Goal: Information Seeking & Learning: Learn about a topic

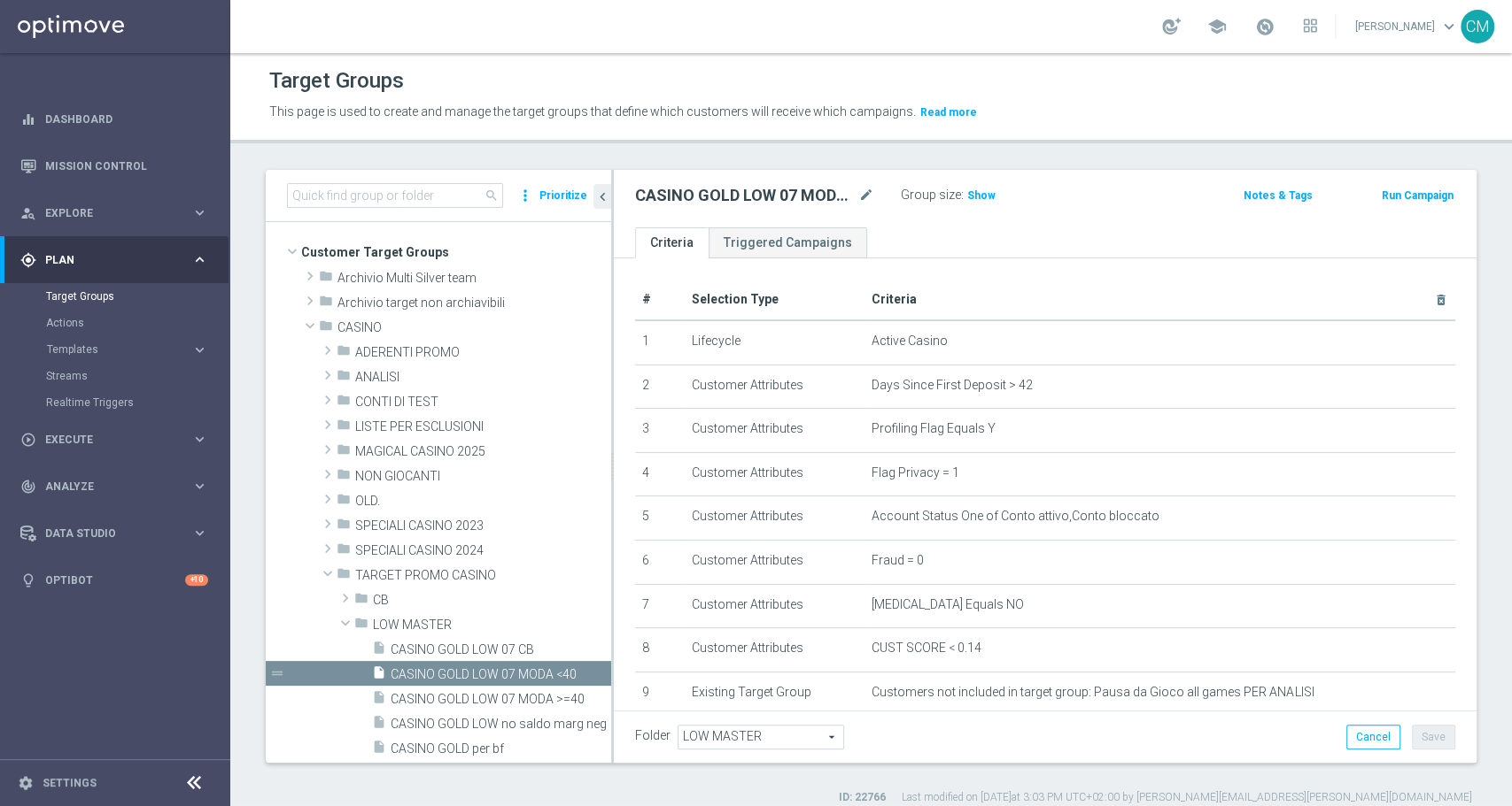
scroll to position [324, 0]
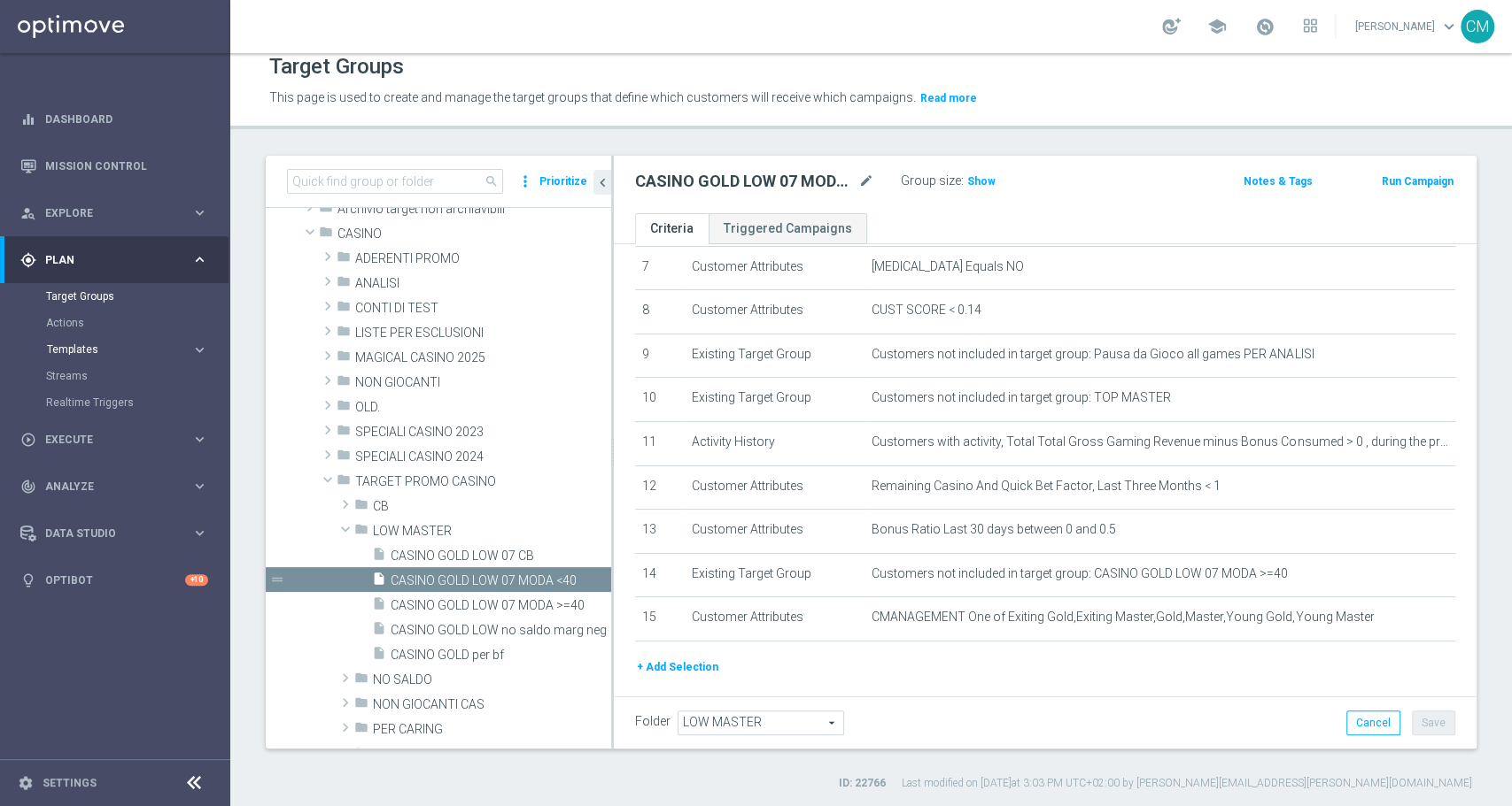
click at [108, 346] on span "Templates" at bounding box center [109, 349] width 126 height 11
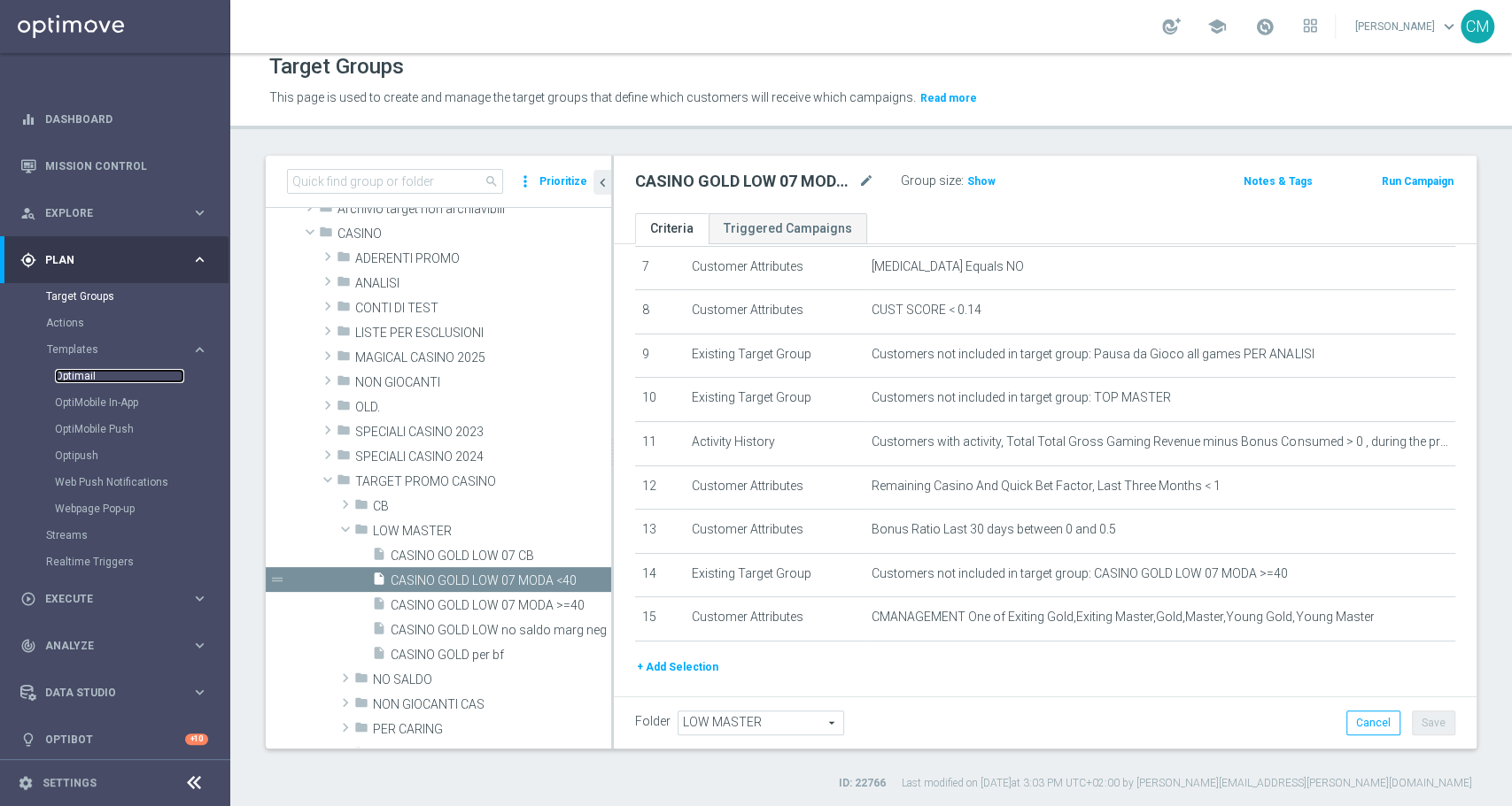
click at [73, 372] on link "Optimail" at bounding box center [119, 376] width 129 height 14
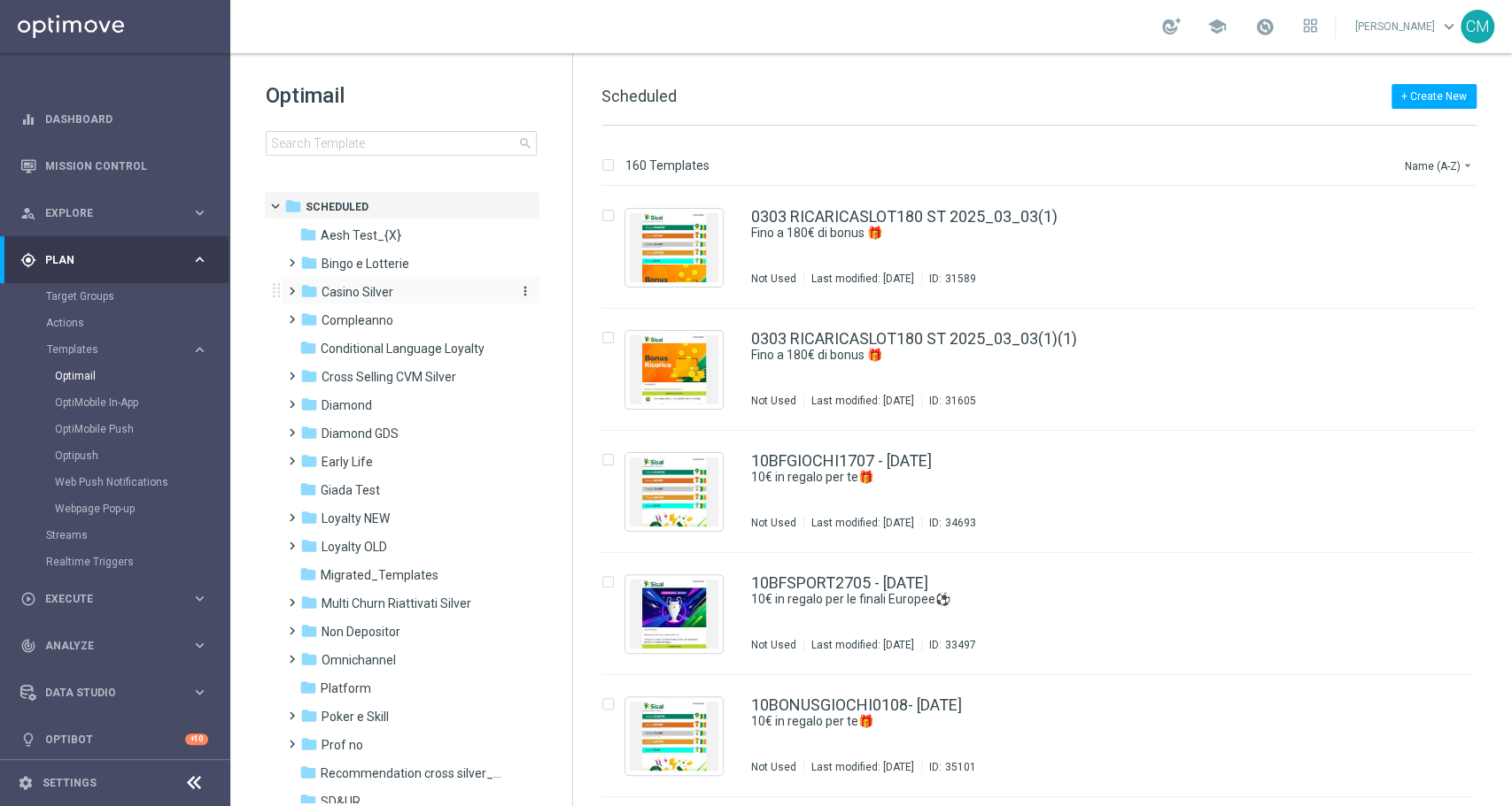
click at [344, 286] on span "Casino Silver" at bounding box center [357, 293] width 72 height 16
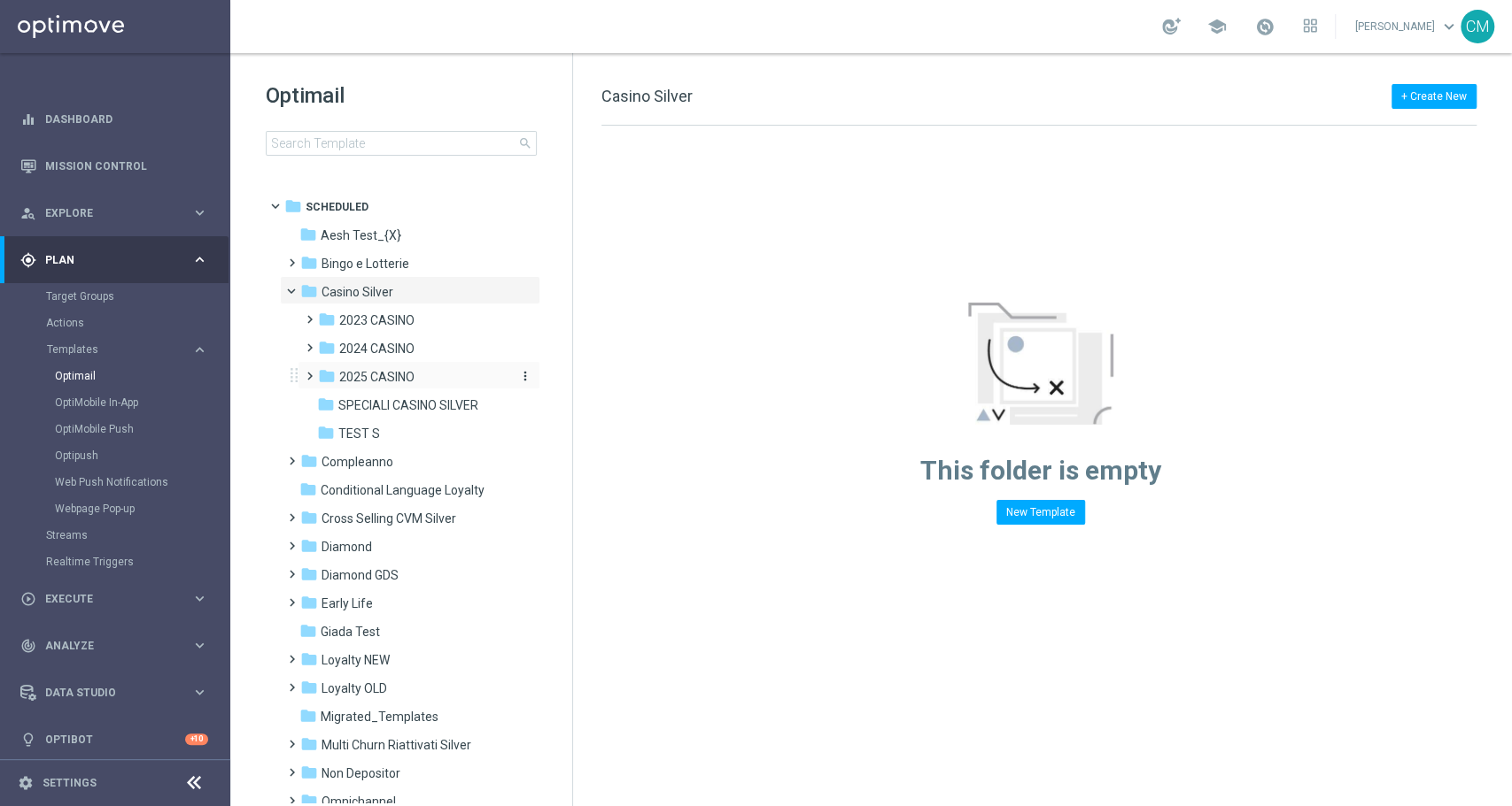
click at [368, 376] on span "2025 CASINO" at bounding box center [377, 377] width 76 height 16
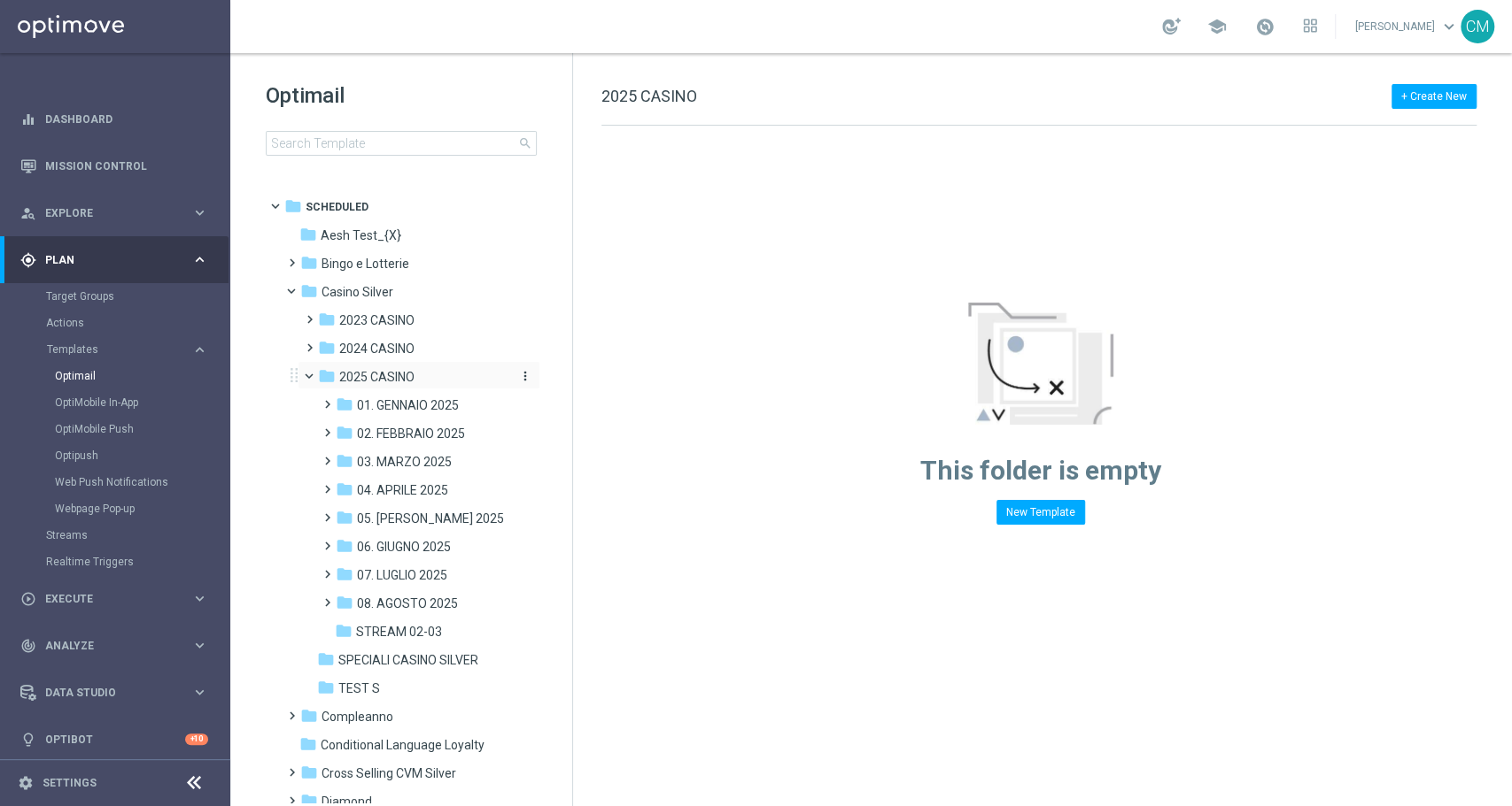
click at [526, 371] on icon "more_vert" at bounding box center [525, 376] width 14 height 14
click at [595, 357] on span "New Folder" at bounding box center [595, 356] width 54 height 14
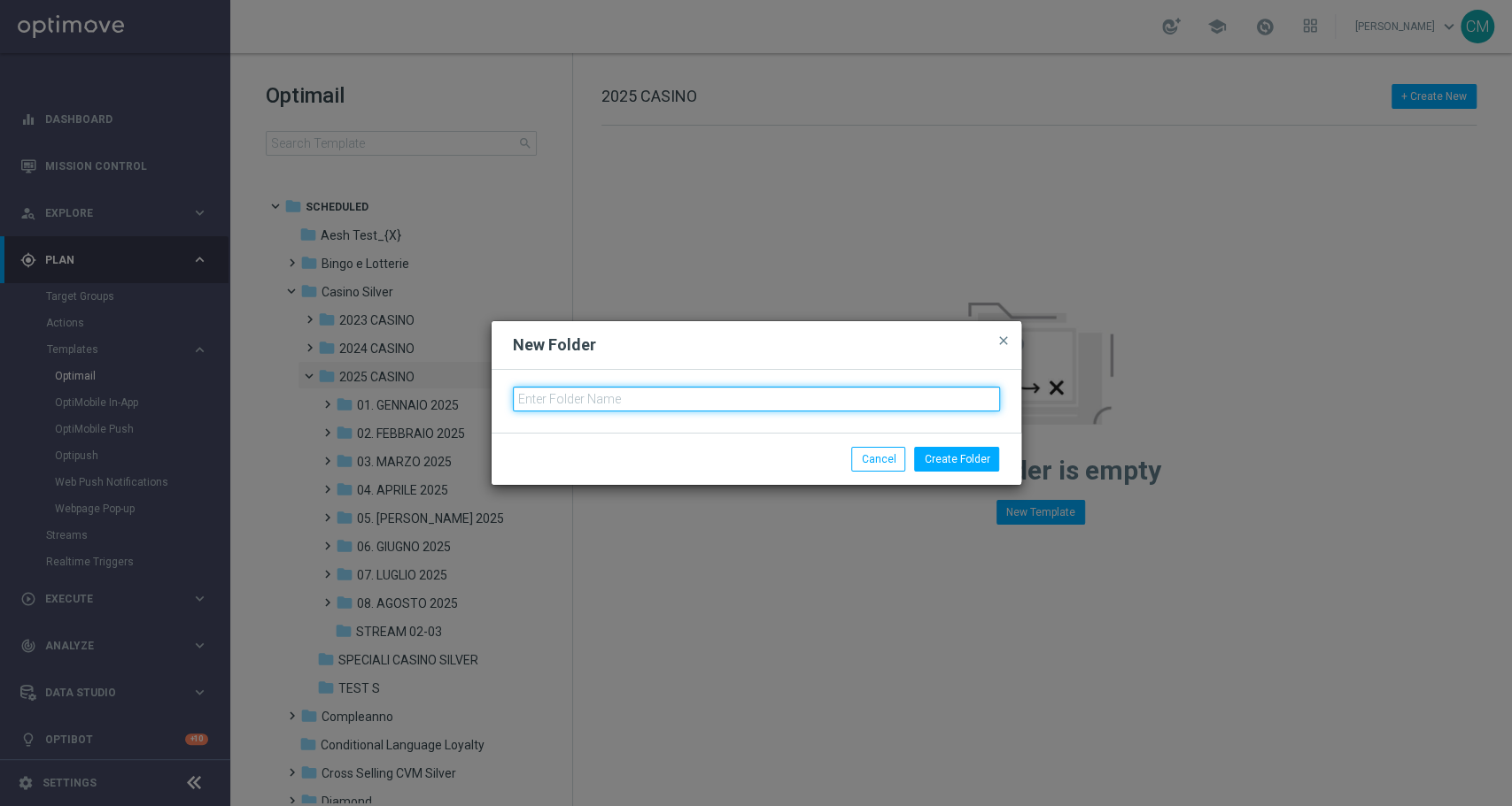
click at [559, 405] on input "text" at bounding box center [756, 399] width 487 height 25
type input "09. SETTEMBRE 2025"
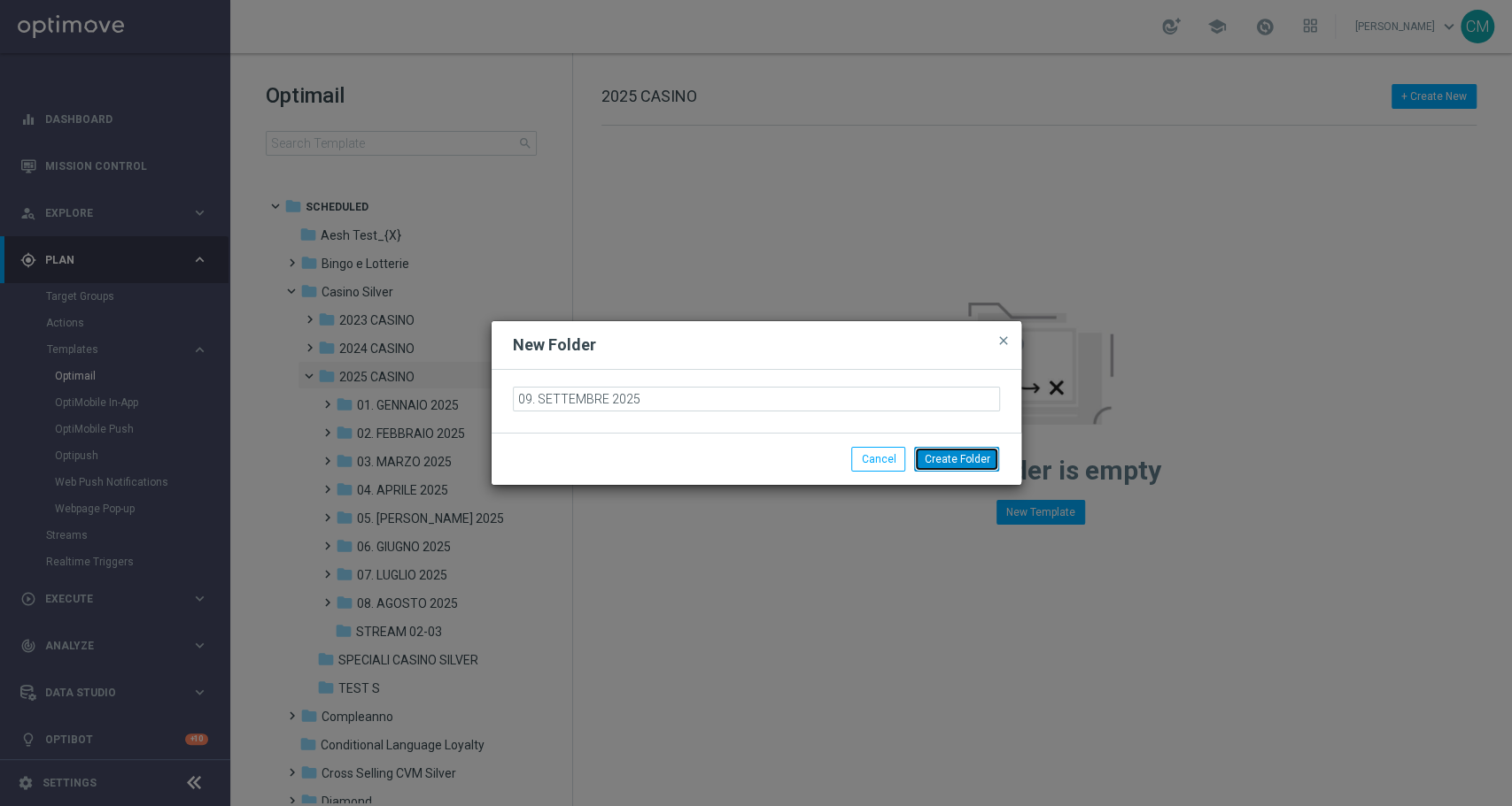
click at [932, 464] on button "Create Folder" at bounding box center [956, 459] width 85 height 25
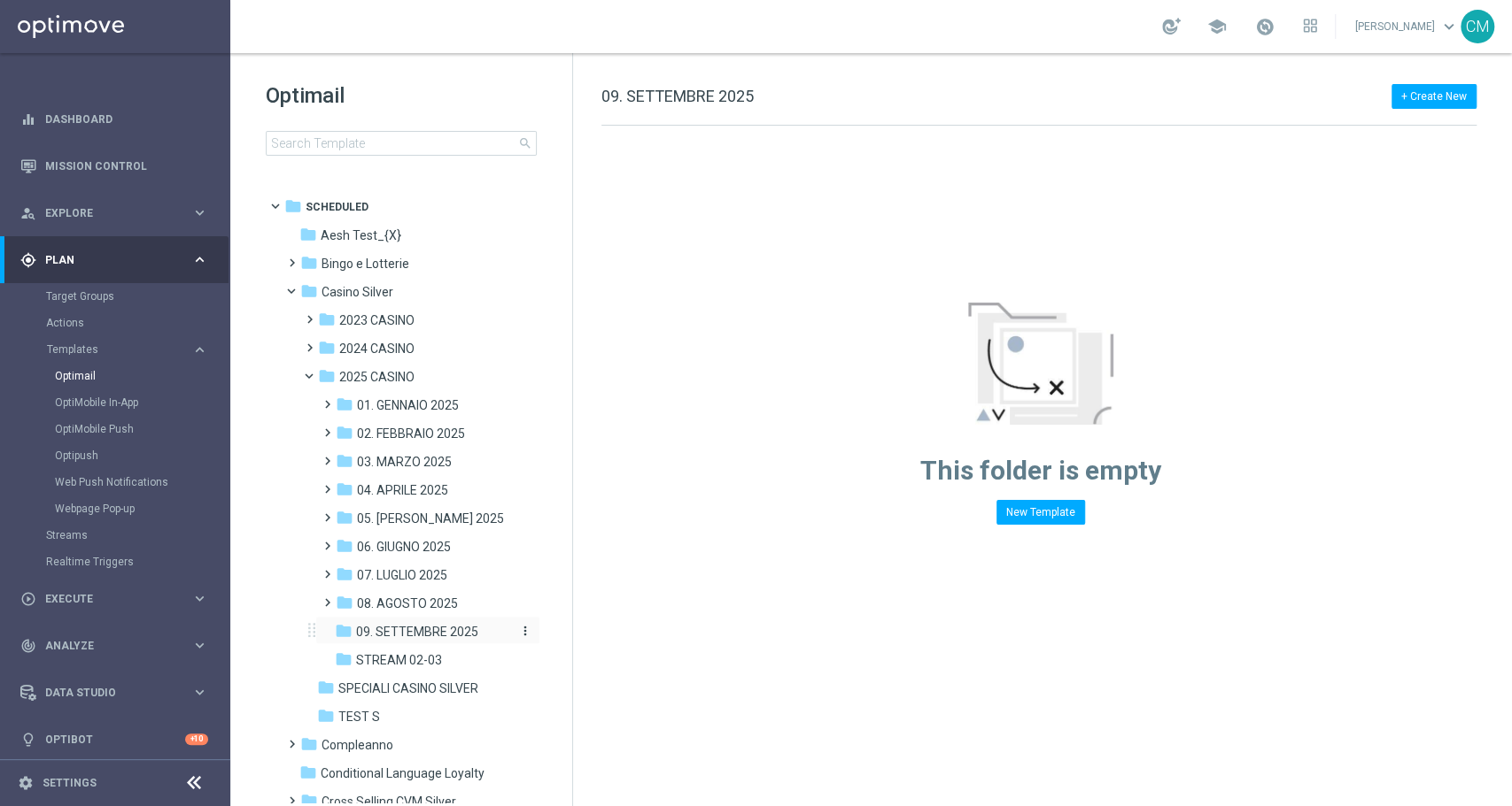
click at [520, 629] on icon "more_vert" at bounding box center [525, 631] width 14 height 14
click at [327, 598] on span at bounding box center [324, 594] width 8 height 7
click at [422, 655] on span "09. SETTEMBRE 2025" at bounding box center [417, 661] width 122 height 16
click at [524, 657] on icon "more_vert" at bounding box center [525, 660] width 14 height 14
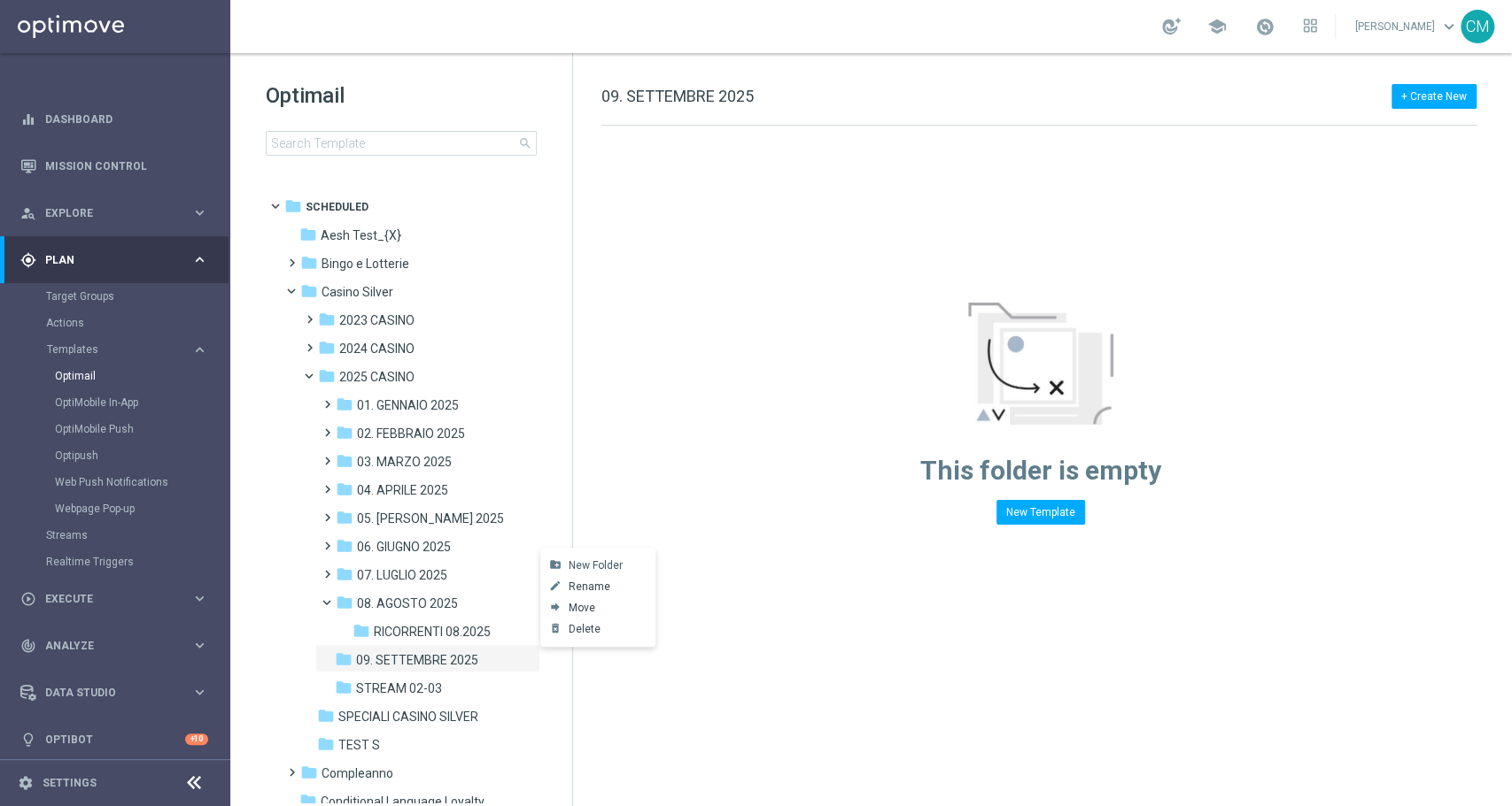
click at [583, 562] on span "New Folder" at bounding box center [595, 565] width 54 height 14
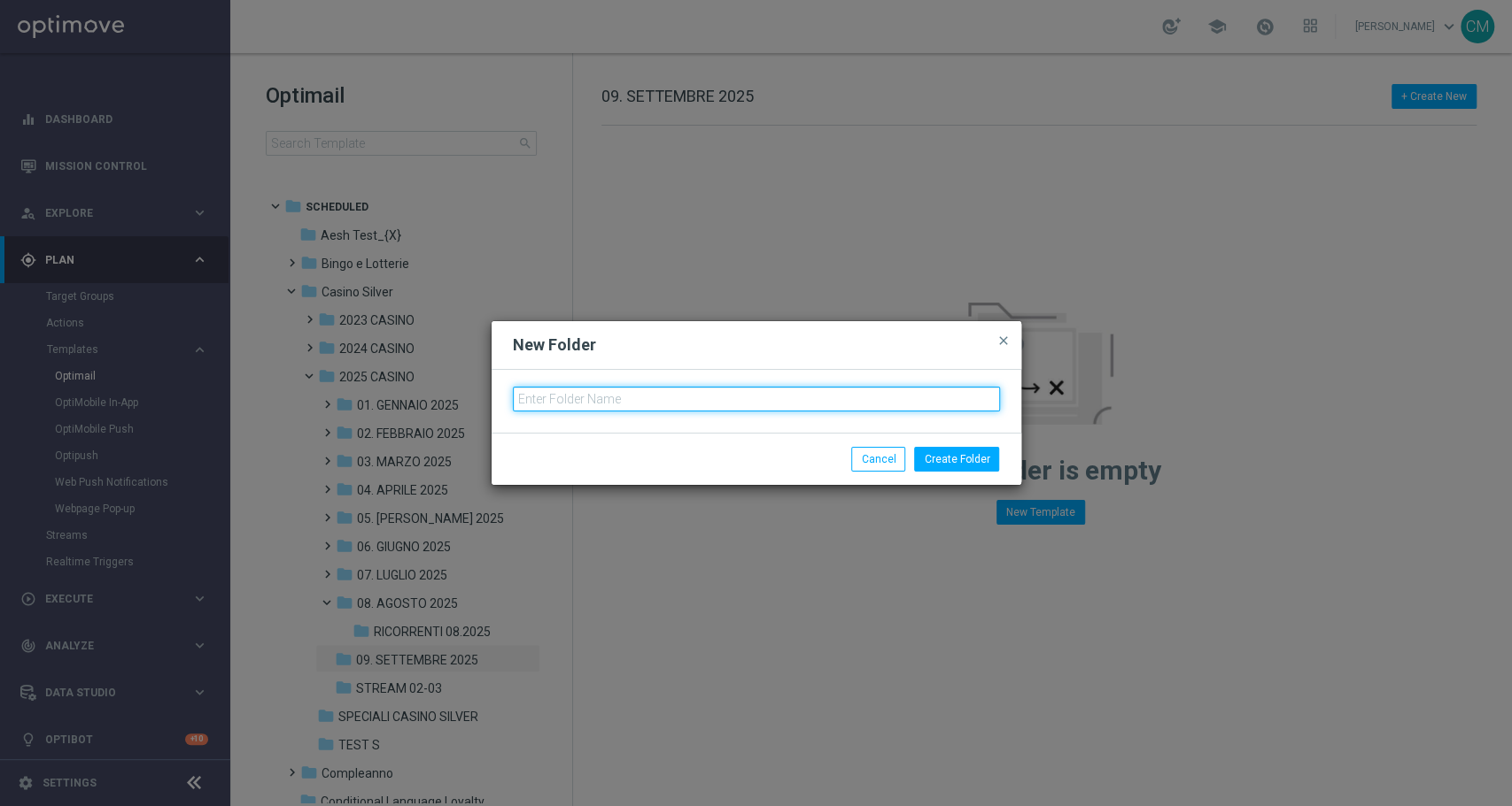
click at [540, 400] on input "text" at bounding box center [756, 399] width 487 height 25
type input "RICORRENTI 09.2025"
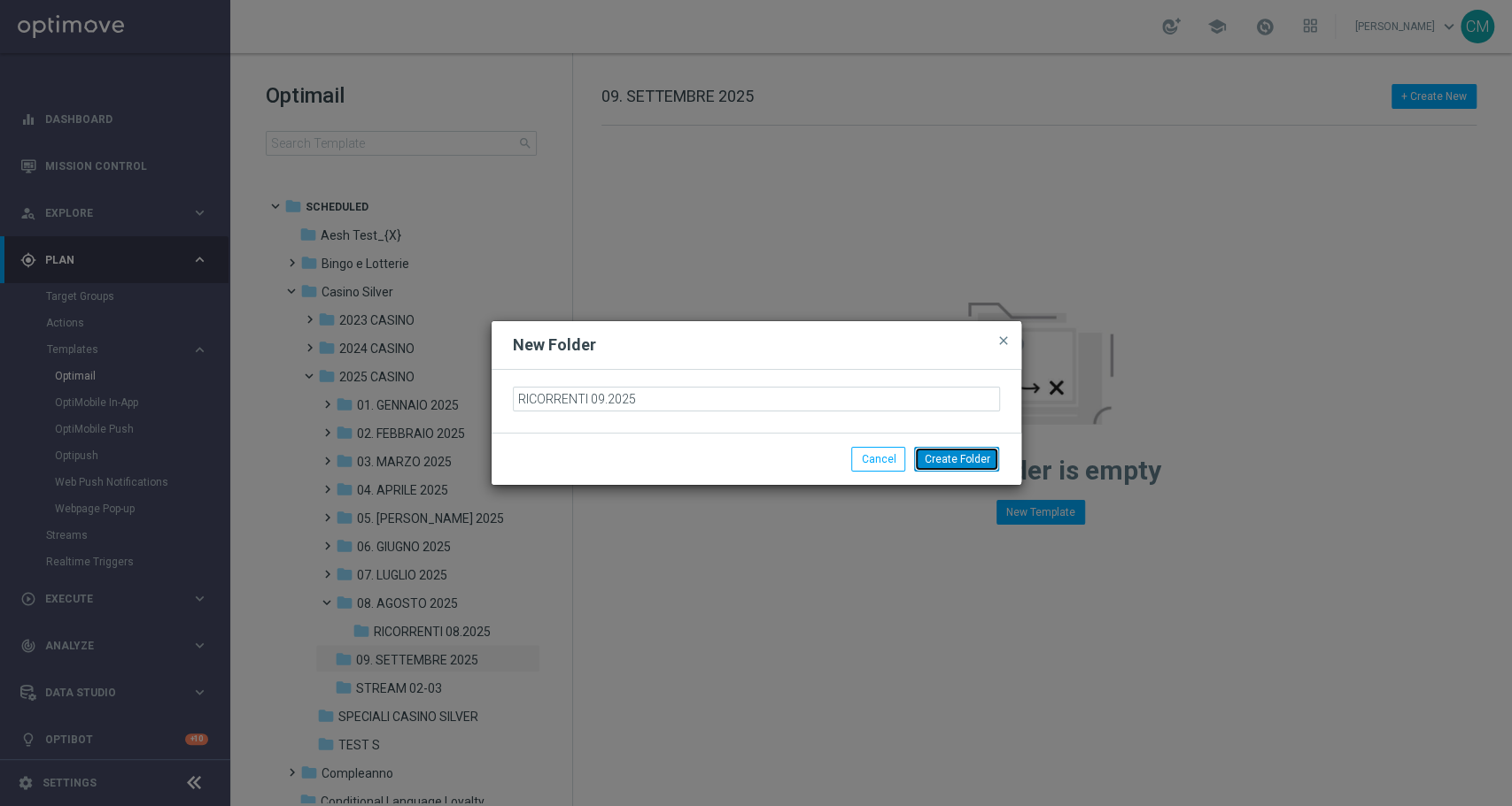
click at [951, 460] on button "Create Folder" at bounding box center [956, 459] width 85 height 25
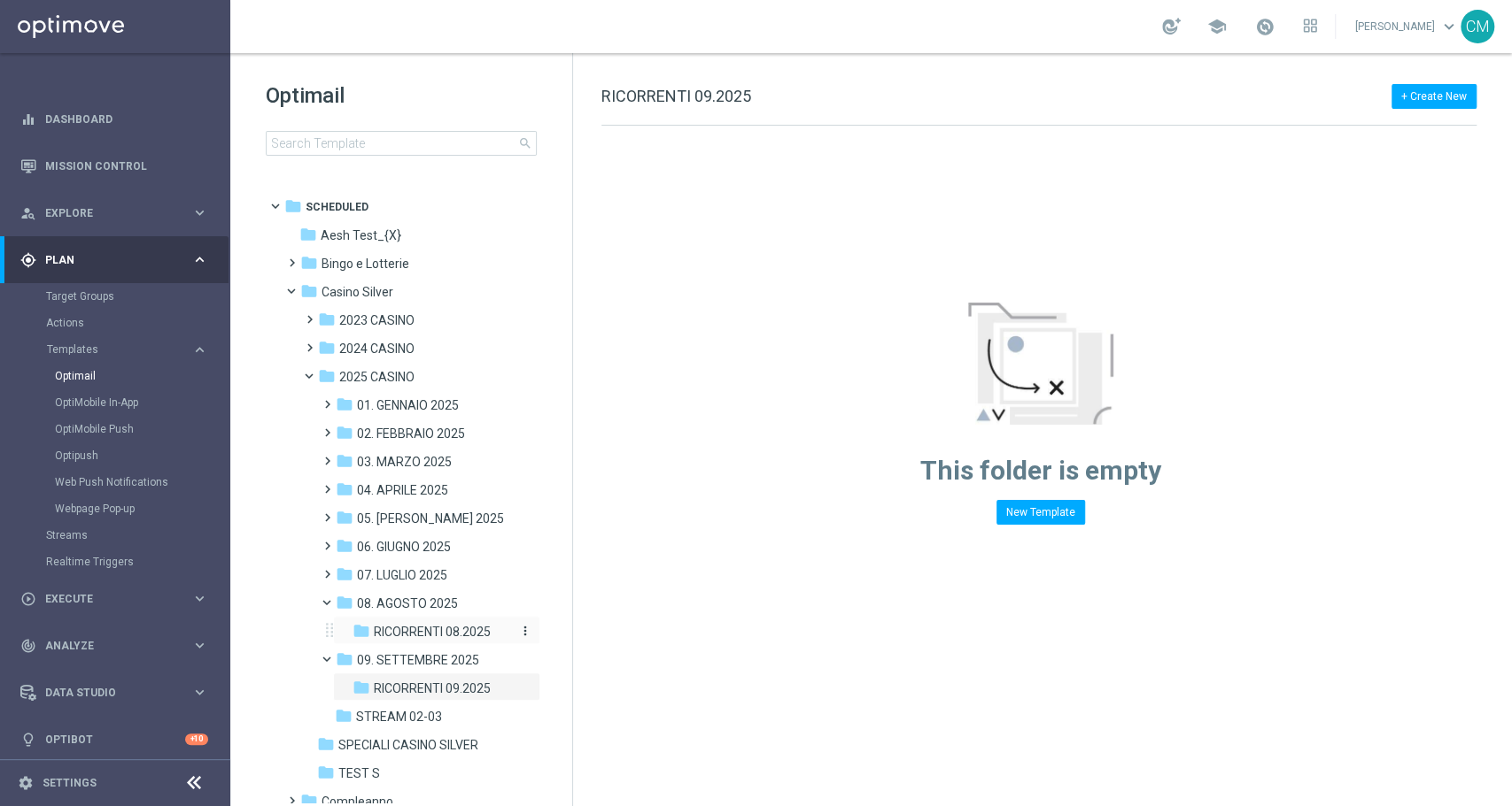
click at [442, 632] on span "RICORRENTI 08.2025" at bounding box center [431, 632] width 116 height 16
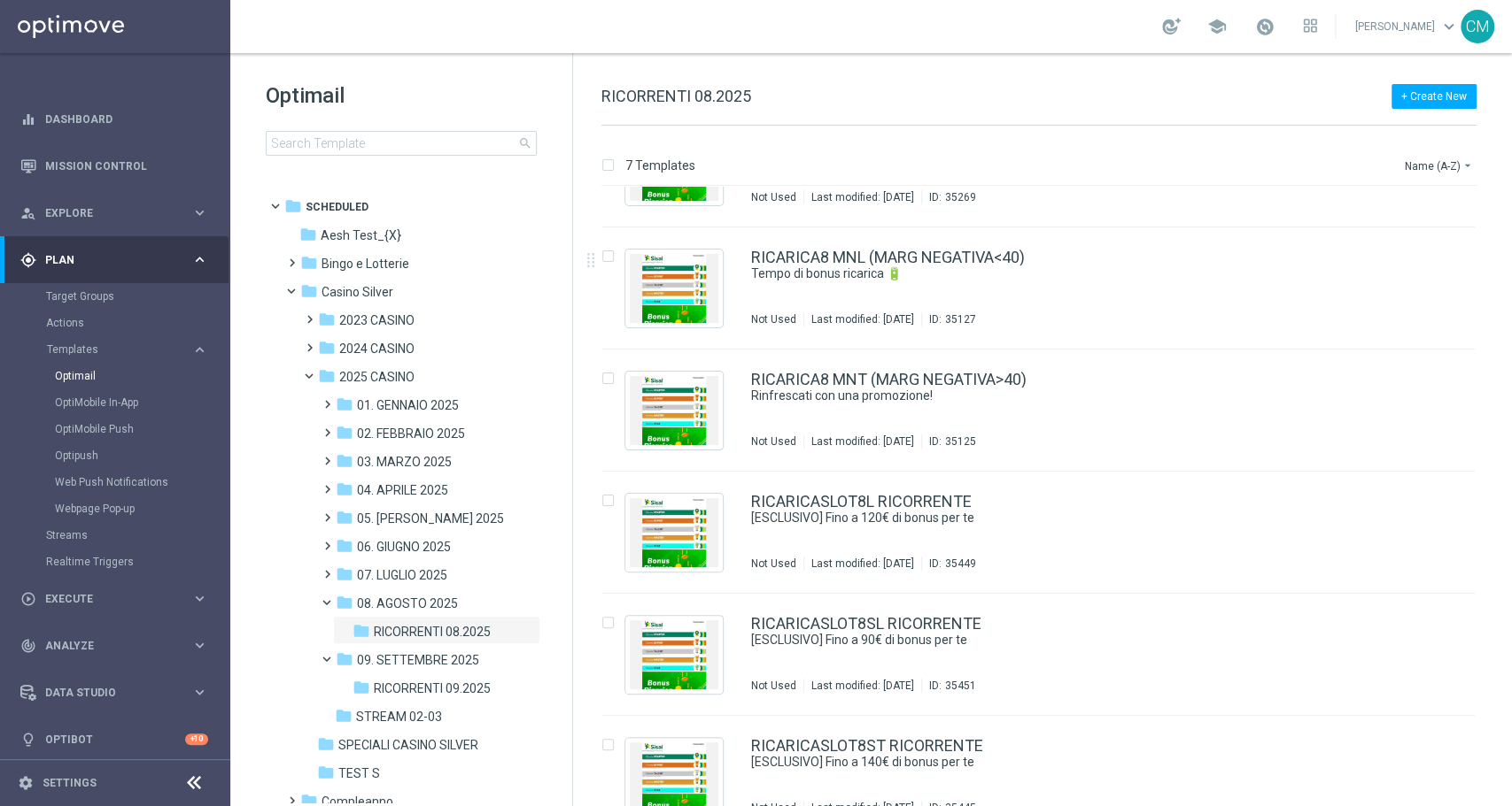
scroll to position [59, 0]
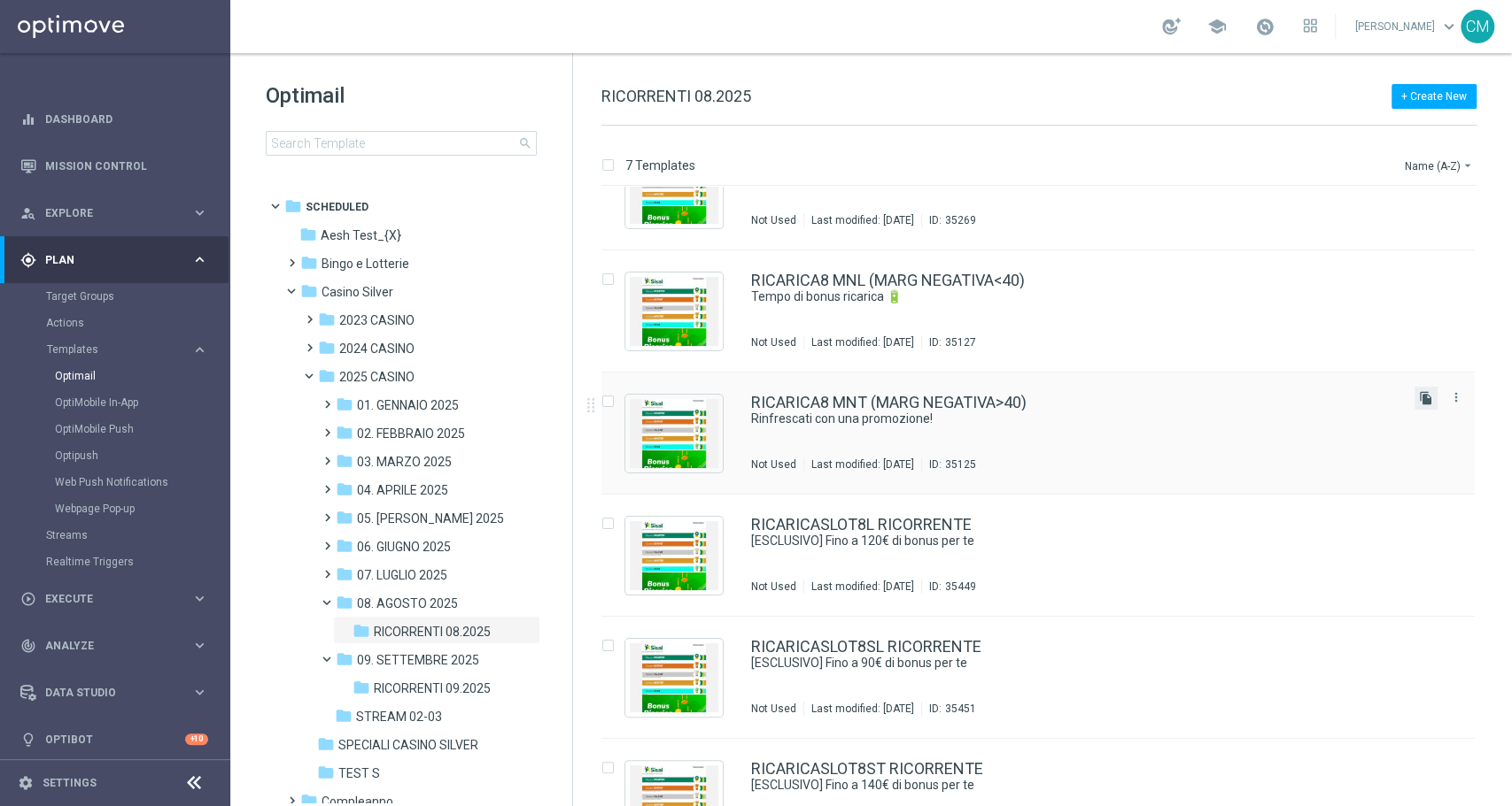
click at [1426, 400] on icon "file_copy" at bounding box center [1425, 398] width 14 height 14
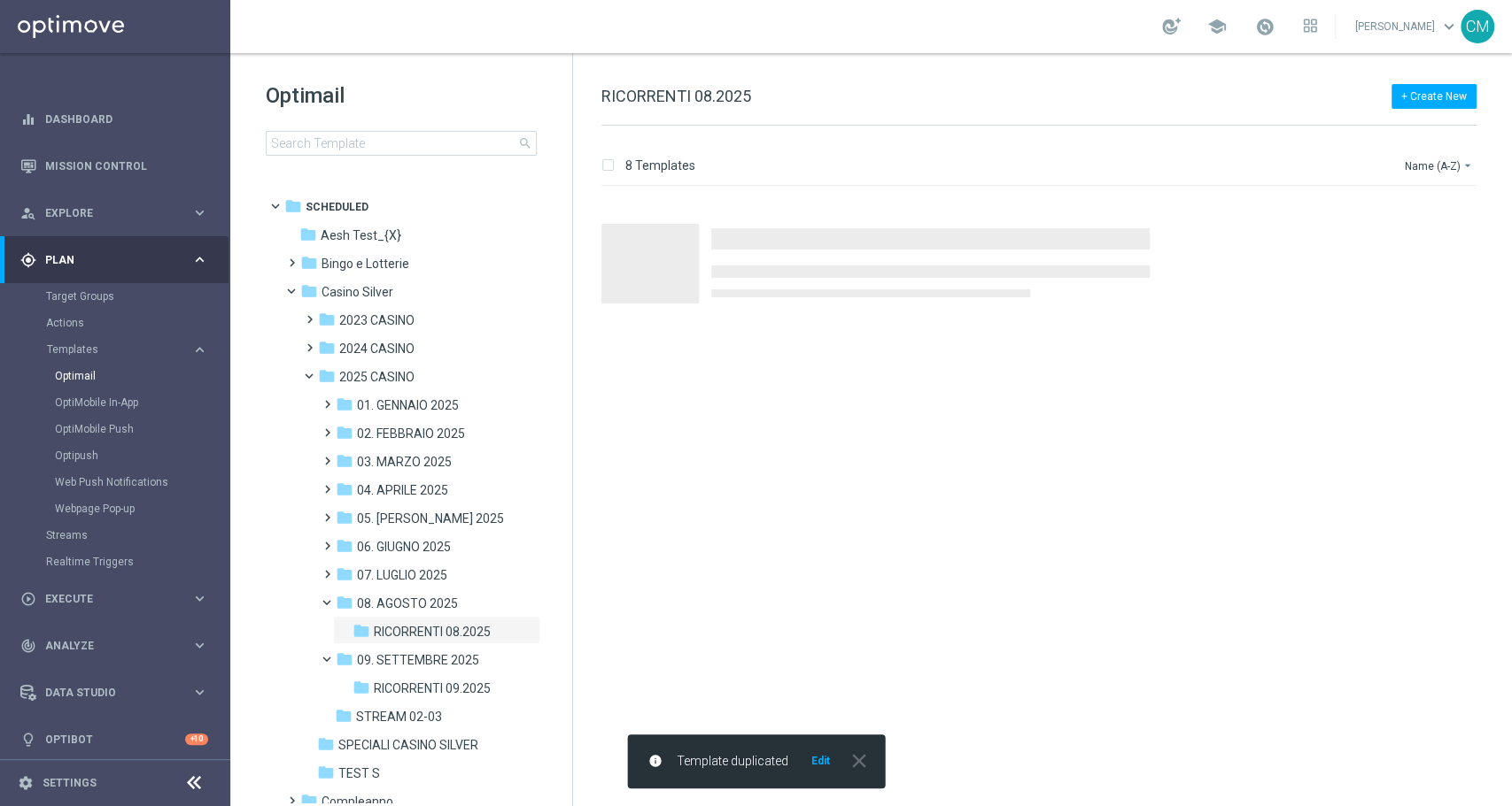
scroll to position [0, 0]
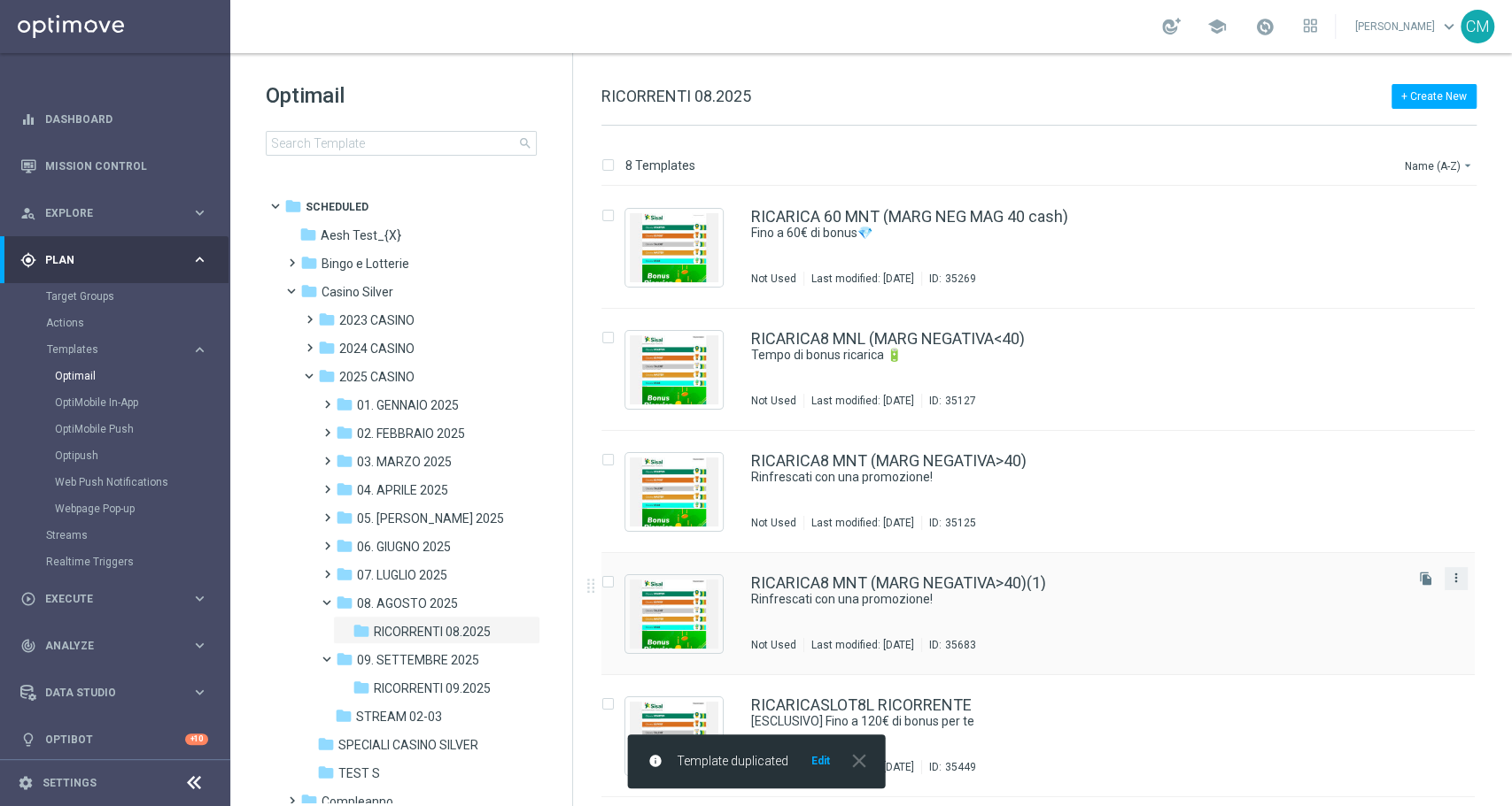
click at [1455, 582] on icon "more_vert" at bounding box center [1455, 578] width 14 height 14
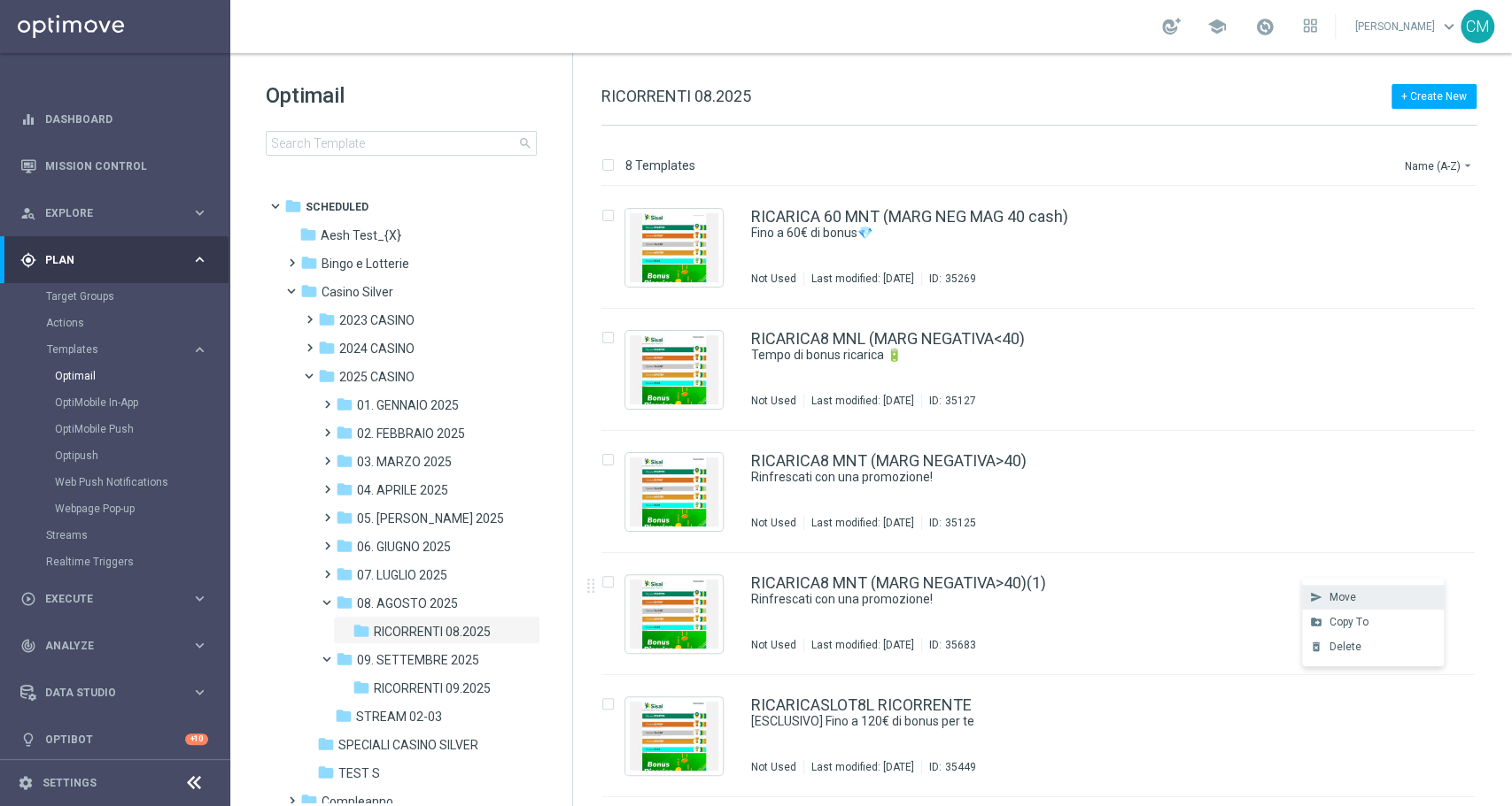
click at [1368, 603] on div "Move" at bounding box center [1383, 597] width 108 height 12
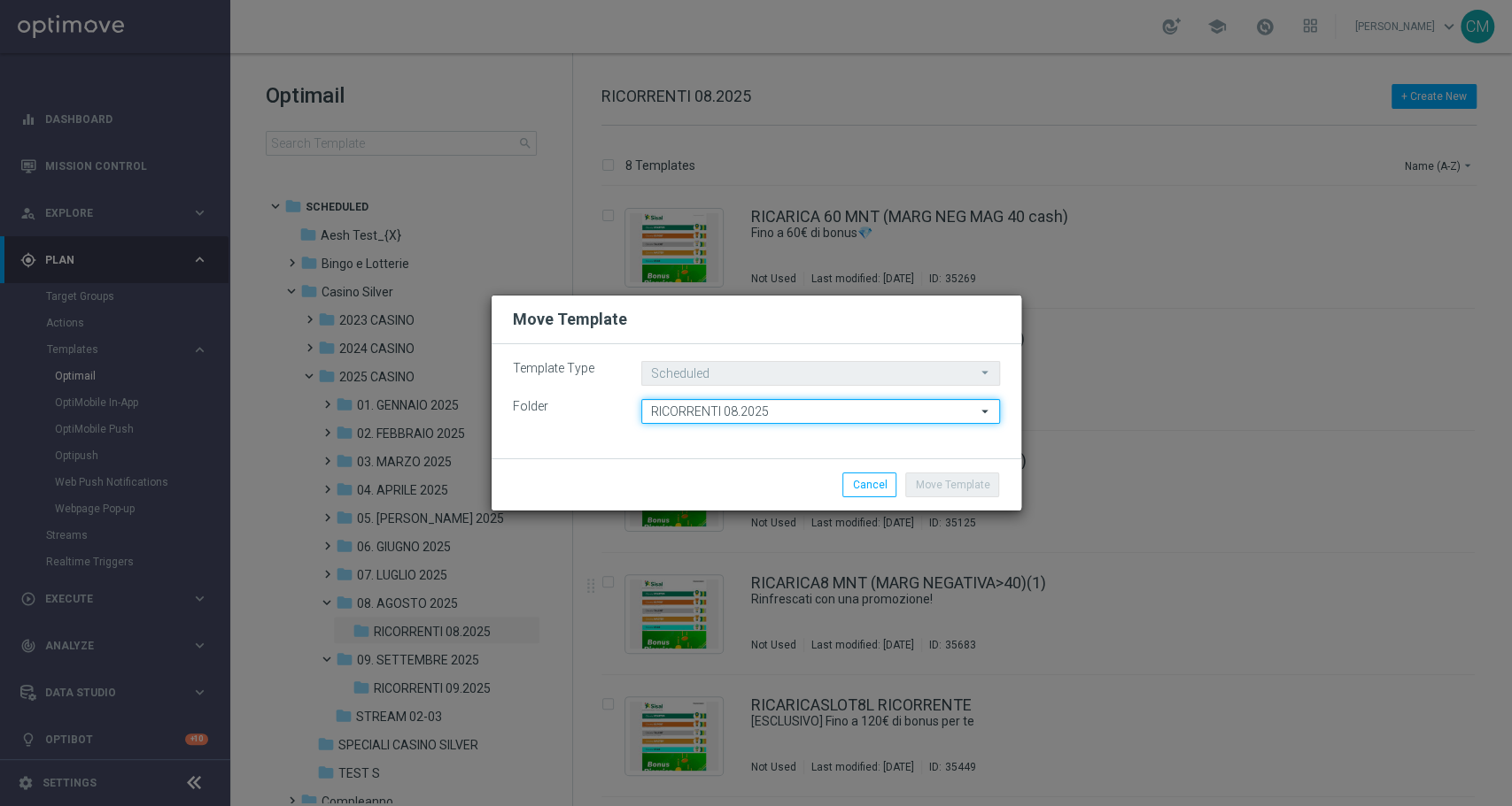
click at [844, 406] on input "RICORRENTI 08.2025" at bounding box center [820, 411] width 358 height 25
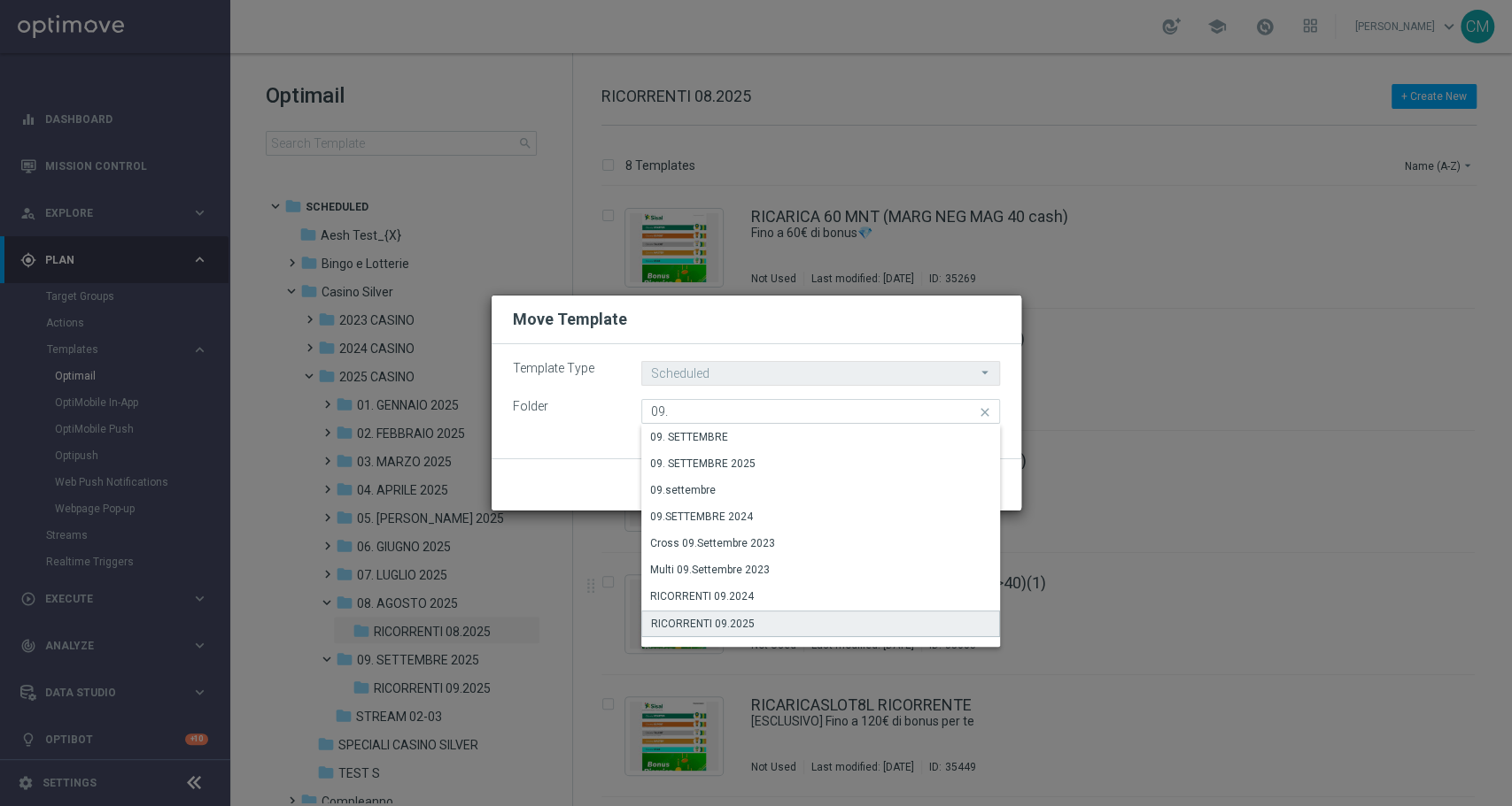
click at [806, 620] on div "RICORRENTI 09.2025" at bounding box center [820, 624] width 358 height 27
type input "RICORRENTI 09.2025"
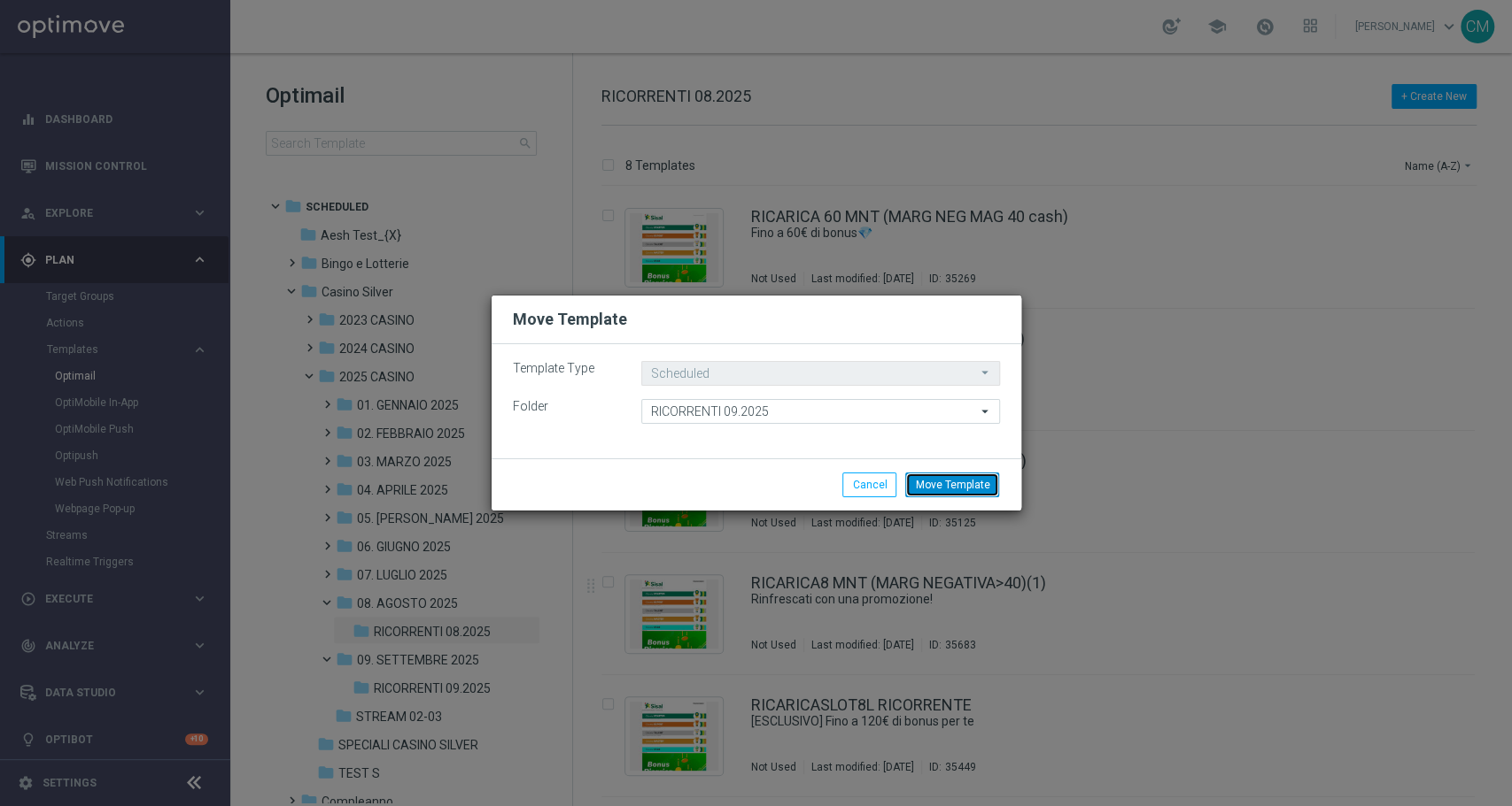
click at [943, 489] on button "Move Template" at bounding box center [952, 485] width 94 height 25
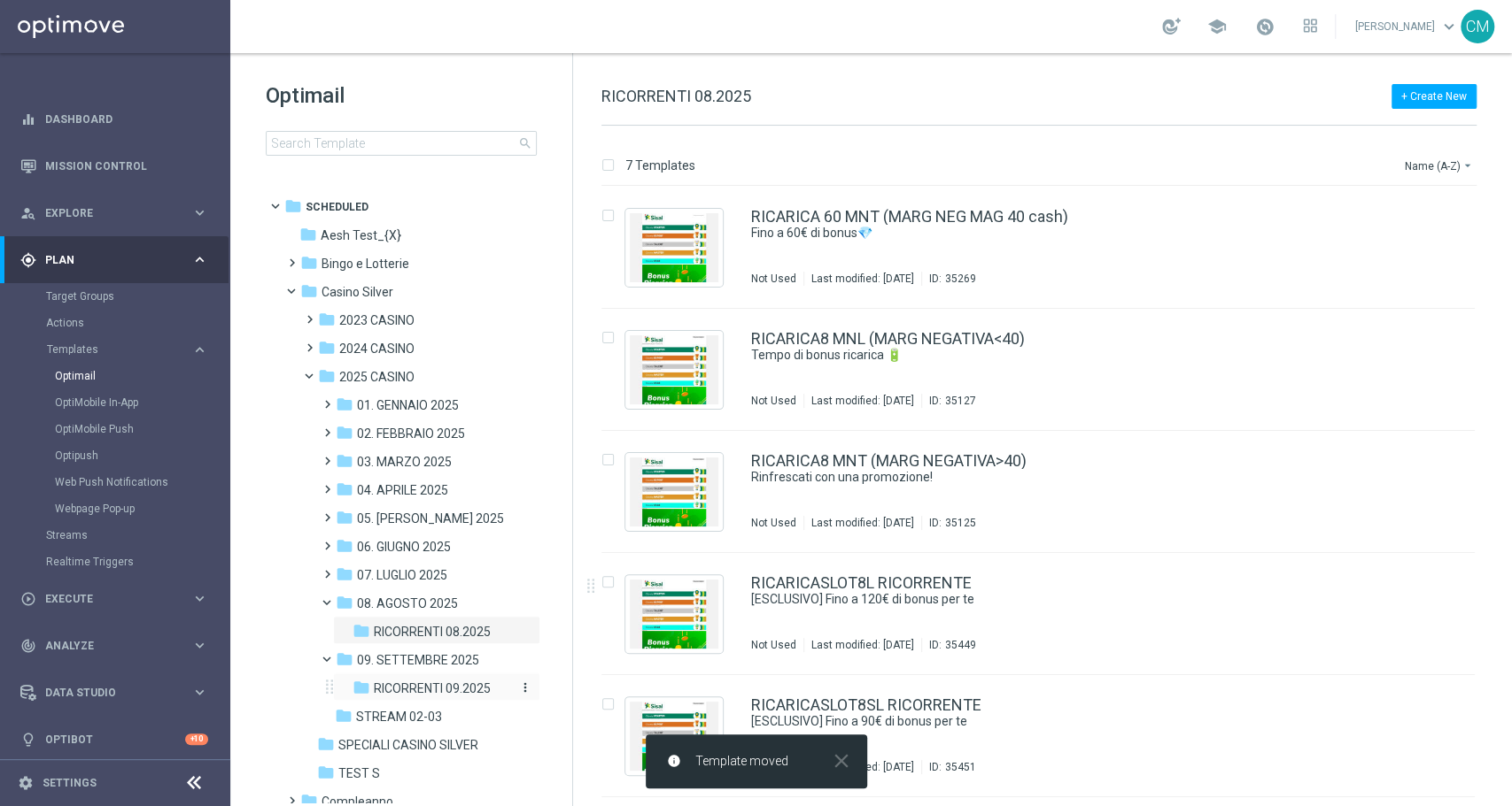
click at [454, 690] on span "RICORRENTI 09.2025" at bounding box center [431, 689] width 116 height 16
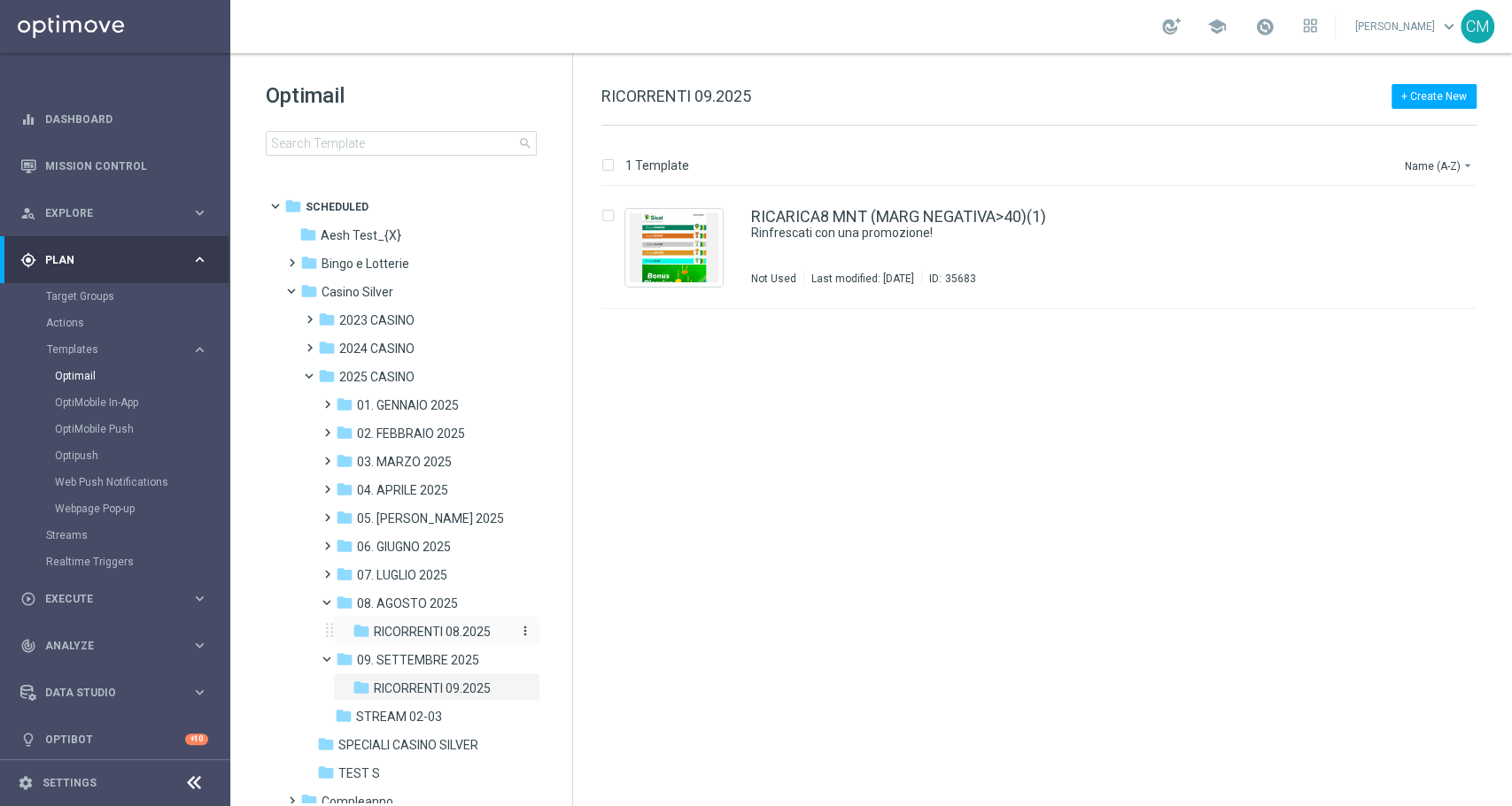
click at [454, 630] on span "RICORRENTI 08.2025" at bounding box center [431, 632] width 116 height 16
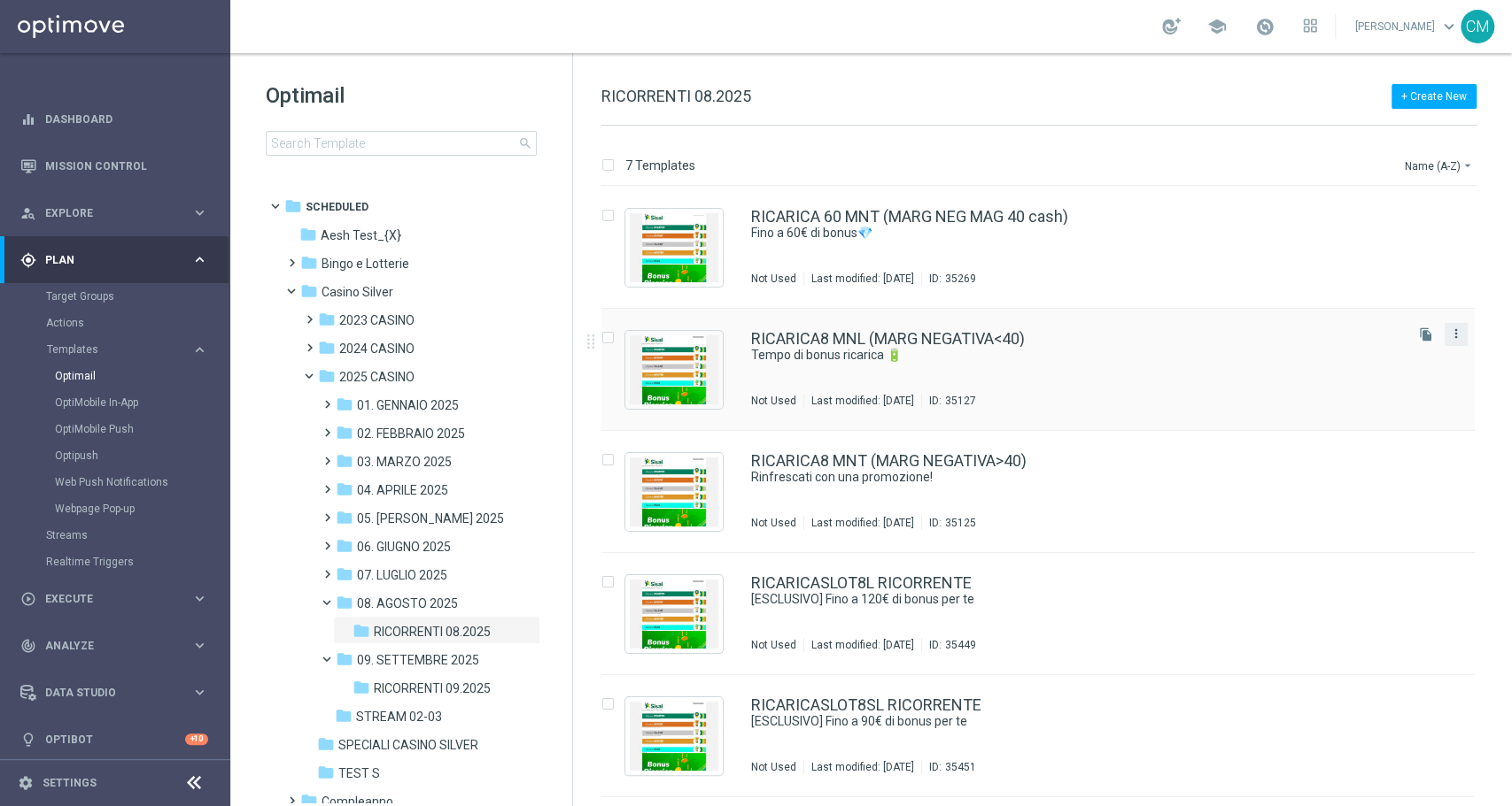
click at [1456, 338] on icon "more_vert" at bounding box center [1455, 333] width 14 height 14
click at [1396, 382] on div "Copy To" at bounding box center [1383, 378] width 108 height 12
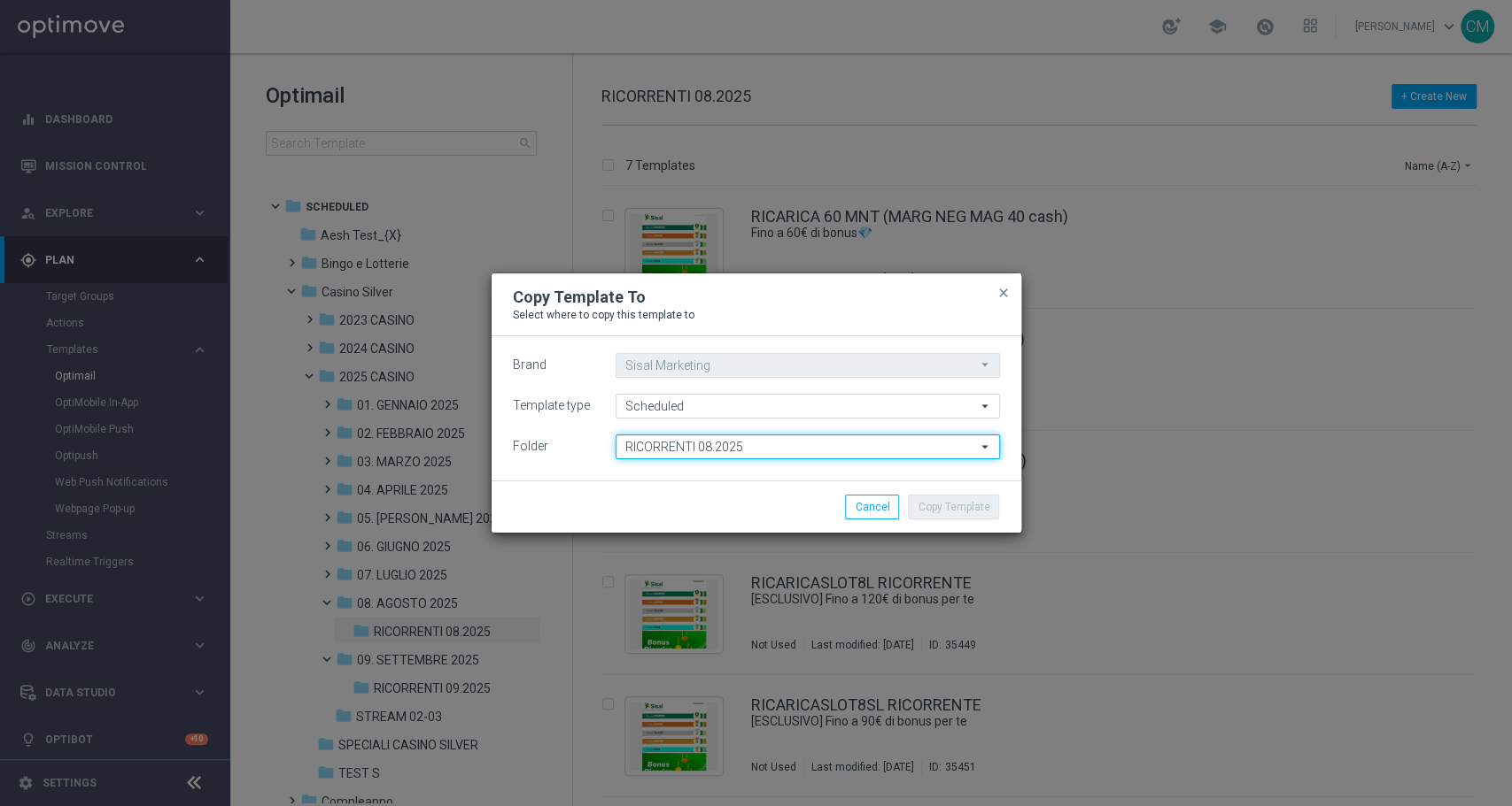
click at [761, 443] on input "RICORRENTI 08.2025" at bounding box center [807, 447] width 384 height 25
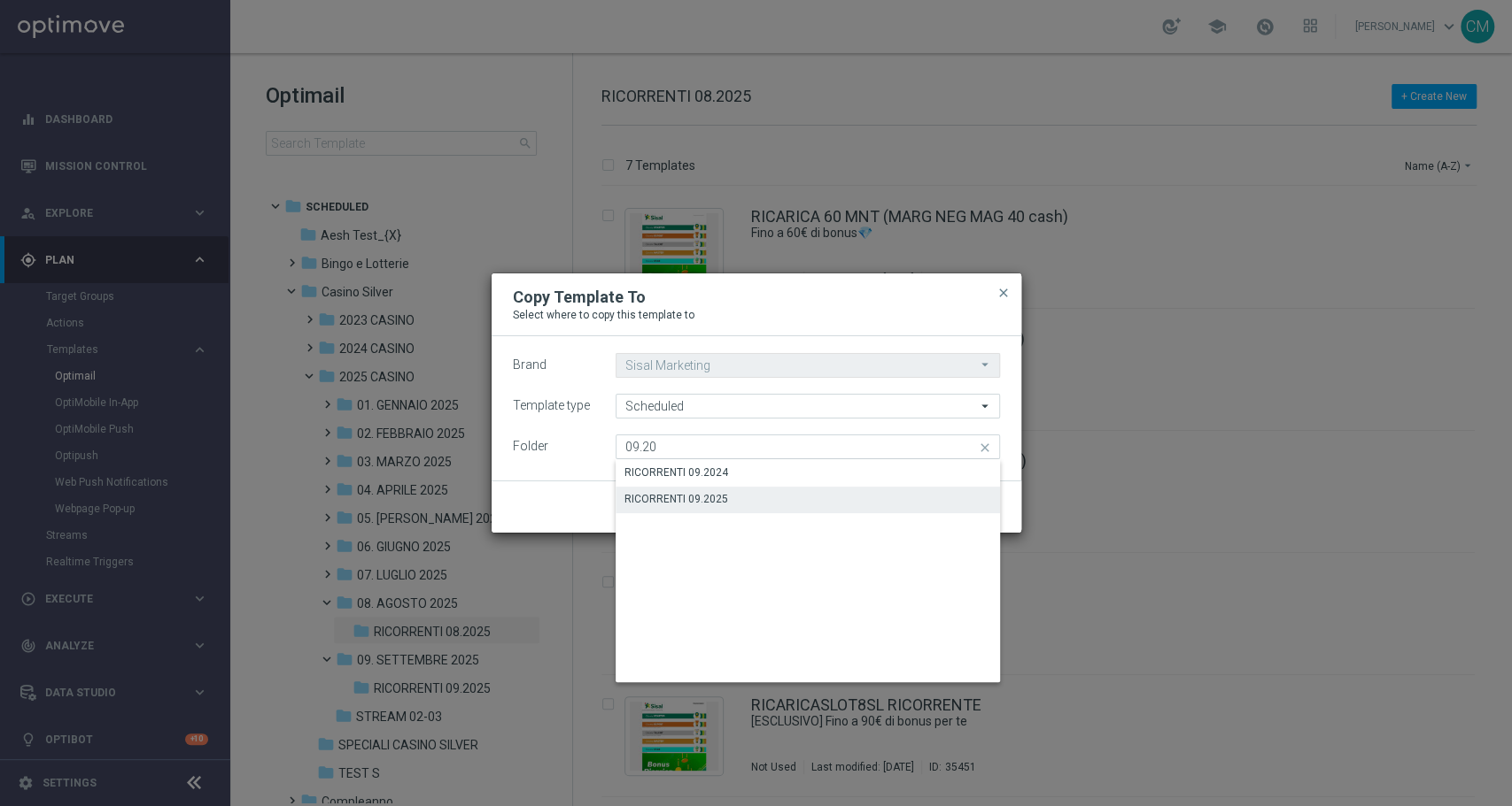
click at [774, 501] on div "RICORRENTI 09.2025" at bounding box center [807, 499] width 384 height 25
type input "RICORRENTI 09.2025"
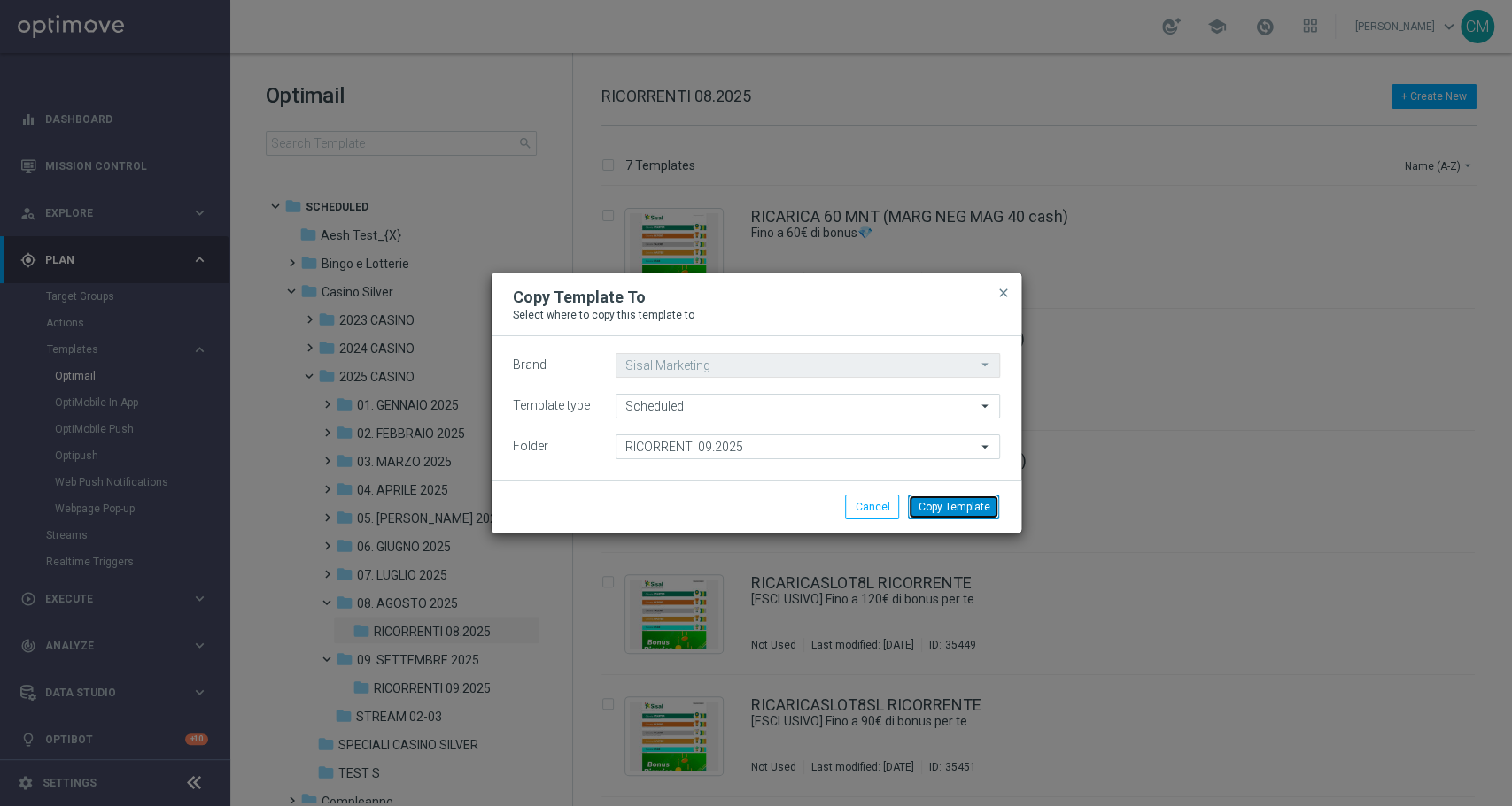
click at [958, 506] on button "Copy Template" at bounding box center [954, 506] width 92 height 25
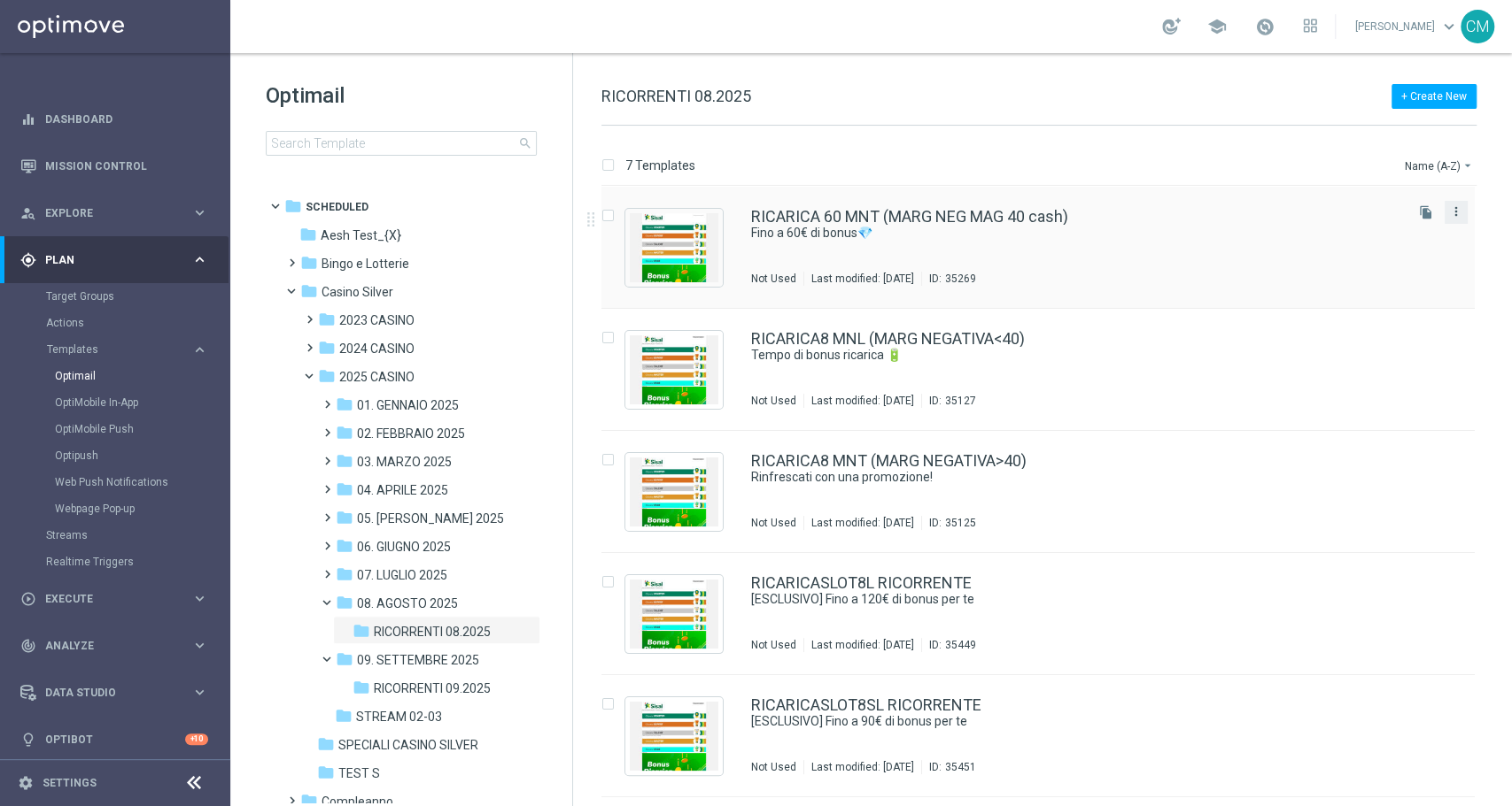
click at [1448, 216] on icon "more_vert" at bounding box center [1455, 212] width 14 height 14
click at [1375, 263] on div "drive_file_move Copy To" at bounding box center [1373, 256] width 141 height 25
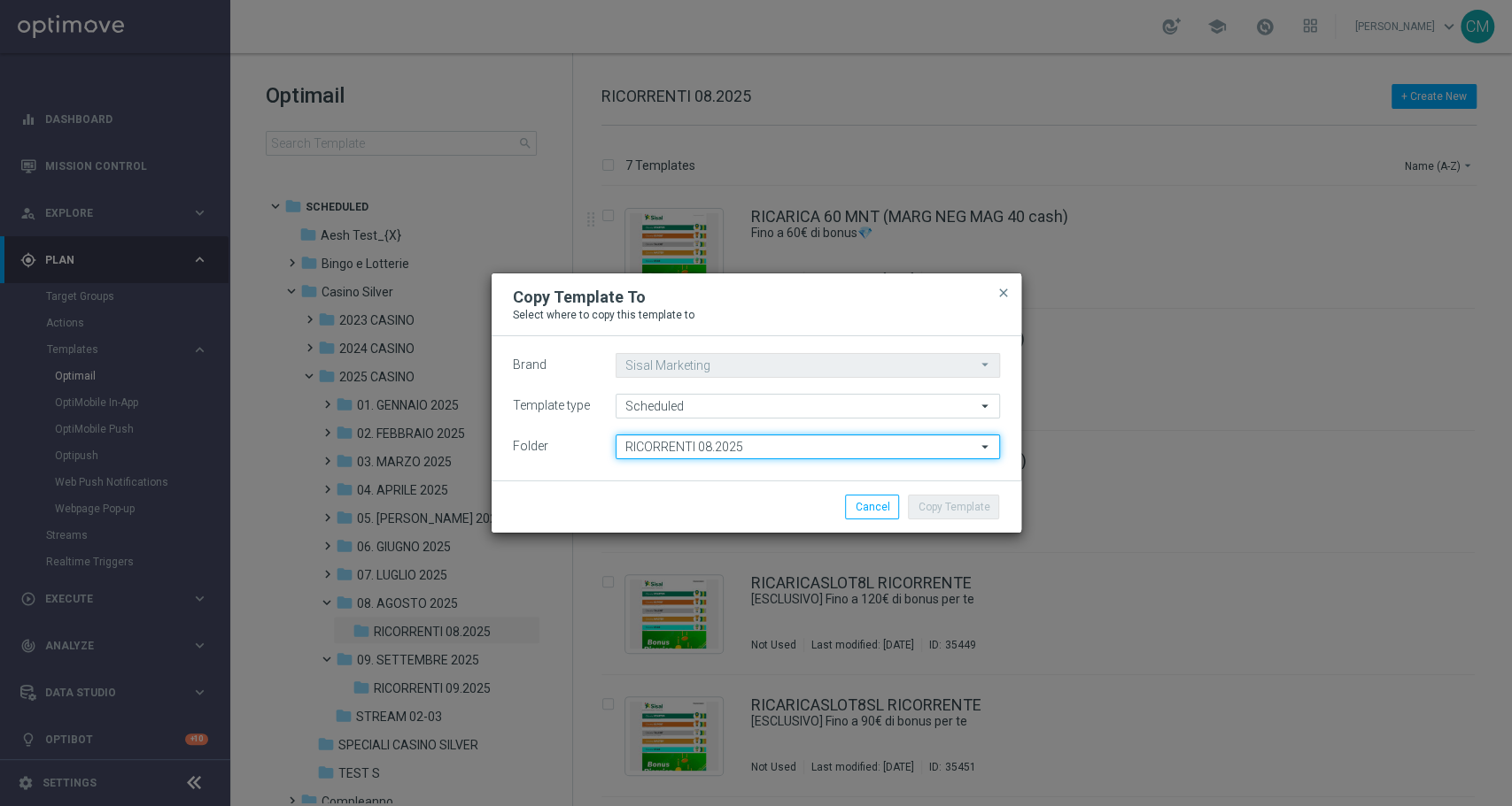
click at [719, 447] on input "RICORRENTI 08.2025" at bounding box center [807, 447] width 384 height 25
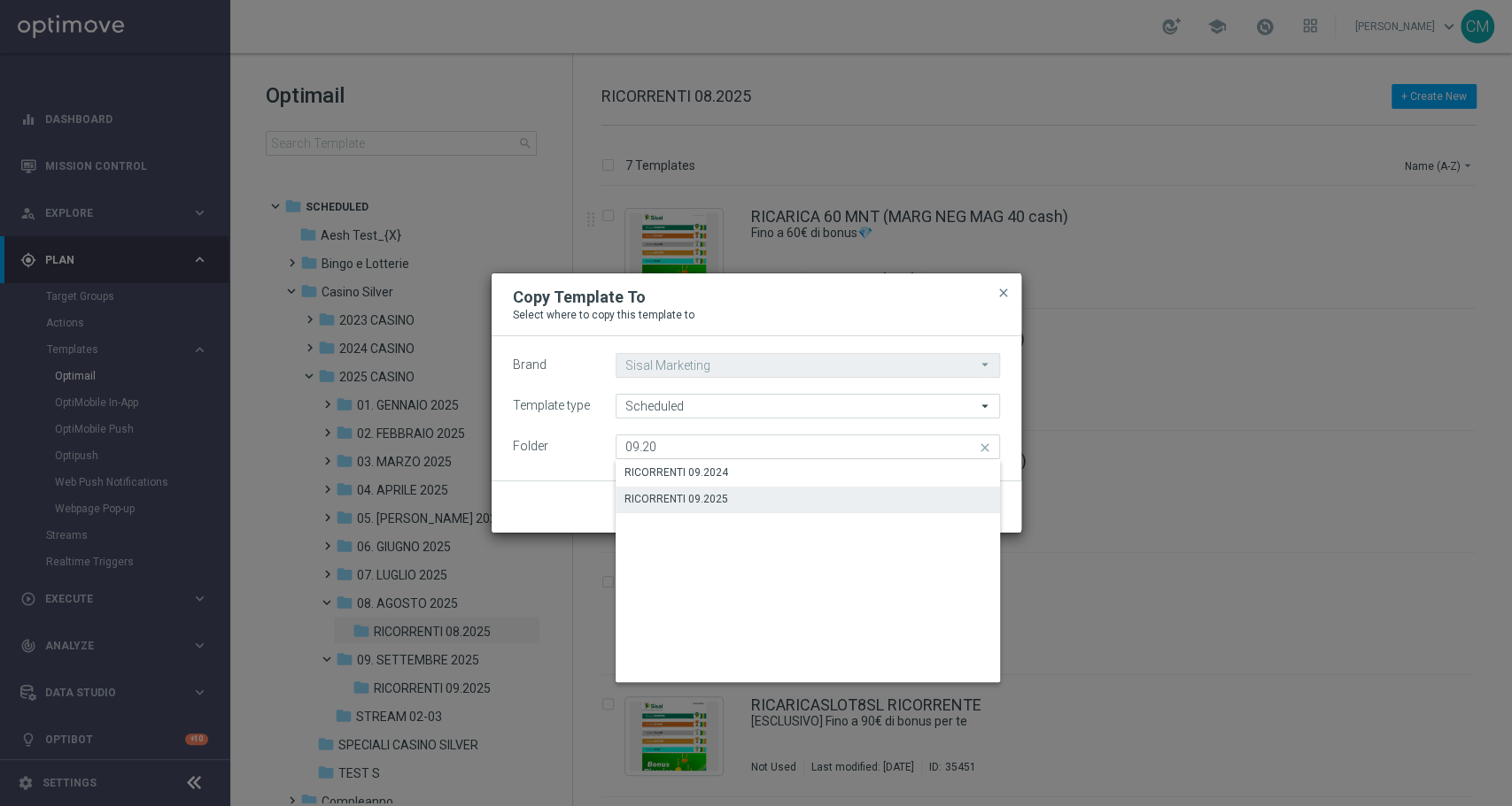
click at [738, 492] on div "RICORRENTI 09.2025" at bounding box center [807, 499] width 384 height 25
type input "RICORRENTI 09.2025"
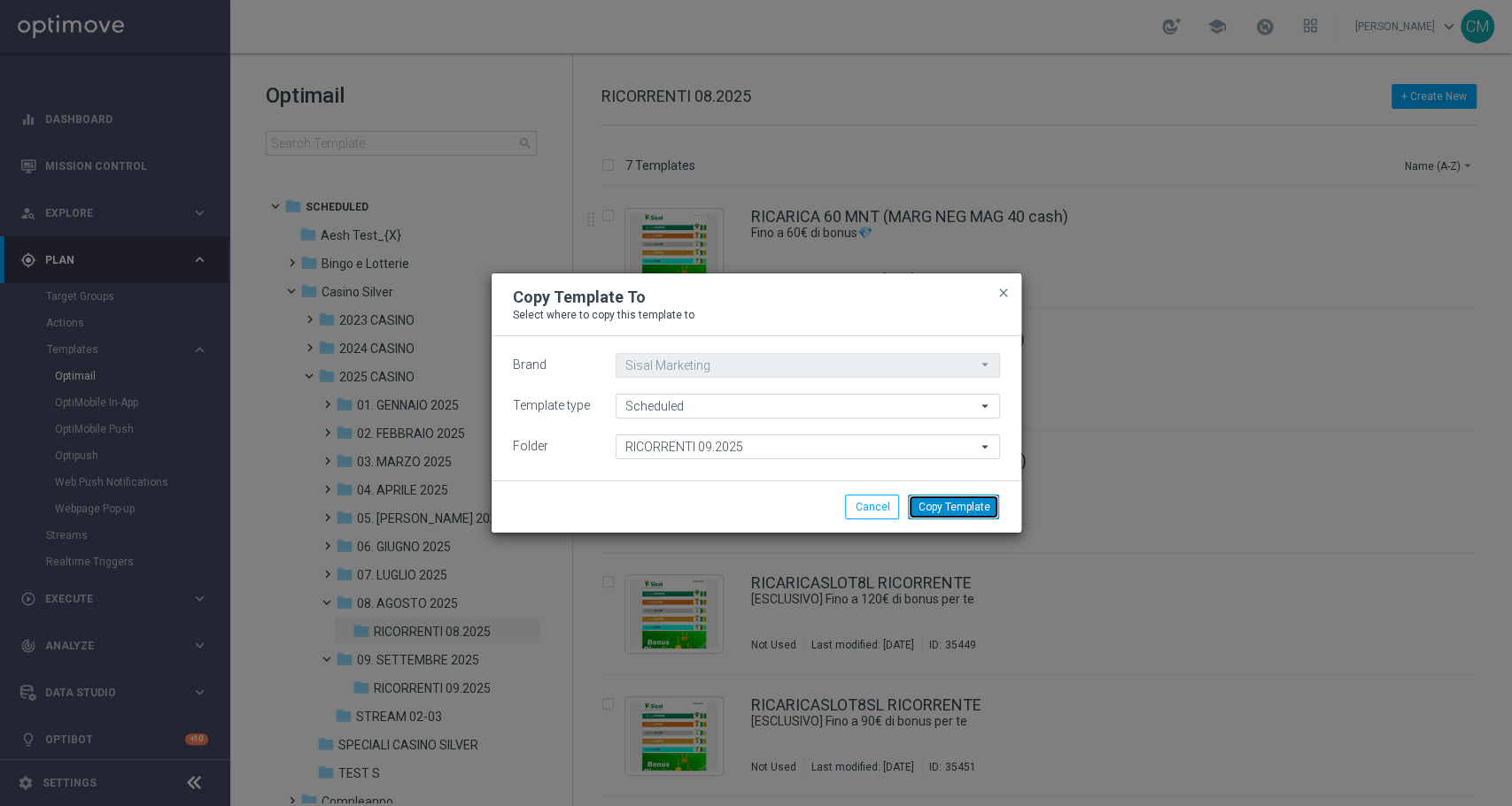
click at [989, 506] on button "Copy Template" at bounding box center [954, 506] width 92 height 25
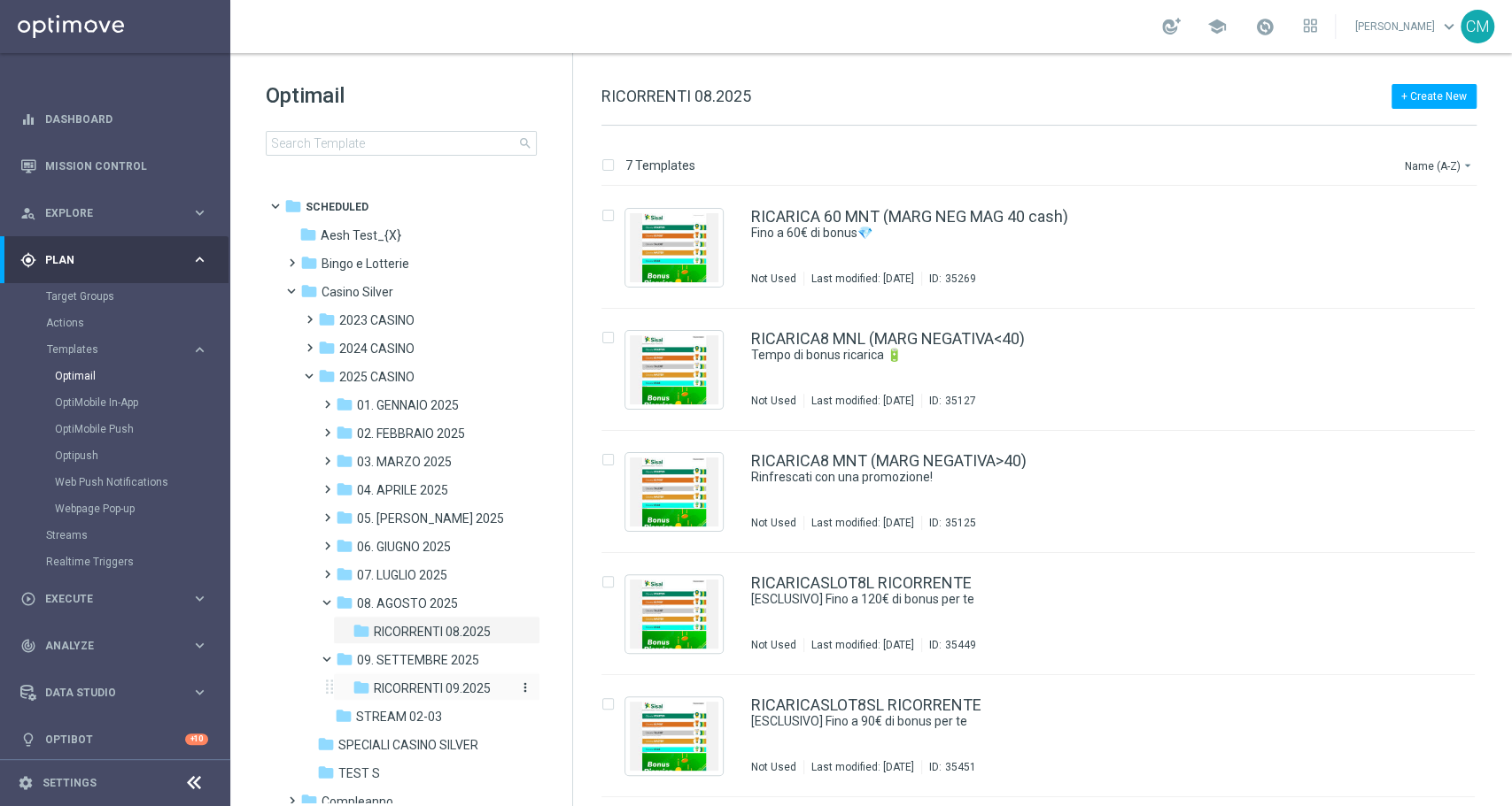
click at [403, 691] on span "RICORRENTI 09.2025" at bounding box center [431, 689] width 116 height 16
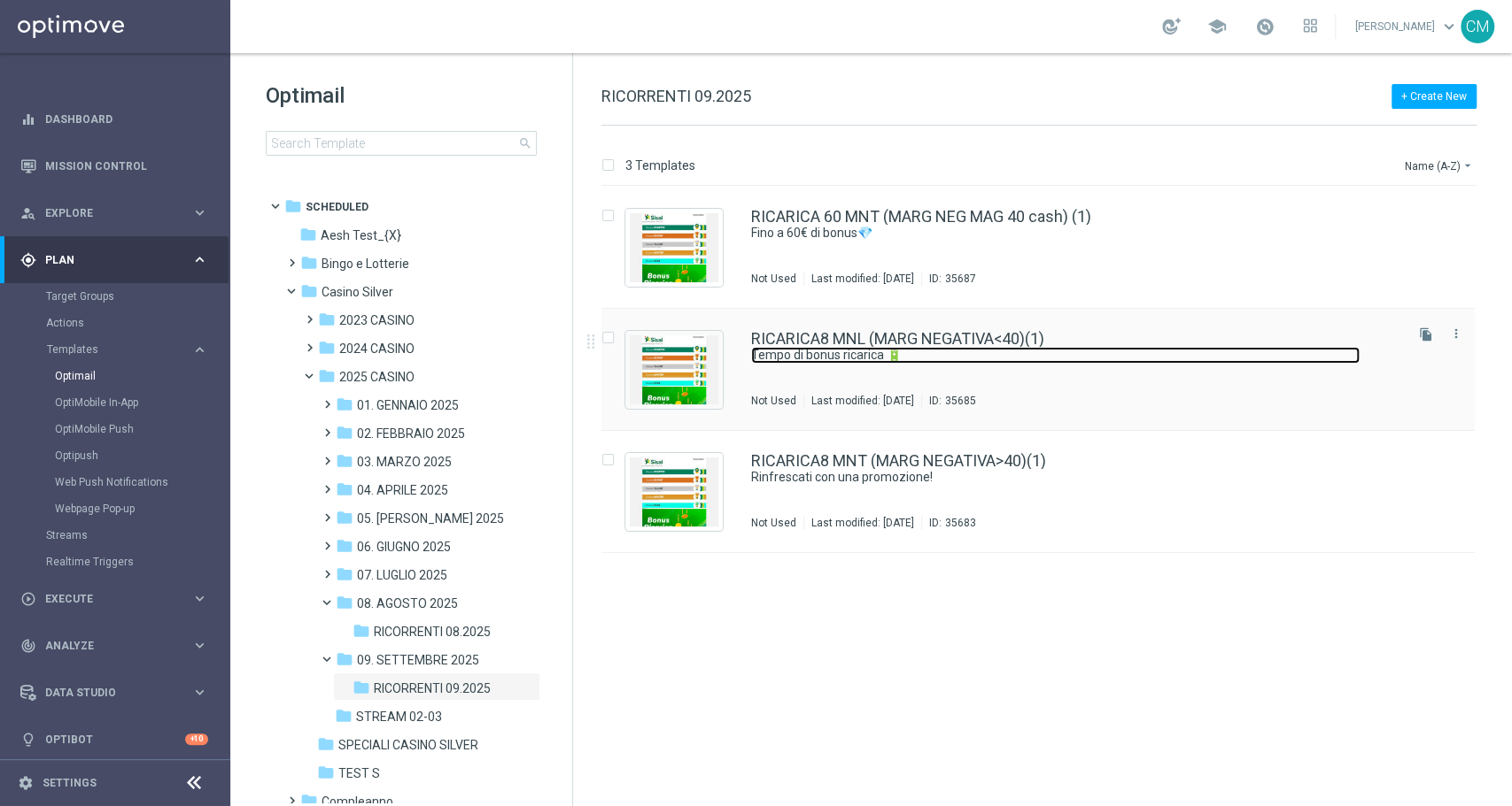
click at [1063, 362] on link "Tempo di bonus ricarica 🔋" at bounding box center [1054, 355] width 608 height 17
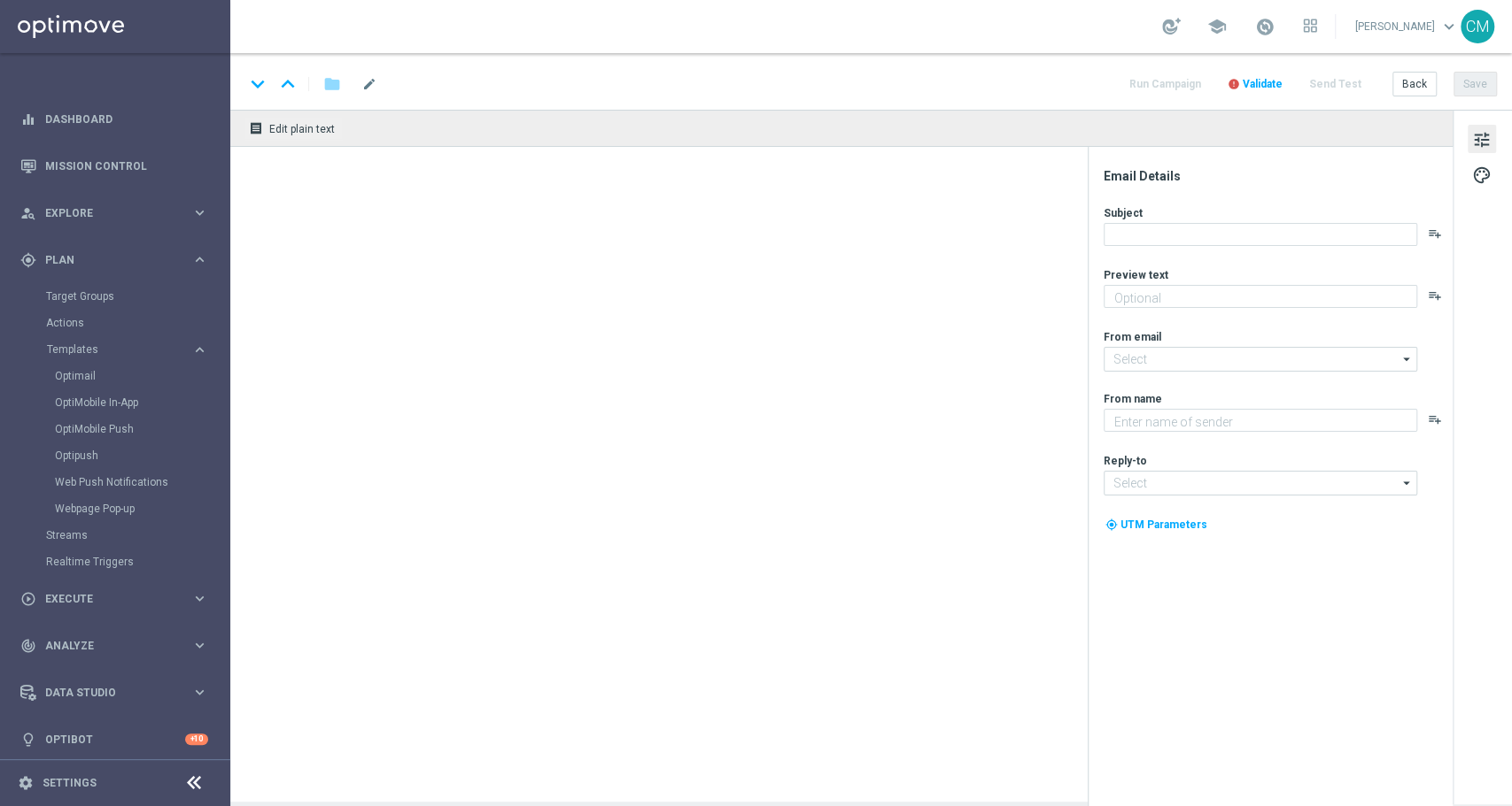
type textarea "​Per [PERSON_NAME] a 20.000 Sisal point"
type textarea "Sisal"
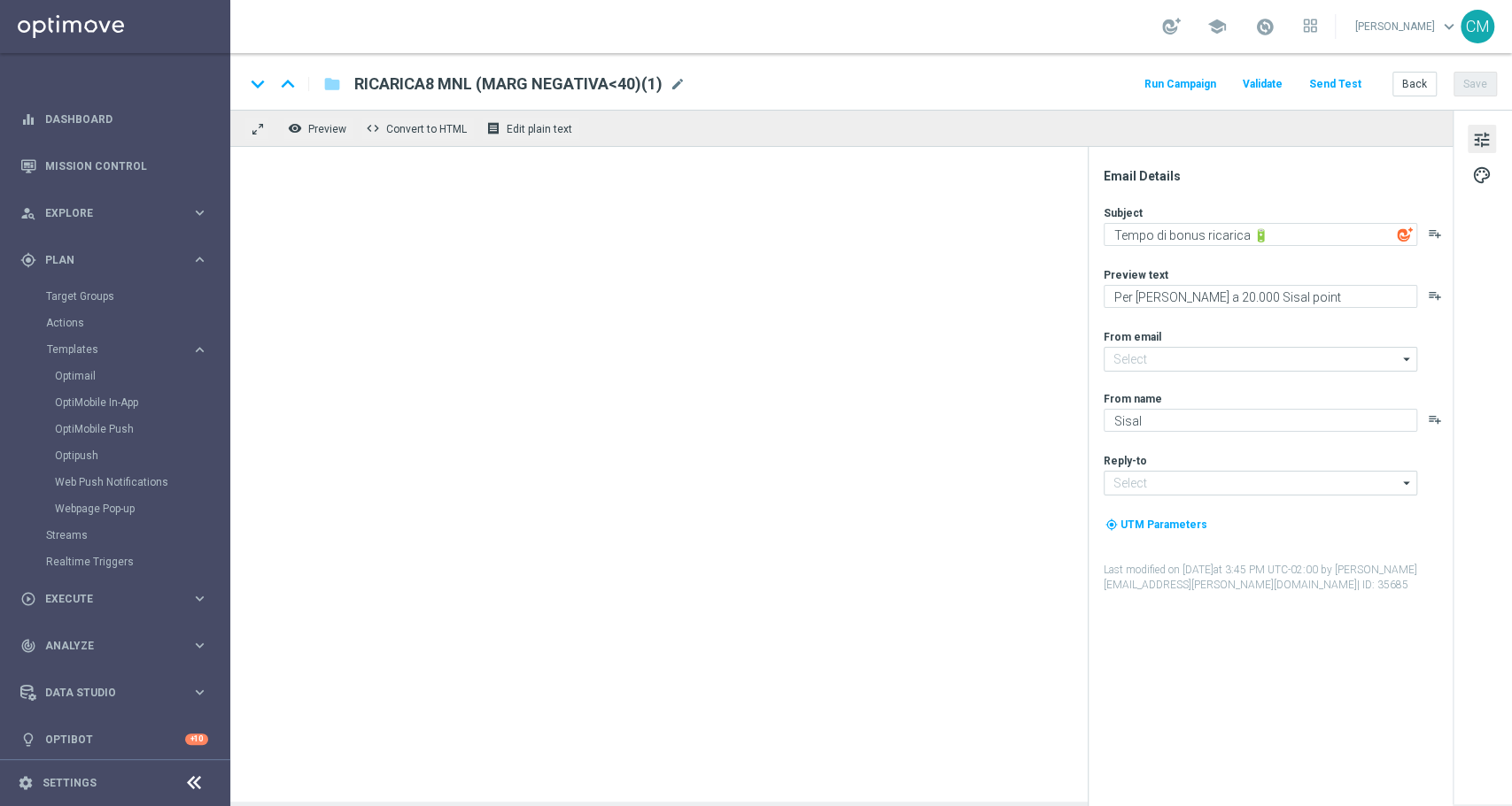
type input "[EMAIL_ADDRESS][DOMAIN_NAME]"
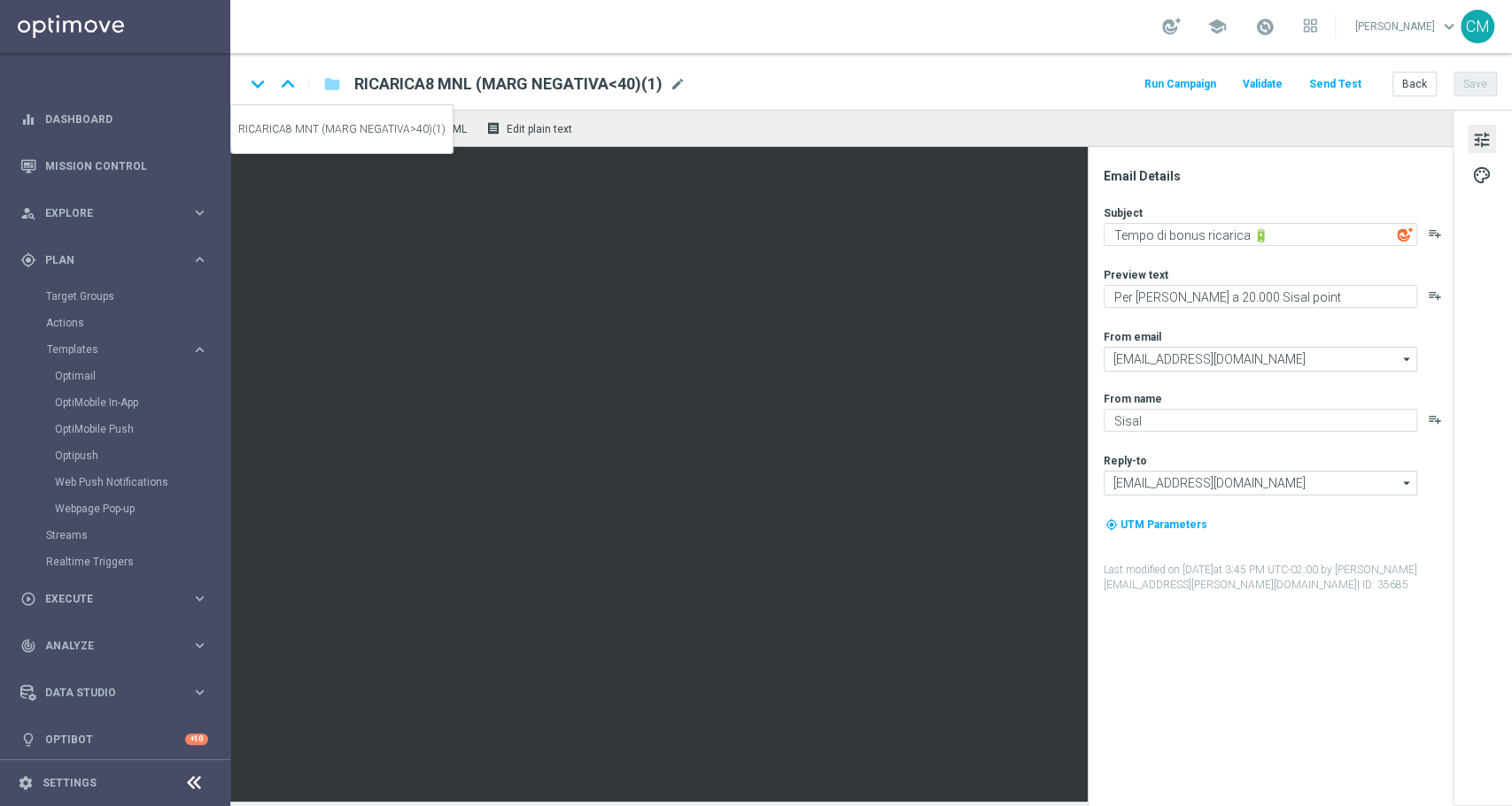
click at [262, 85] on icon "keyboard_arrow_down" at bounding box center [258, 84] width 27 height 27
type input "RICARICA8 MNT (MARG NEGATIVA>40)(1)"
type textarea "Rinfrescati con una promozione!"
click at [679, 81] on span "mode_edit" at bounding box center [678, 85] width 16 height 16
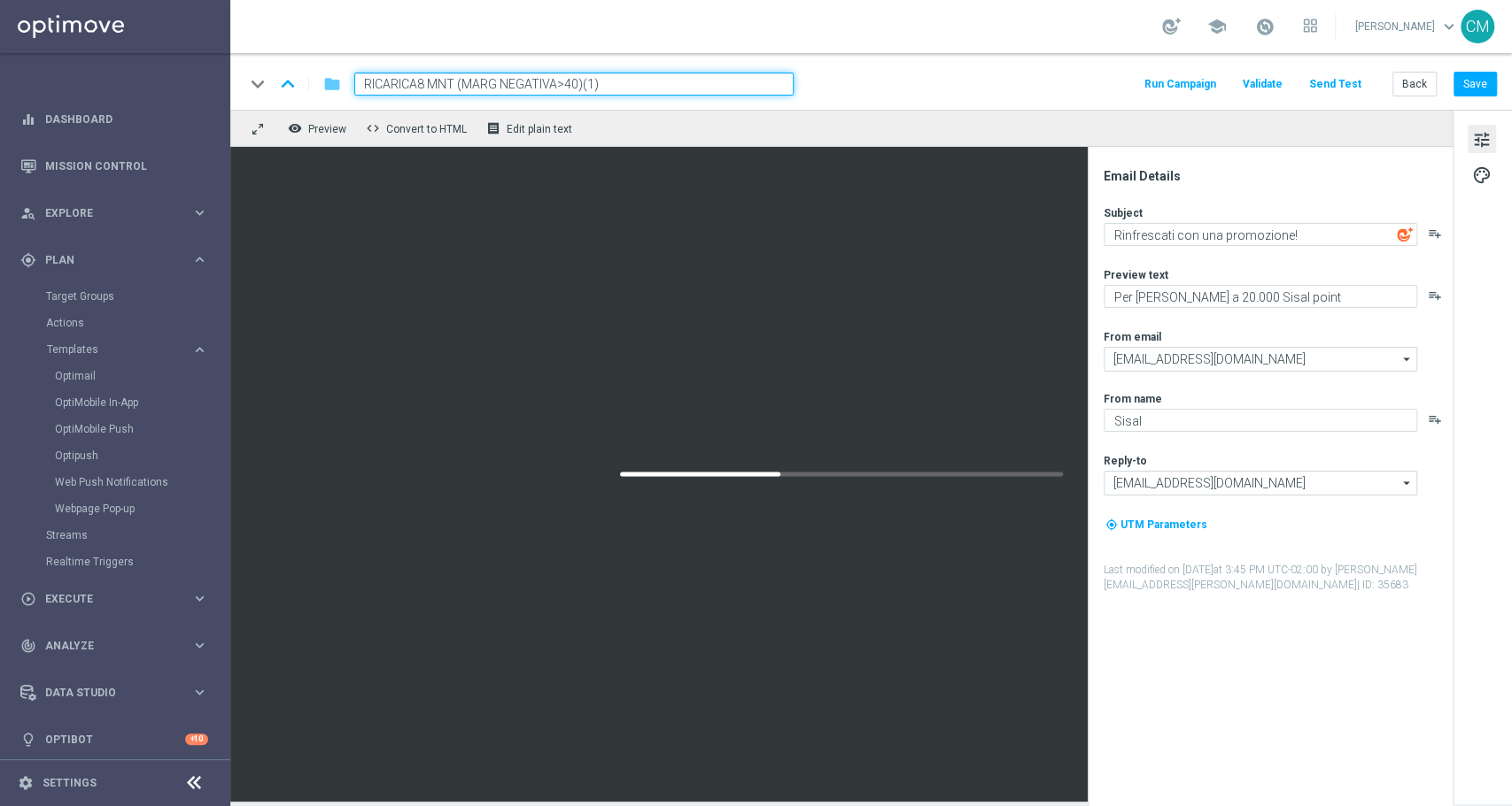
drag, startPoint x: 448, startPoint y: 78, endPoint x: 338, endPoint y: 92, distance: 110.9
click at [338, 92] on div "keyboard_arrow_down keyboard_arrow_up folder RICARICA8 MNT (MARG NEGATIVA>40)(1)" at bounding box center [520, 84] width 549 height 23
paste input
paste input "RICARICA9 MNT"
click at [646, 80] on input "RICARICA9 MNT (MARG NEGATIVA>40)(1)" at bounding box center [573, 84] width 439 height 23
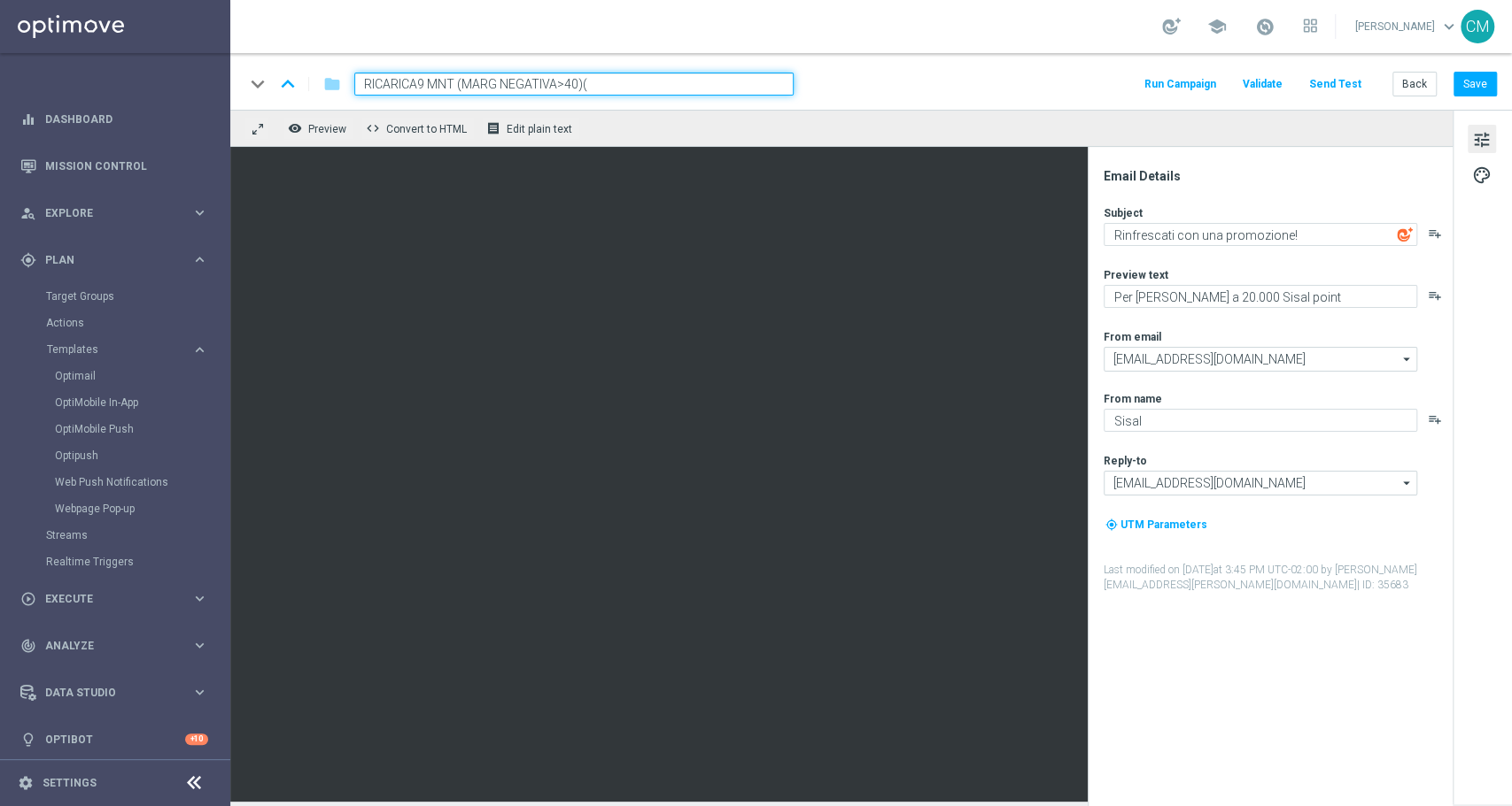
type input "RICARICA9 MNT (MARG NEGATIVA>40)"
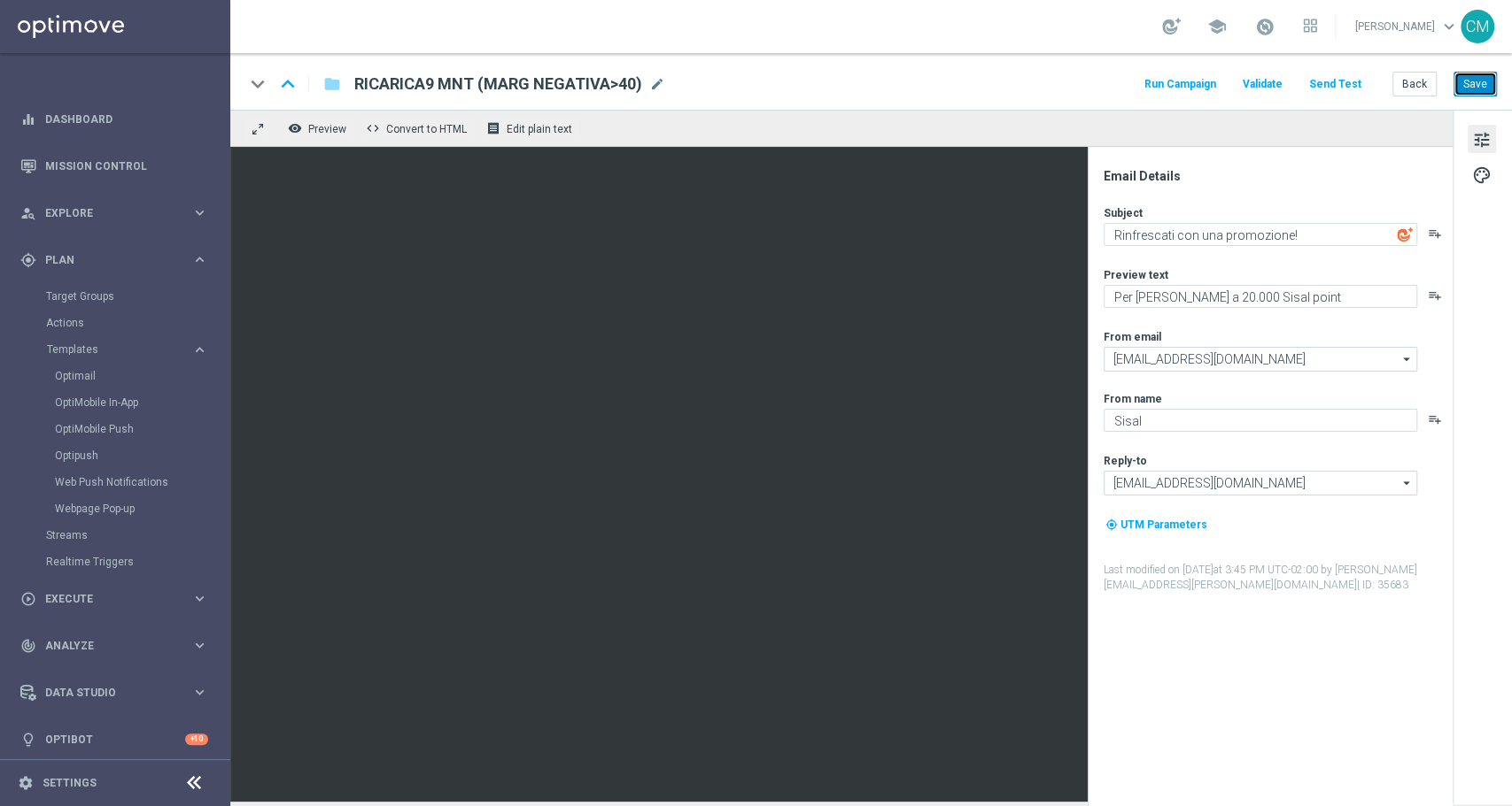
click at [1473, 85] on button "Save" at bounding box center [1475, 84] width 44 height 25
click at [659, 81] on span "mode_edit" at bounding box center [657, 85] width 16 height 16
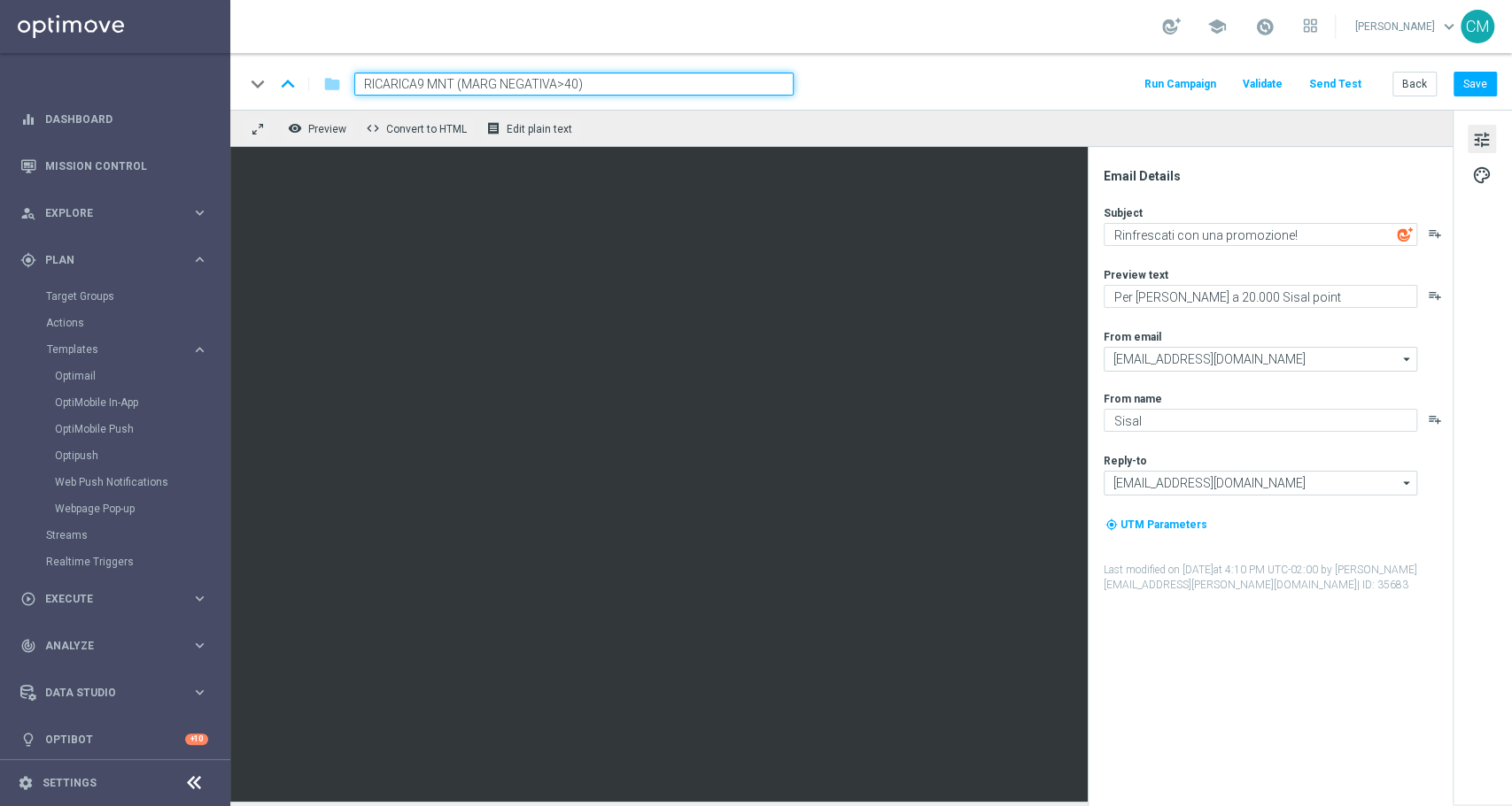
drag, startPoint x: 333, startPoint y: 68, endPoint x: 297, endPoint y: 60, distance: 36.9
click at [297, 60] on div "keyboard_arrow_down keyboard_arrow_up folder RICARICA9 MNT (MARG NEGATIVA>40) R…" at bounding box center [870, 81] width 1281 height 57
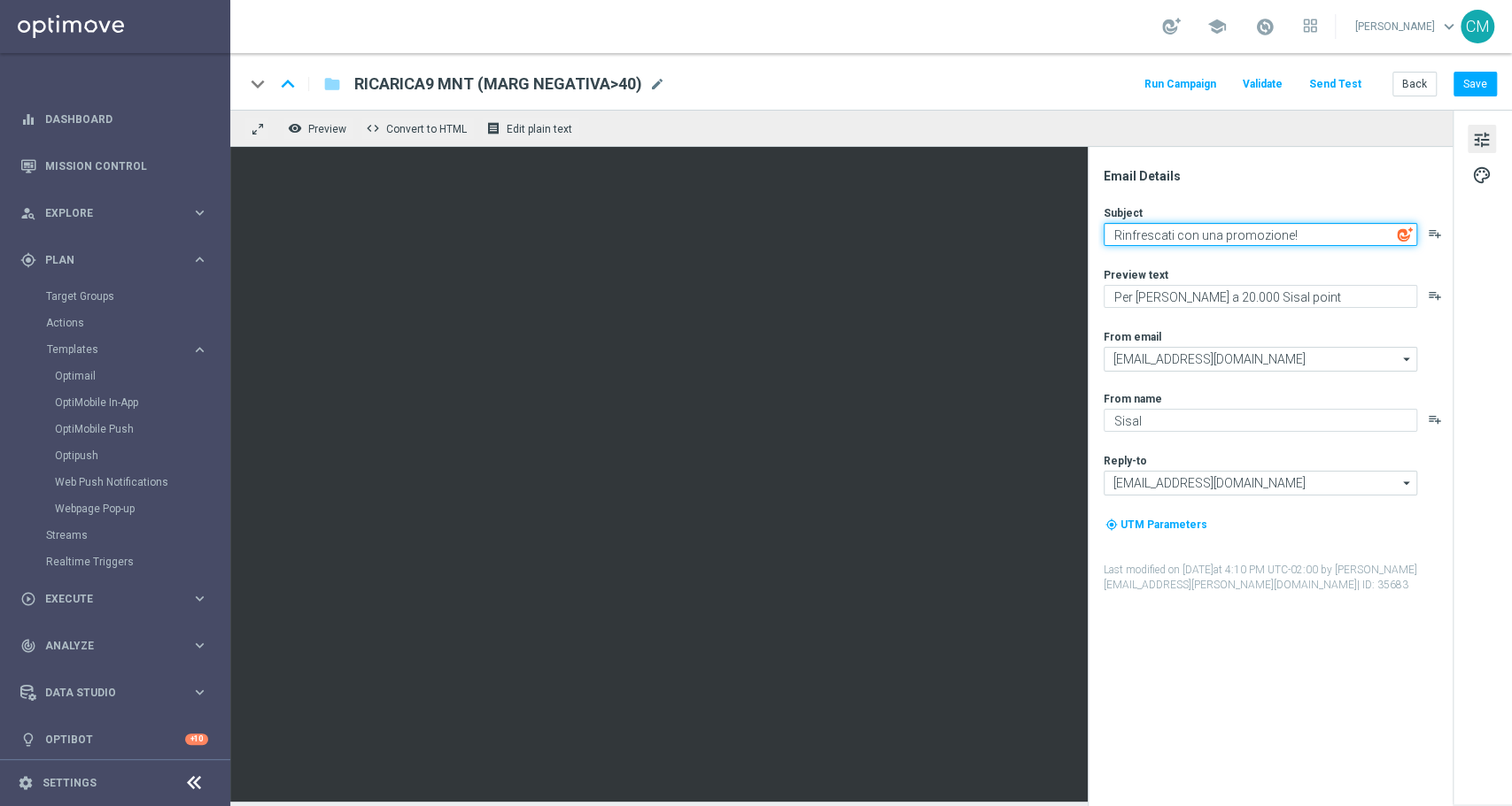
paste textarea "Un codice ricarica ti aspetta 🔋"
type textarea "Un codice ricarica ti aspetta 🔋"
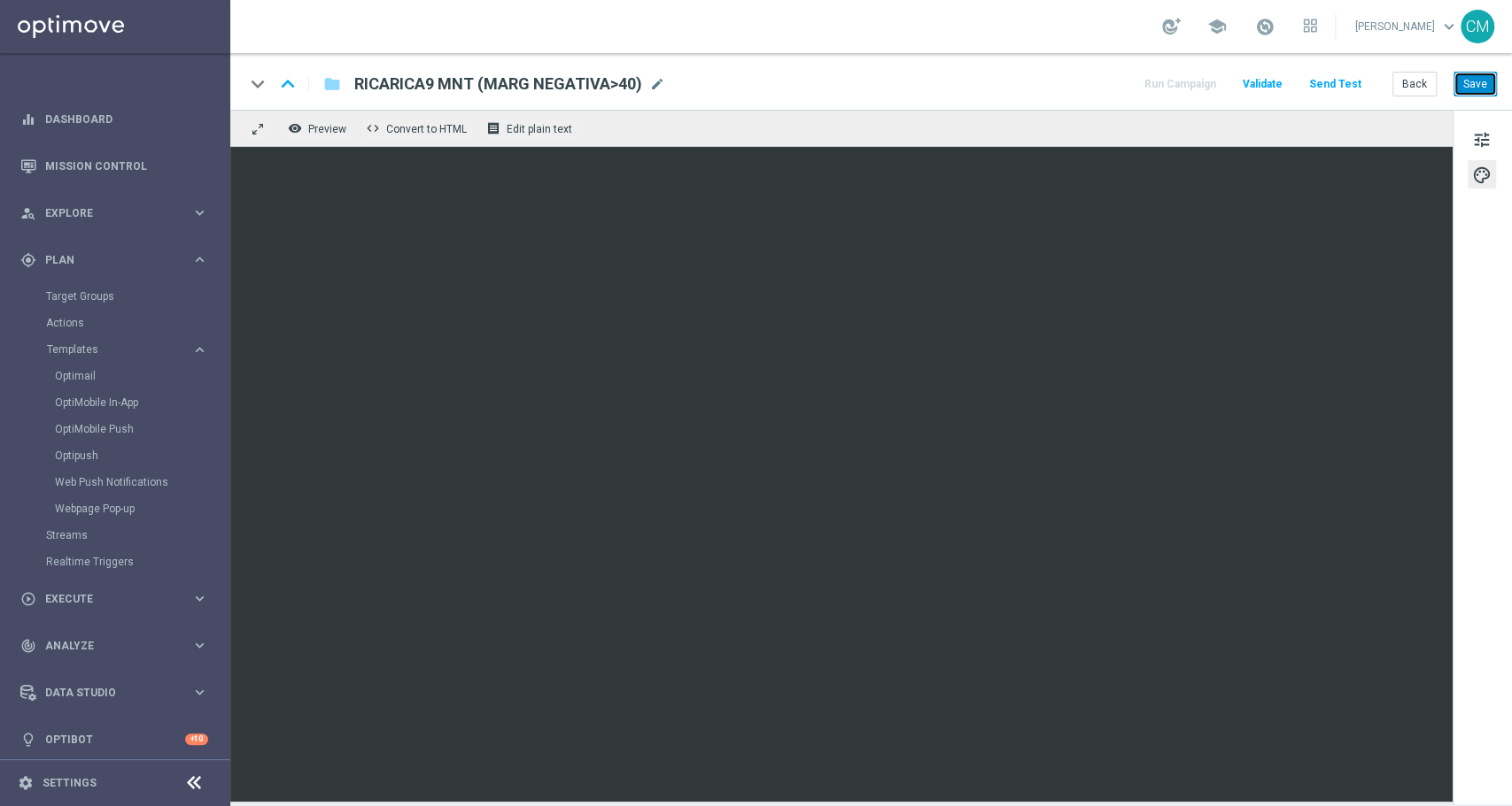
click at [1477, 86] on button "Save" at bounding box center [1475, 84] width 44 height 25
click at [1408, 82] on button "Back" at bounding box center [1414, 84] width 44 height 25
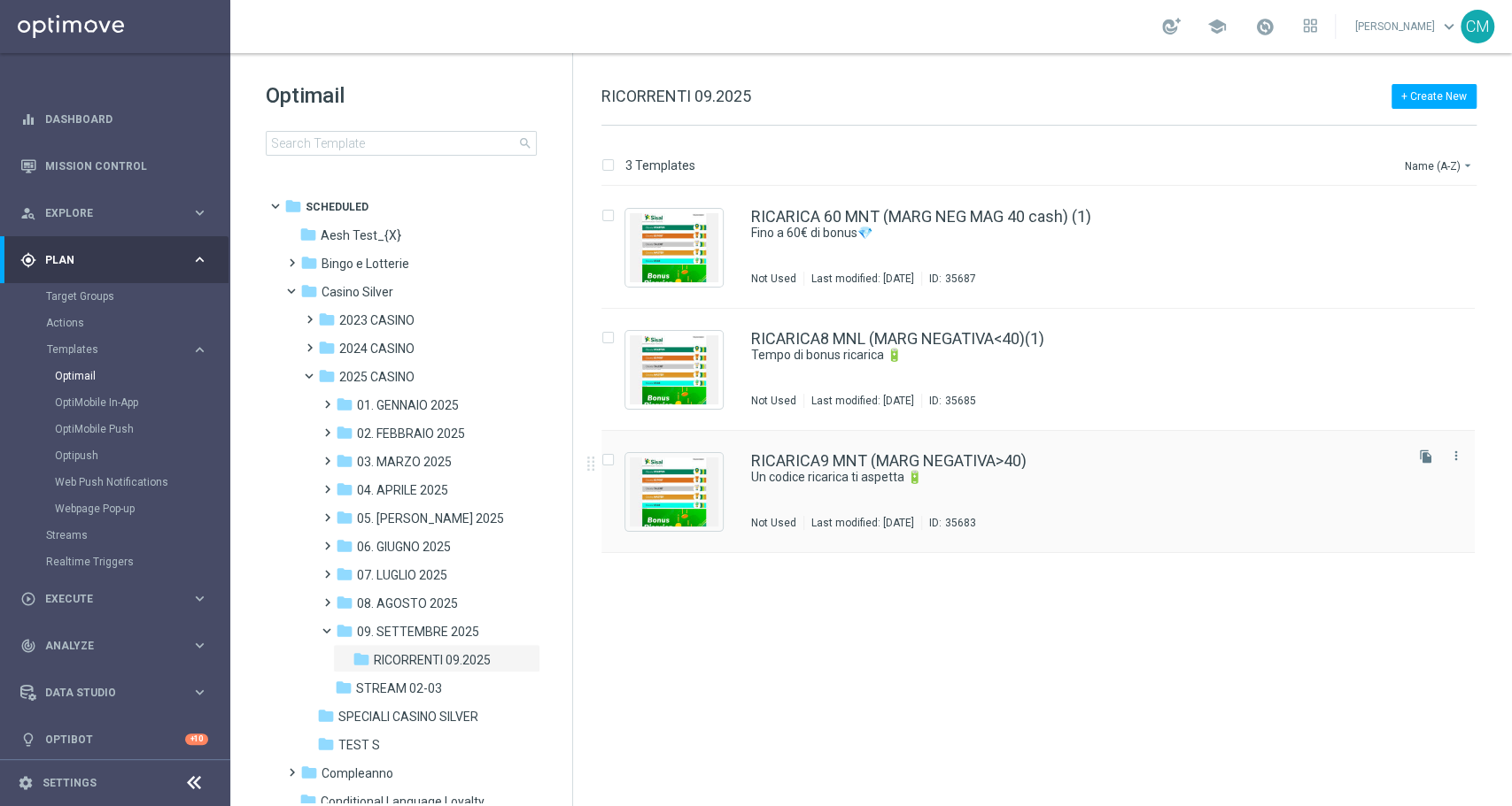
click at [1168, 461] on div "RICARICA9 MNT (MARG NEGATIVA>40)" at bounding box center [1075, 462] width 649 height 16
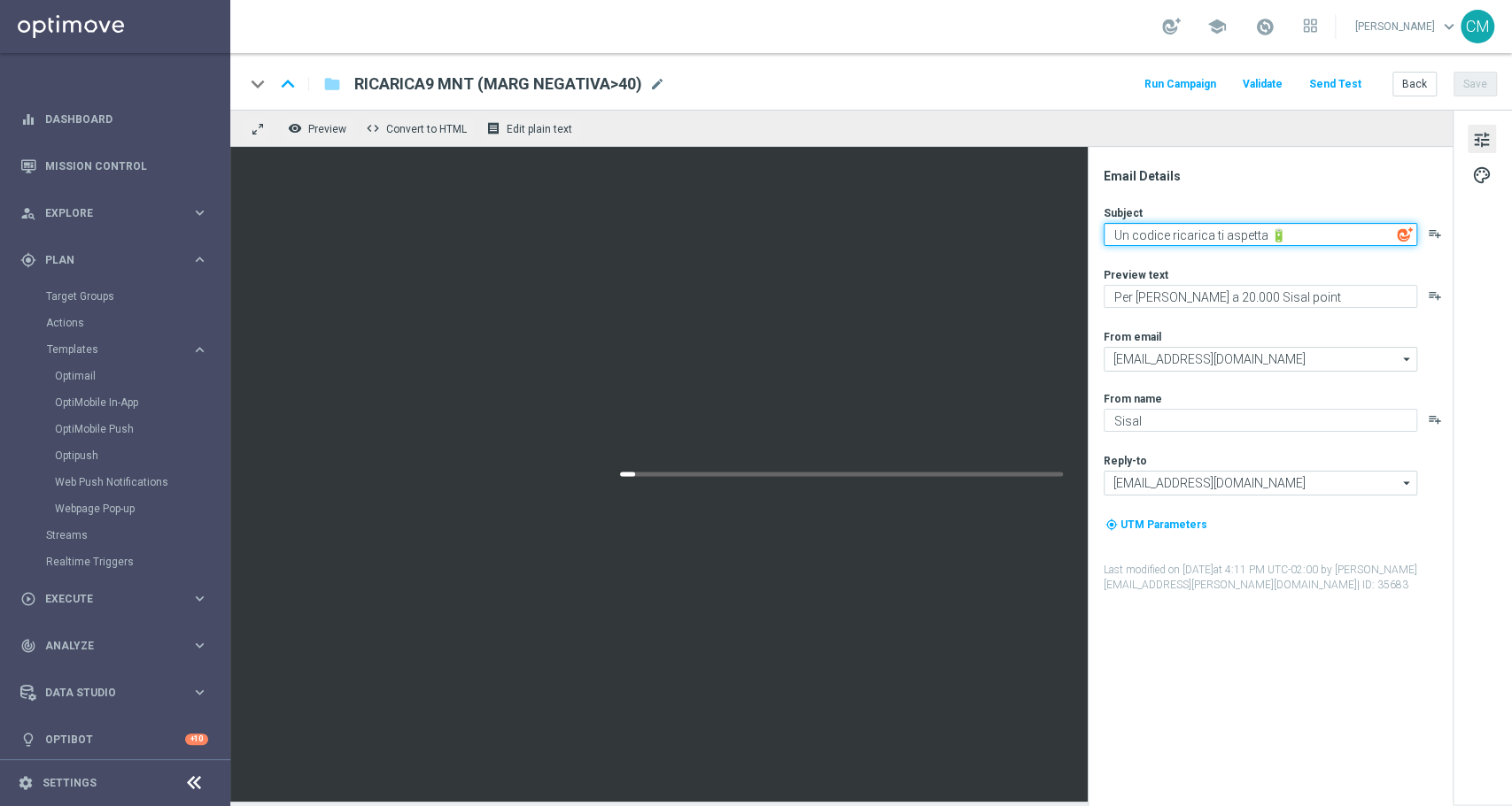
drag, startPoint x: 1289, startPoint y: 230, endPoint x: 972, endPoint y: 219, distance: 317.2
click at [972, 219] on div "remove_[MEDICAL_DATA] Preview code Convert to HTML receipt Edit plain text Emai…" at bounding box center [870, 456] width 1281 height 693
paste textarea "Bonus ricarica 🎁"
type textarea "Bonus ricarica 🎁"
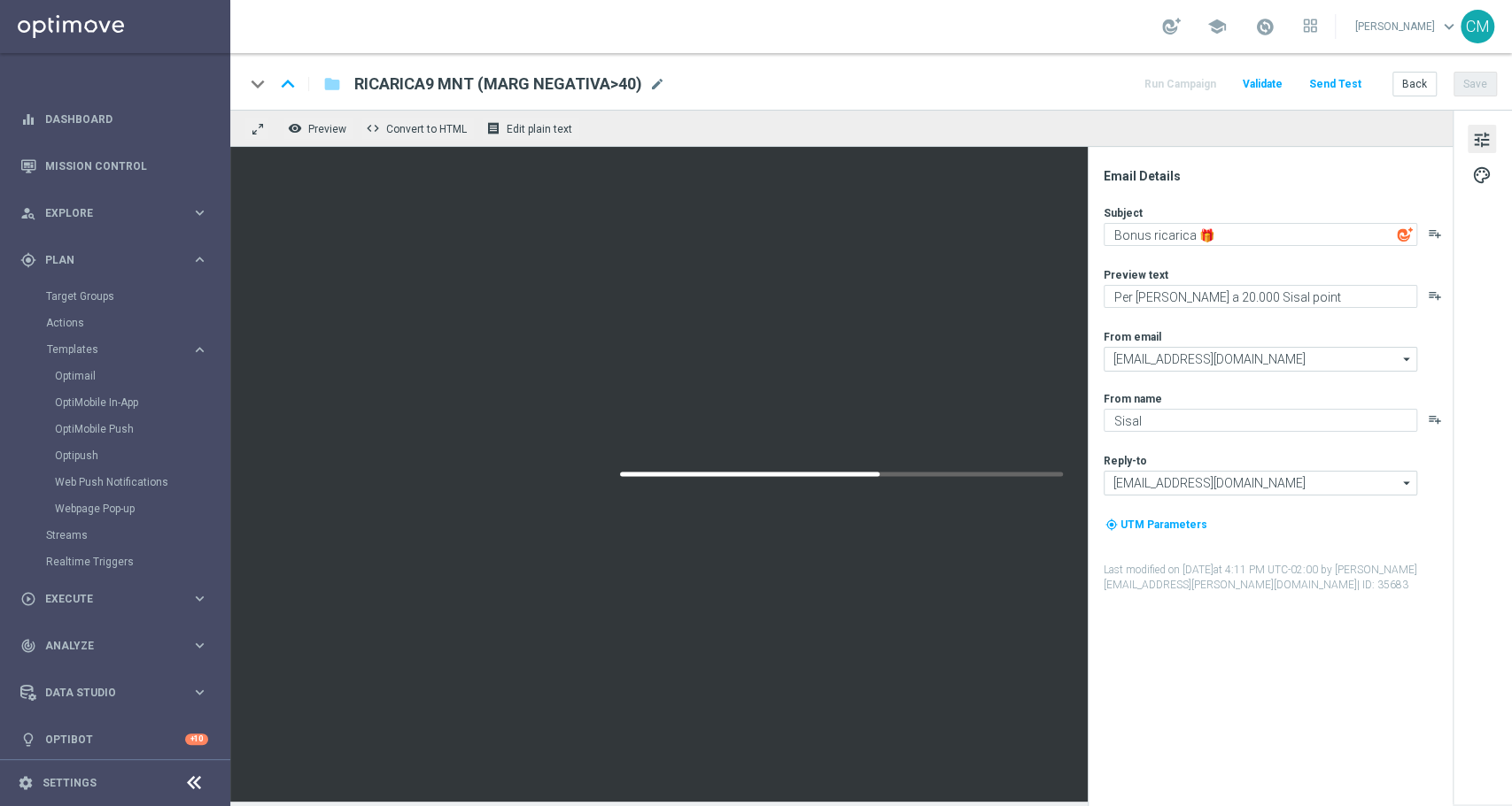
click at [972, 219] on div at bounding box center [841, 475] width 1222 height 655
click at [1472, 76] on button "Save" at bounding box center [1475, 84] width 44 height 25
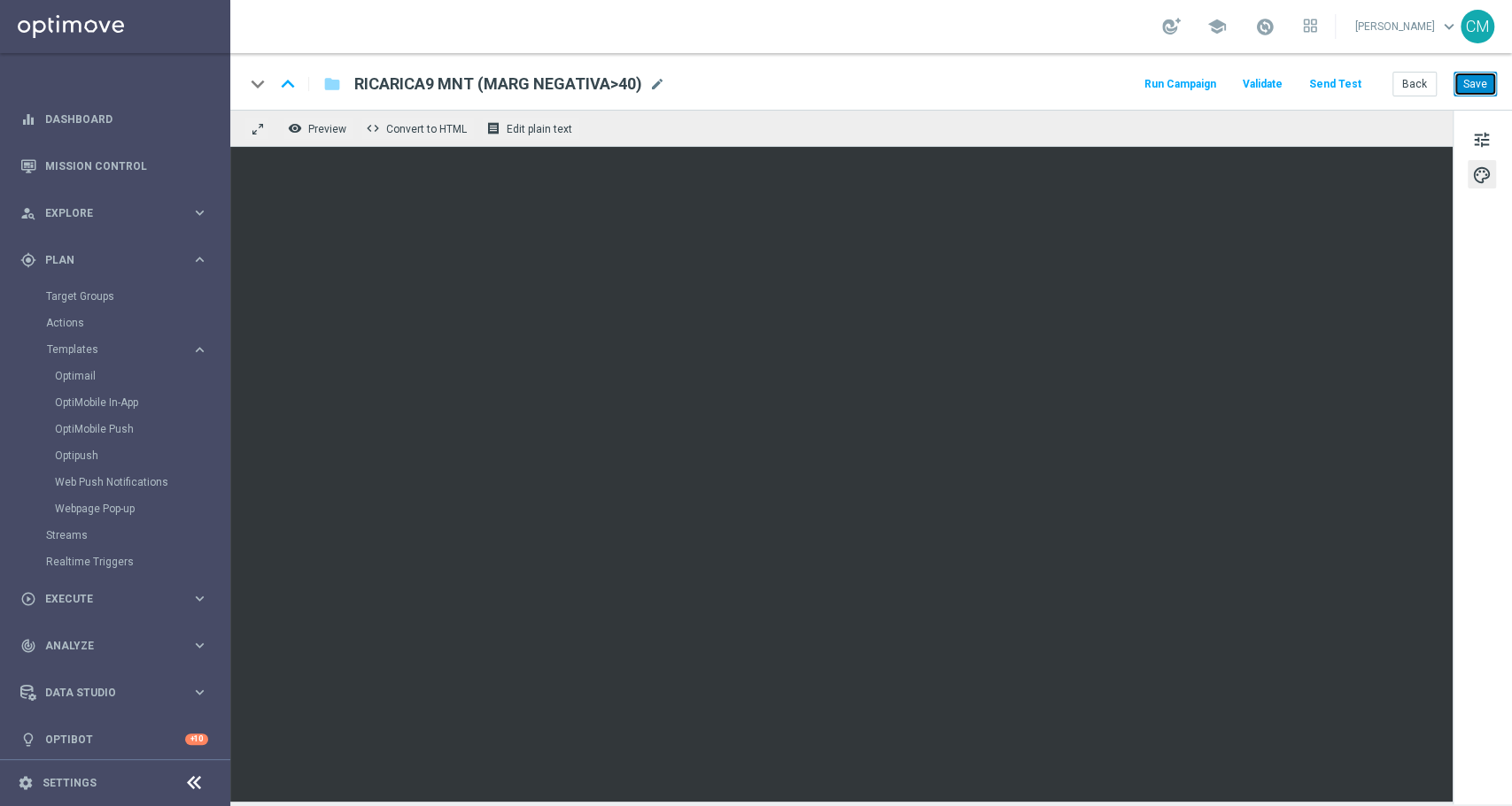
click at [1467, 86] on button "Save" at bounding box center [1475, 84] width 44 height 25
click at [1488, 129] on span "tune" at bounding box center [1482, 139] width 20 height 23
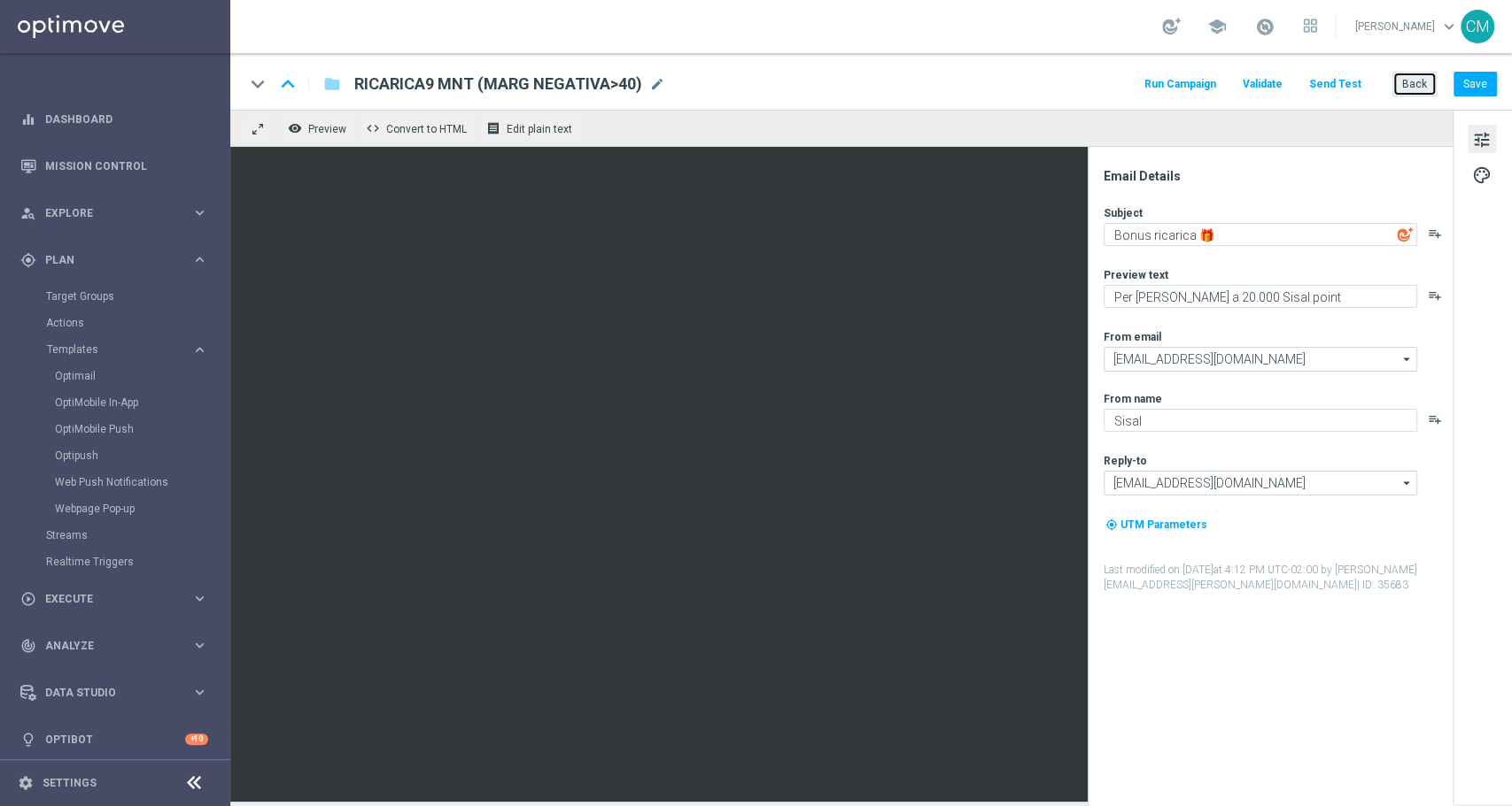
click at [1409, 92] on button "Back" at bounding box center [1414, 84] width 44 height 25
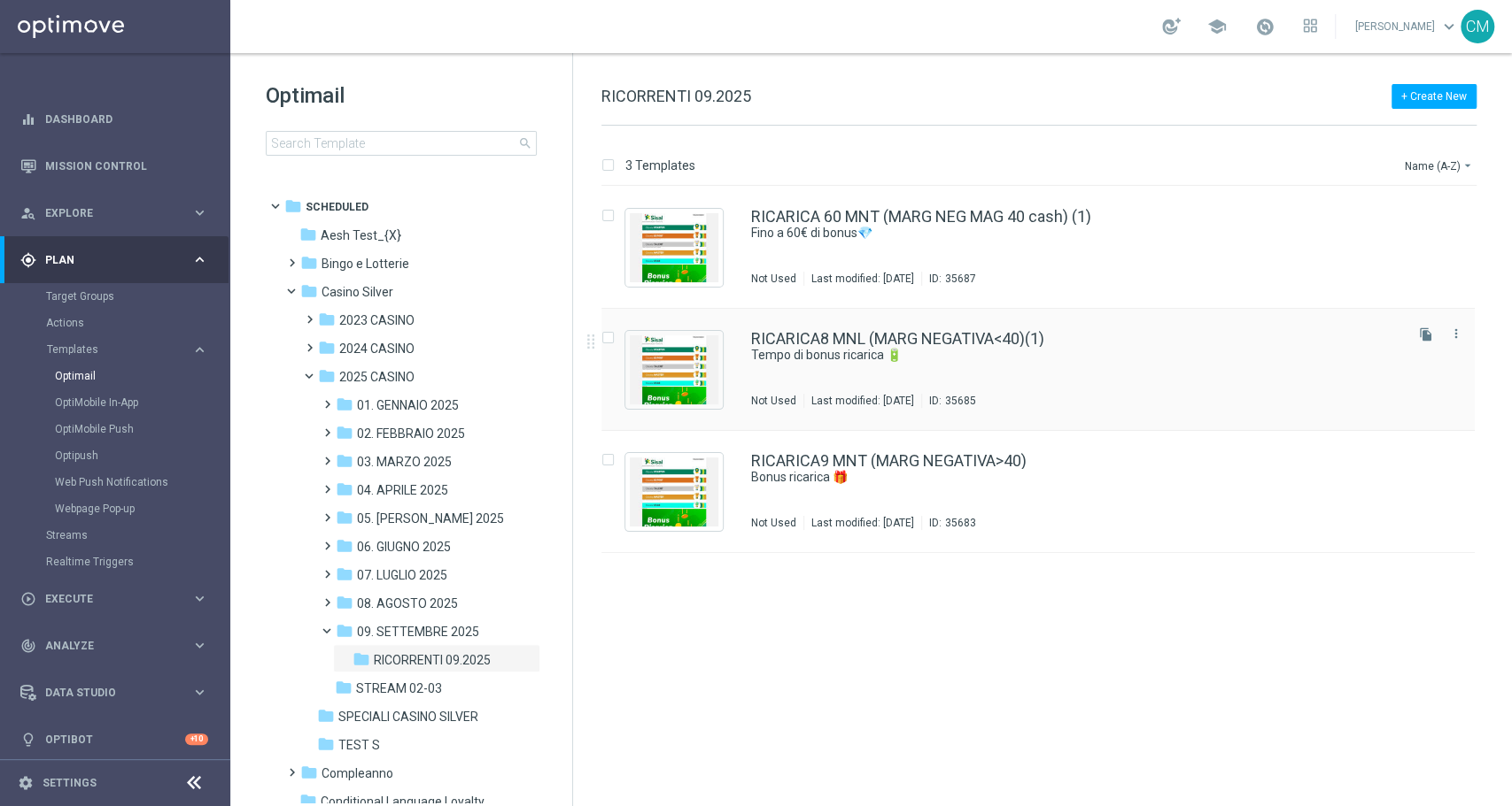
click at [921, 397] on div "Last modified: [DATE]" at bounding box center [862, 401] width 116 height 14
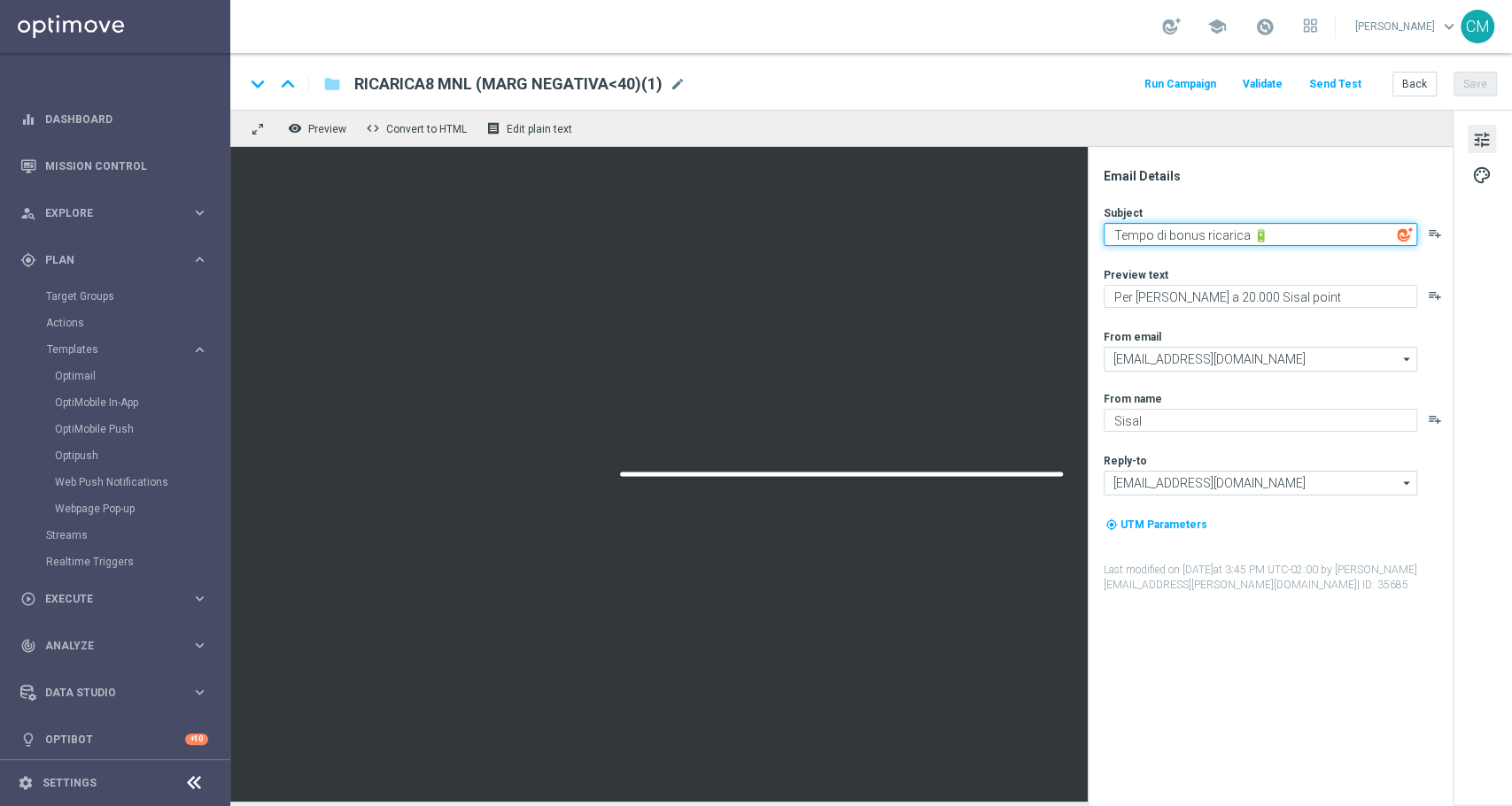
drag, startPoint x: 1286, startPoint y: 230, endPoint x: 1019, endPoint y: 215, distance: 267.4
click at [1019, 215] on div "remove_[MEDICAL_DATA] Preview code Convert to HTML receipt Edit plain text Emai…" at bounding box center [870, 456] width 1281 height 693
paste textarea "c'è una promozione per te!"
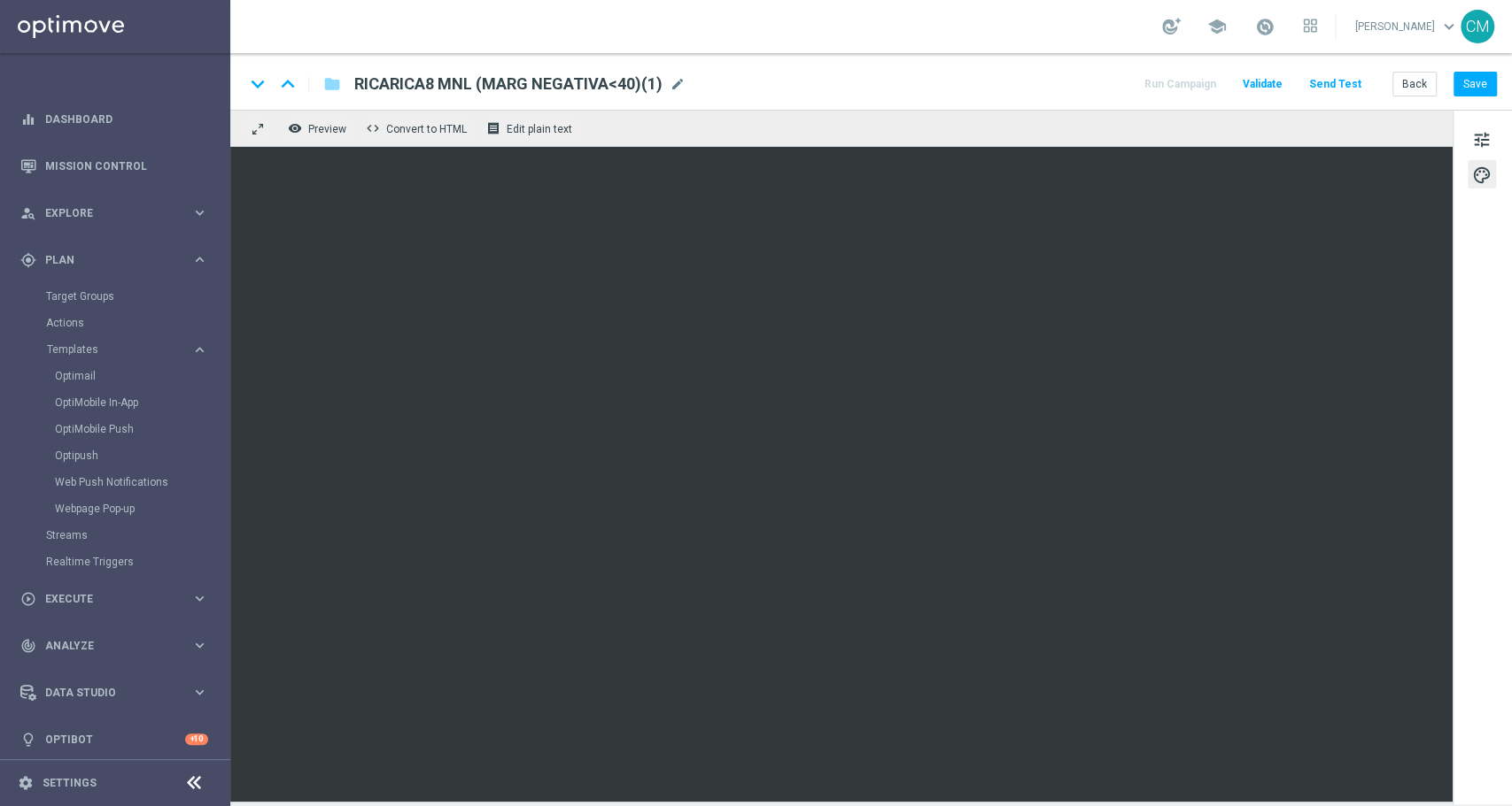
click at [1507, 138] on div "tune palette" at bounding box center [1482, 457] width 60 height 695
click at [1490, 138] on button "tune" at bounding box center [1481, 138] width 28 height 28
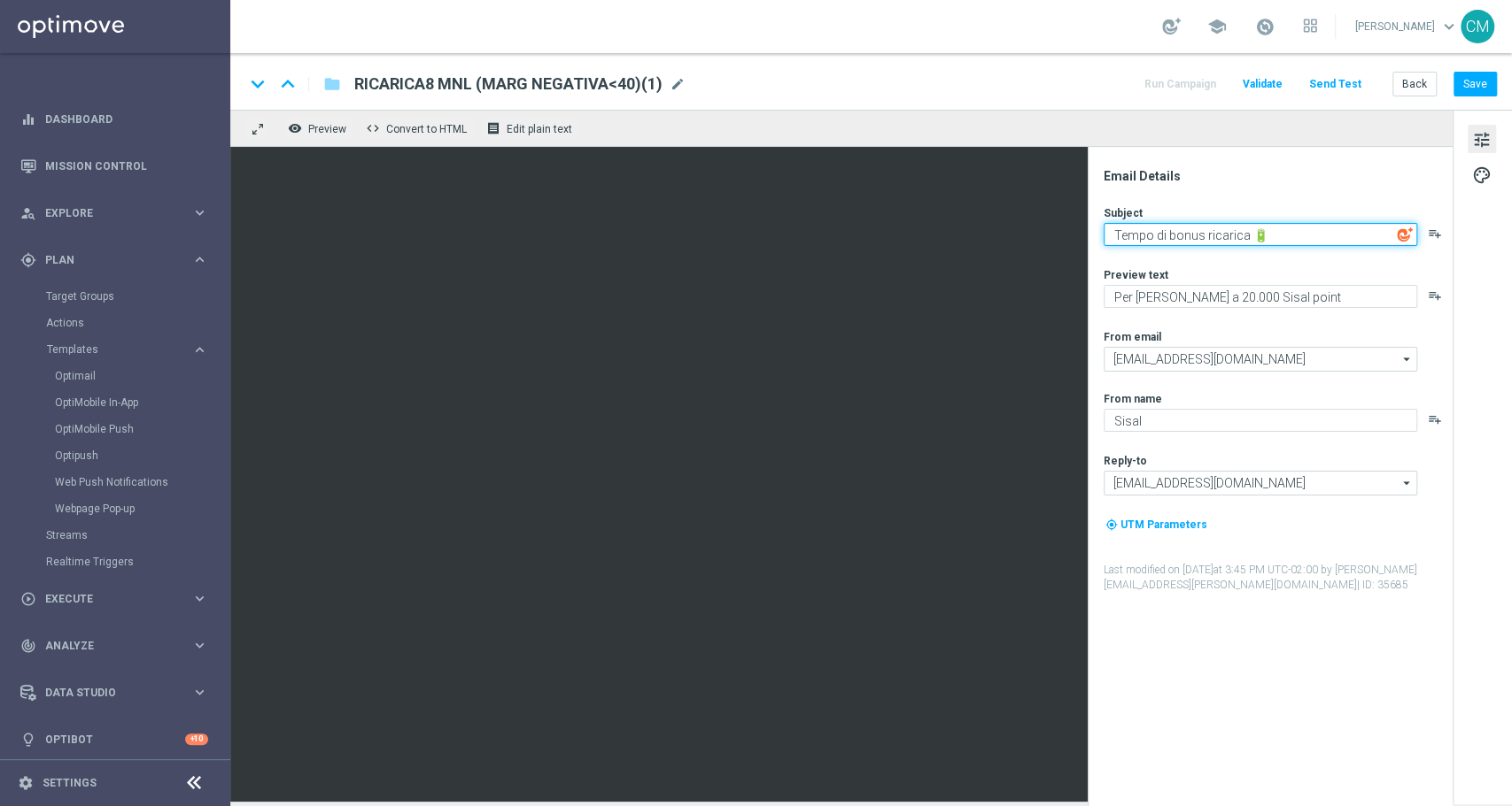
paste textarea "Bonus ricarica 🎁"
type textarea "Bonus ricarica 🎁"
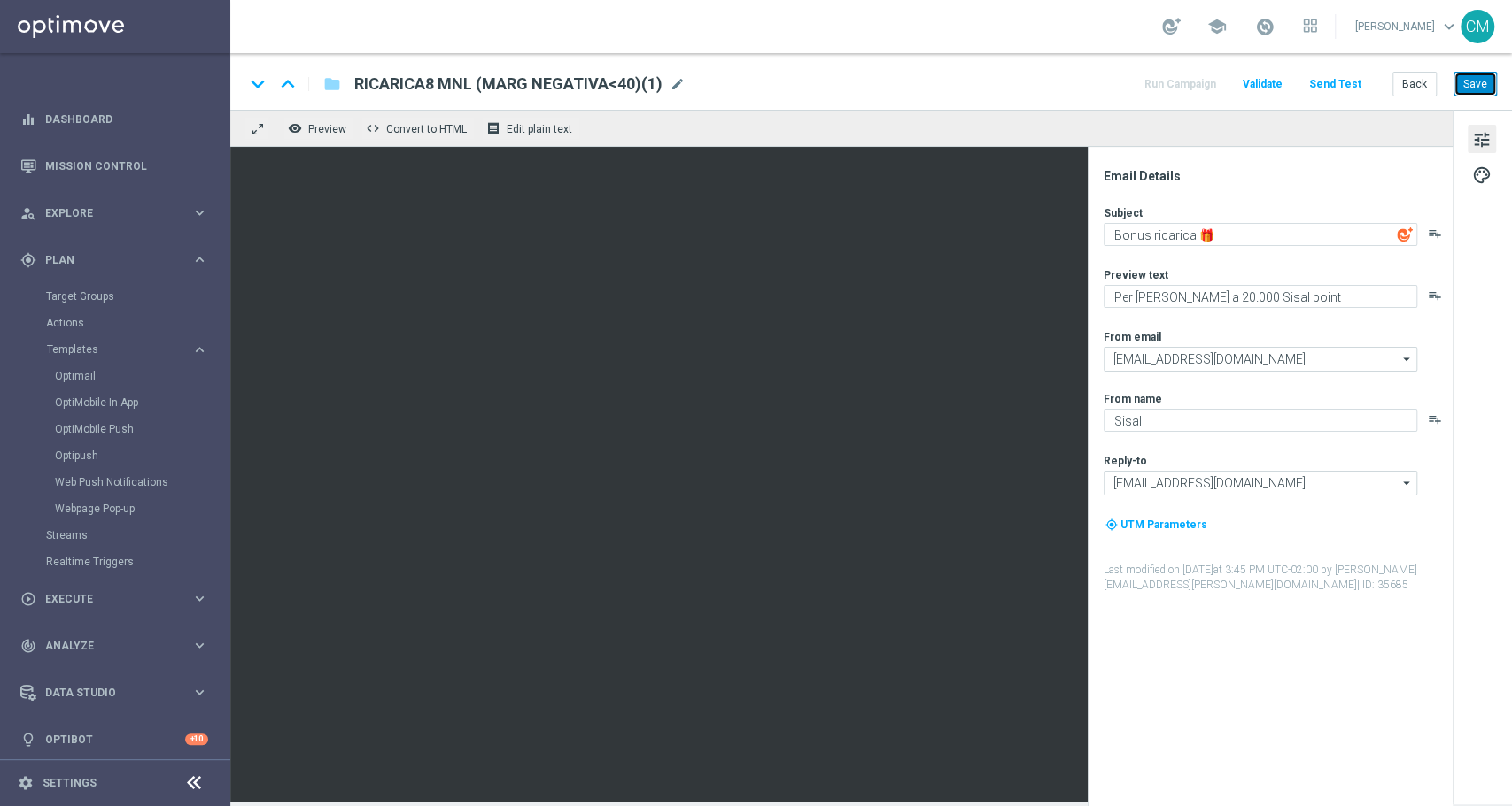
click at [1478, 85] on button "Save" at bounding box center [1475, 84] width 44 height 25
click at [1410, 90] on button "Back" at bounding box center [1414, 84] width 44 height 25
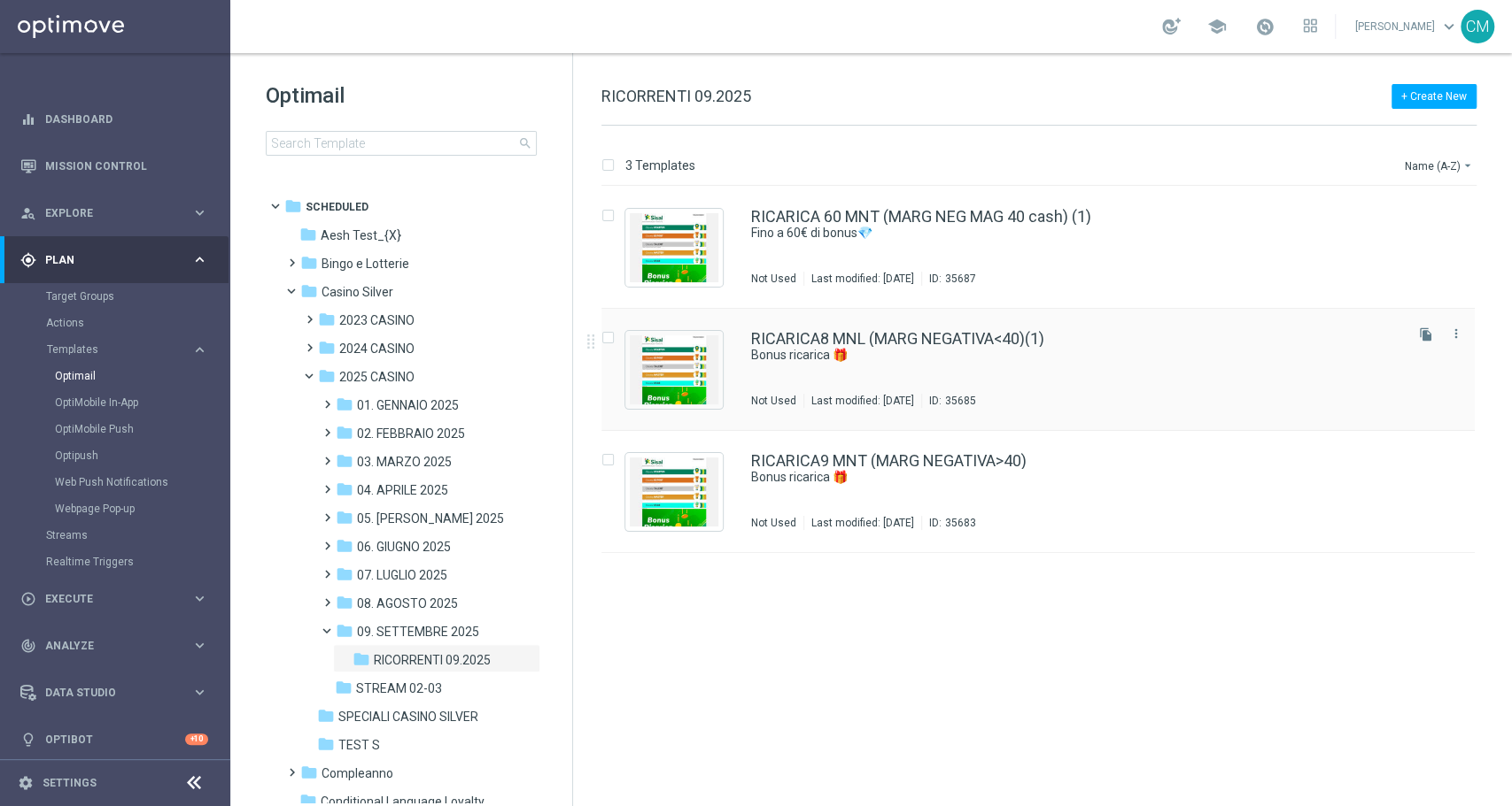
click at [1131, 381] on div "RICARICA8 MNL (MARG NEGATIVA<40)(1) Bonus ricarica 🎁 Not Used Last modified: [D…" at bounding box center [1075, 369] width 649 height 77
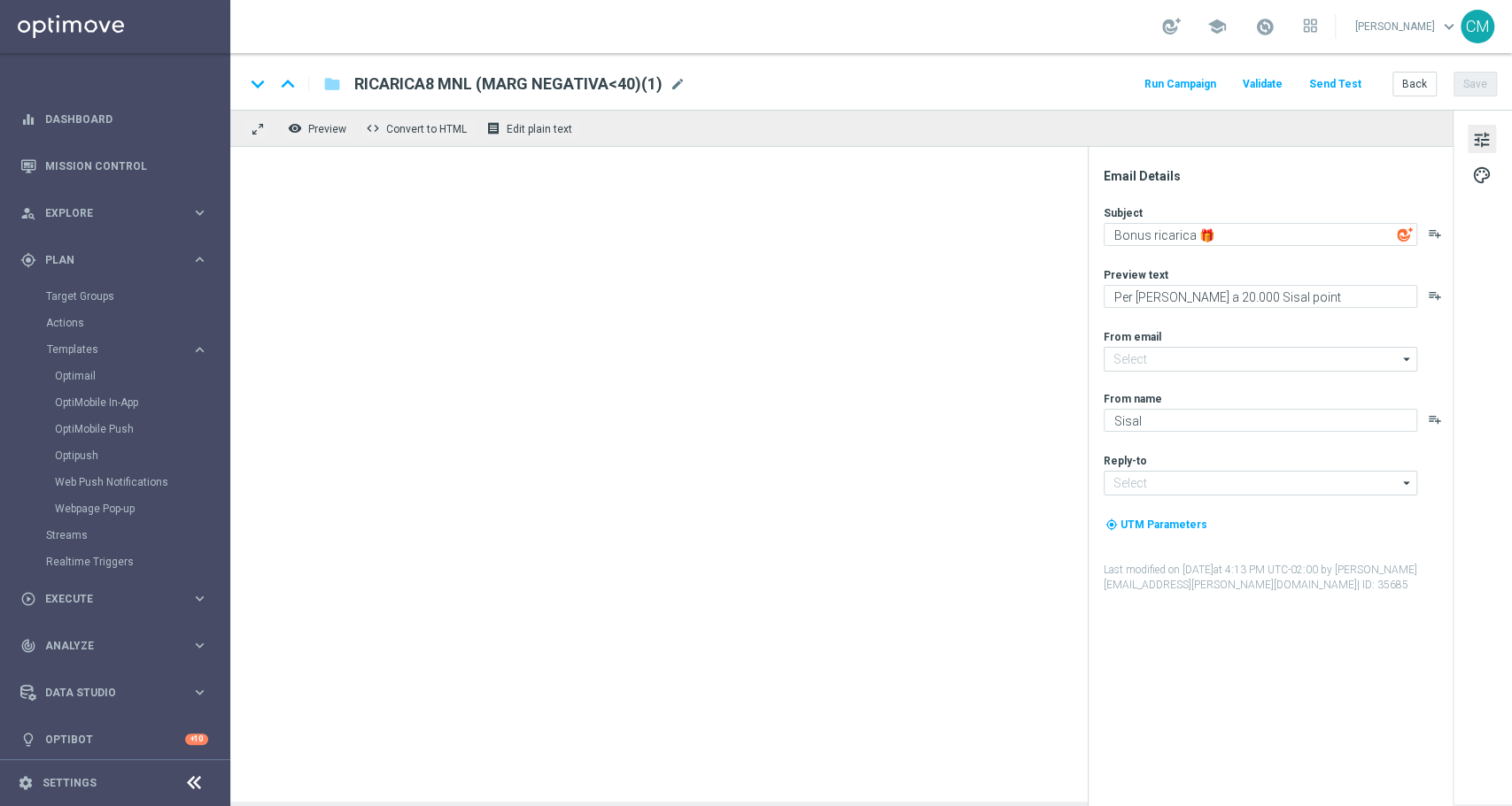
type input "[EMAIL_ADDRESS][DOMAIN_NAME]"
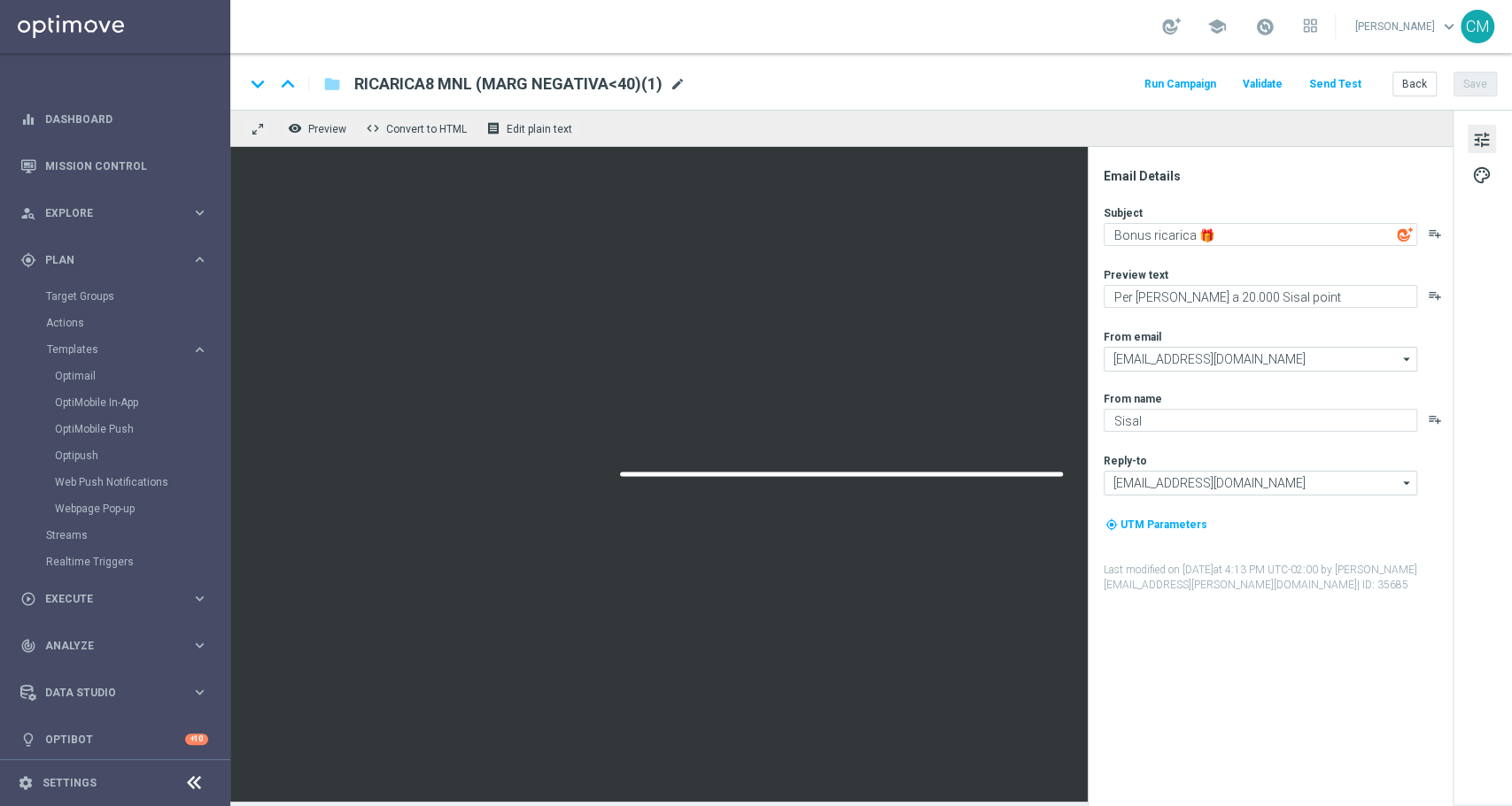
click at [677, 80] on span "mode_edit" at bounding box center [678, 85] width 16 height 16
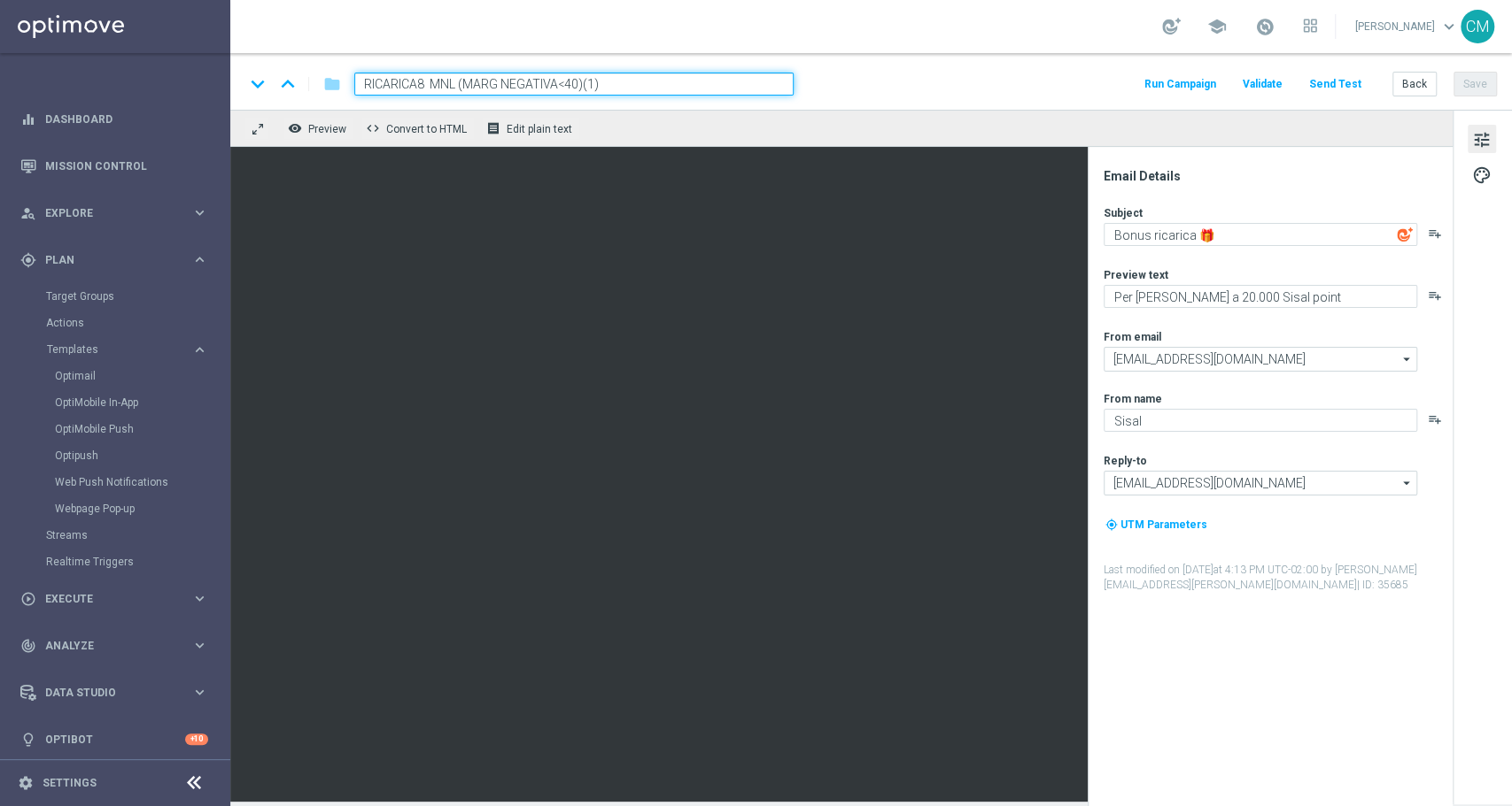
drag, startPoint x: 449, startPoint y: 84, endPoint x: 320, endPoint y: 85, distance: 129.0
click at [320, 85] on div "keyboard_arrow_down keyboard_arrow_up folder RICARICA8 MNL (MARG NEGATIVA<40)(1)" at bounding box center [520, 84] width 549 height 23
paste input "RICARICA9 MNL"
click at [617, 82] on input "RICARICA9 MNL (MARG NEGATIVA<40)(1)" at bounding box center [573, 84] width 439 height 23
type input "RICARICA9 MNL (MARG NEGATIVA<40)"
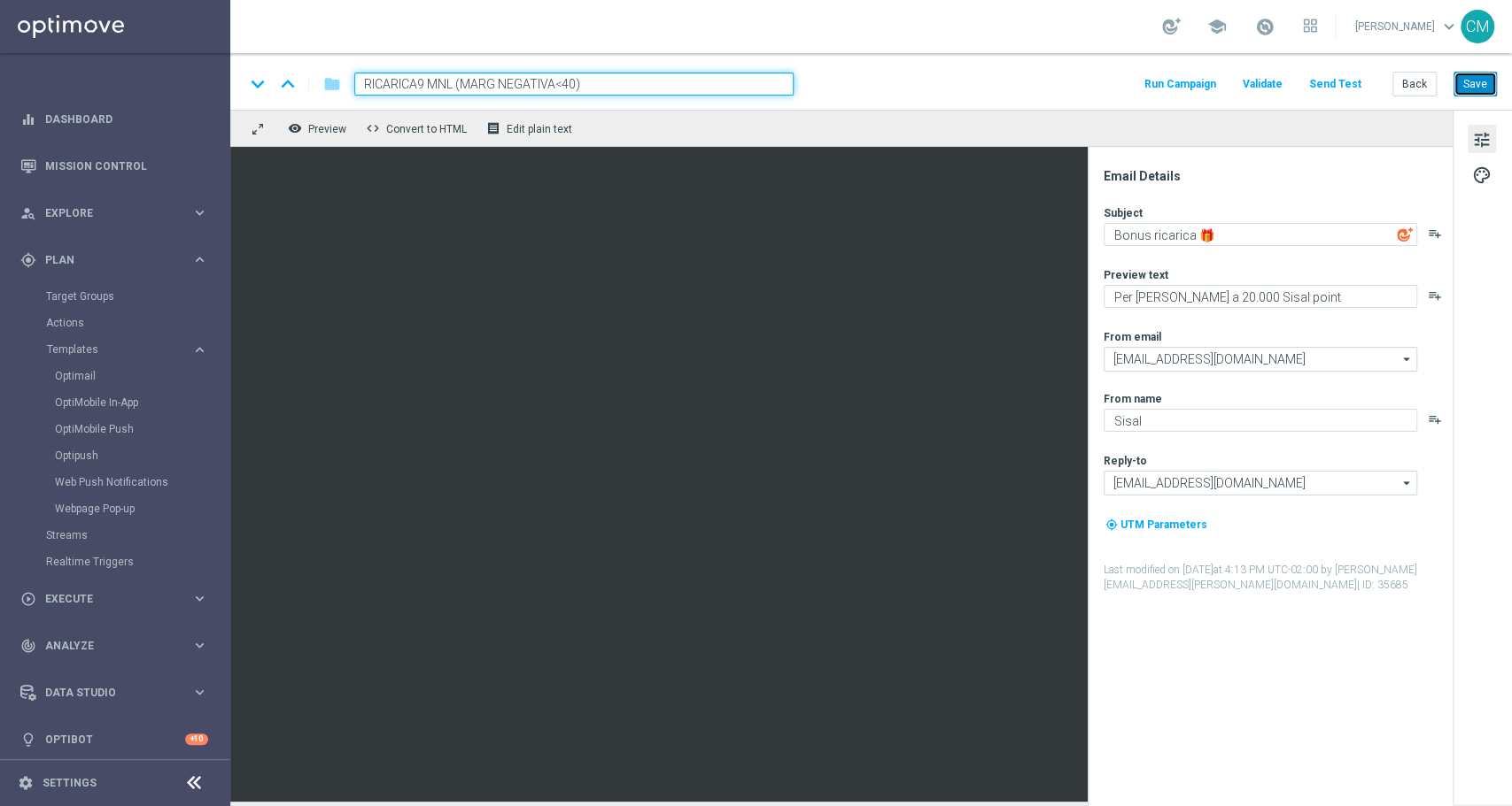
click at [1466, 82] on button "Save" at bounding box center [1475, 84] width 44 height 25
drag, startPoint x: 650, startPoint y: 88, endPoint x: 282, endPoint y: 71, distance: 368.4
click at [282, 73] on div "keyboard_arrow_down keyboard_arrow_up folder RICARICA9 MNL (MARG NEGATIVA<40)" at bounding box center [520, 84] width 549 height 23
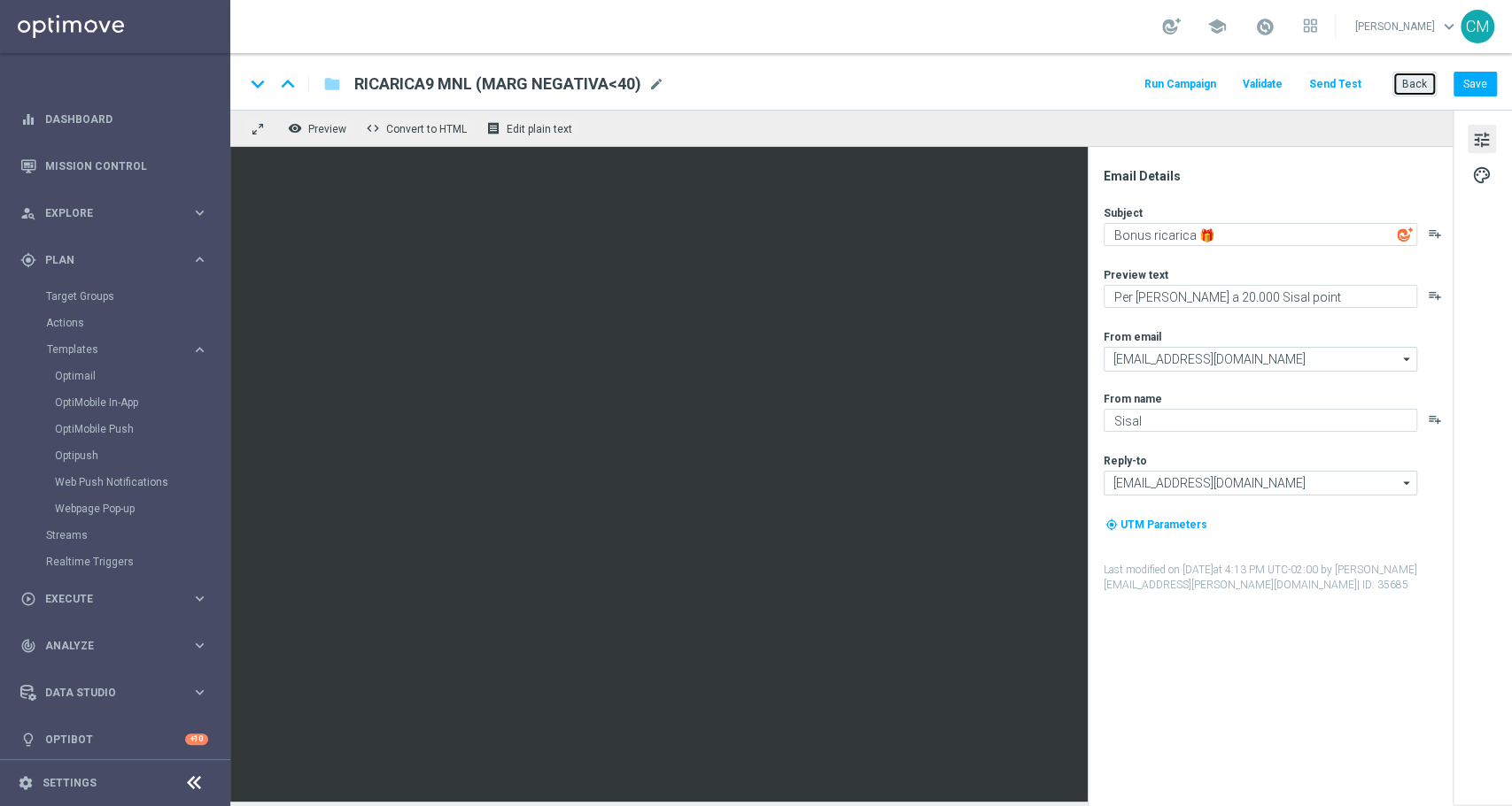
click at [1418, 74] on button "Back" at bounding box center [1414, 84] width 44 height 25
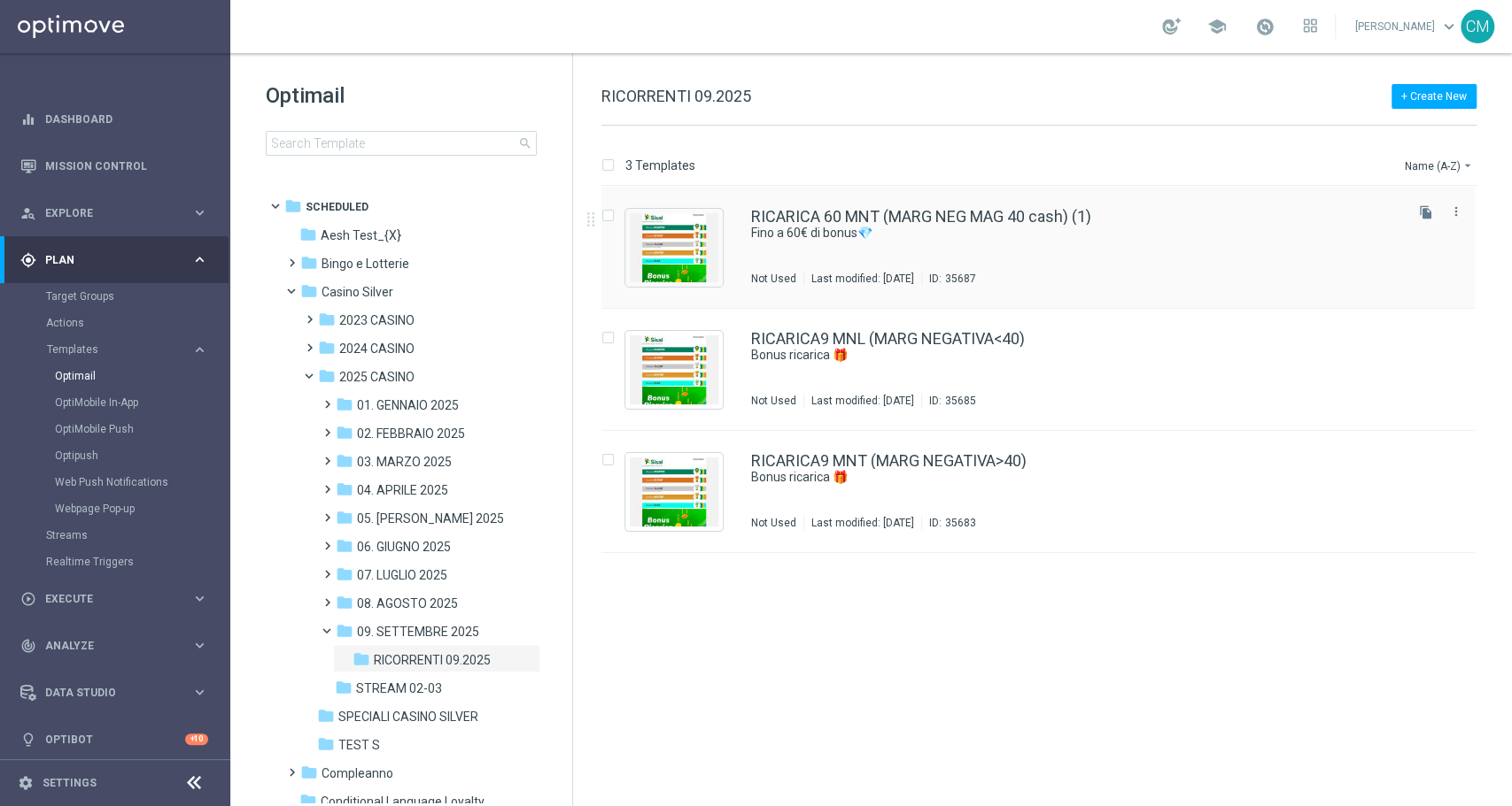
click at [1097, 253] on div "RICARICA 60 MNT (MARG NEG MAG 40 cash) (1) Fino a 60€ di bonus💎 Not Used Last m…" at bounding box center [1075, 247] width 649 height 77
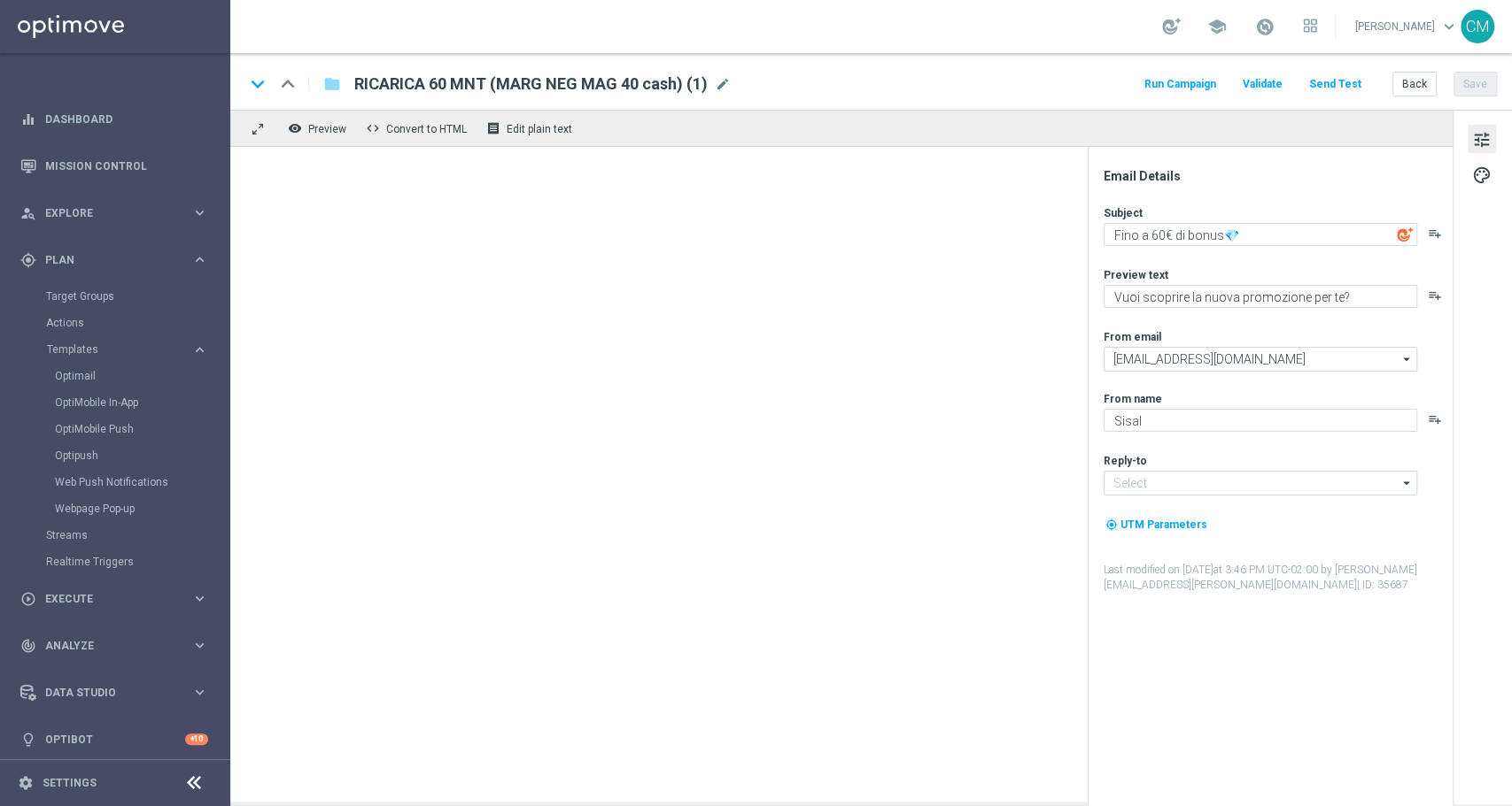
type input "[EMAIL_ADDRESS][DOMAIN_NAME]"
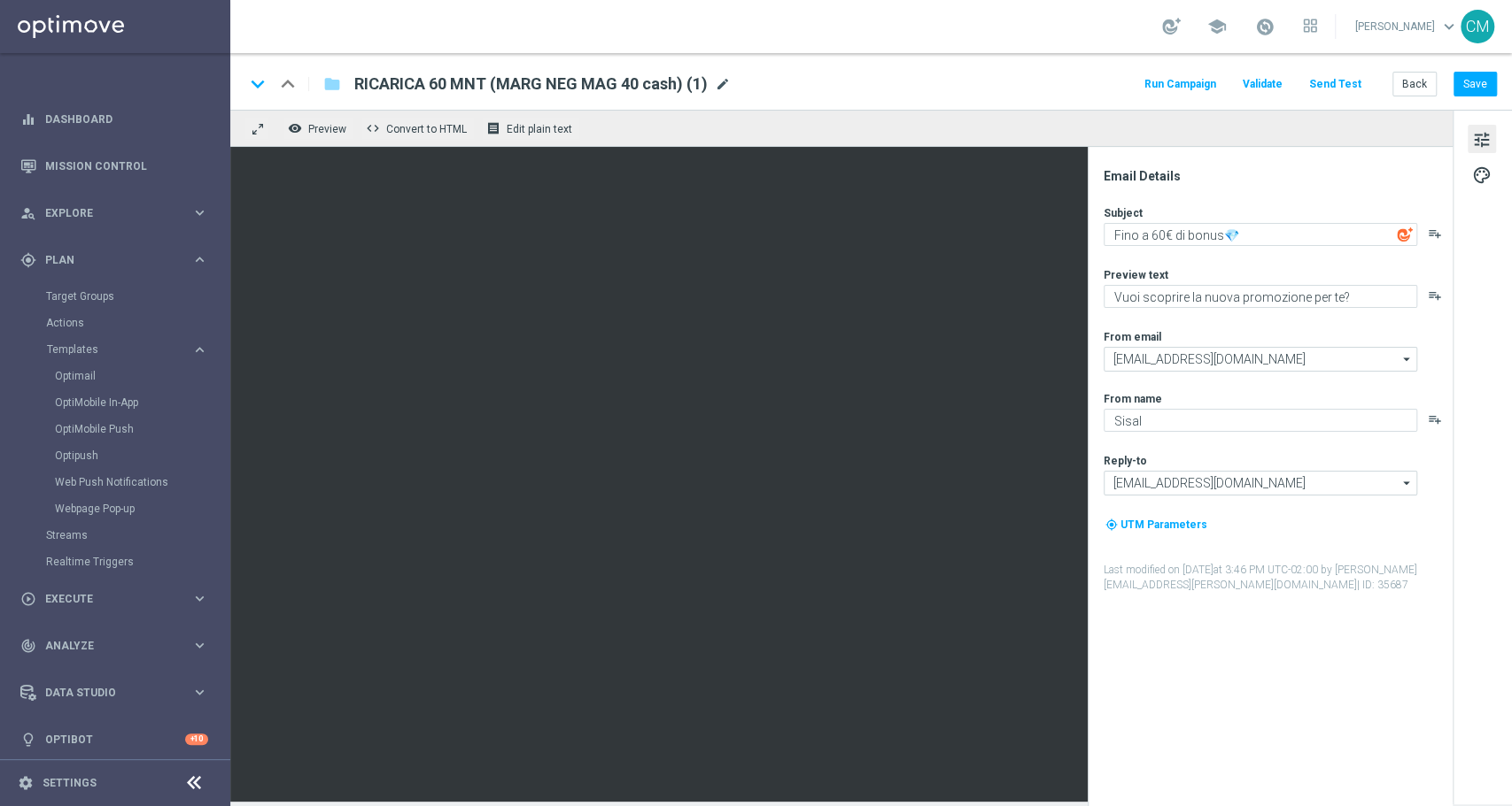
click at [724, 82] on span "mode_edit" at bounding box center [723, 85] width 16 height 16
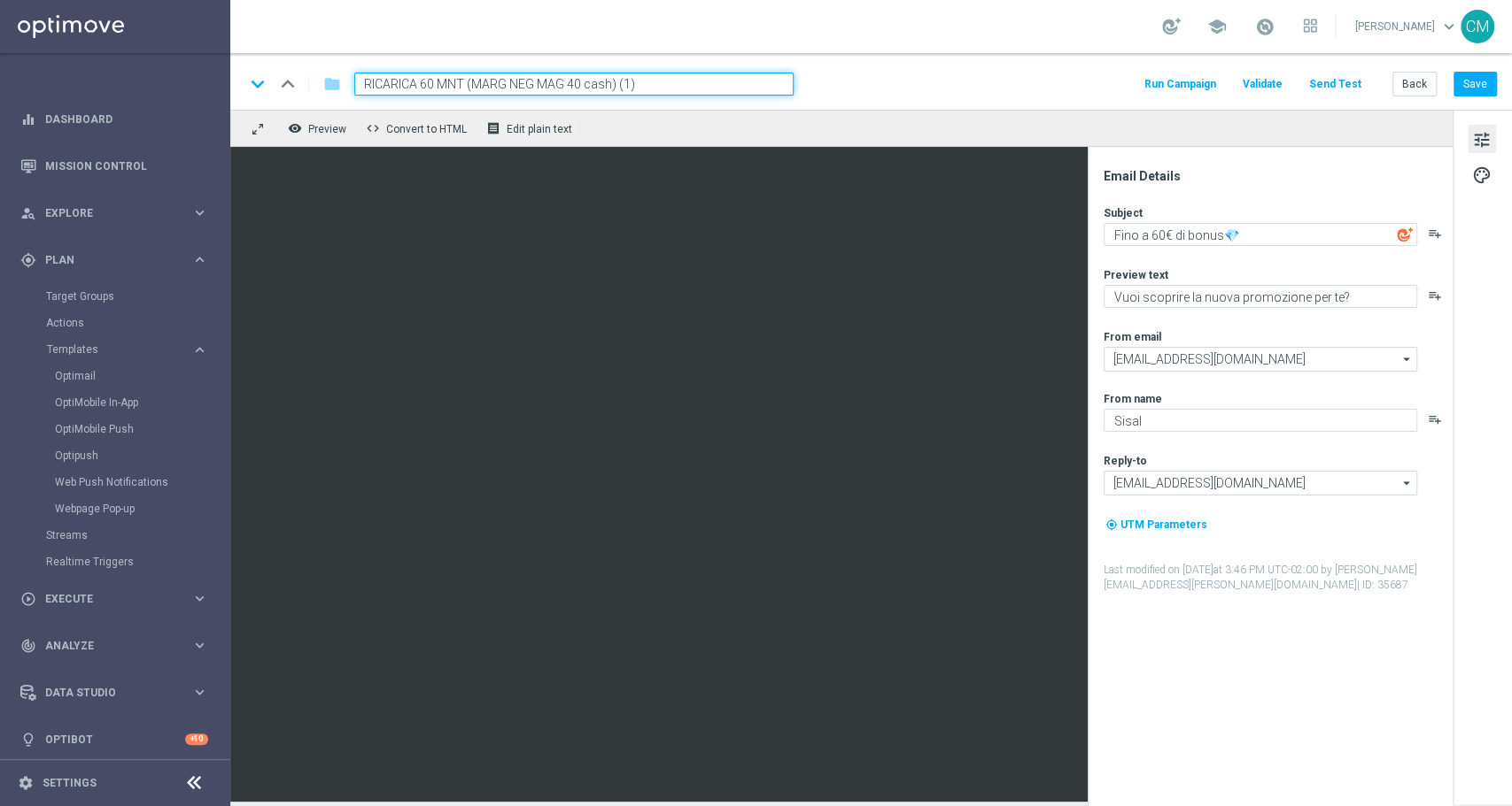
drag, startPoint x: 466, startPoint y: 85, endPoint x: 293, endPoint y: 84, distance: 173.0
click at [293, 84] on div "keyboard_arrow_down keyboard_arrow_up folder RICARICA 60 MNT (MARG NEG MAG 40 c…" at bounding box center [520, 84] width 549 height 23
paste input "MNT9"
click at [666, 85] on input "RICARICA 60MNT9 (MARG NEG MAG 40 cash) (1)" at bounding box center [573, 84] width 439 height 23
drag, startPoint x: 666, startPoint y: 85, endPoint x: 316, endPoint y: 55, distance: 351.3
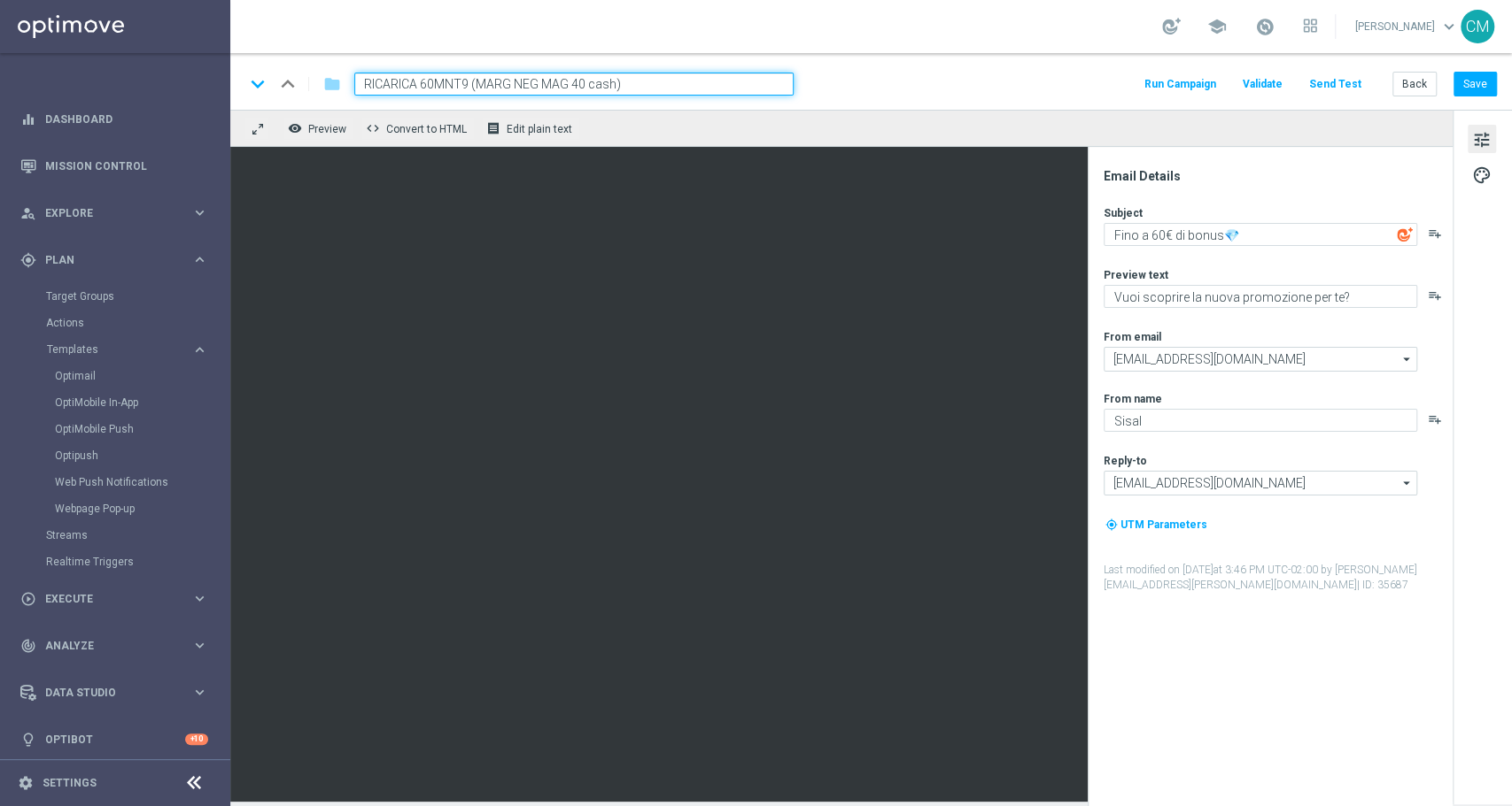
click at [316, 55] on div "keyboard_arrow_down keyboard_arrow_up folder RICARICA 60MNT9 (MARG NEG MAG 40 c…" at bounding box center [870, 81] width 1281 height 57
type input "RICARICA 60MNT9 (MARG NEG MAG 40 cash)"
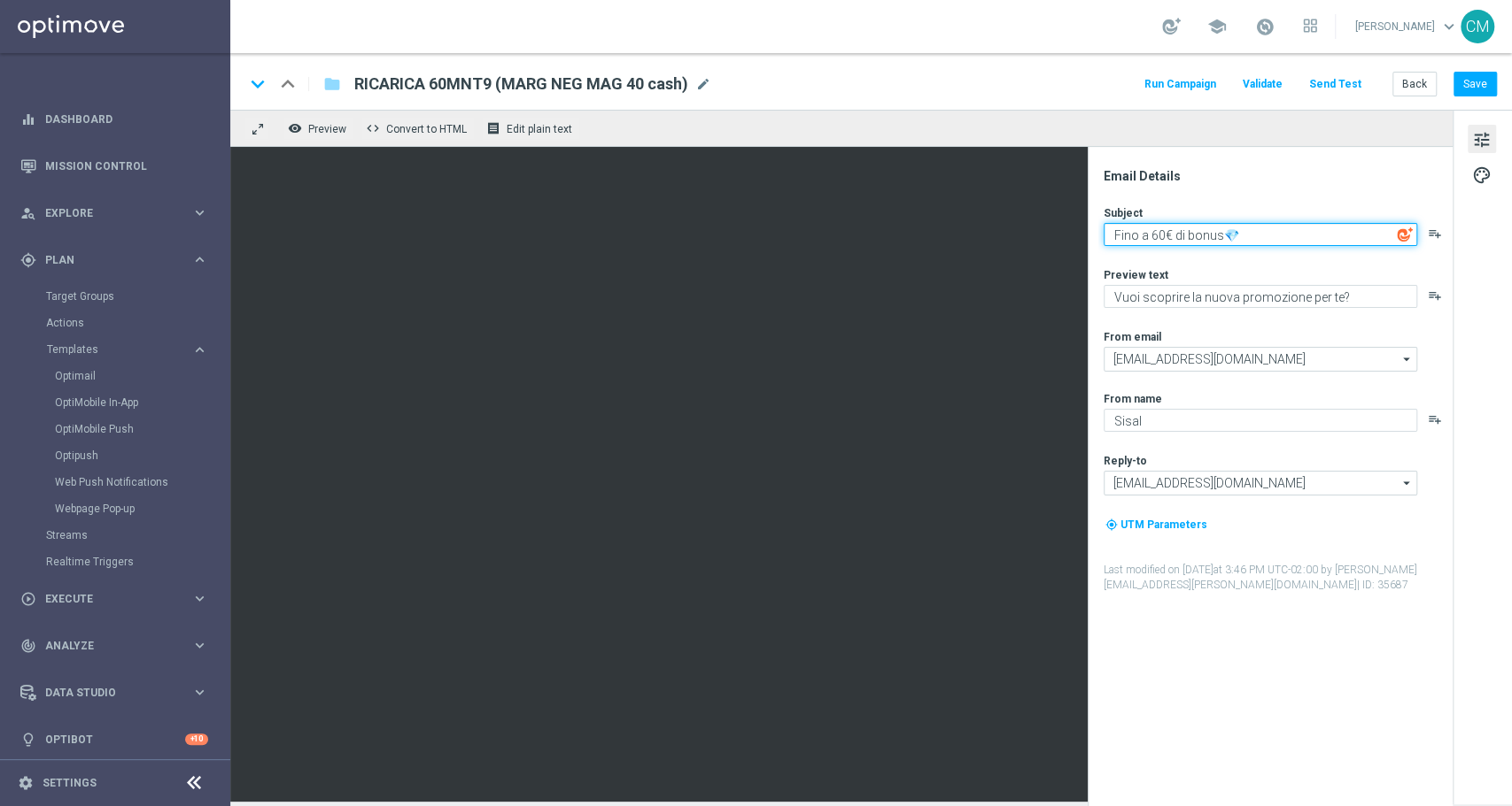
paste textarea "⭐"
type textarea "Fino a 60€ di bonus⭐"
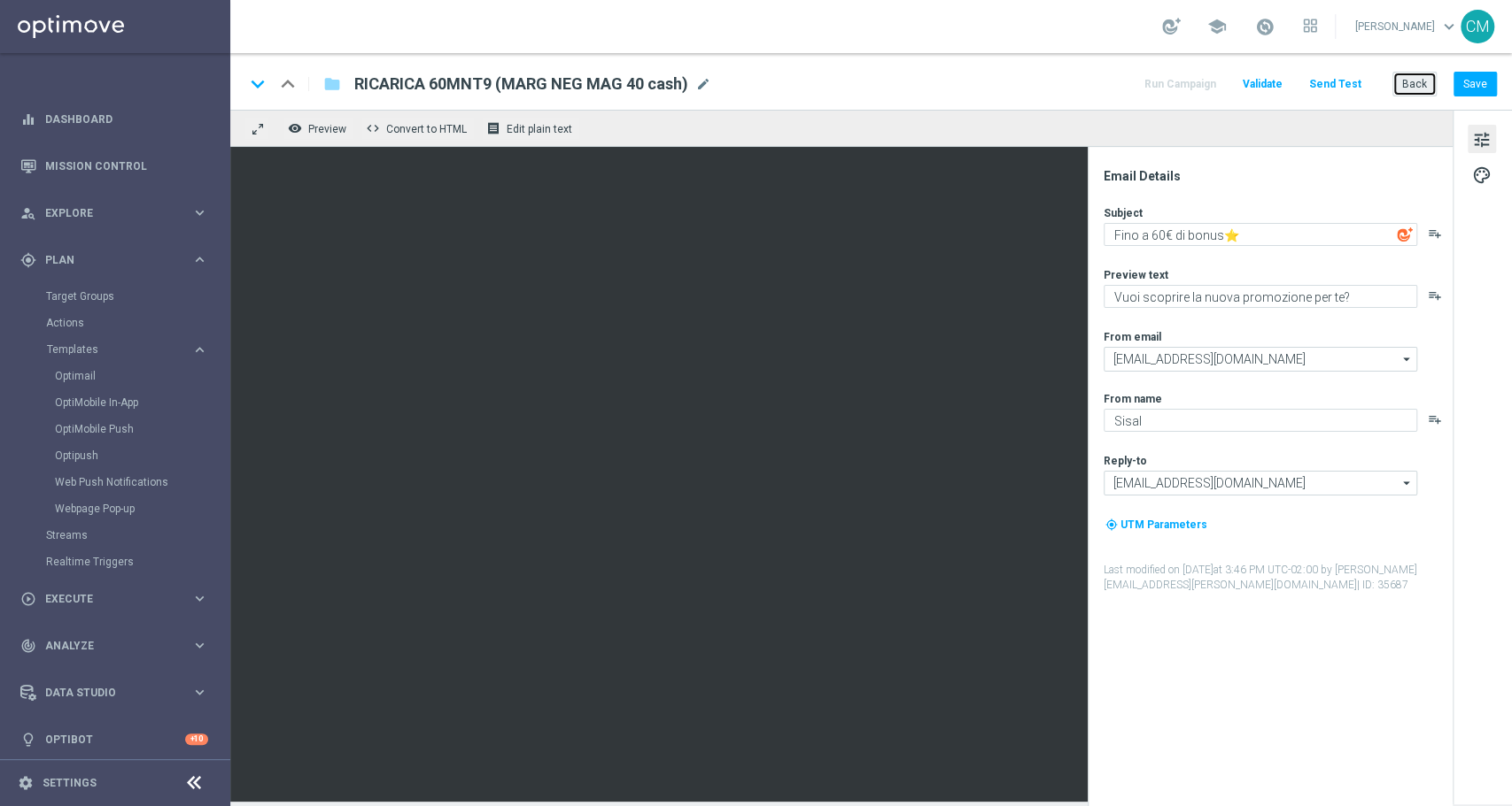
click at [1424, 85] on button "Back" at bounding box center [1414, 84] width 44 height 25
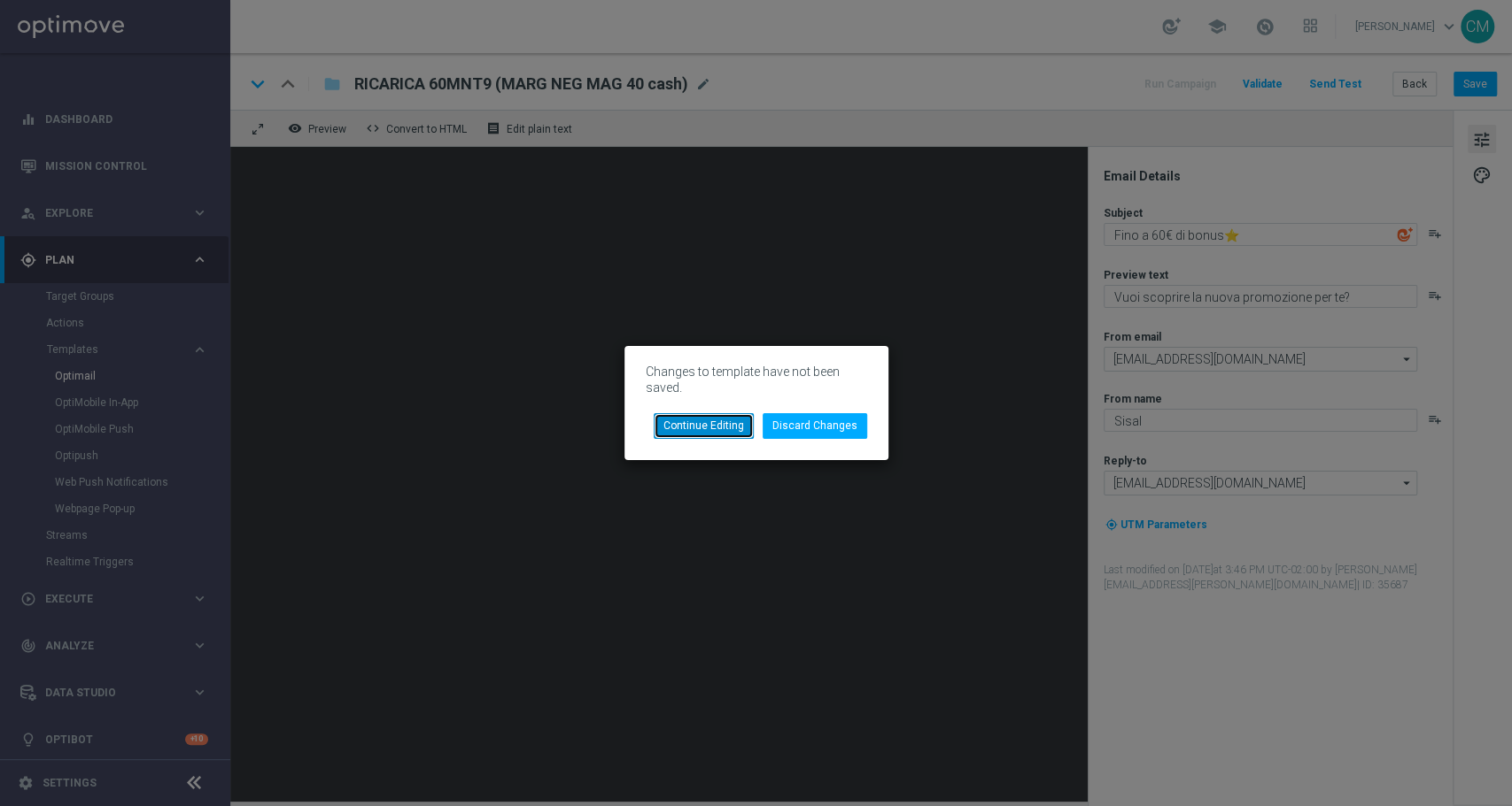
click at [744, 417] on button "Continue Editing" at bounding box center [704, 425] width 101 height 25
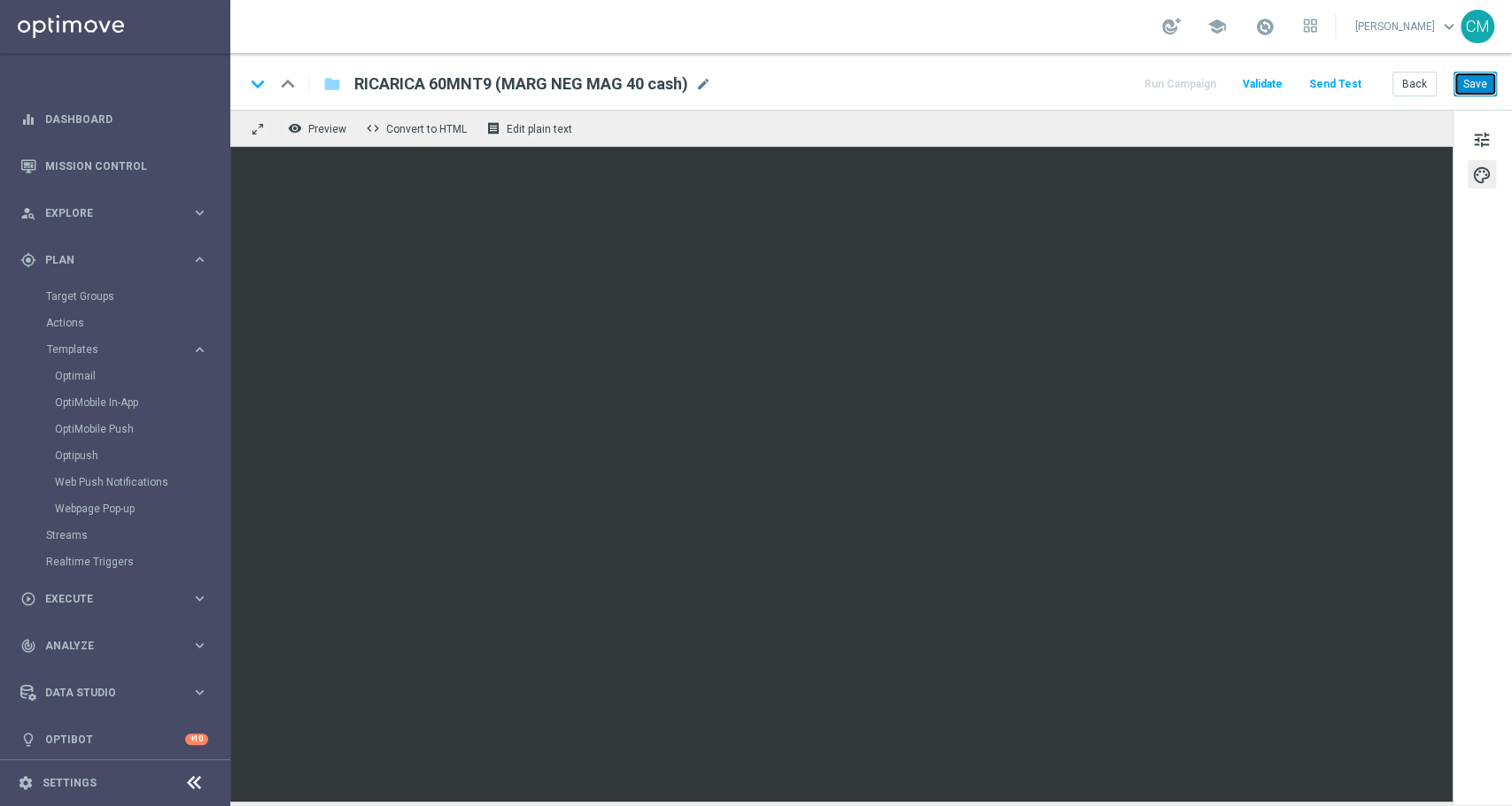
click at [1471, 86] on button "Save" at bounding box center [1475, 84] width 44 height 25
click at [1076, 92] on div "keyboard_arrow_down keyboard_arrow_up folder RICARICA 60MNT9 (MARG NEG MAG 40 c…" at bounding box center [871, 84] width 1252 height 23
click at [1264, 87] on span "Validate" at bounding box center [1262, 84] width 40 height 12
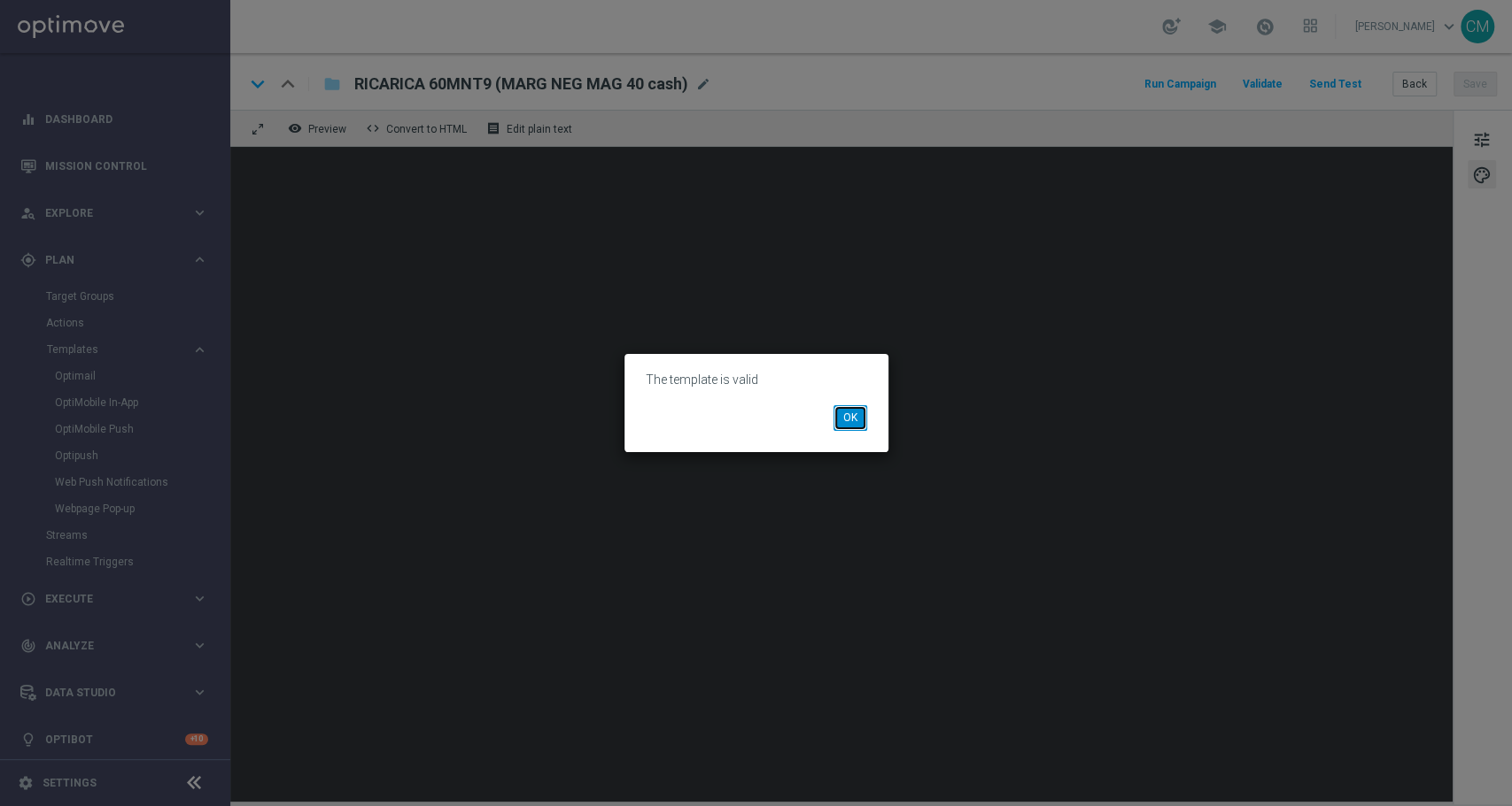
click at [853, 420] on button "OK" at bounding box center [850, 417] width 34 height 25
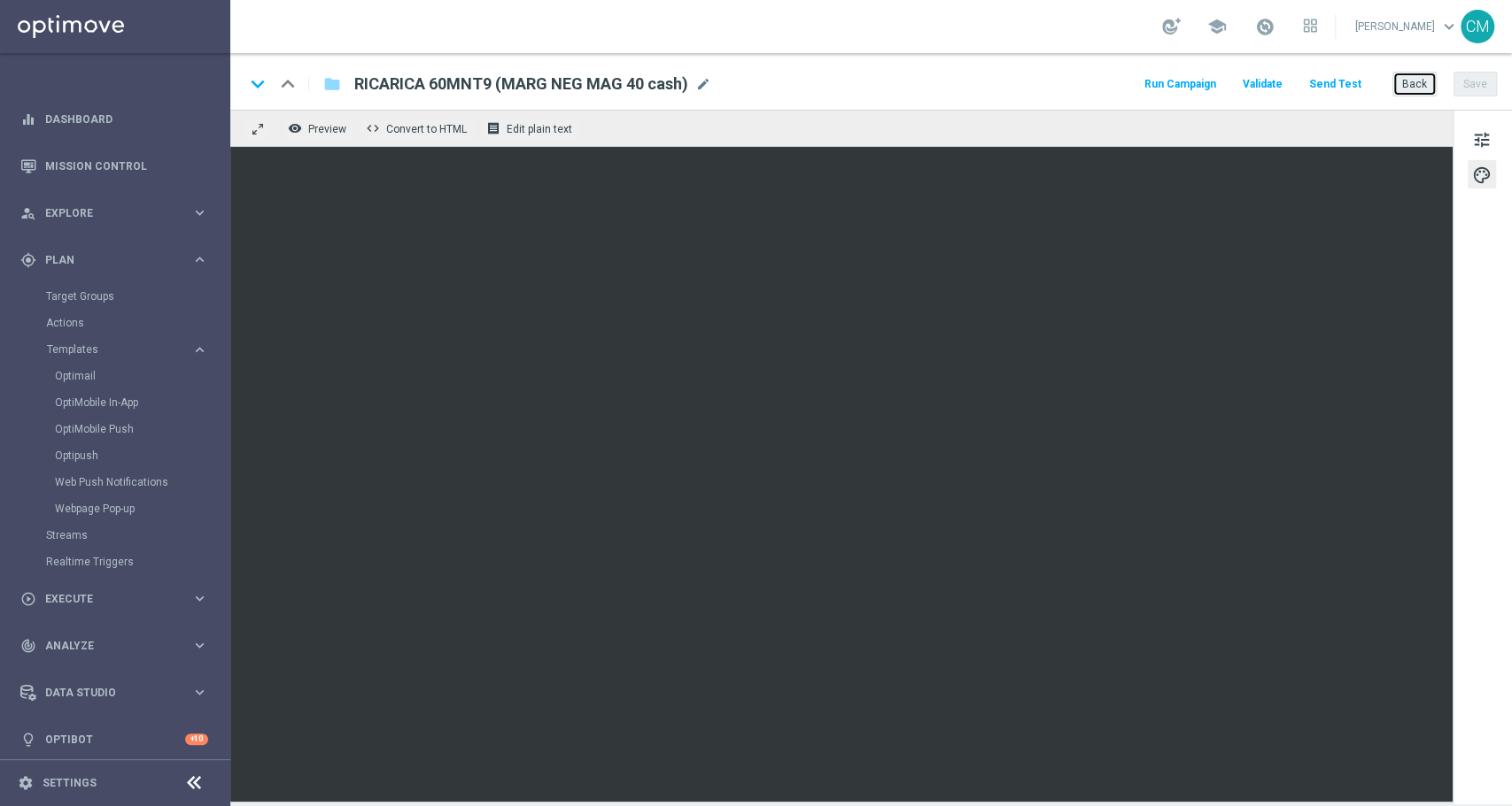
click at [1418, 76] on button "Back" at bounding box center [1414, 84] width 44 height 25
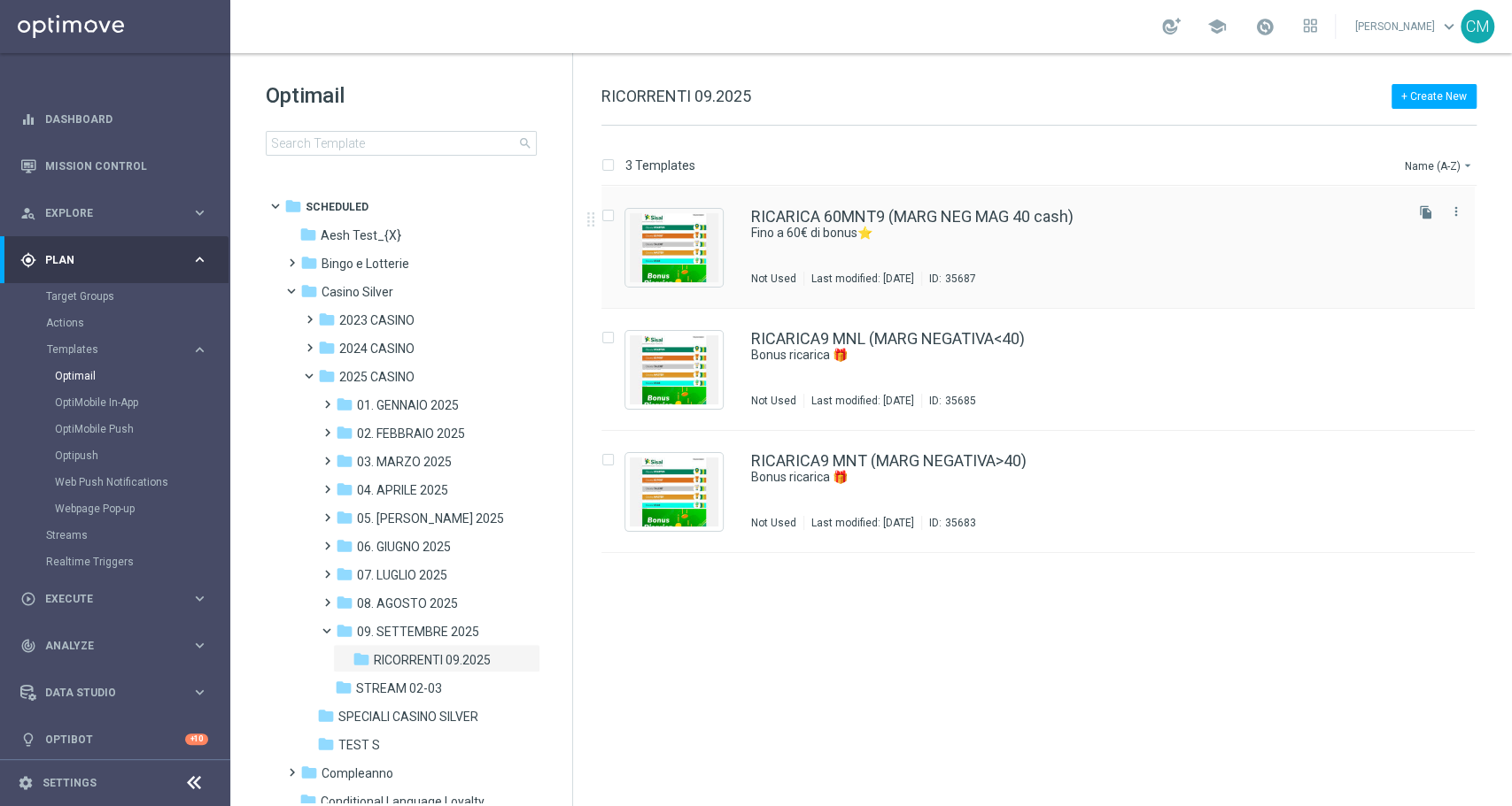
click at [1015, 263] on div "RICARICA 60MNT9 (MARG NEG MAG 40 cash) Fino a 60€ di bonus⭐ Not Used Last modif…" at bounding box center [1075, 247] width 649 height 77
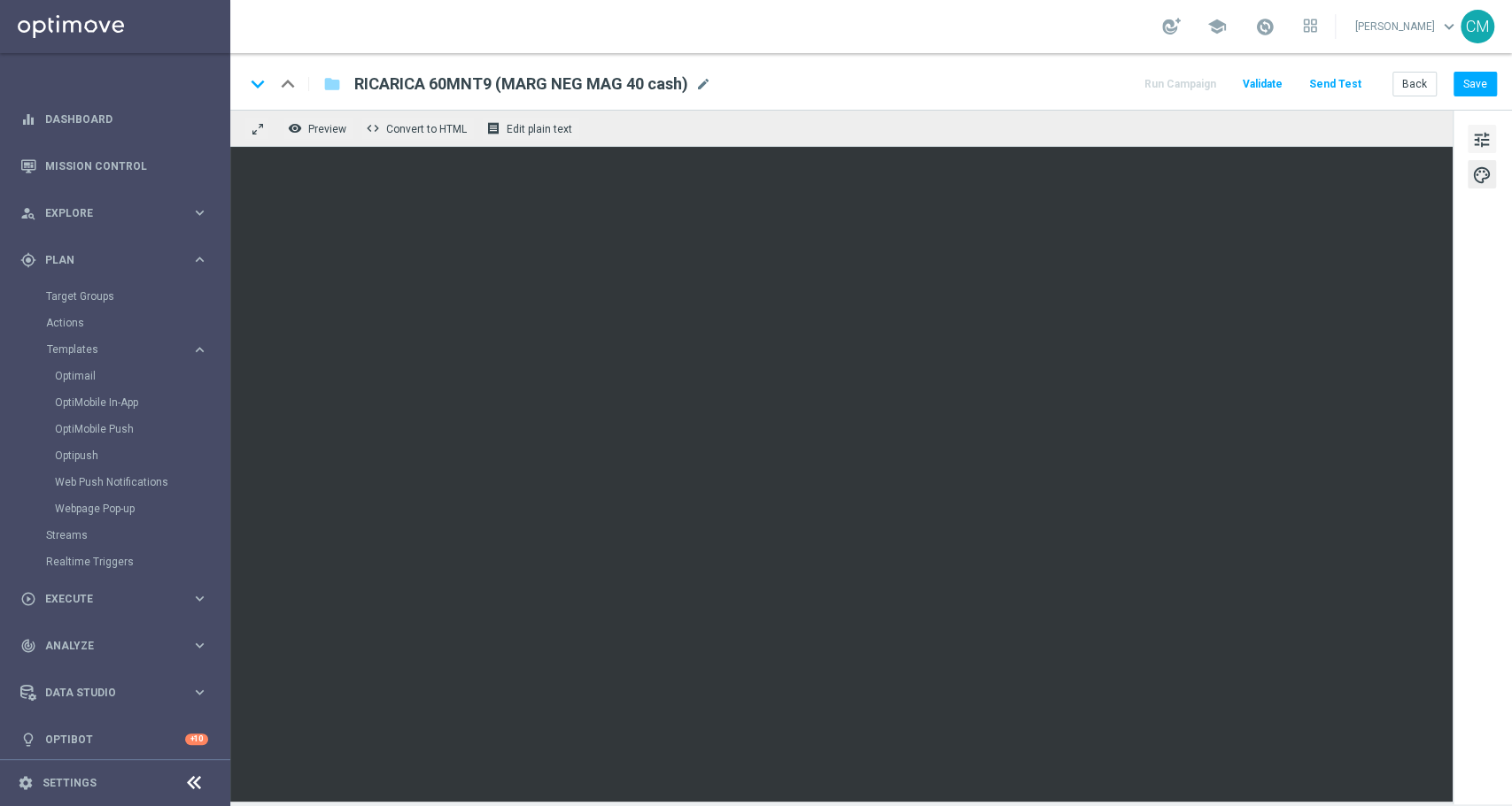
click at [1481, 145] on span "tune" at bounding box center [1482, 139] width 20 height 23
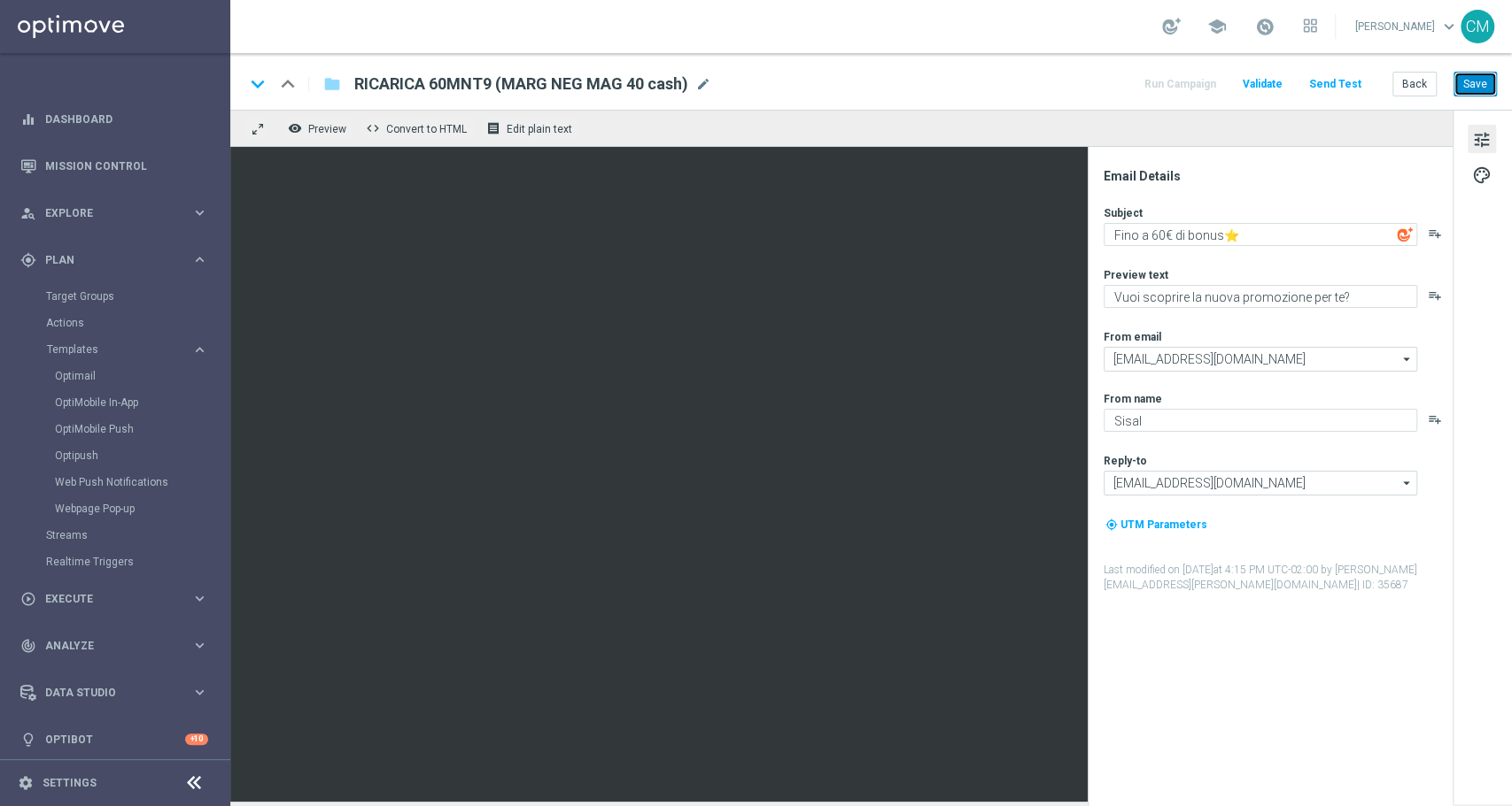
click at [1471, 77] on button "Save" at bounding box center [1475, 84] width 44 height 25
click at [74, 302] on link "Target Groups" at bounding box center [114, 297] width 138 height 14
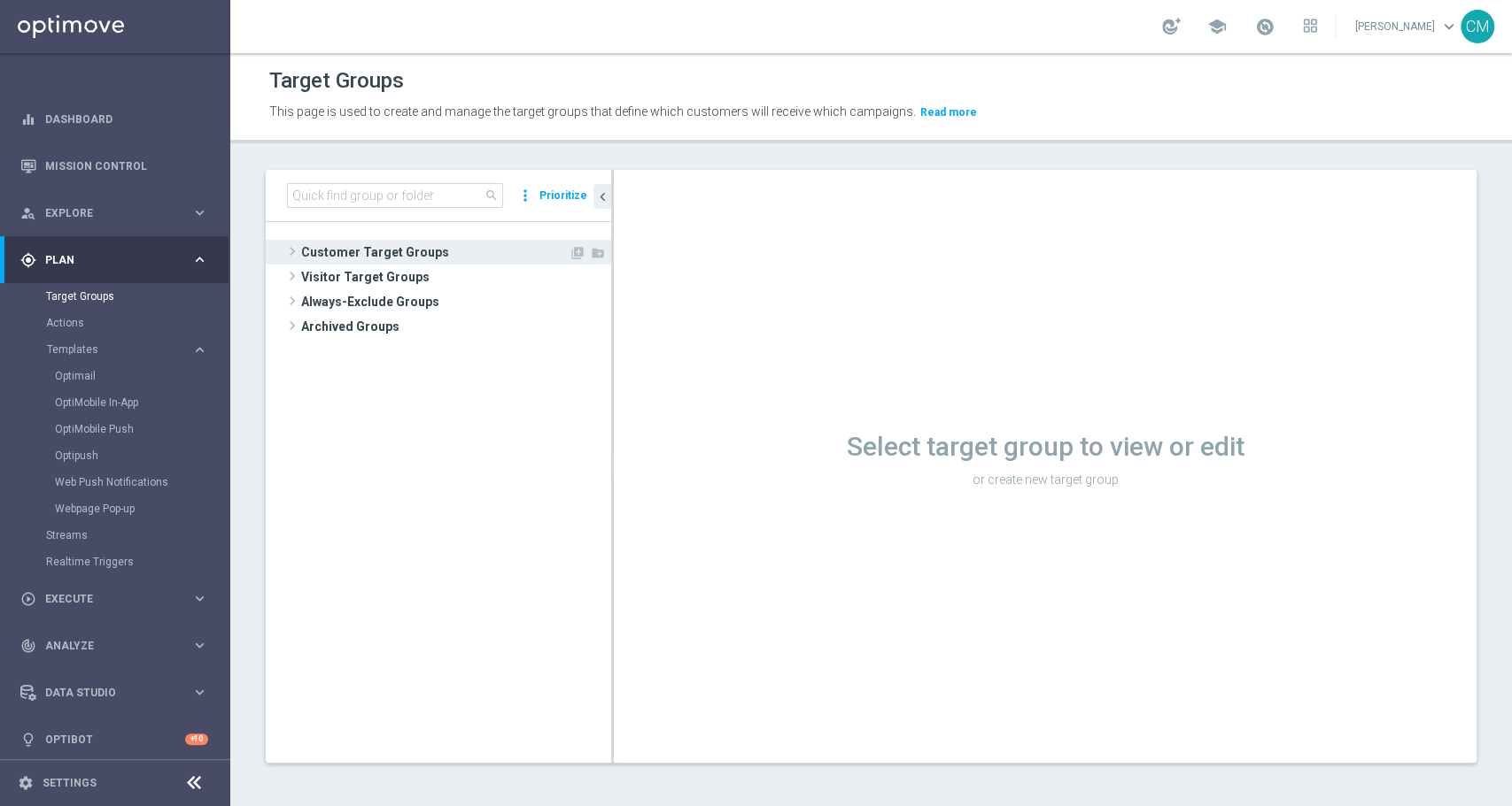
click at [368, 252] on span "Customer Target Groups" at bounding box center [434, 252] width 268 height 25
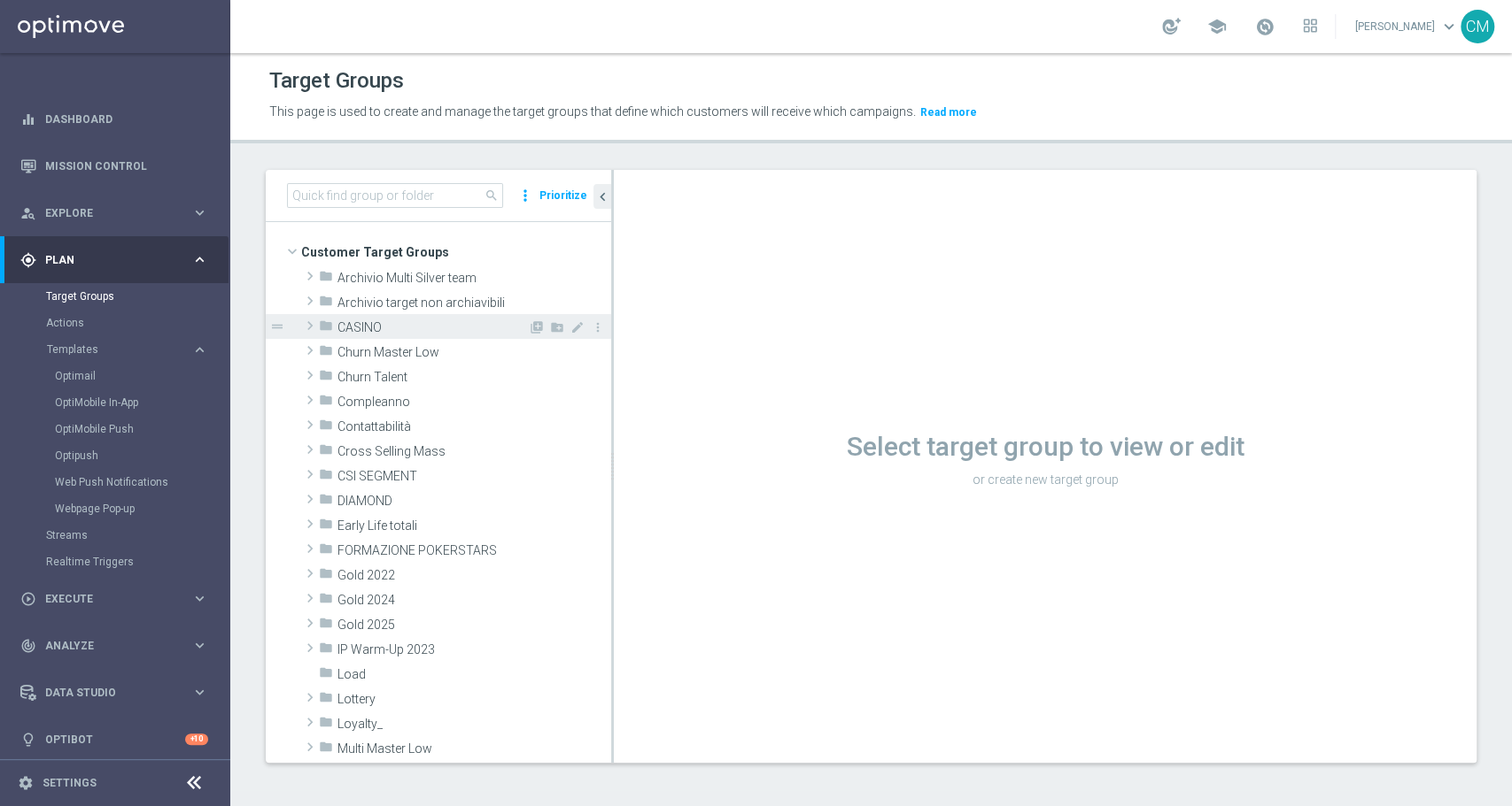
click at [390, 317] on div "folder CASINO" at bounding box center [423, 326] width 209 height 25
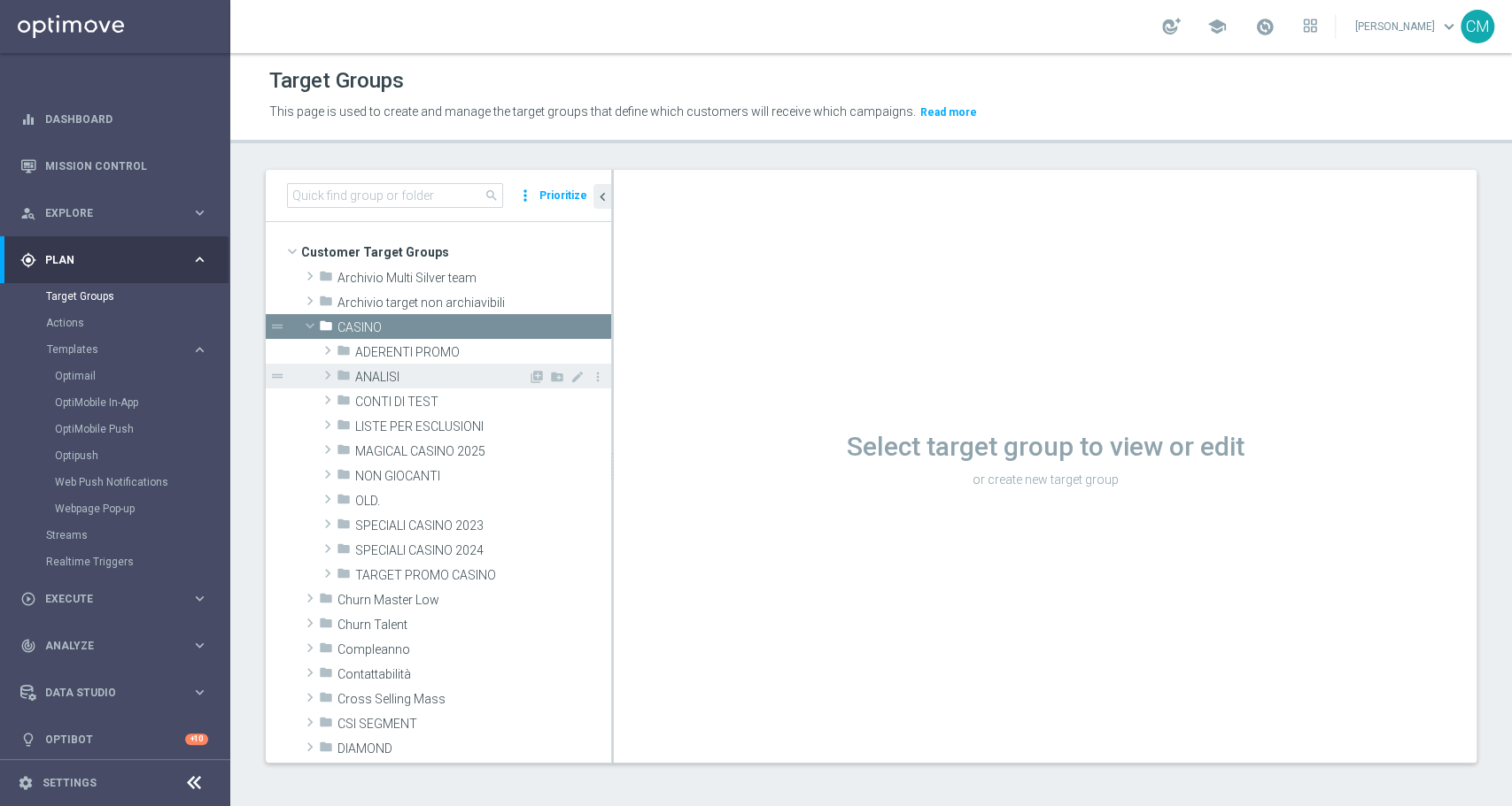
click at [393, 381] on span "ANALISI" at bounding box center [441, 377] width 172 height 15
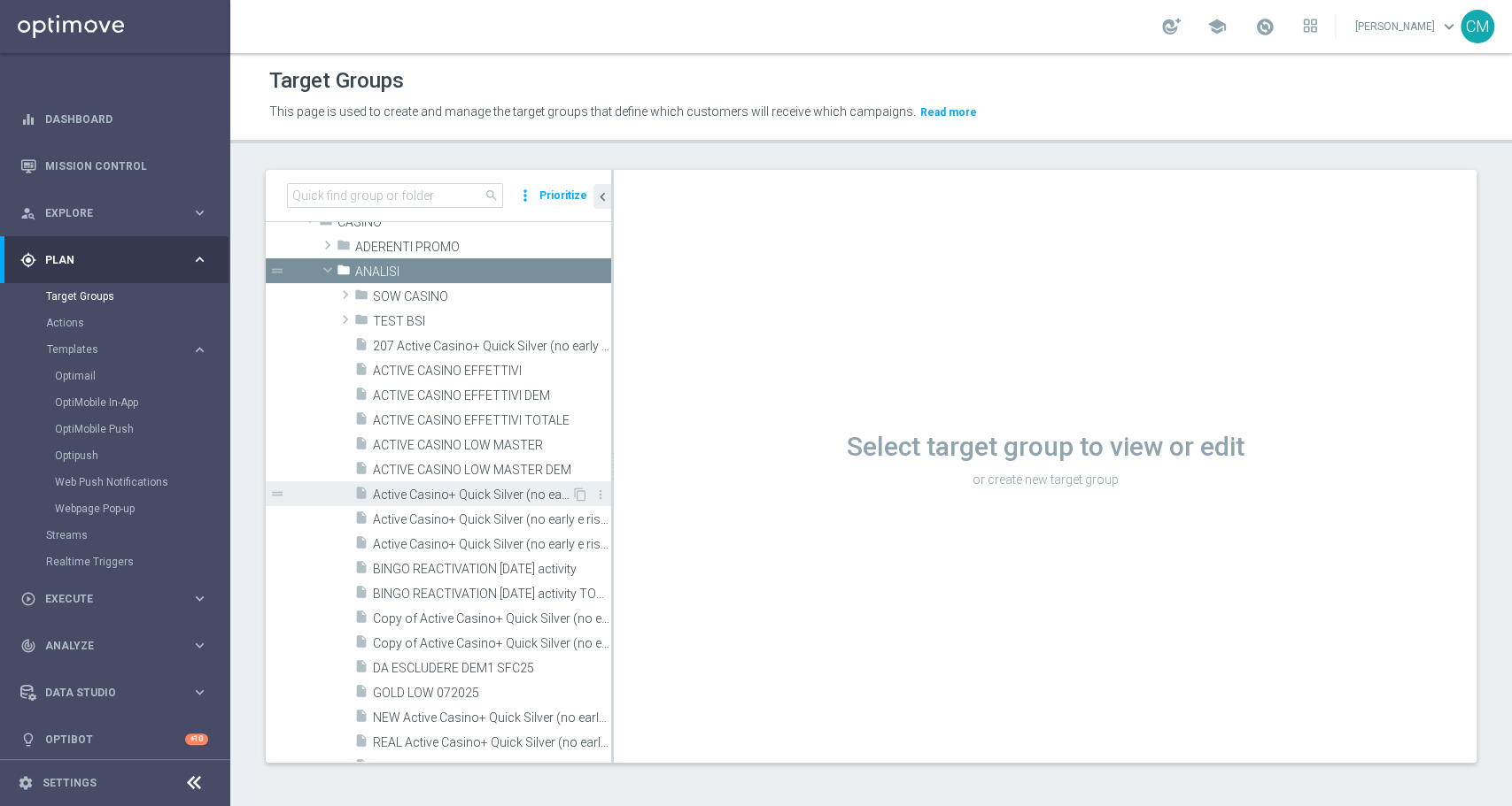
scroll to position [108, 0]
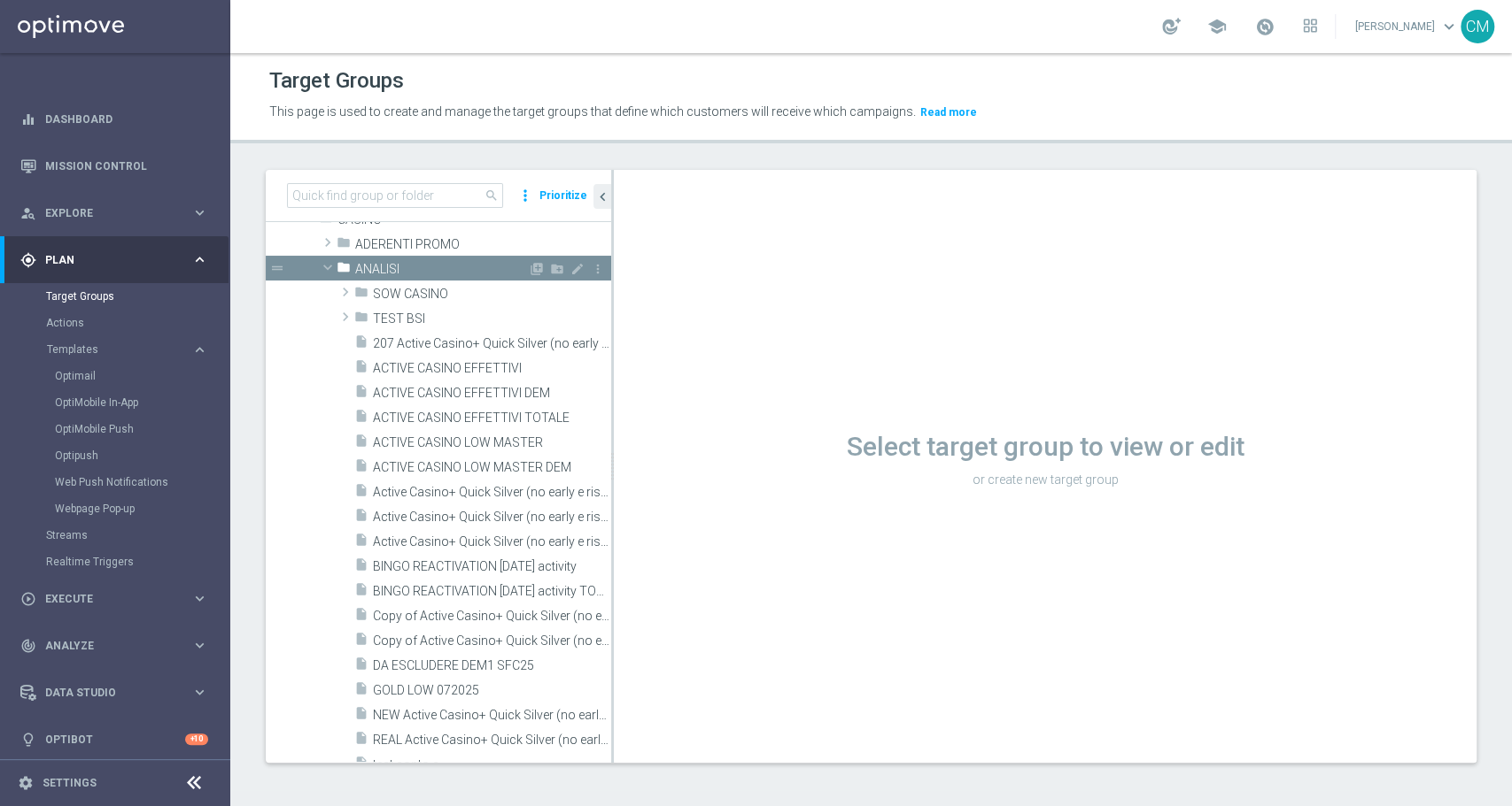
click at [346, 267] on icon "folder" at bounding box center [343, 271] width 14 height 20
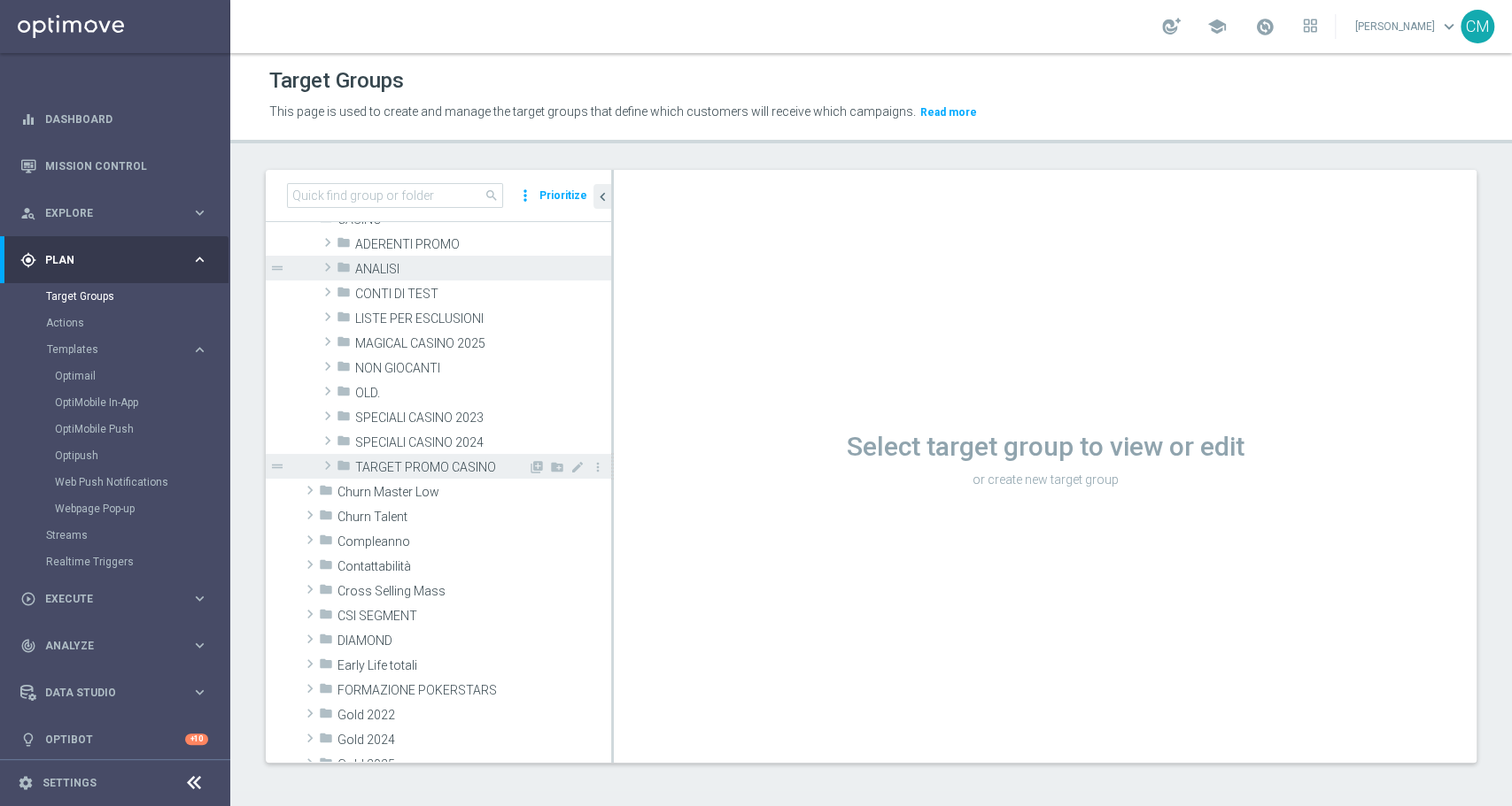
click at [354, 456] on div "folder TARGET PROMO CASINO" at bounding box center [432, 466] width 191 height 25
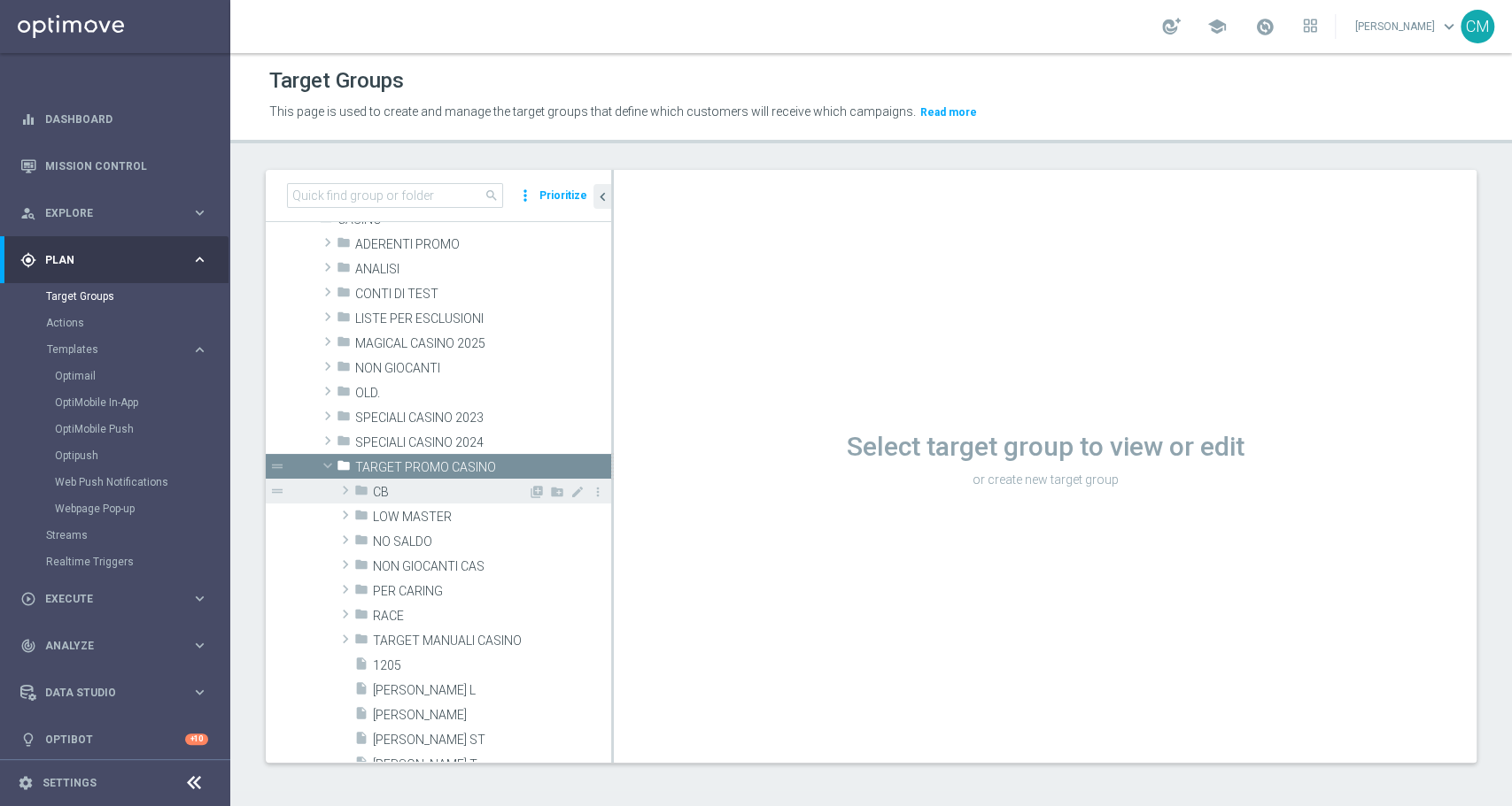
click at [396, 486] on span "CB" at bounding box center [451, 493] width 155 height 15
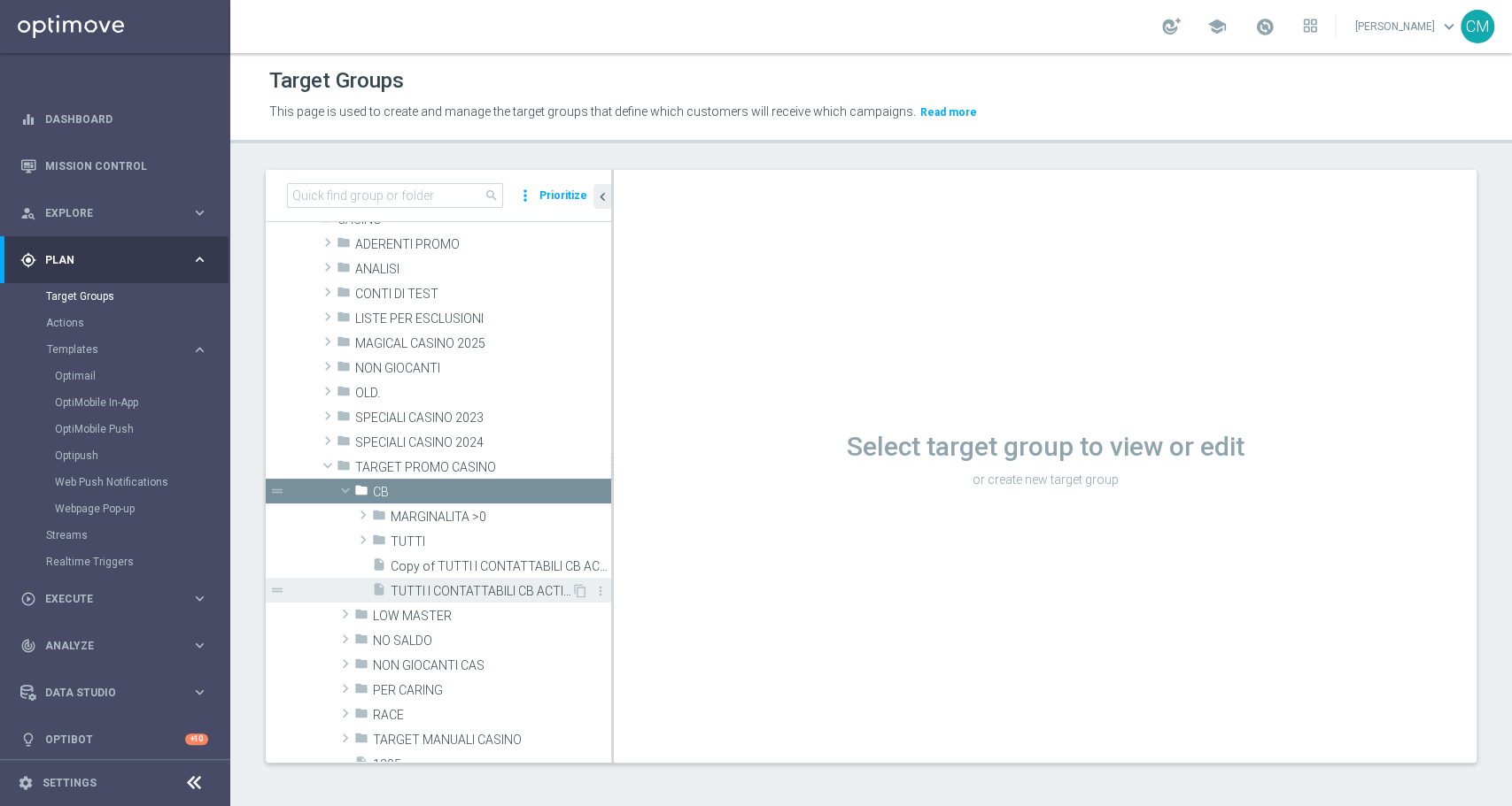
click at [456, 581] on div "insert_drive_file TUTTI I CONTATTABILI CB ACTIVE CASINO" at bounding box center [472, 590] width 199 height 25
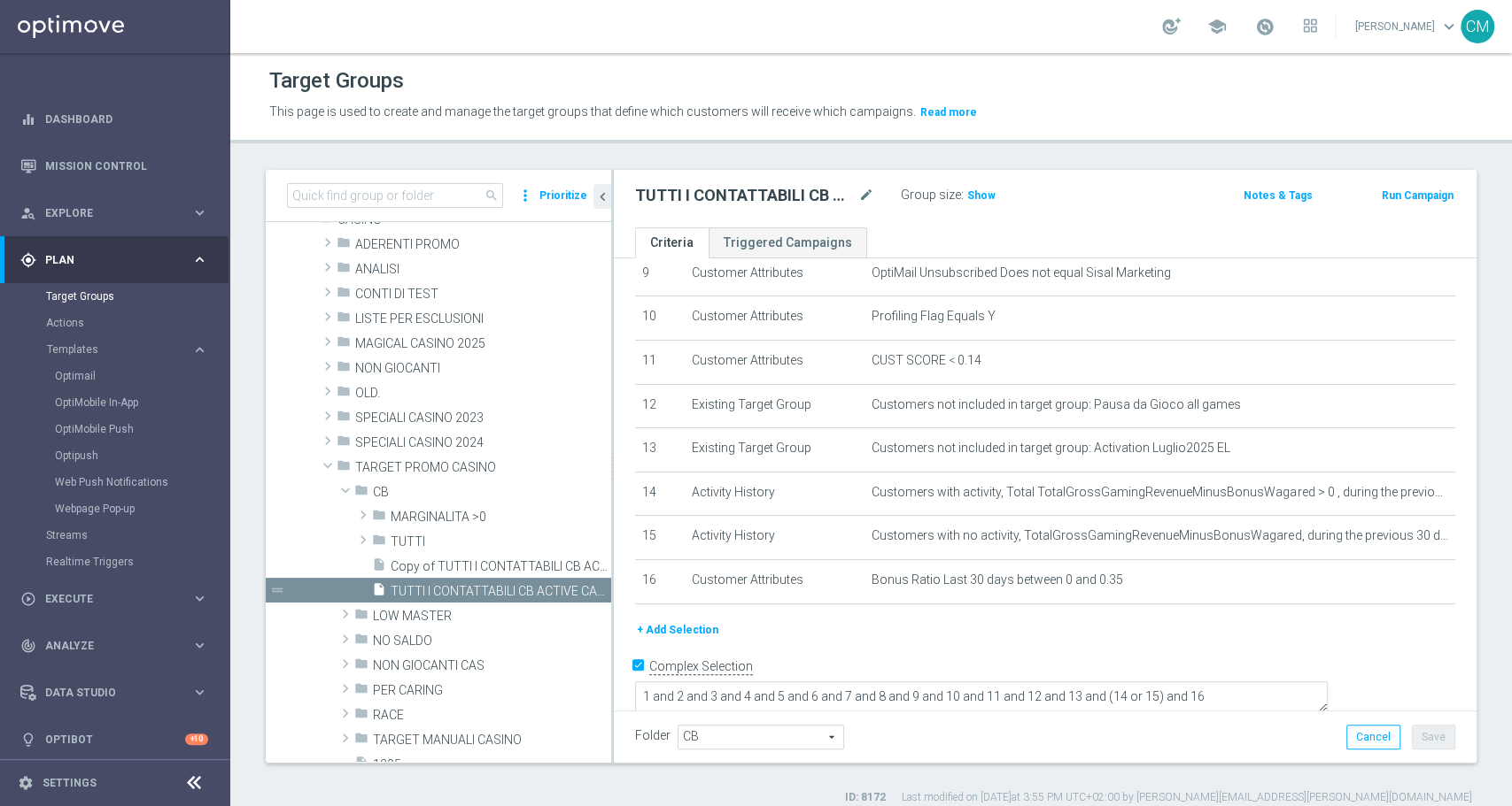
scroll to position [14, 0]
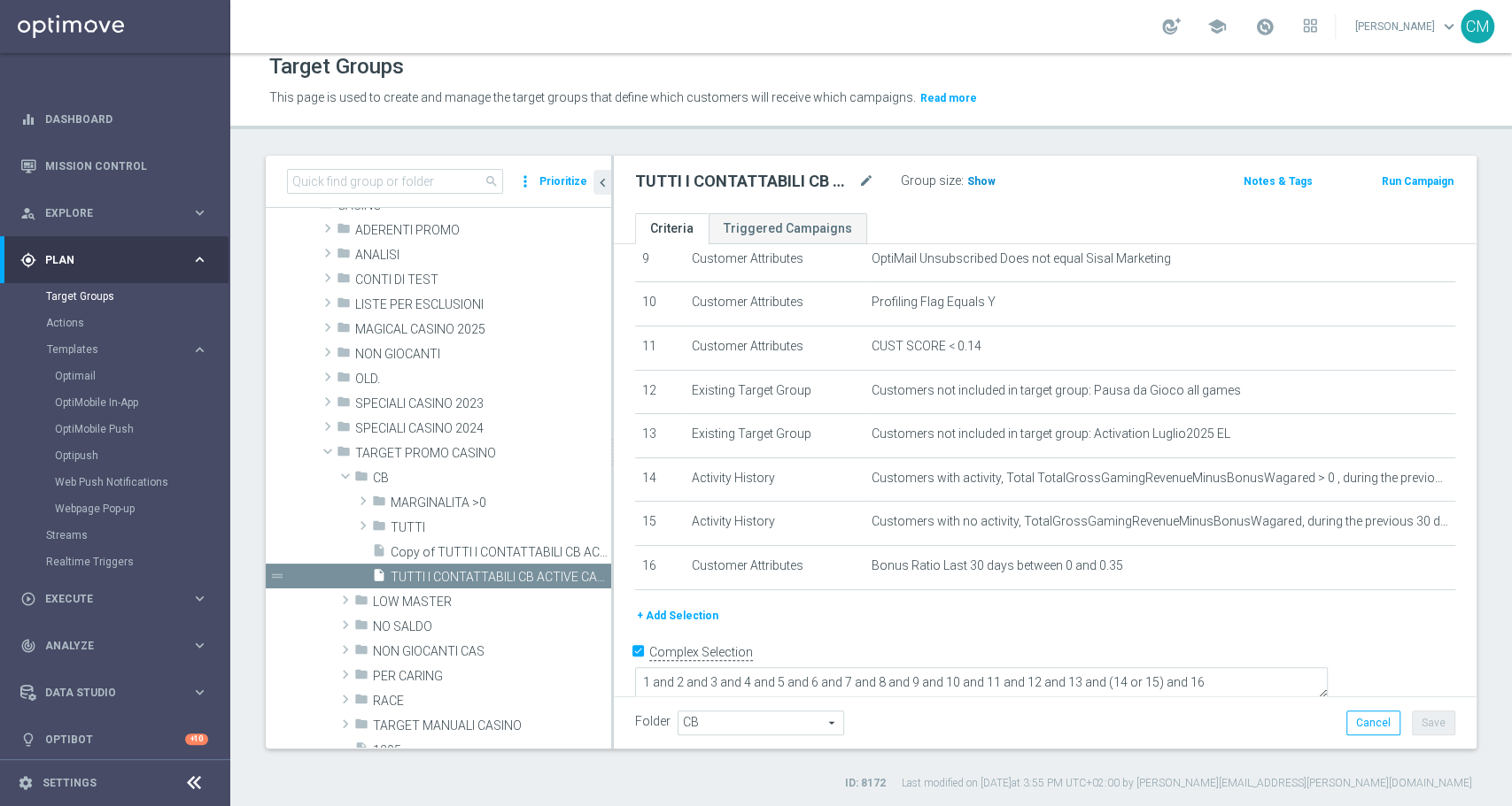
click at [978, 179] on span "Show" at bounding box center [981, 181] width 28 height 12
click at [978, 179] on span "26,042" at bounding box center [985, 183] width 37 height 17
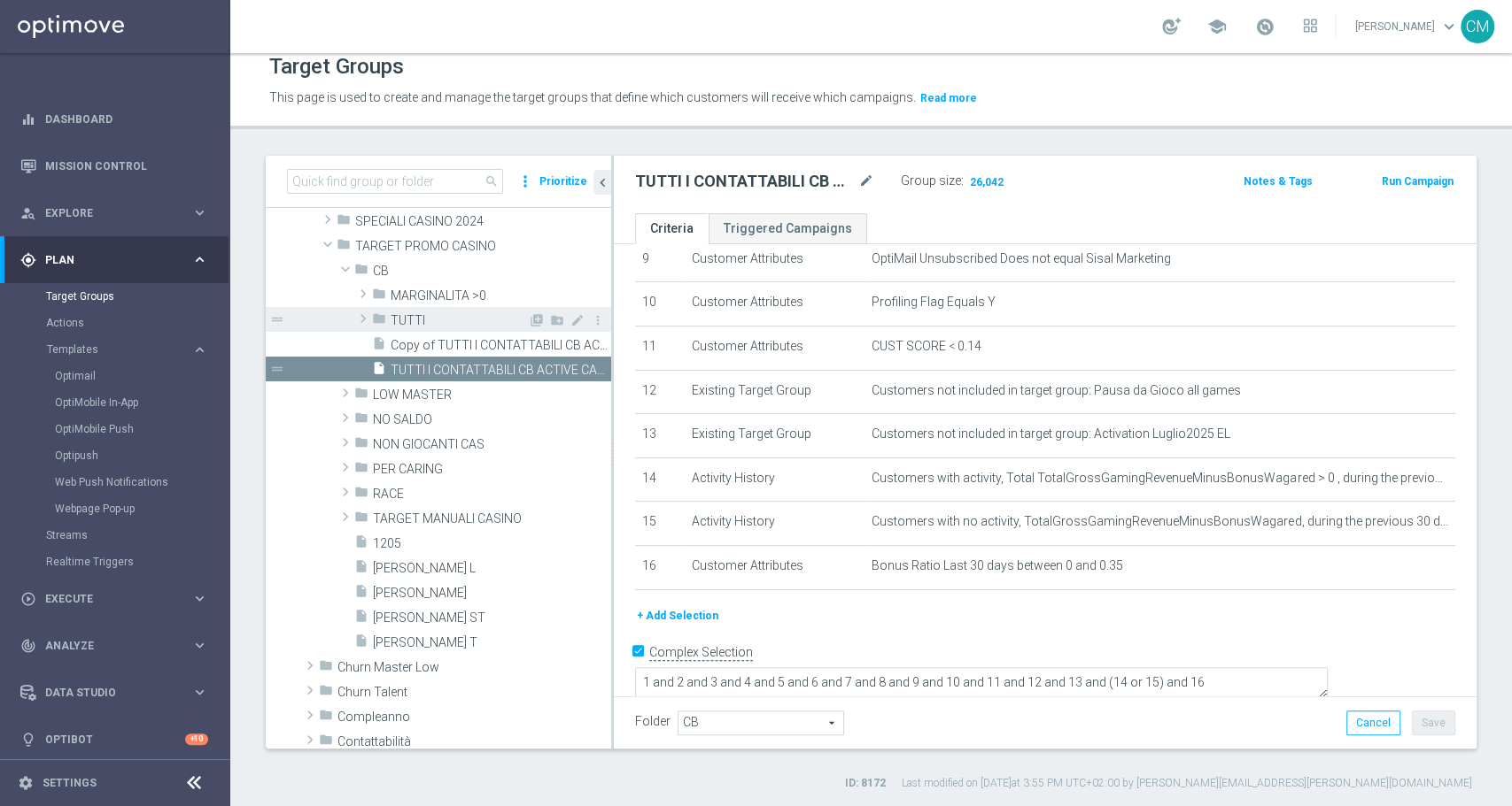
scroll to position [319, 0]
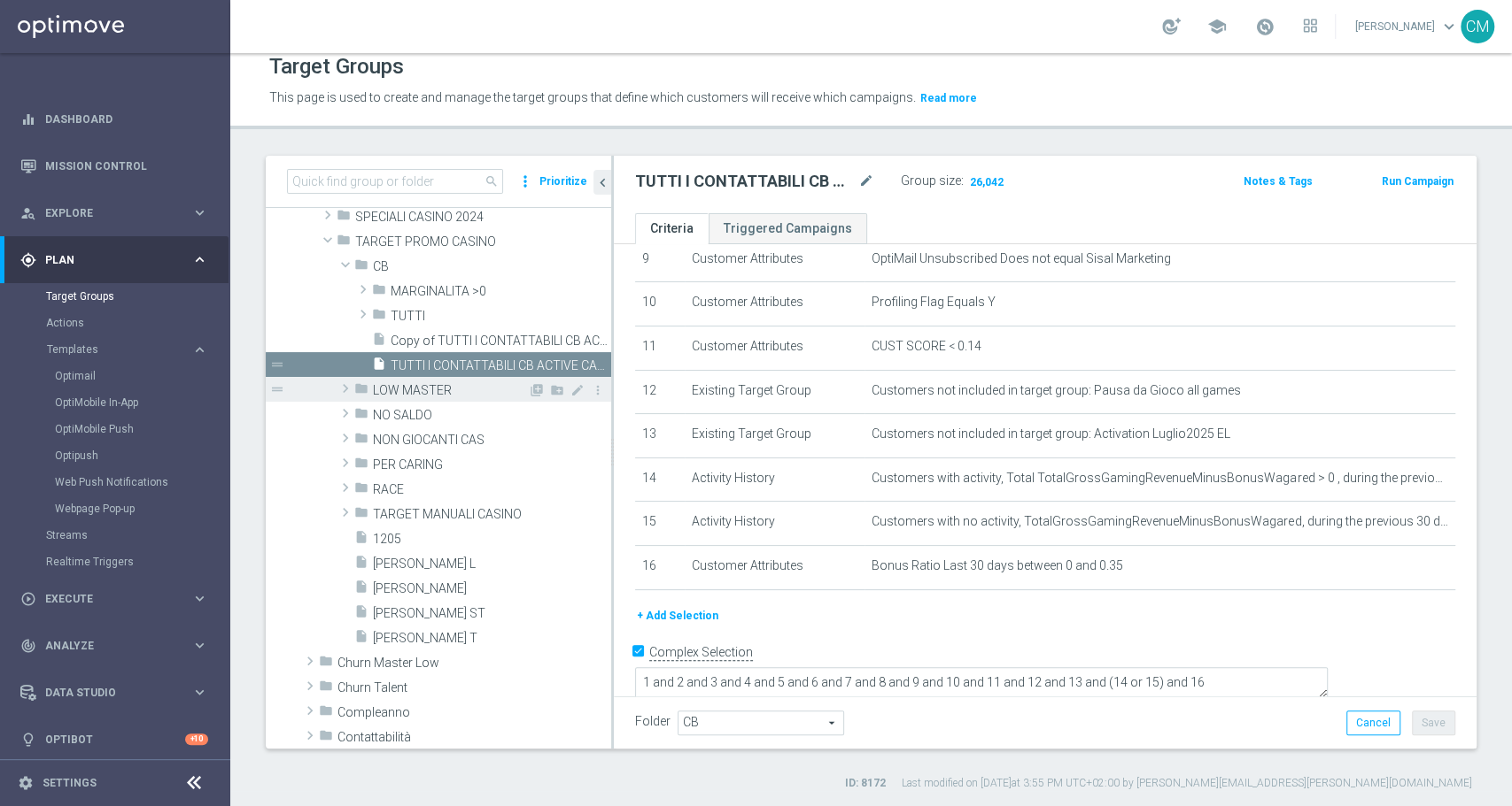
click at [397, 387] on span "LOW MASTER" at bounding box center [451, 390] width 155 height 15
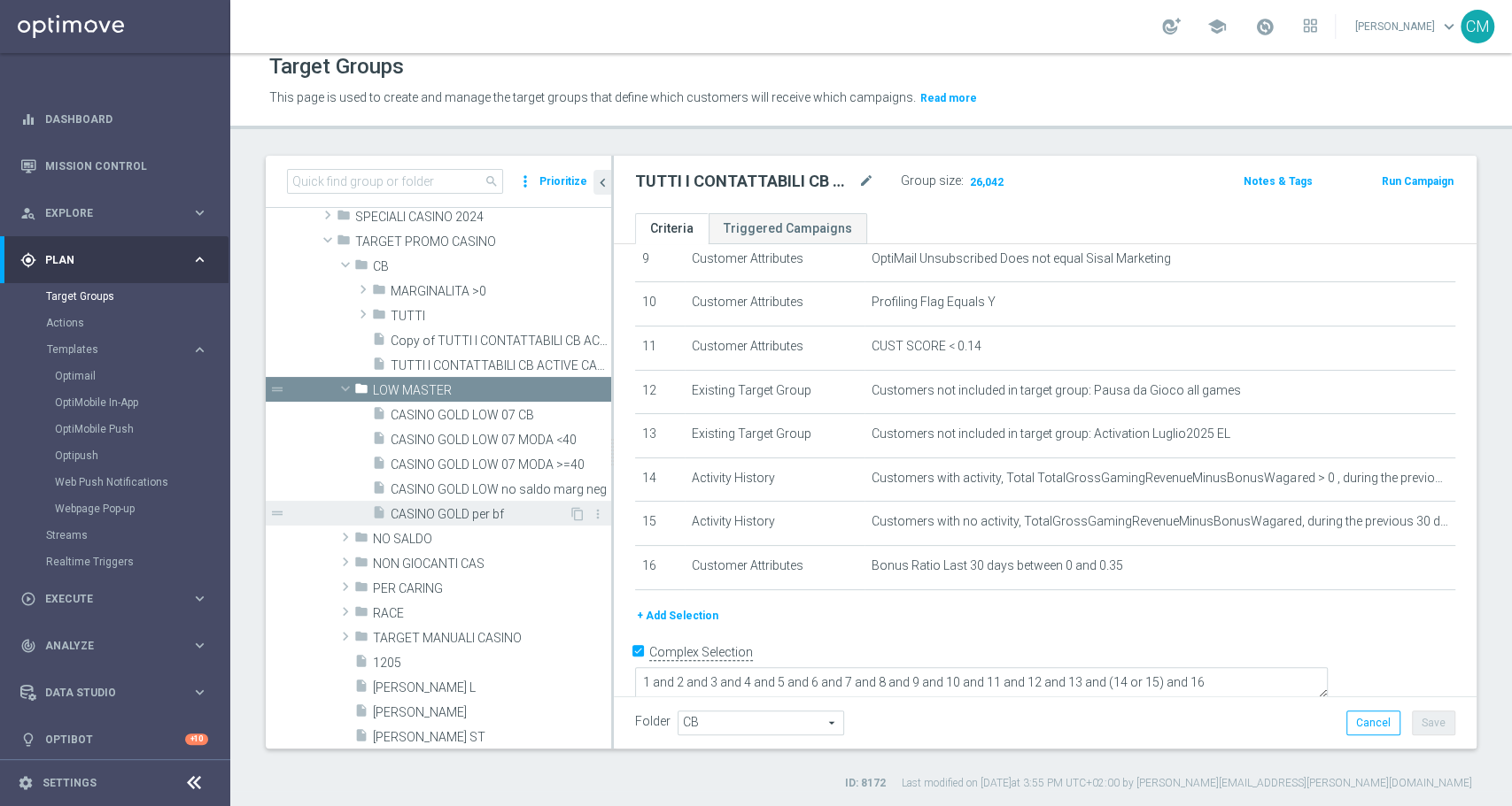
click at [464, 514] on span "CASINO GOLD per bf" at bounding box center [479, 514] width 178 height 15
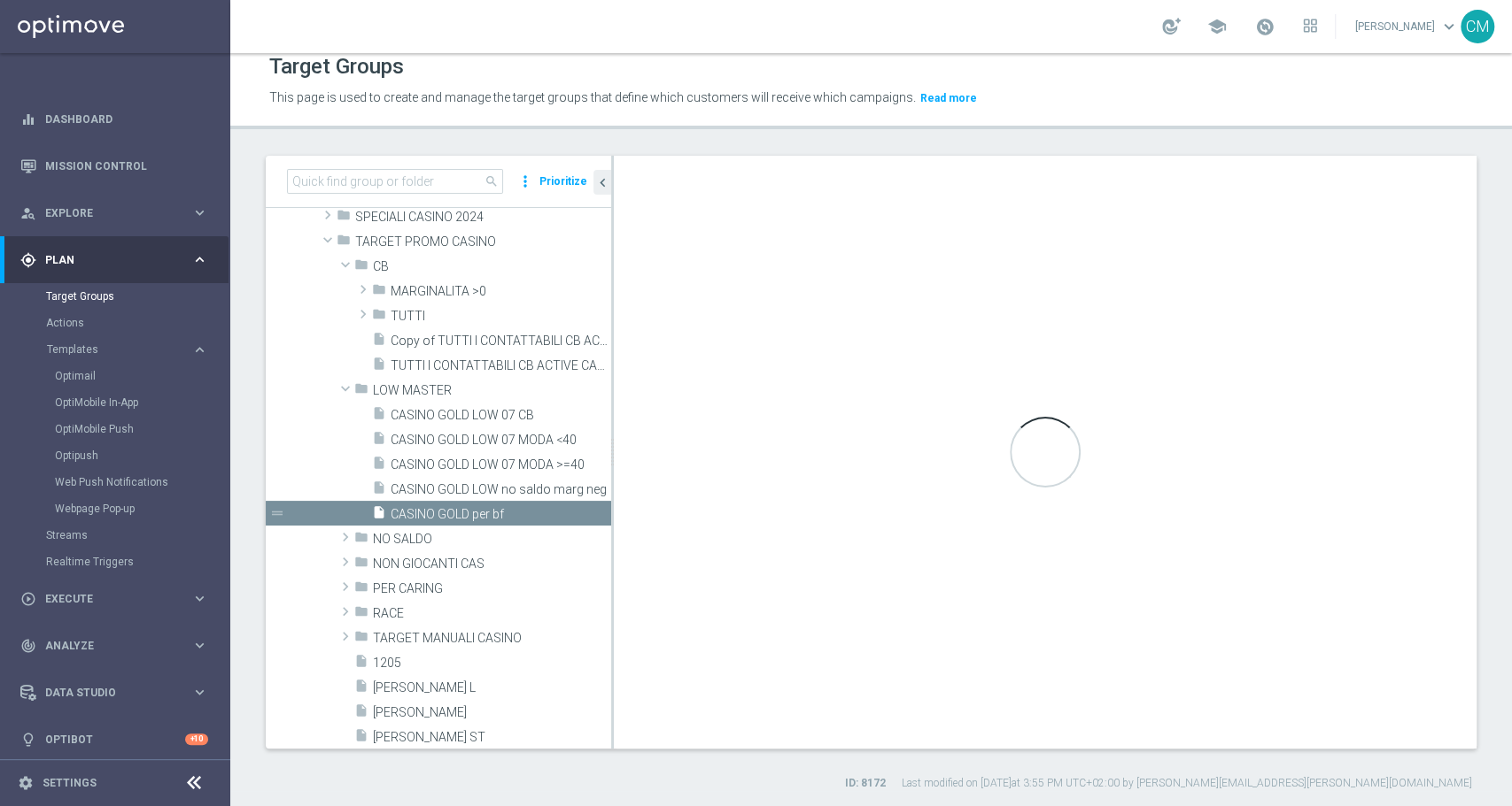
checkbox input "false"
type input "LOW MASTER"
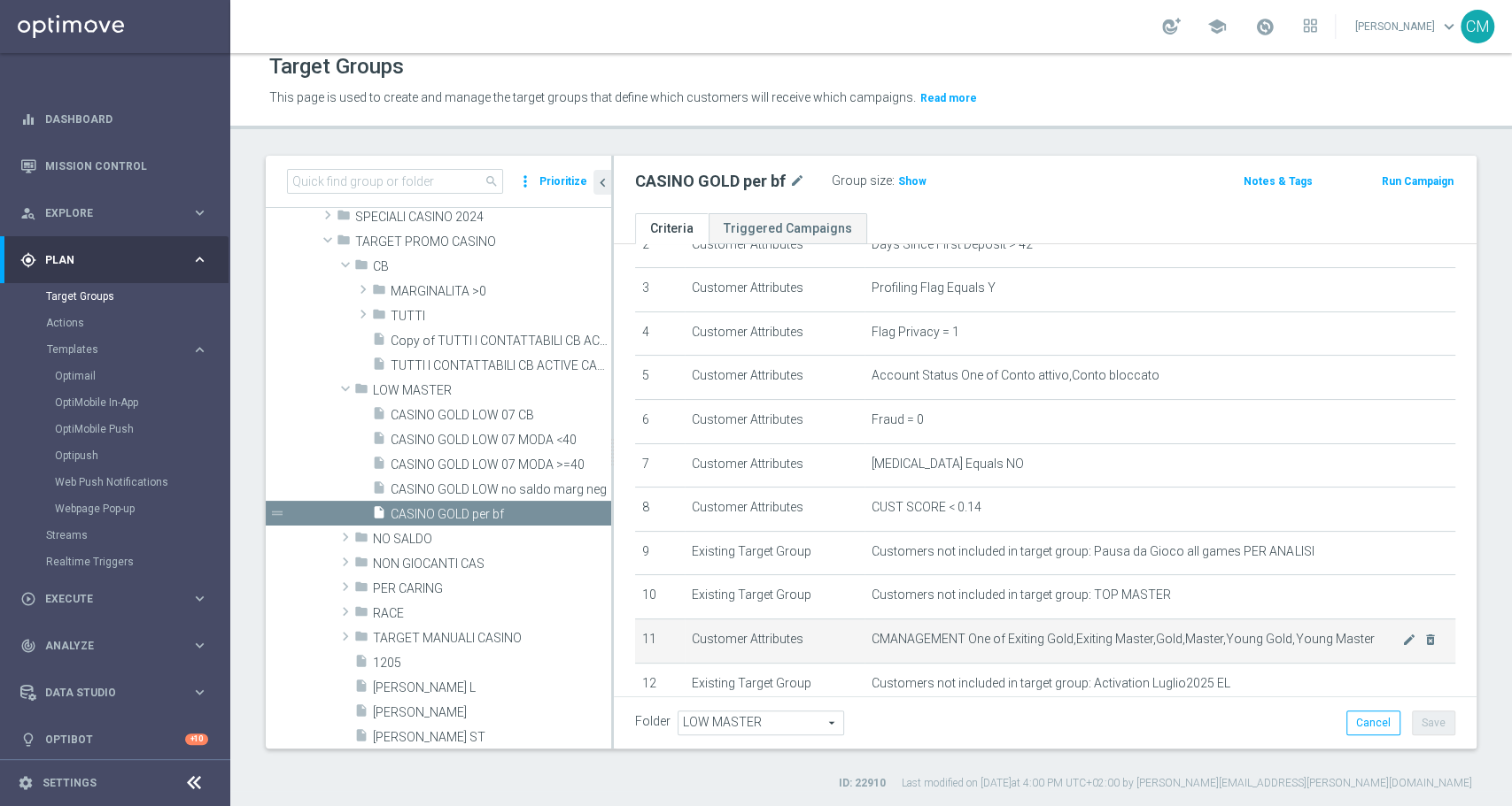
scroll to position [241, 0]
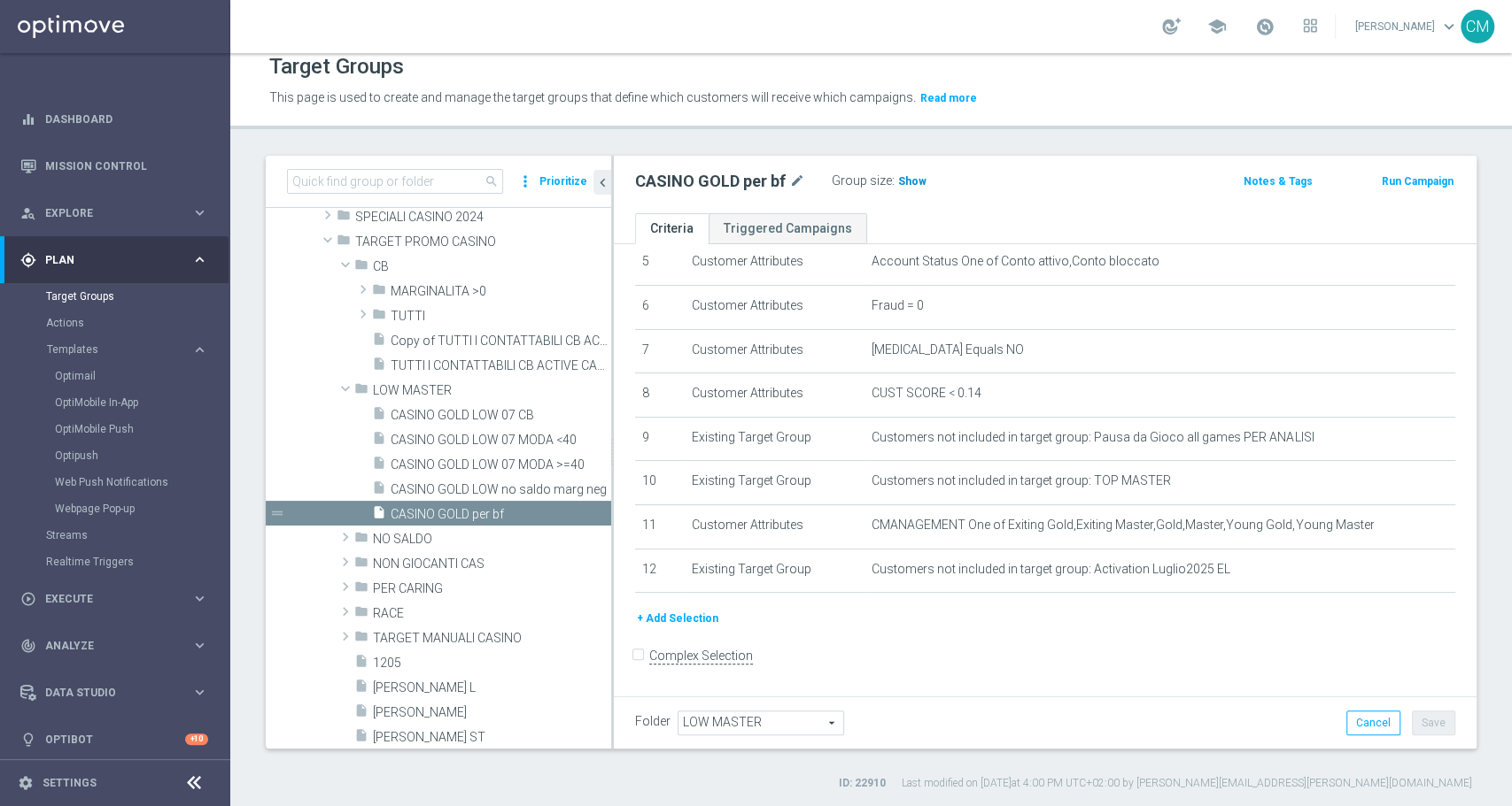
click at [901, 177] on span "Show" at bounding box center [912, 181] width 28 height 12
click at [919, 180] on span "15,927" at bounding box center [917, 183] width 37 height 17
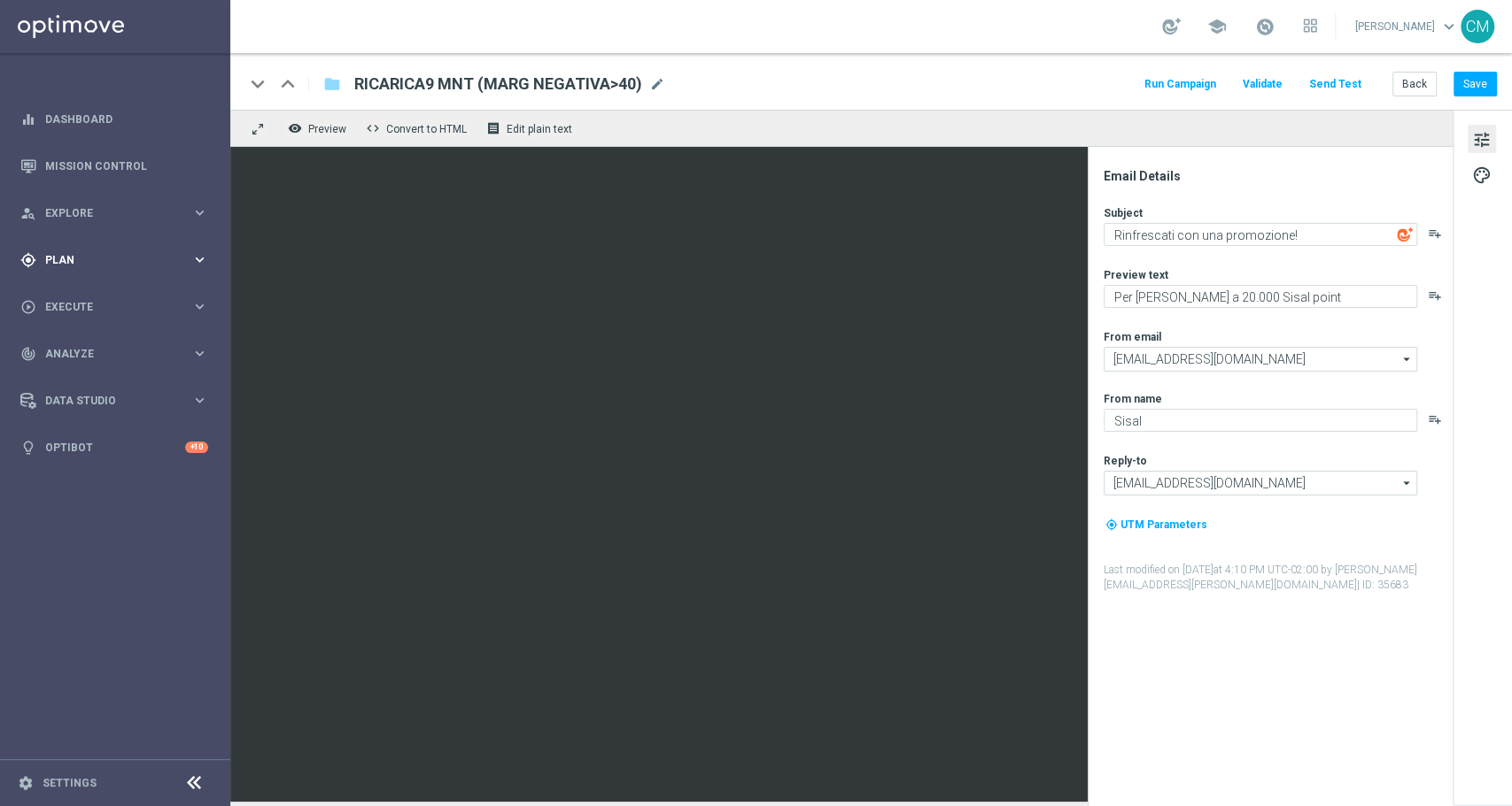
click at [124, 258] on span "Plan" at bounding box center [117, 260] width 146 height 11
click at [84, 346] on span "Templates" at bounding box center [109, 349] width 126 height 11
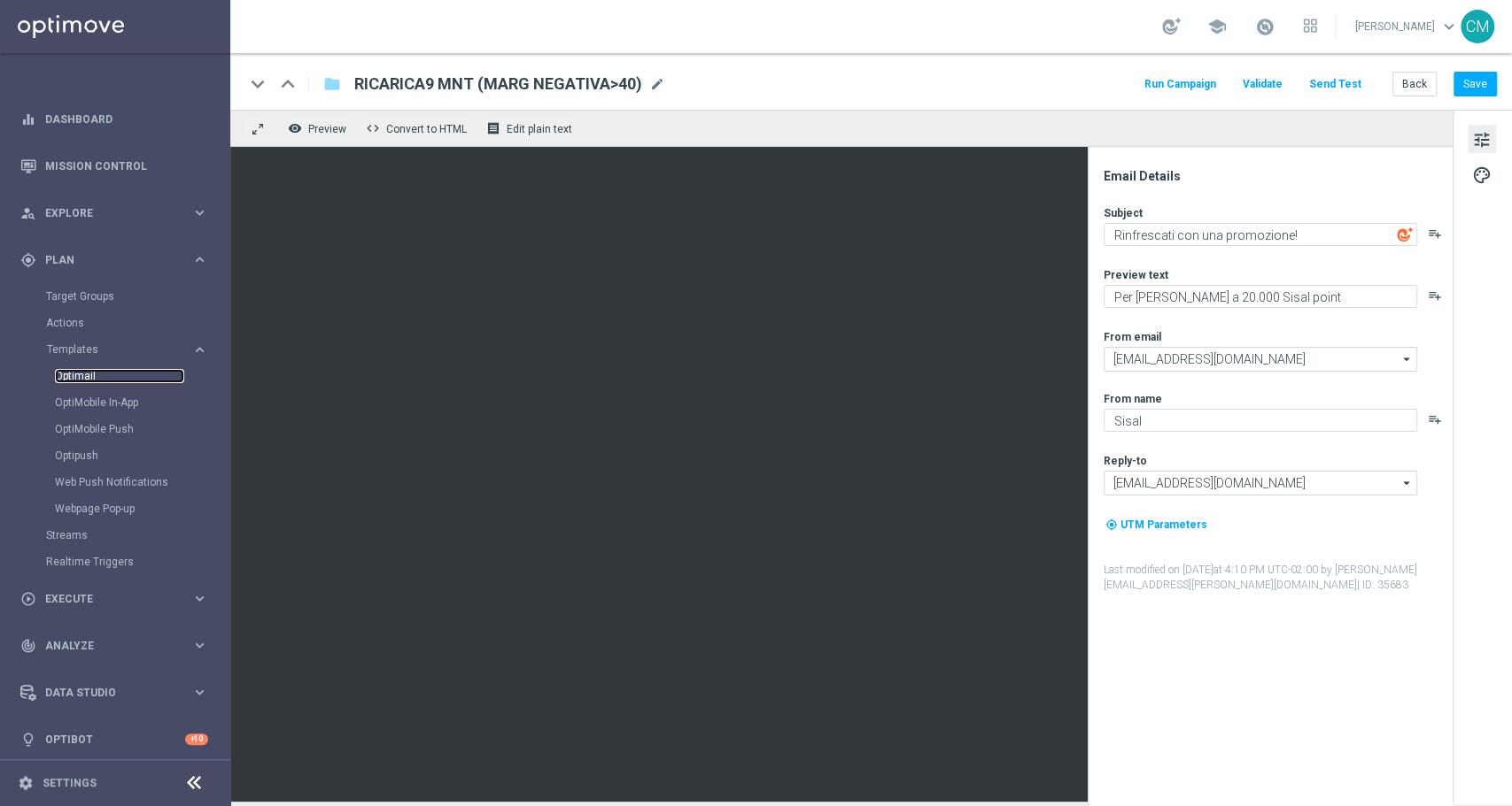
click at [87, 381] on link "Optimail" at bounding box center [119, 376] width 129 height 14
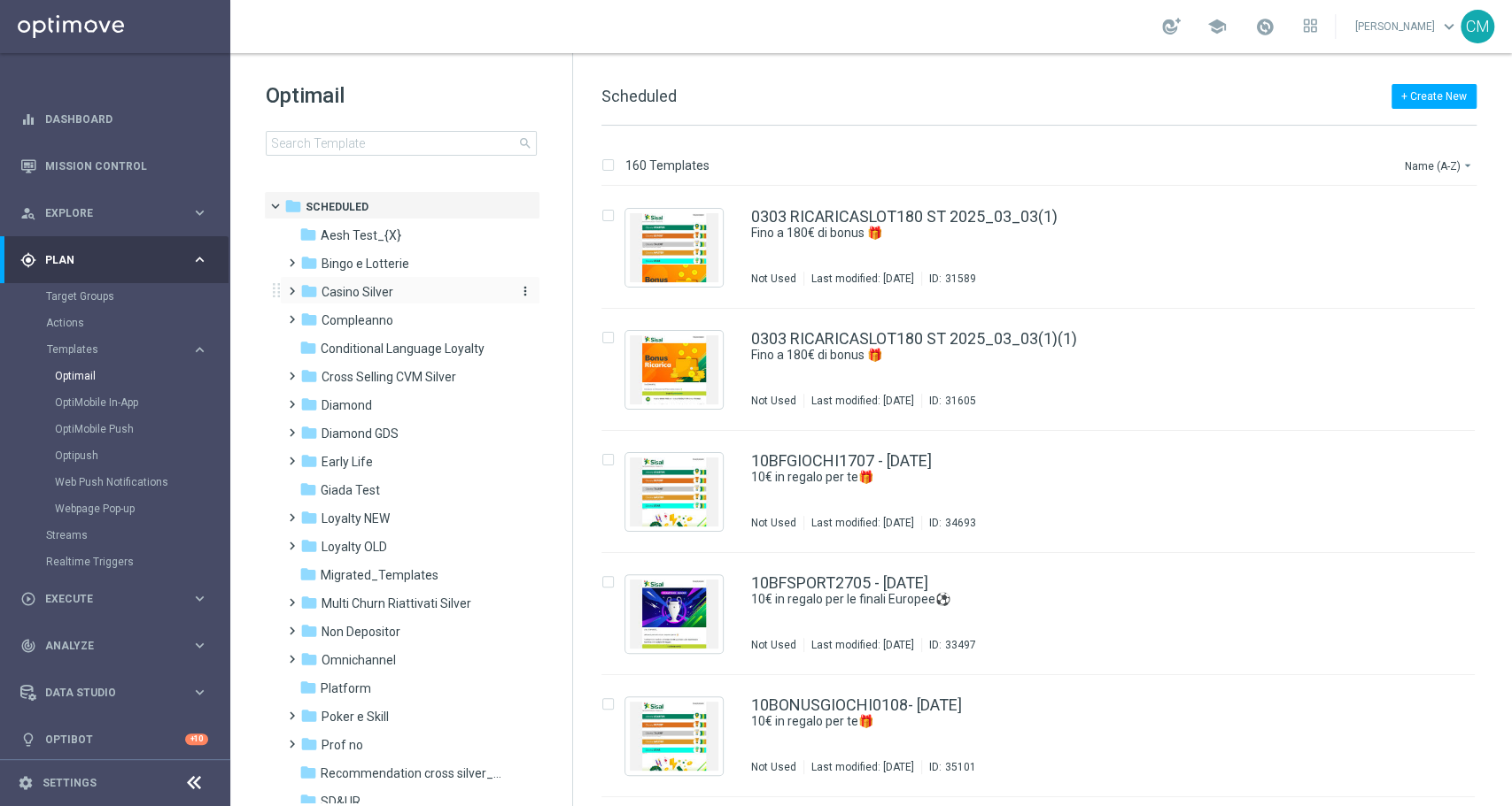
click at [366, 292] on span "Casino Silver" at bounding box center [357, 293] width 72 height 16
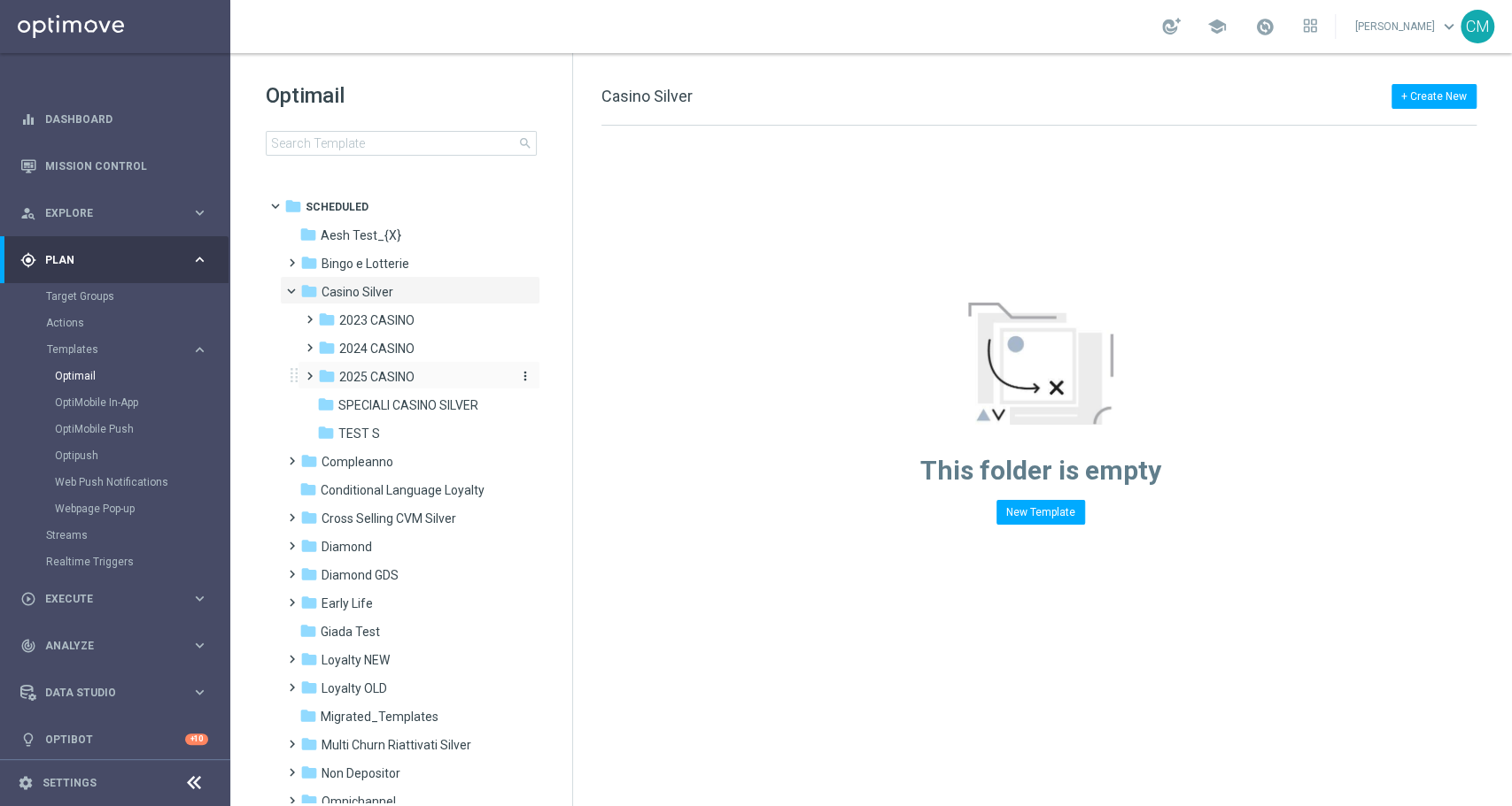
click at [361, 369] on span "2025 CASINO" at bounding box center [377, 377] width 76 height 16
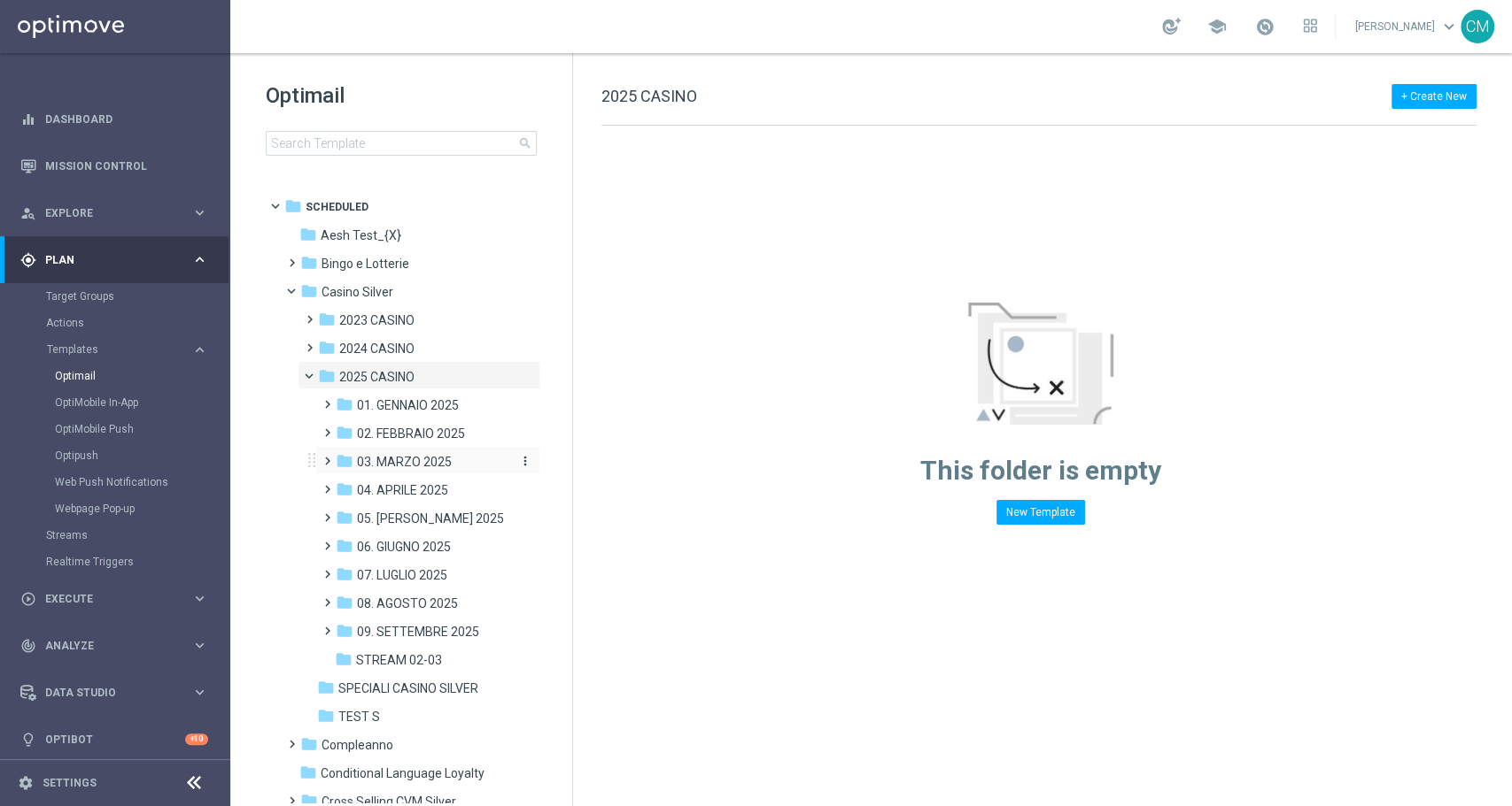
click at [410, 462] on span "03. MARZO 2025" at bounding box center [404, 462] width 95 height 16
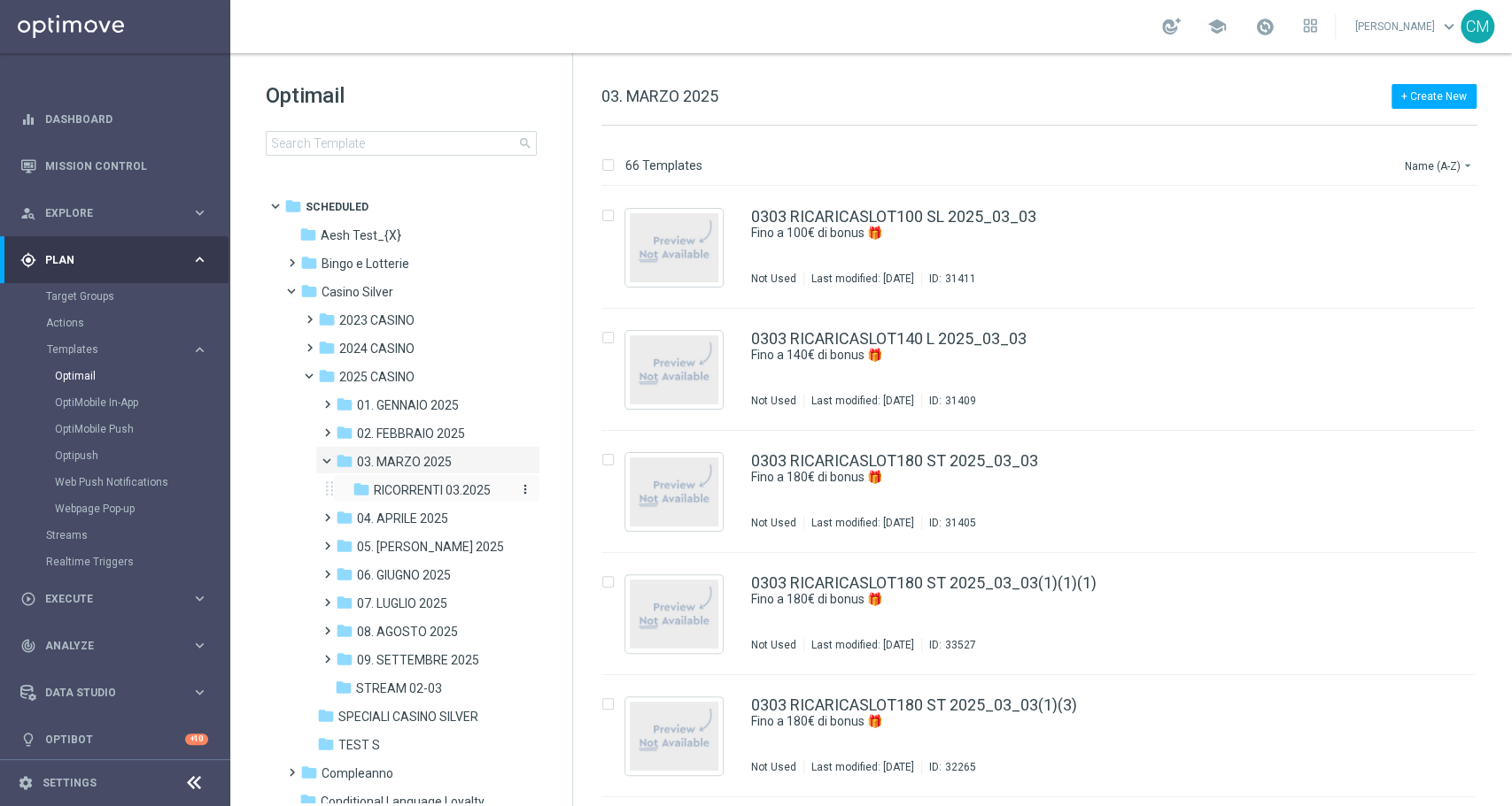
click at [415, 492] on span "RICORRENTI 03.2025" at bounding box center [431, 491] width 116 height 16
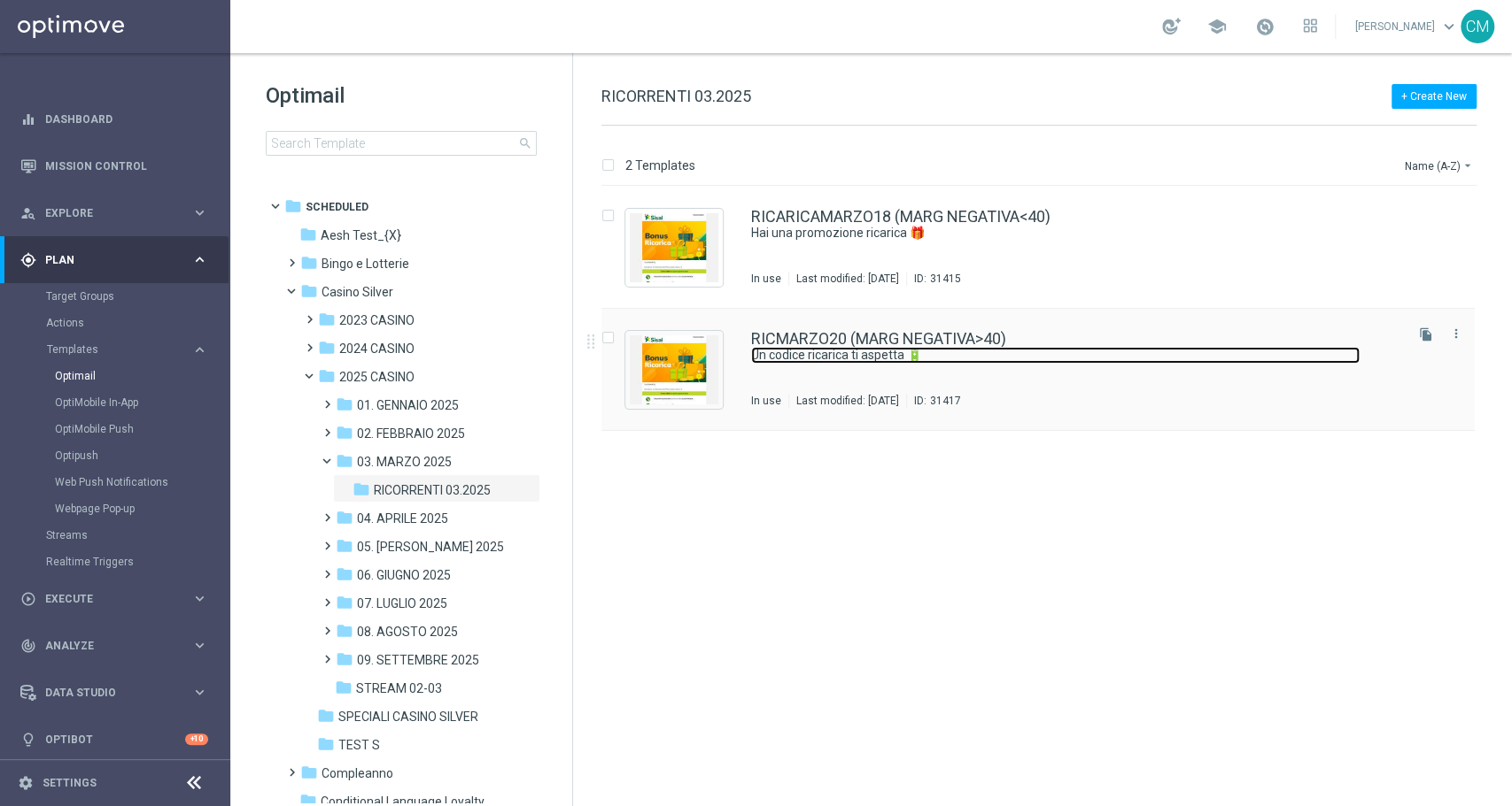
click at [1049, 349] on link "Un codice ricarica ti aspetta 🔋" at bounding box center [1054, 355] width 608 height 17
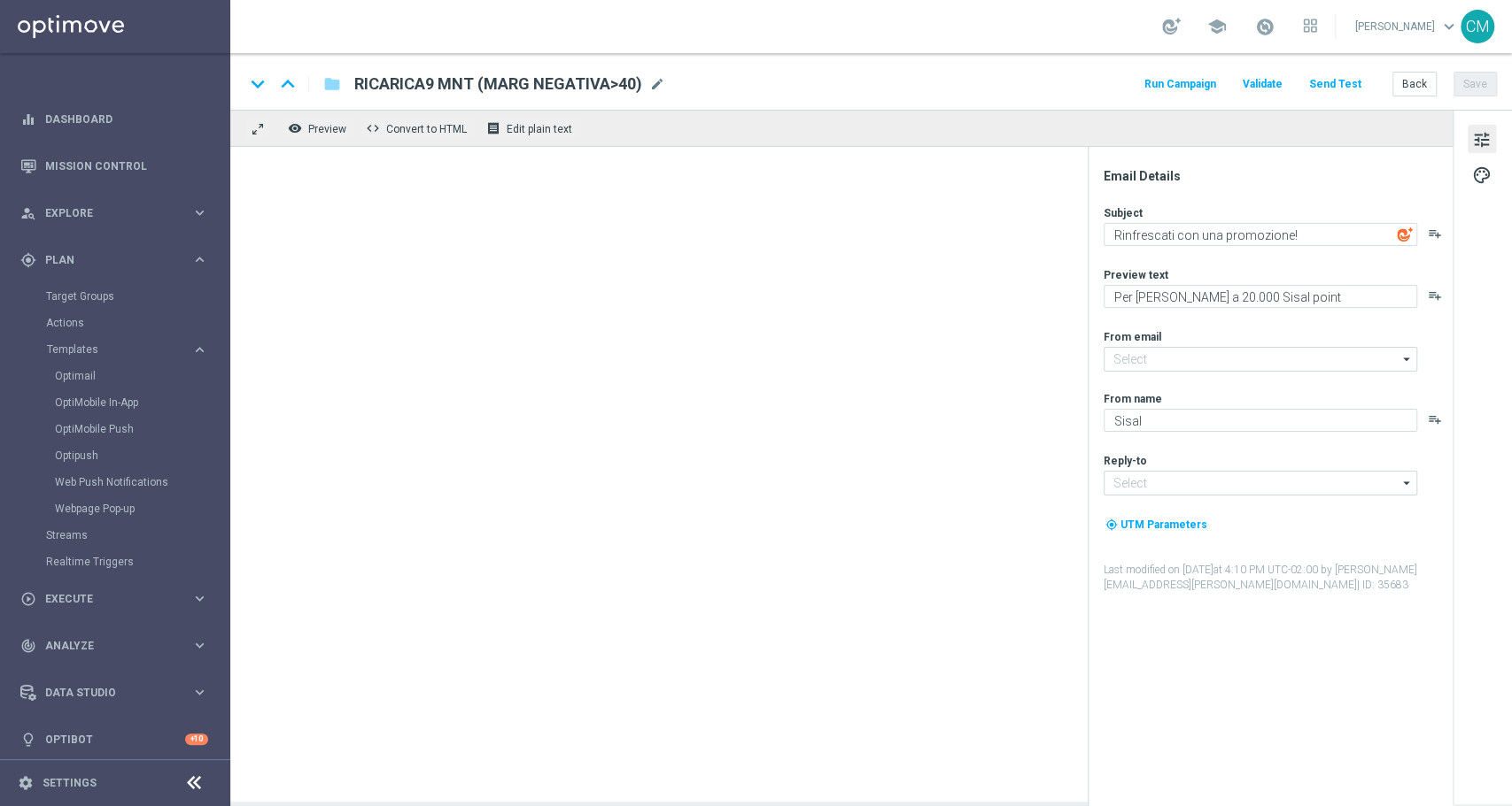
type input "[EMAIL_ADDRESS][DOMAIN_NAME]"
type textarea "Un codice ricarica ti aspetta 🔋"
type textarea "Per te fino a 20.000 Sisal point"
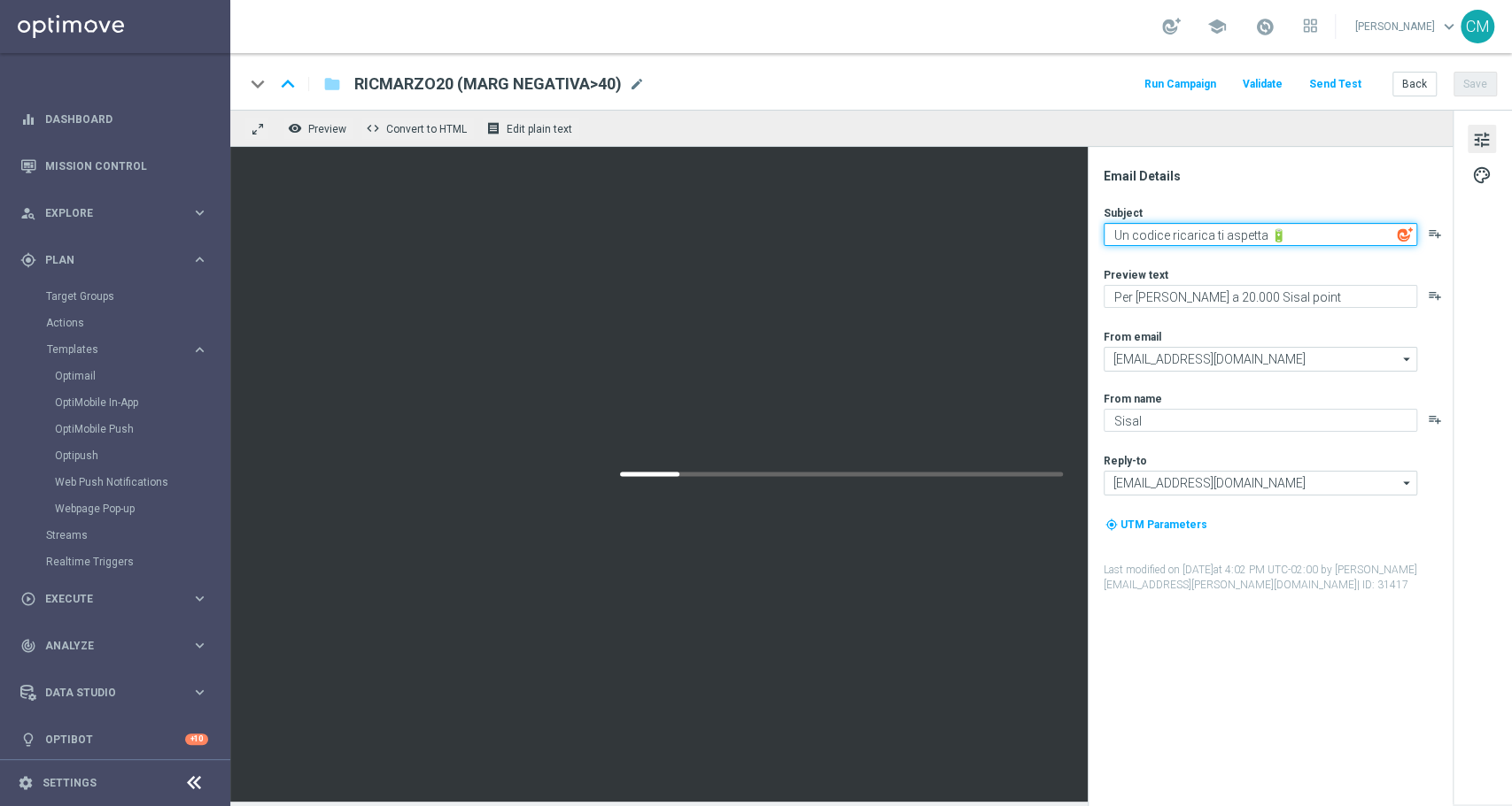
drag, startPoint x: 1313, startPoint y: 237, endPoint x: 1010, endPoint y: 232, distance: 303.0
click at [1010, 232] on div "remove_red_eye Preview code Convert to HTML receipt Edit plain text Email Detai…" at bounding box center [870, 456] width 1281 height 693
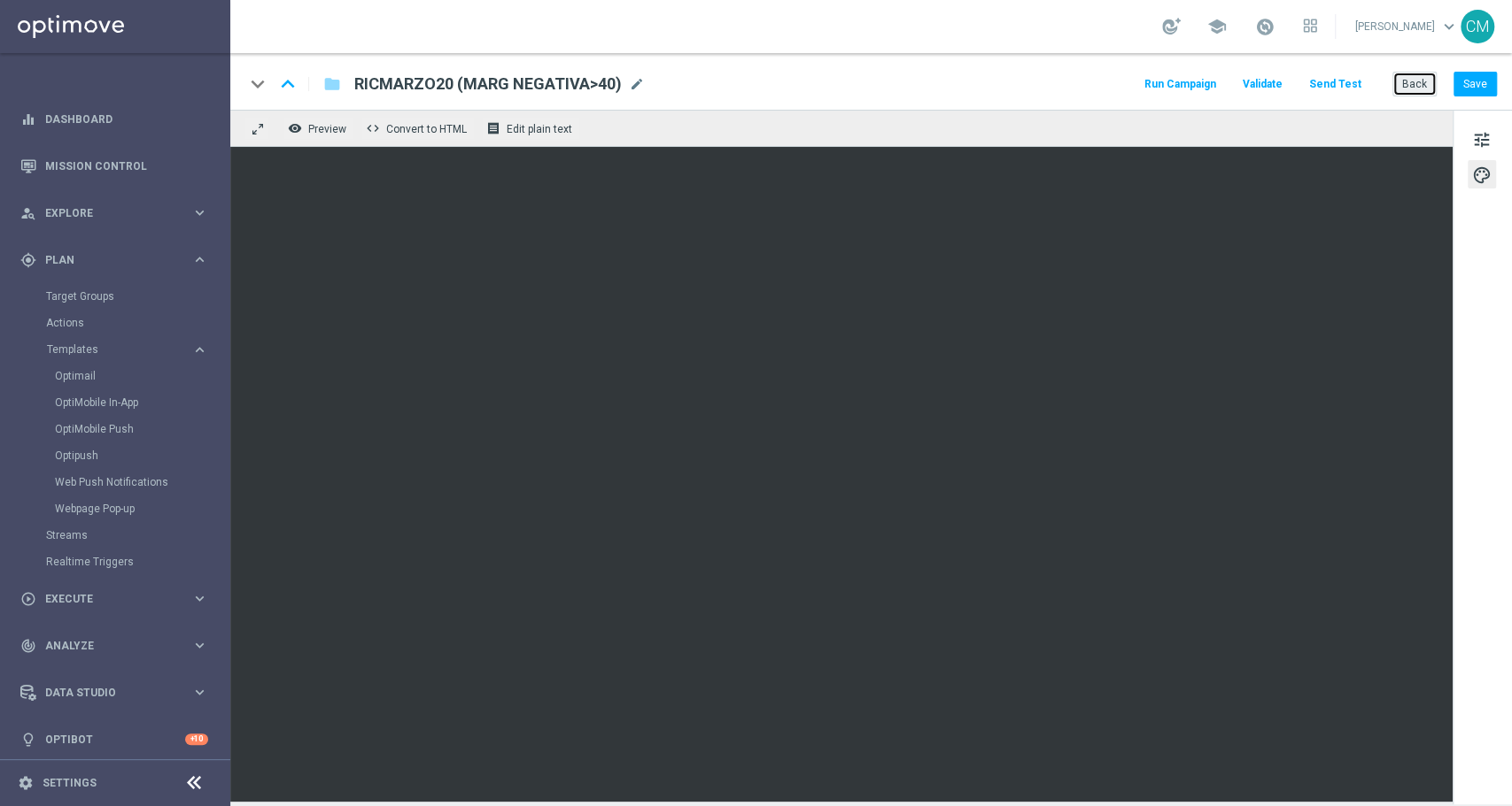
click at [1401, 89] on button "Back" at bounding box center [1414, 84] width 44 height 25
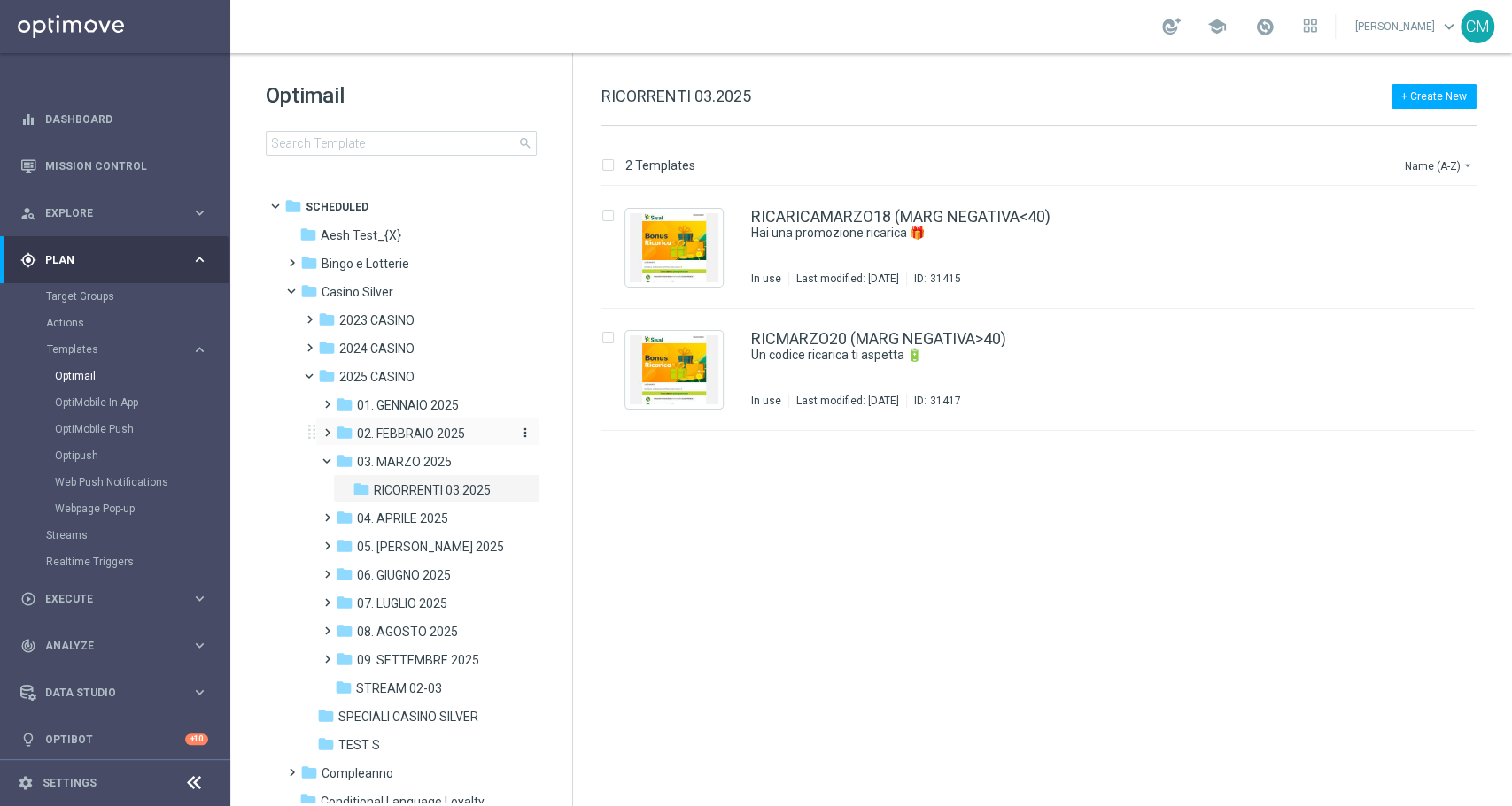
click at [389, 434] on span "02. FEBBRAIO 2025" at bounding box center [411, 434] width 108 height 16
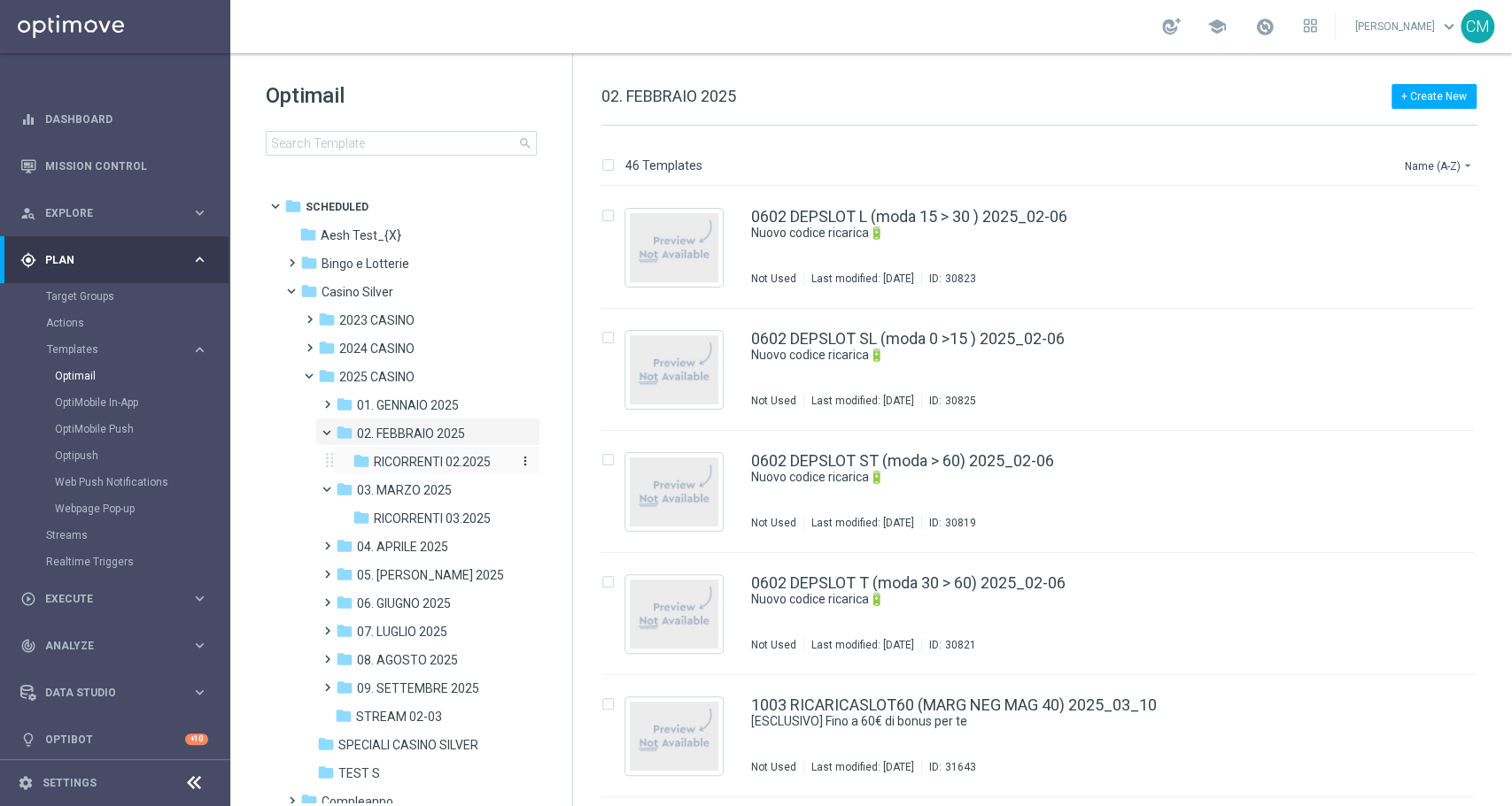
click at [425, 464] on span "RICORRENTI 02.2025" at bounding box center [431, 462] width 116 height 16
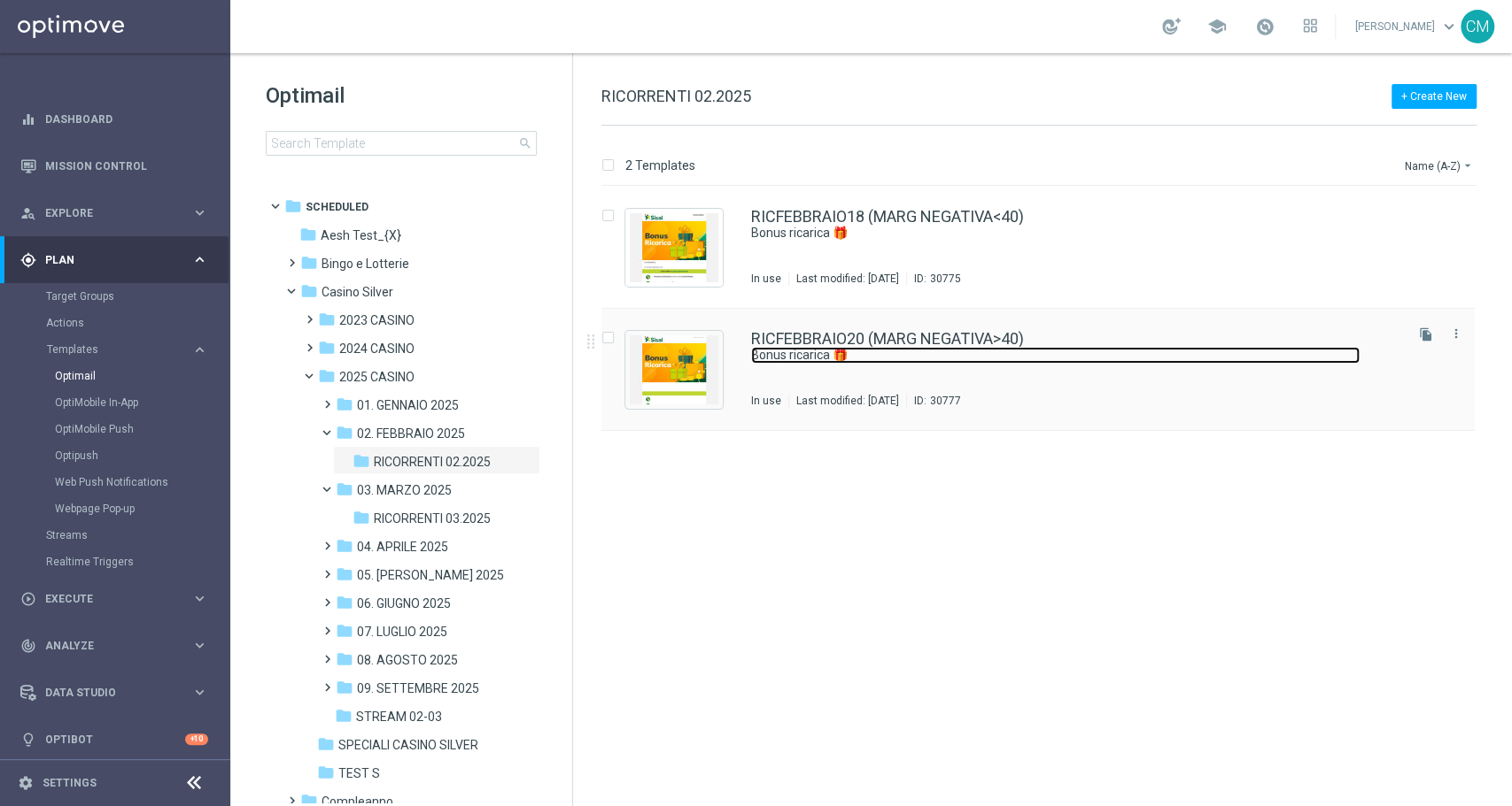
click at [936, 362] on link "Bonus ricarica 🎁" at bounding box center [1054, 355] width 608 height 17
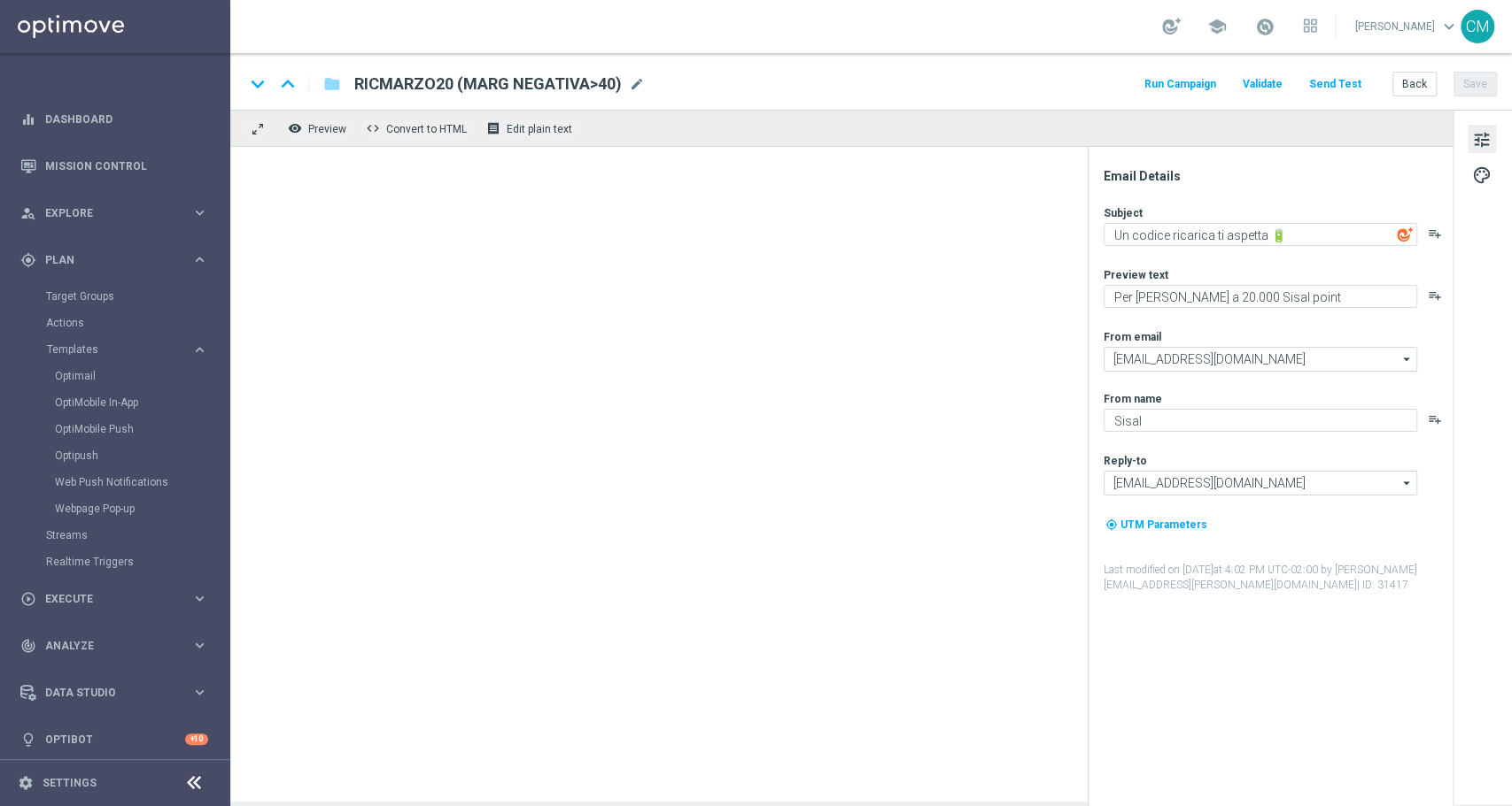
type textarea "Bonus ricarica 🎁"
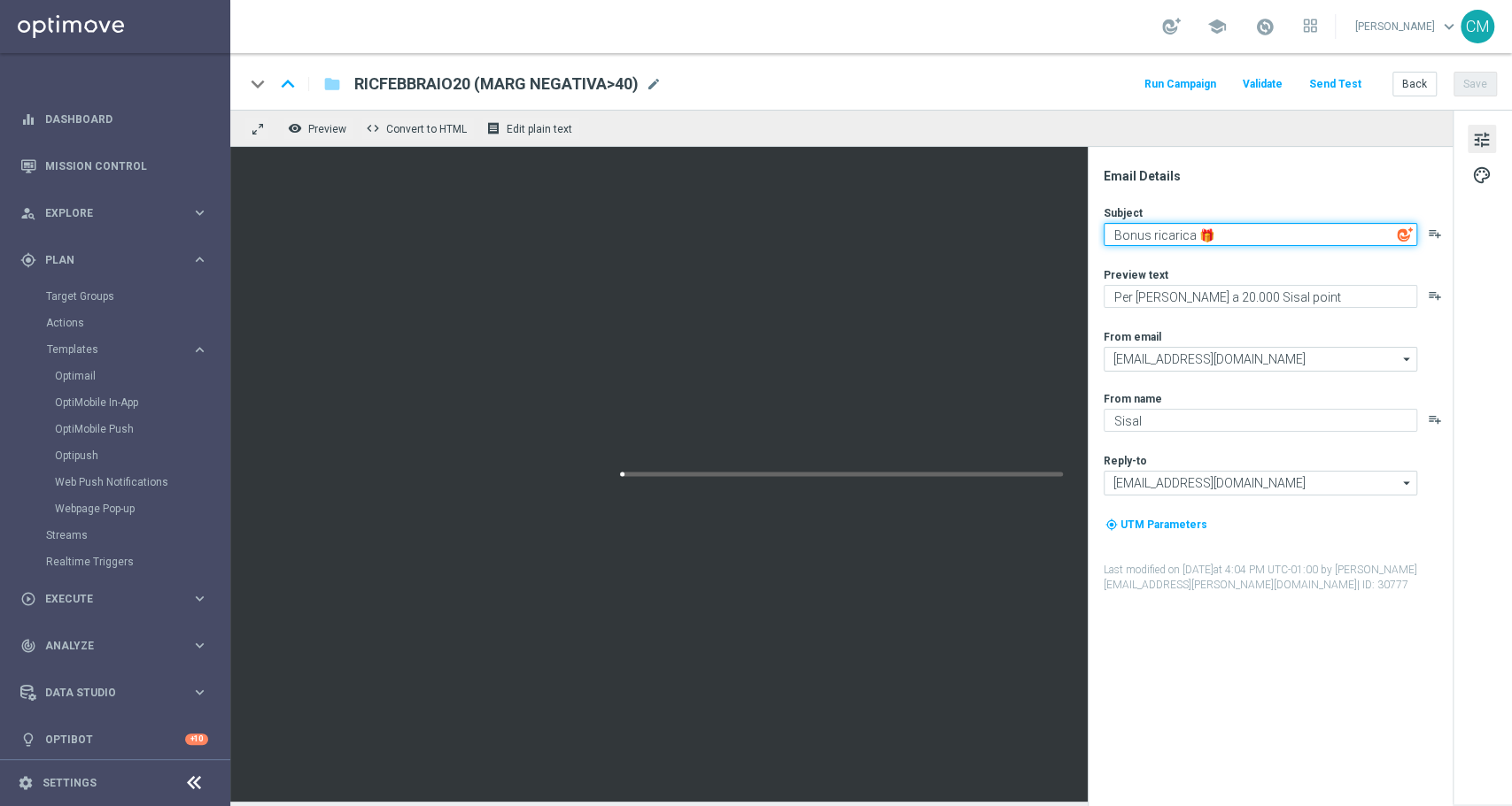
drag, startPoint x: 1269, startPoint y: 234, endPoint x: 1050, endPoint y: 230, distance: 219.0
click at [1050, 230] on div "remove_red_eye Preview code Convert to HTML receipt Edit plain text Email Detai…" at bounding box center [870, 456] width 1281 height 693
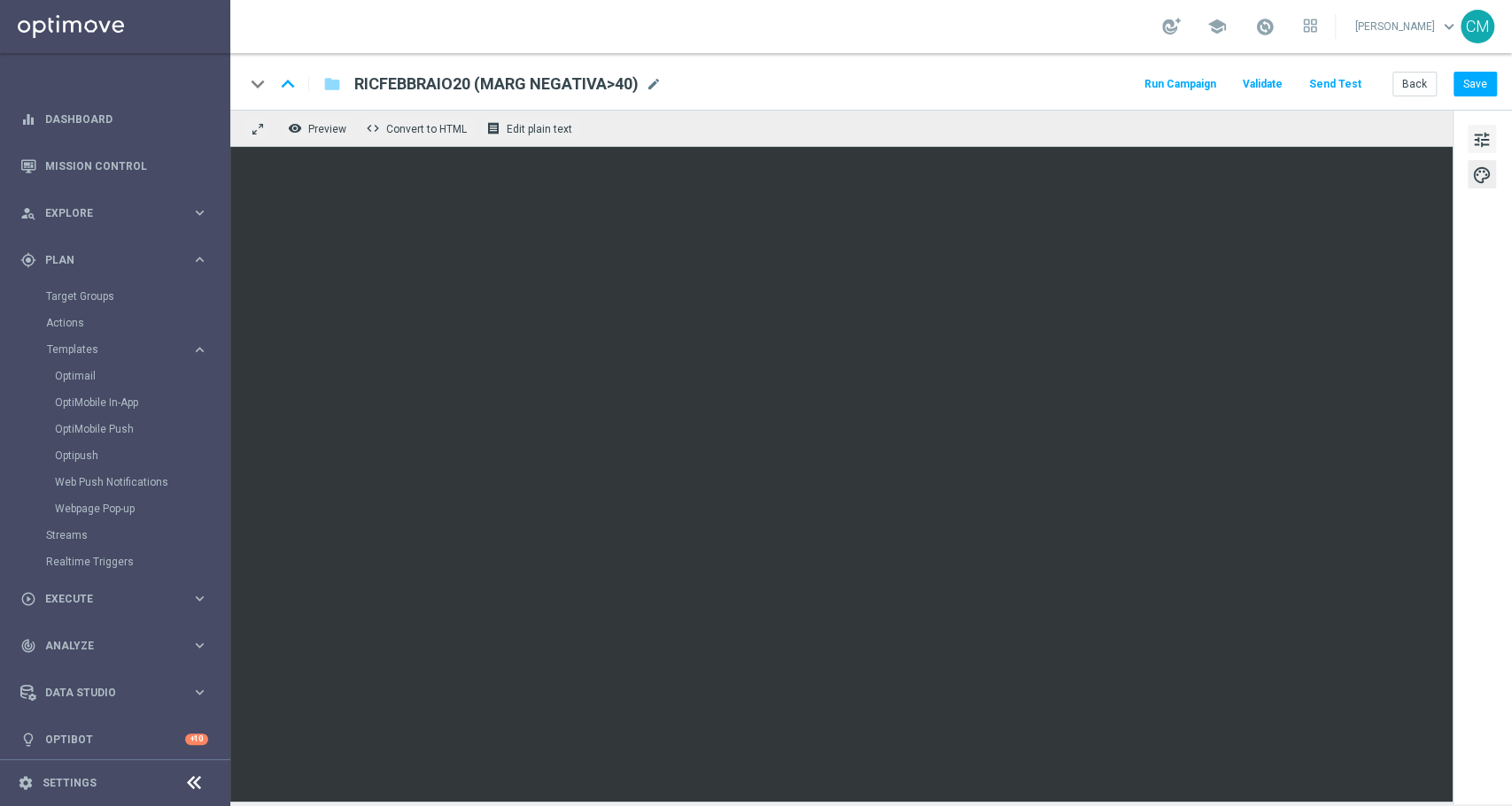
click at [1472, 133] on span "tune" at bounding box center [1482, 139] width 20 height 23
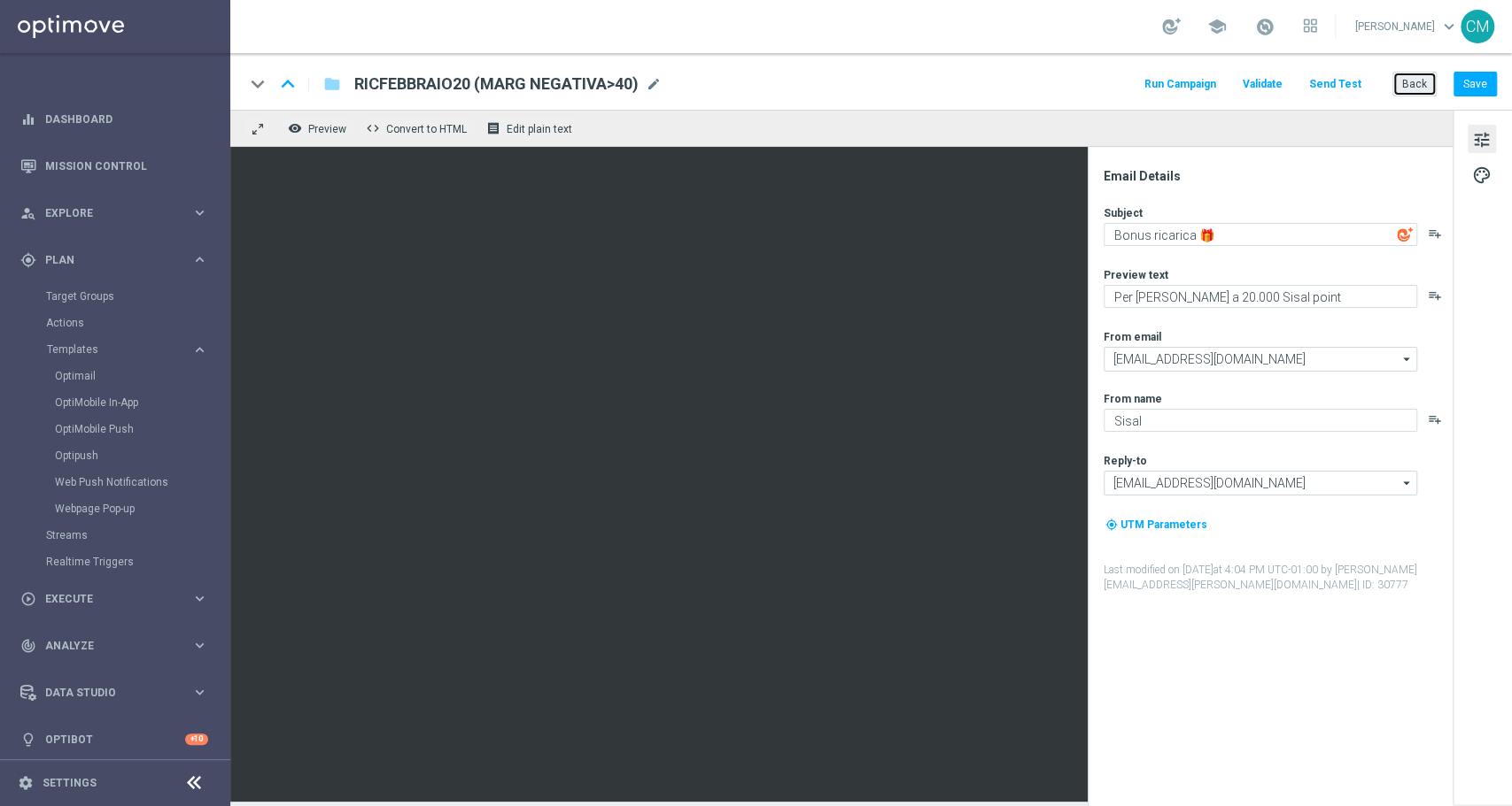
click at [1407, 88] on button "Back" at bounding box center [1414, 84] width 44 height 25
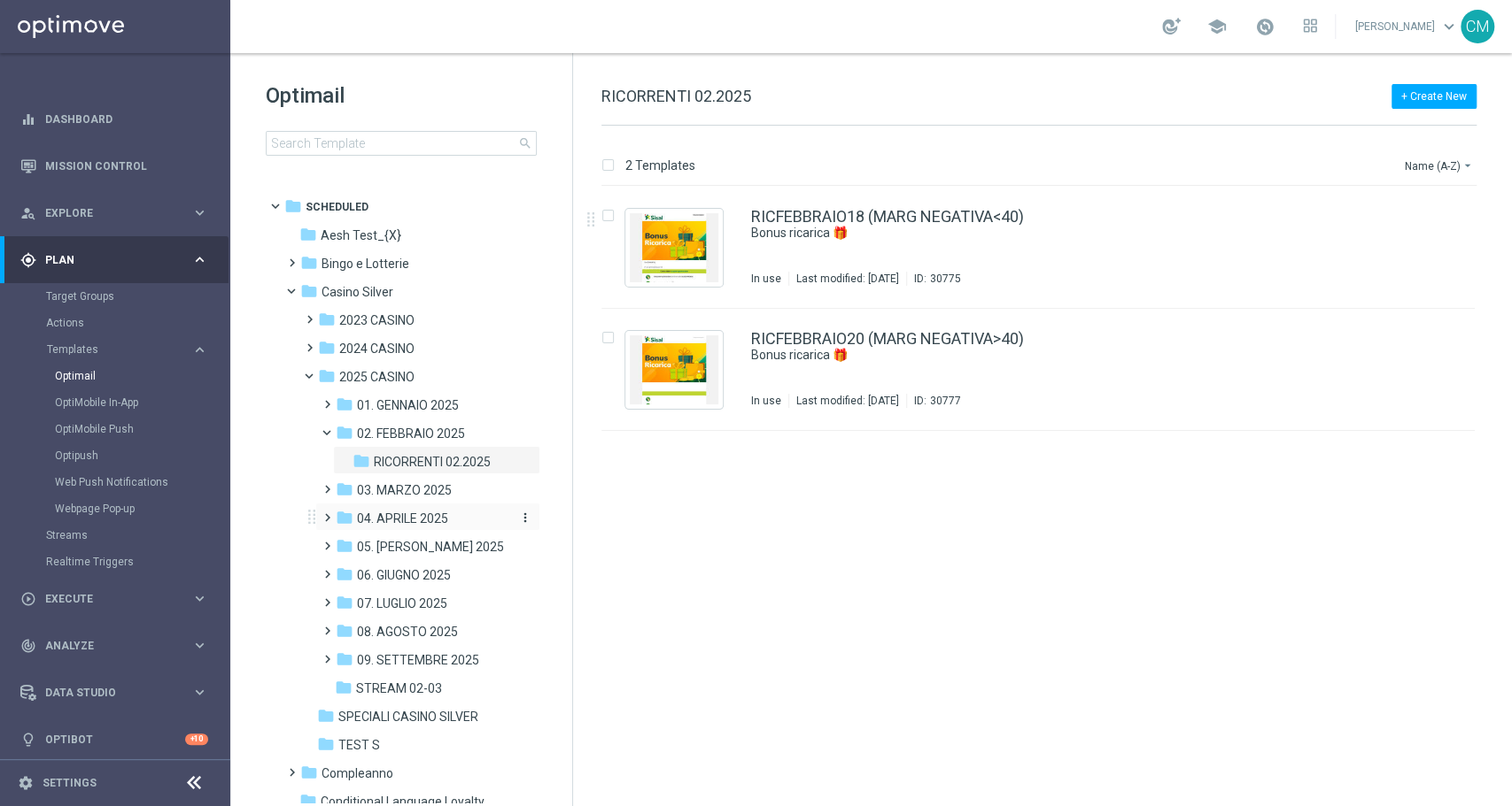
click at [412, 515] on span "04. APRILE 2025" at bounding box center [403, 518] width 92 height 16
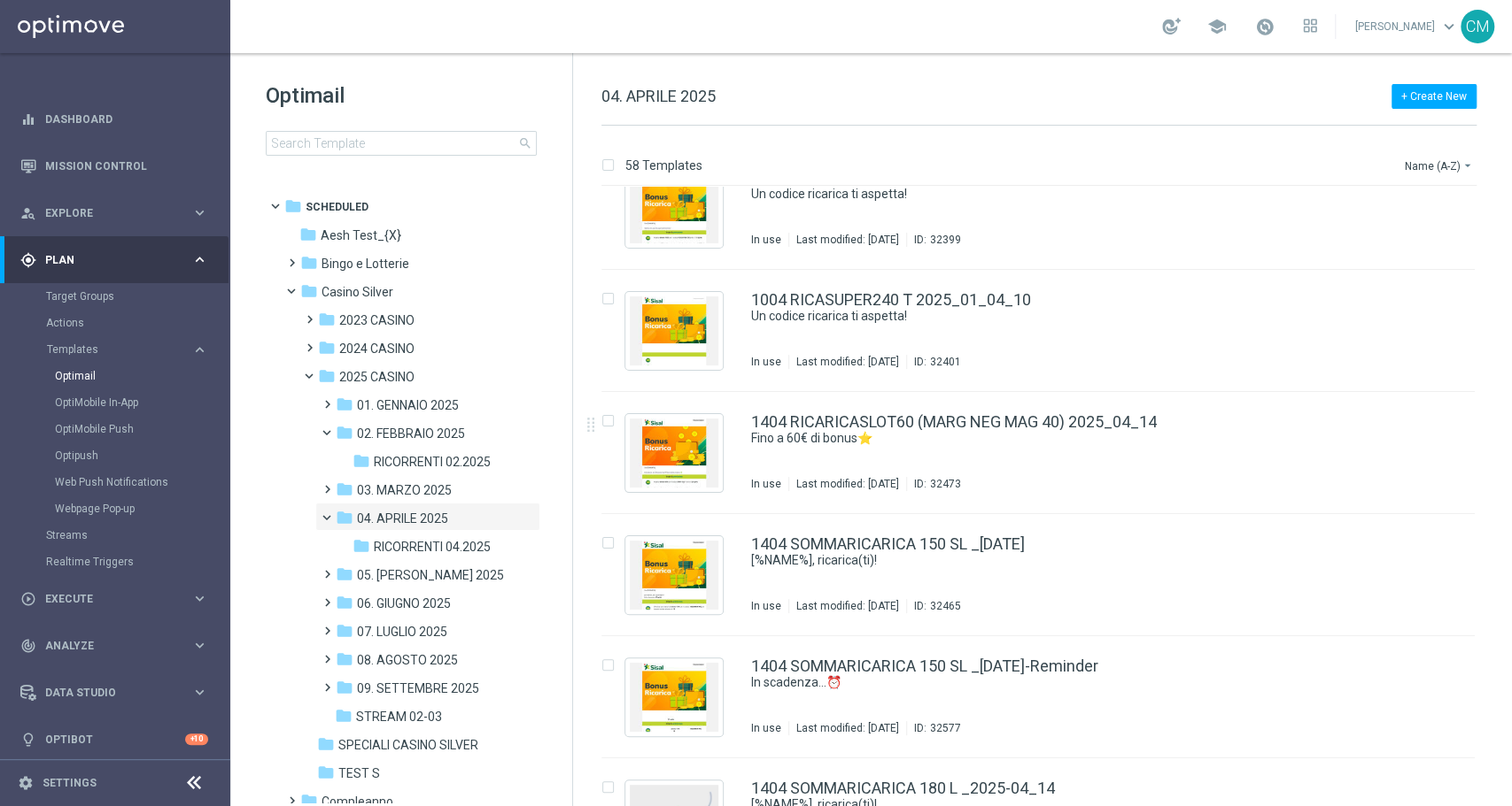
scroll to position [1751, 0]
click at [972, 462] on div "1404 RICARICASLOT60 (MARG NEG MAG 40) 2025_04_14 Fino a 60€ di bonus⭐ In use La…" at bounding box center [1075, 451] width 649 height 77
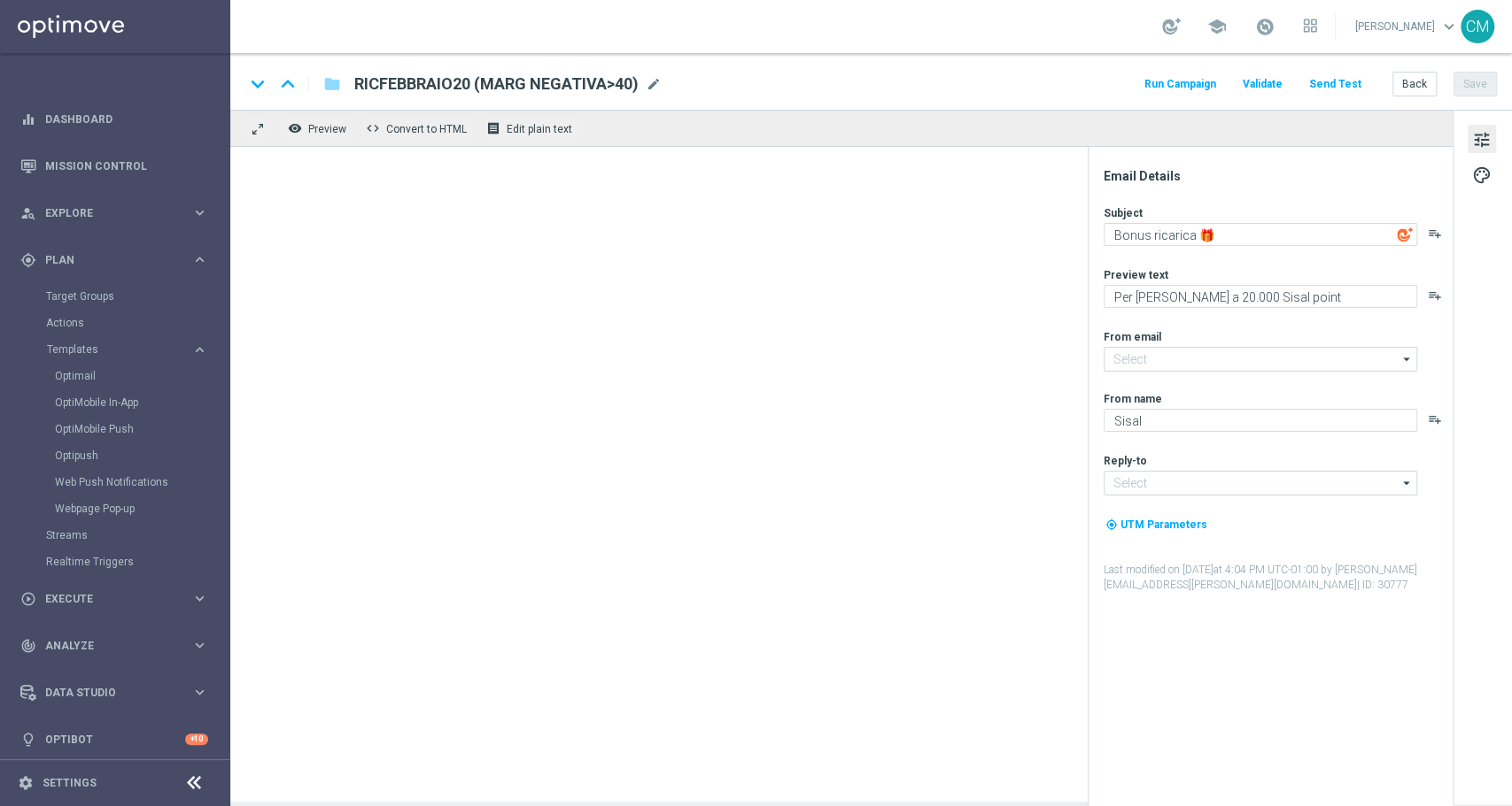
type input "[EMAIL_ADDRESS][DOMAIN_NAME]"
type textarea "Fino a 60€ di bonus⭐"
type textarea "Vuoi scoprire la nuova promozione per te?"
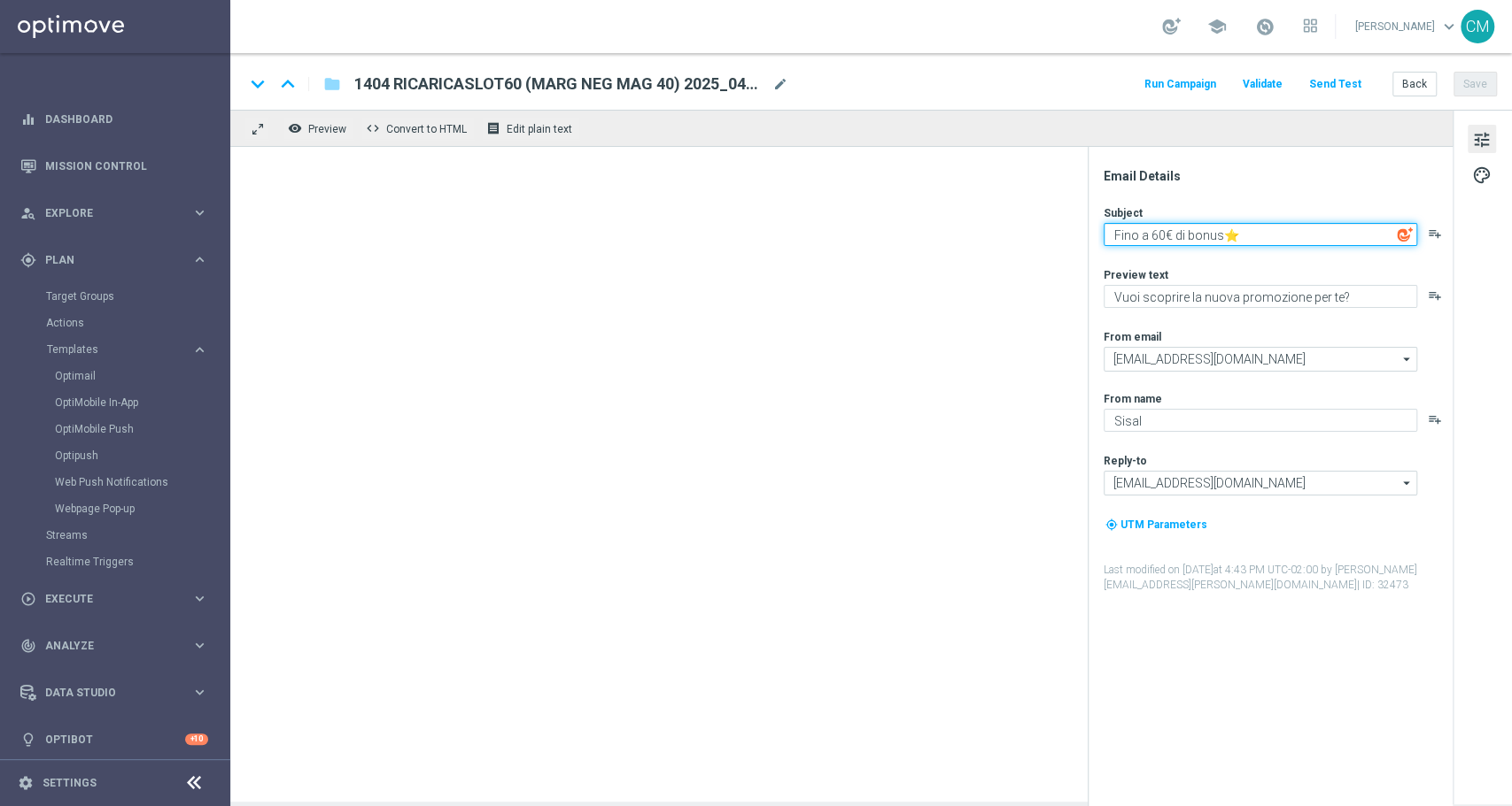
click at [980, 224] on div "remove_red_eye Preview code Convert to HTML receipt Edit plain text Email Detai…" at bounding box center [870, 456] width 1281 height 693
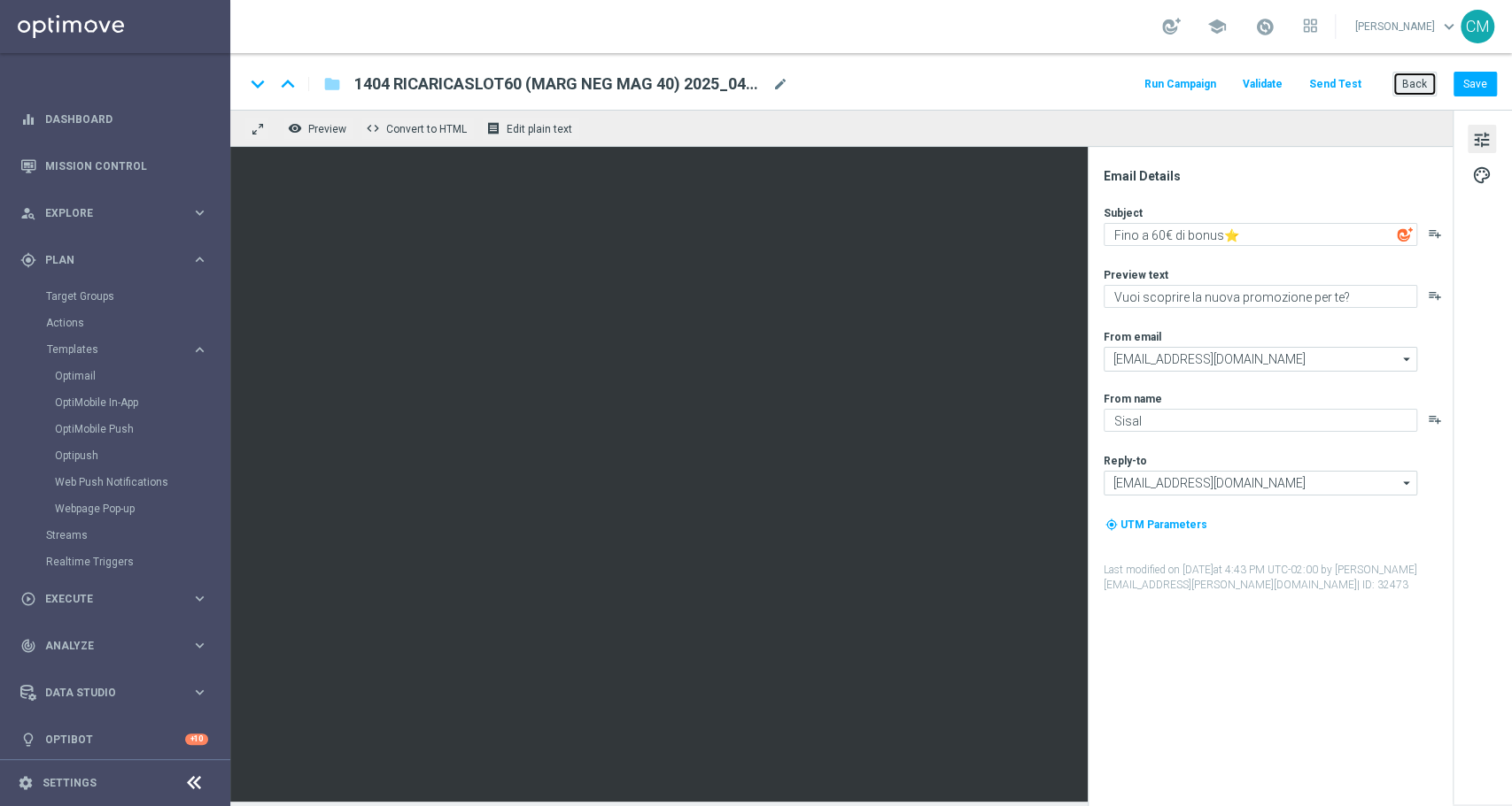
click at [1410, 78] on button "Back" at bounding box center [1414, 84] width 44 height 25
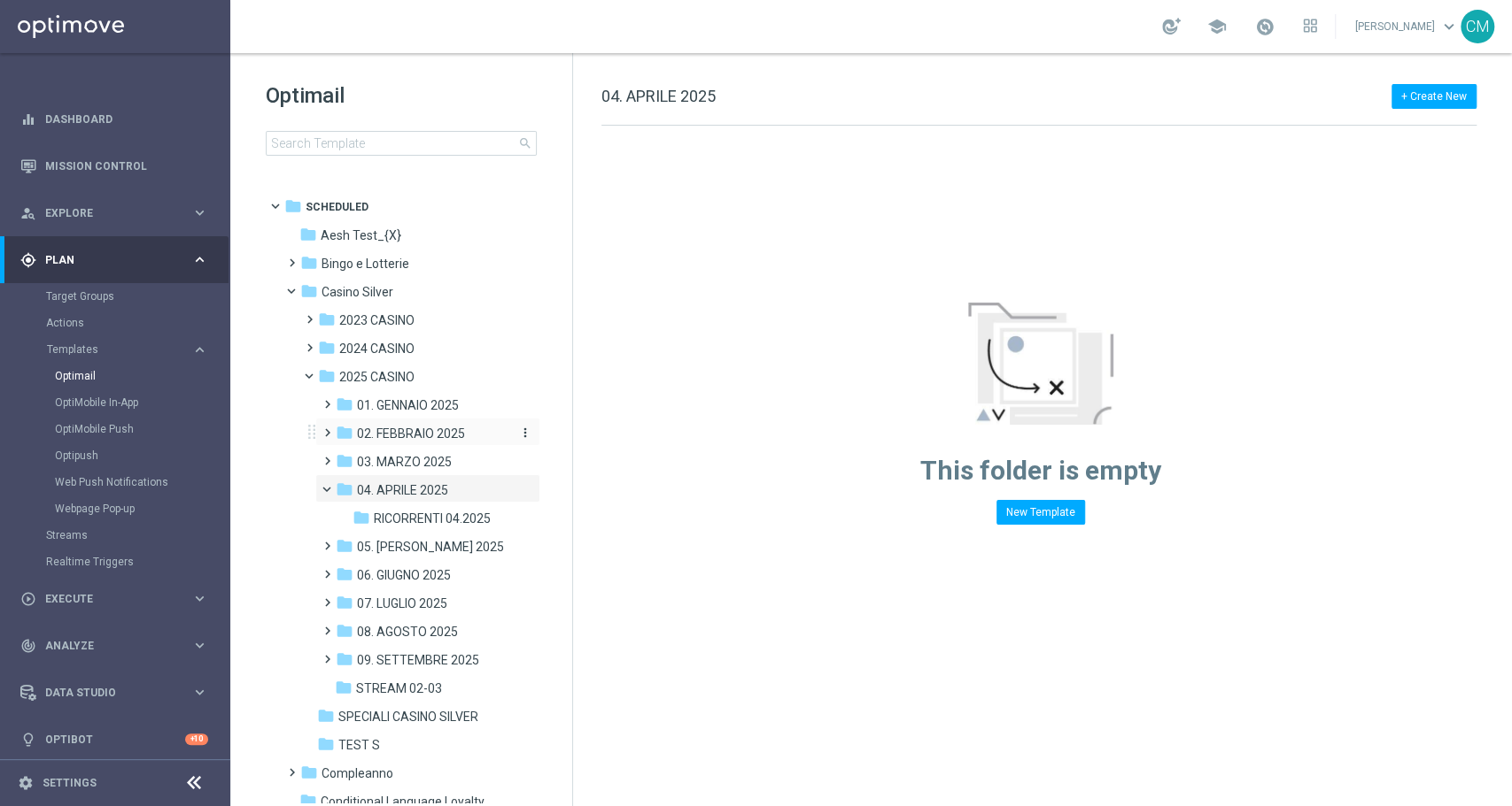
click at [388, 432] on span "02. FEBBRAIO 2025" at bounding box center [411, 434] width 108 height 16
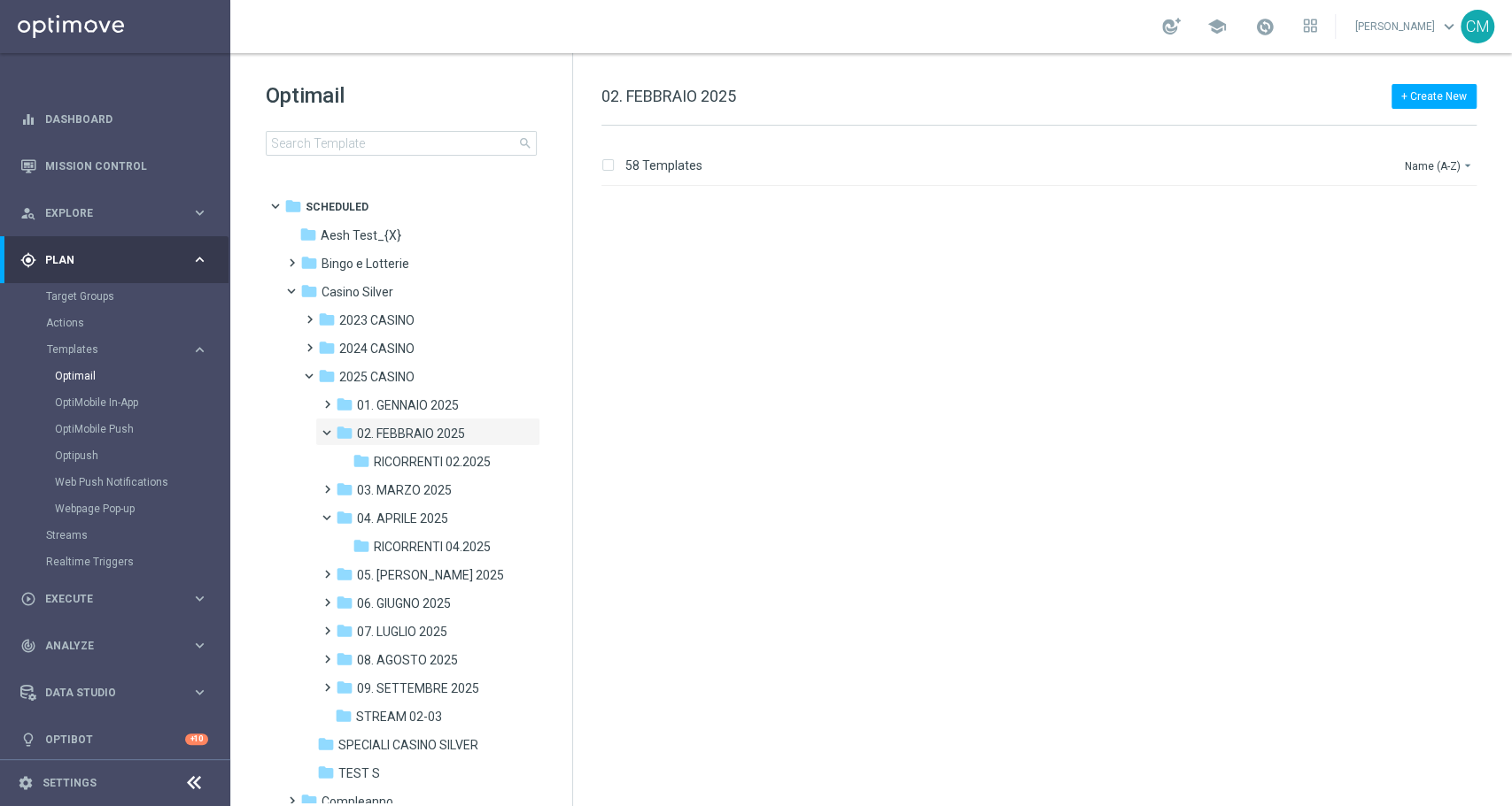
scroll to position [1564, 0]
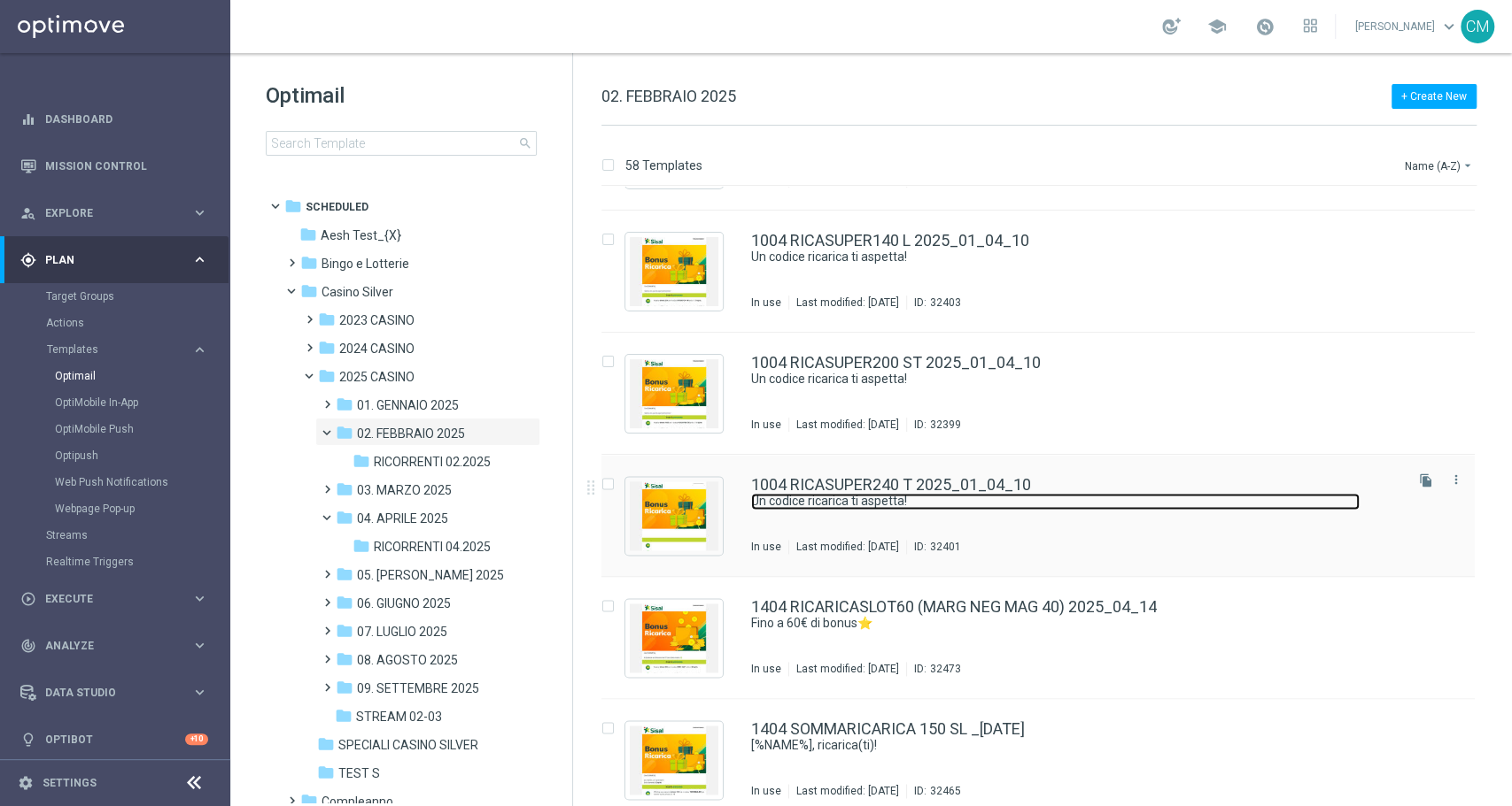
click at [935, 499] on link "Un codice ricarica ti aspetta!" at bounding box center [1054, 502] width 608 height 17
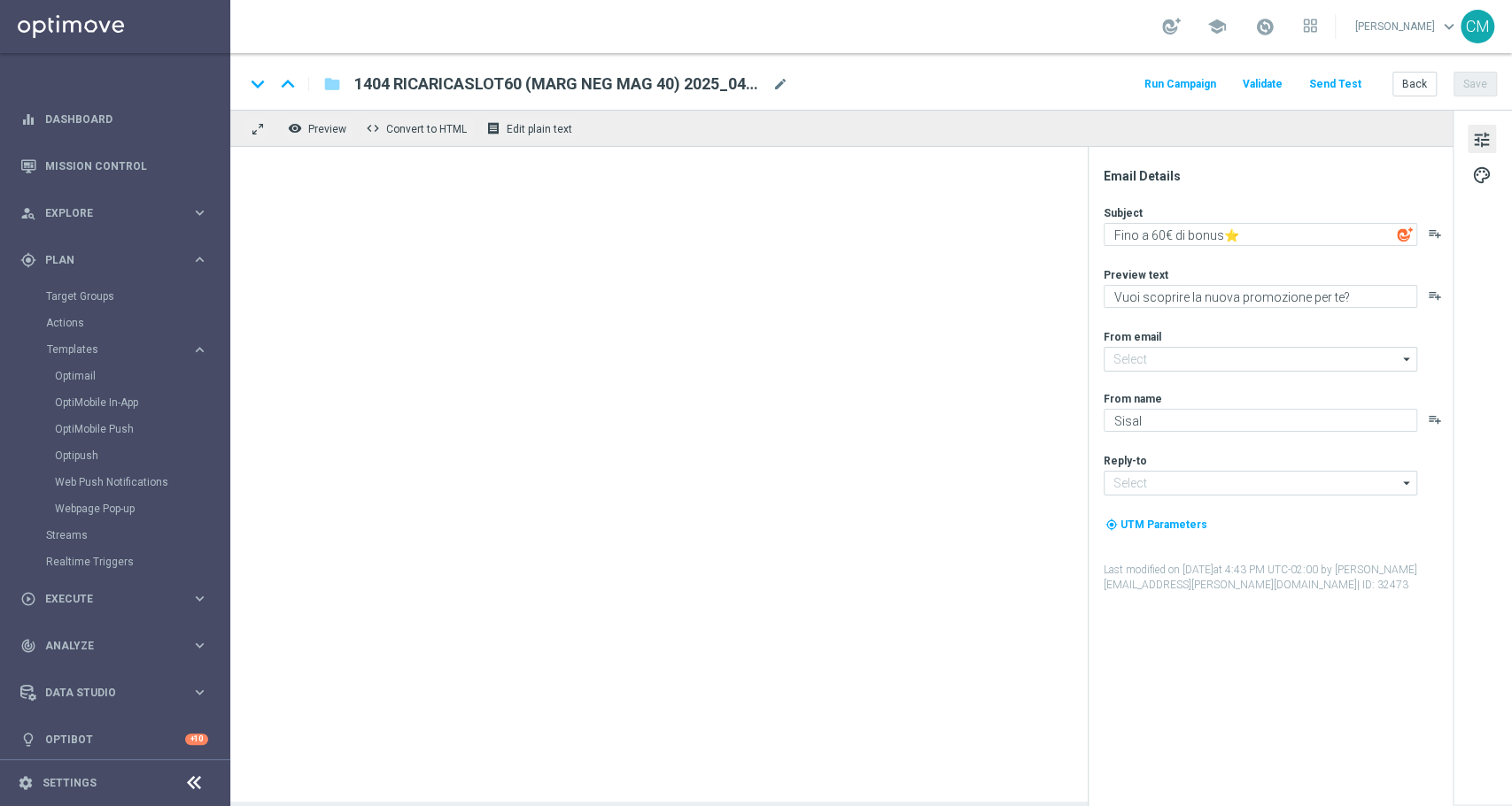
type input "[EMAIL_ADDRESS][DOMAIN_NAME]"
type textarea "Un codice ricarica ti aspetta!"
type textarea "Per te fino a 240€ di bonus"
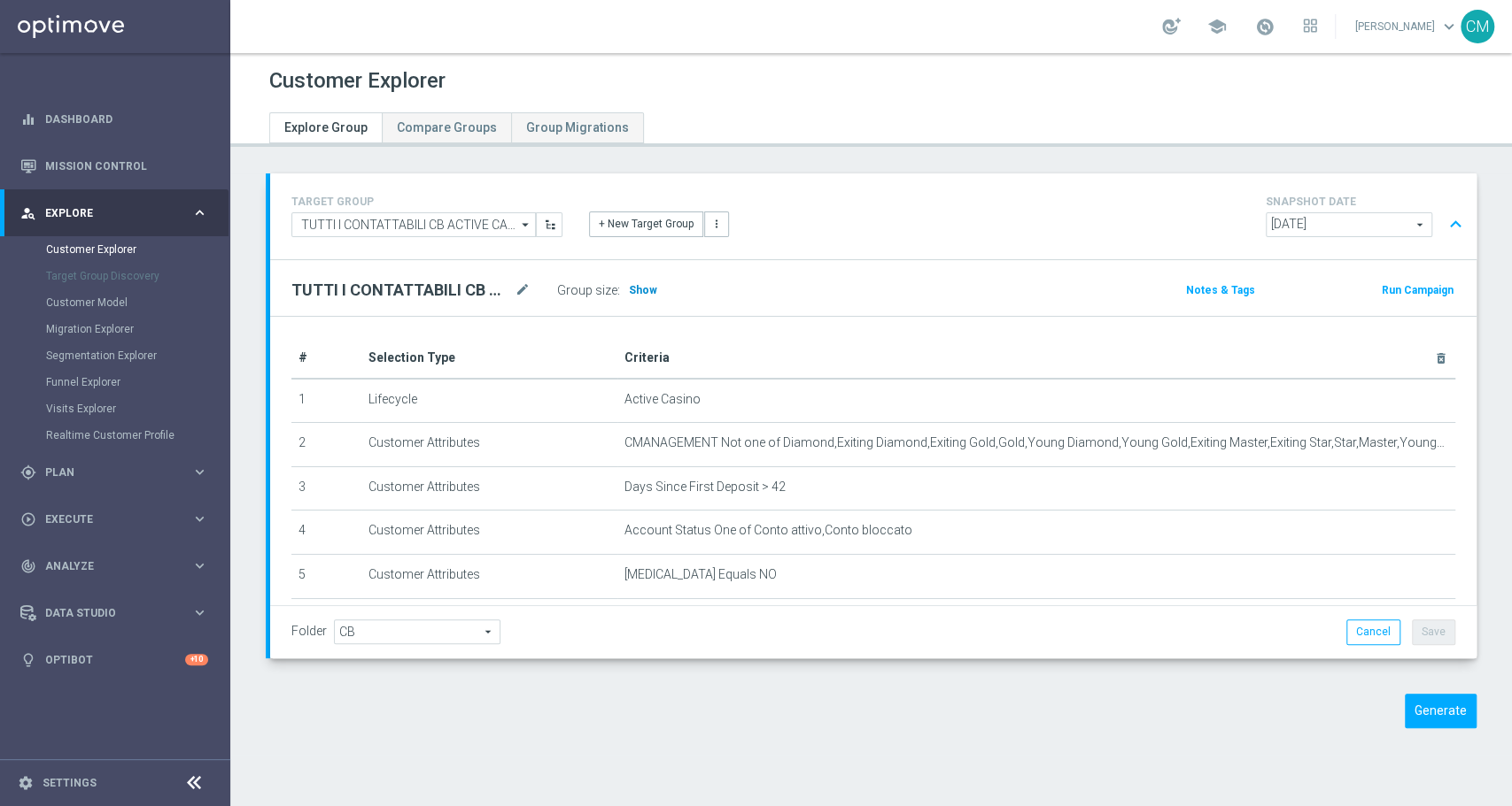
click at [633, 287] on span "Show" at bounding box center [643, 291] width 28 height 12
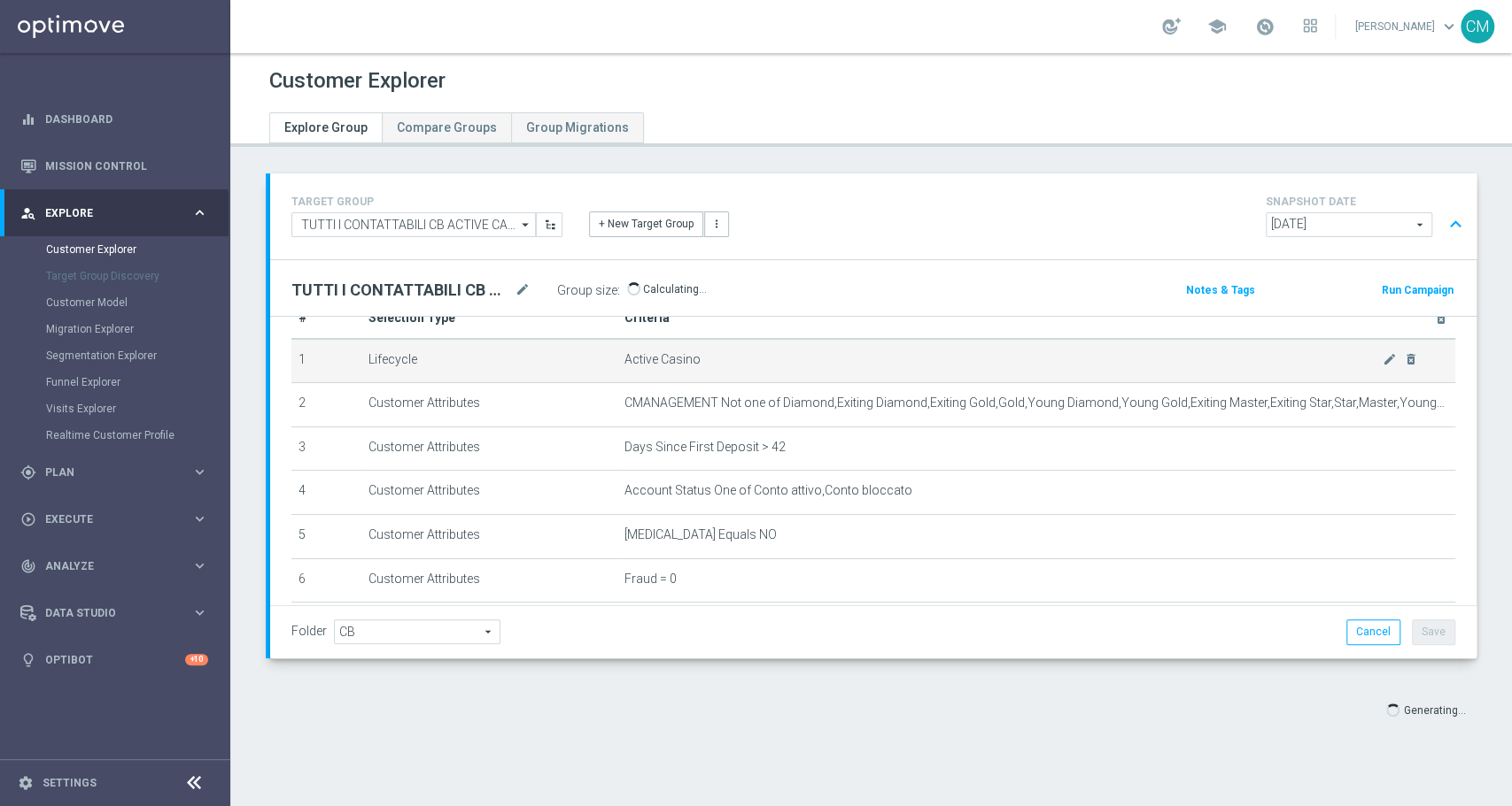
scroll to position [43, 0]
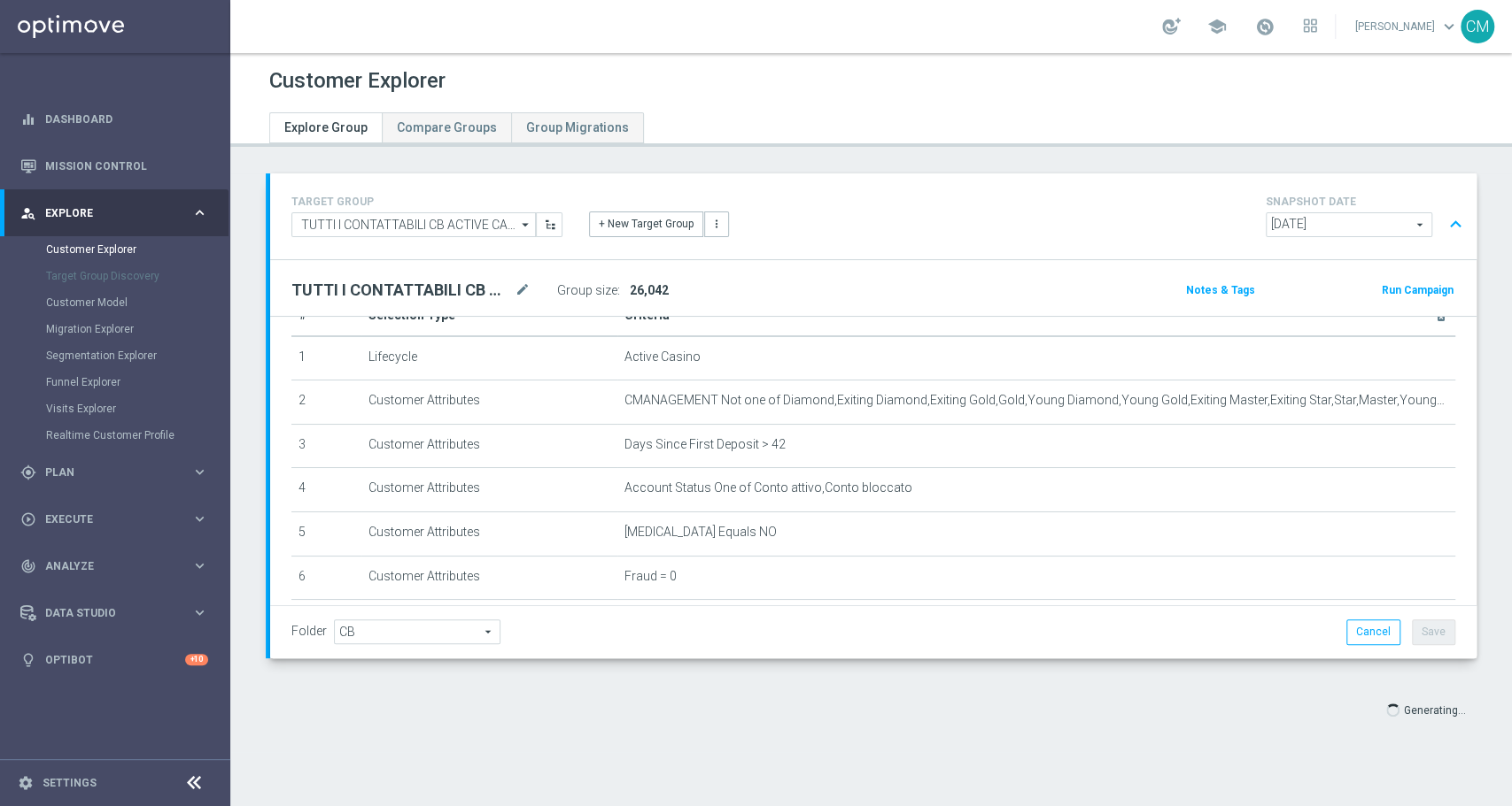
click at [1178, 636] on div "Folder CB CB arrow_drop_down search Cancel Save Saving..." at bounding box center [873, 632] width 1164 height 25
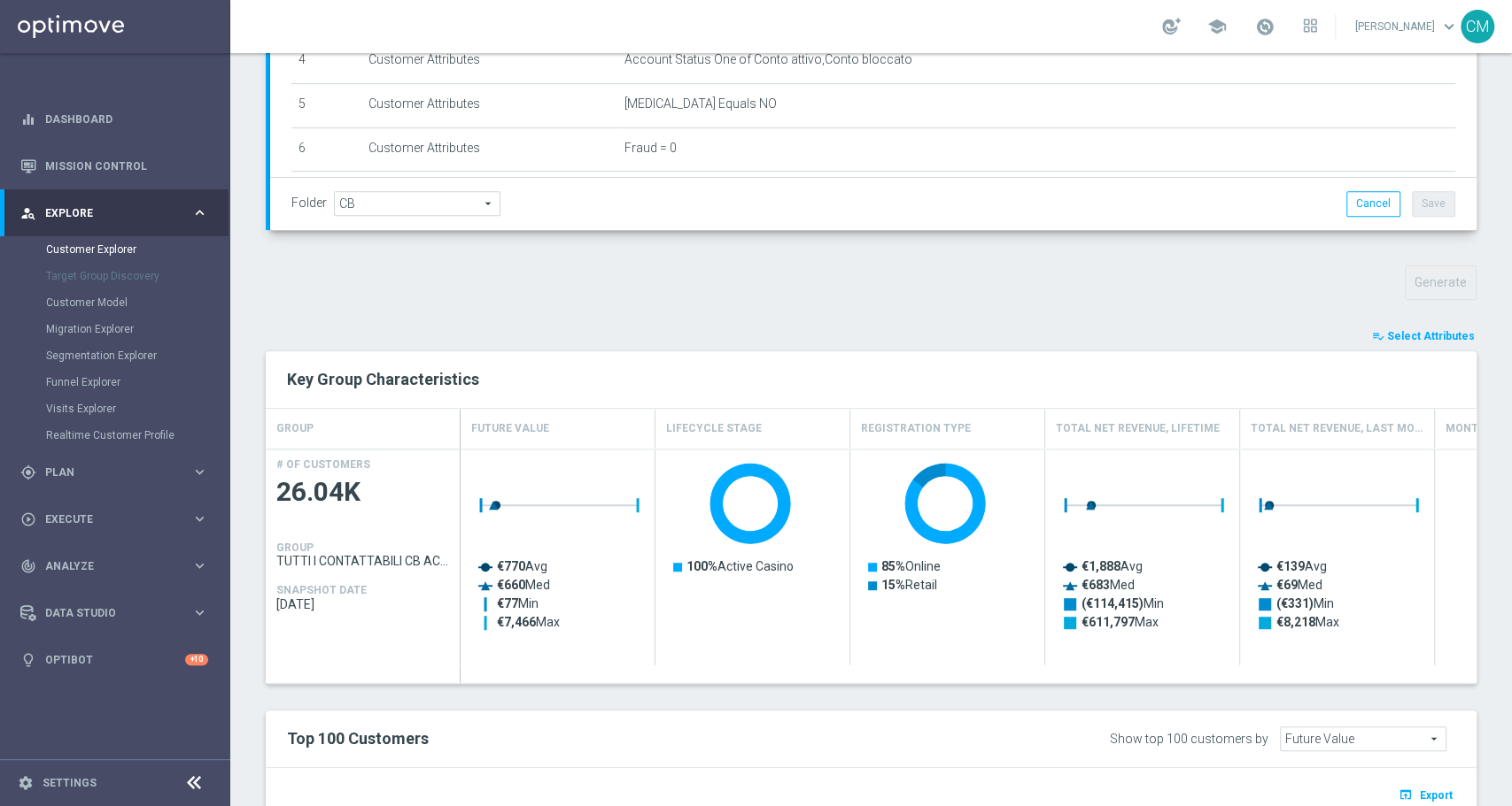
scroll to position [440, 0]
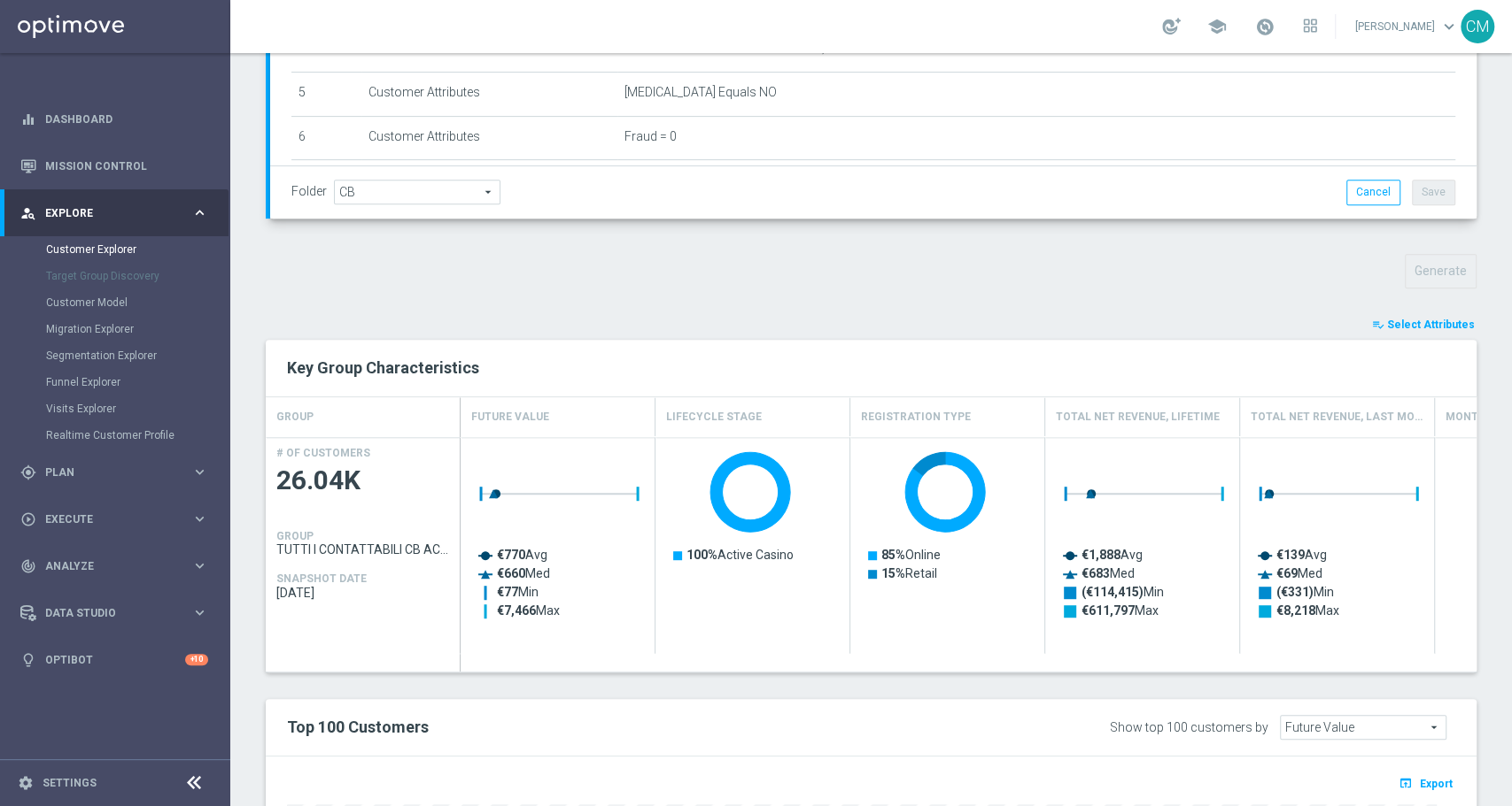
click at [1424, 325] on span "Select Attributes" at bounding box center [1430, 324] width 88 height 12
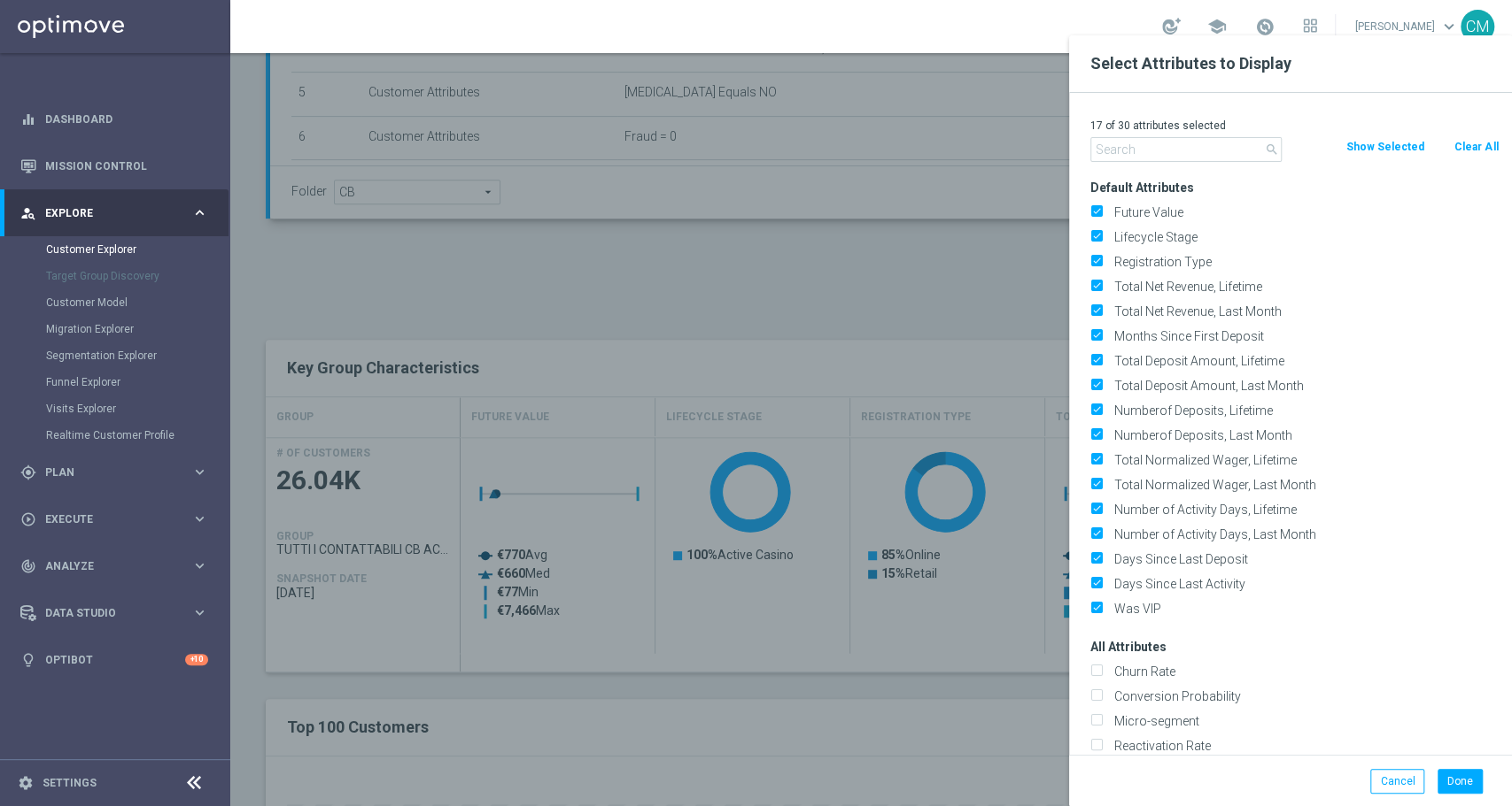
click at [1475, 148] on button "Clear All" at bounding box center [1475, 147] width 47 height 20
checkbox input "false"
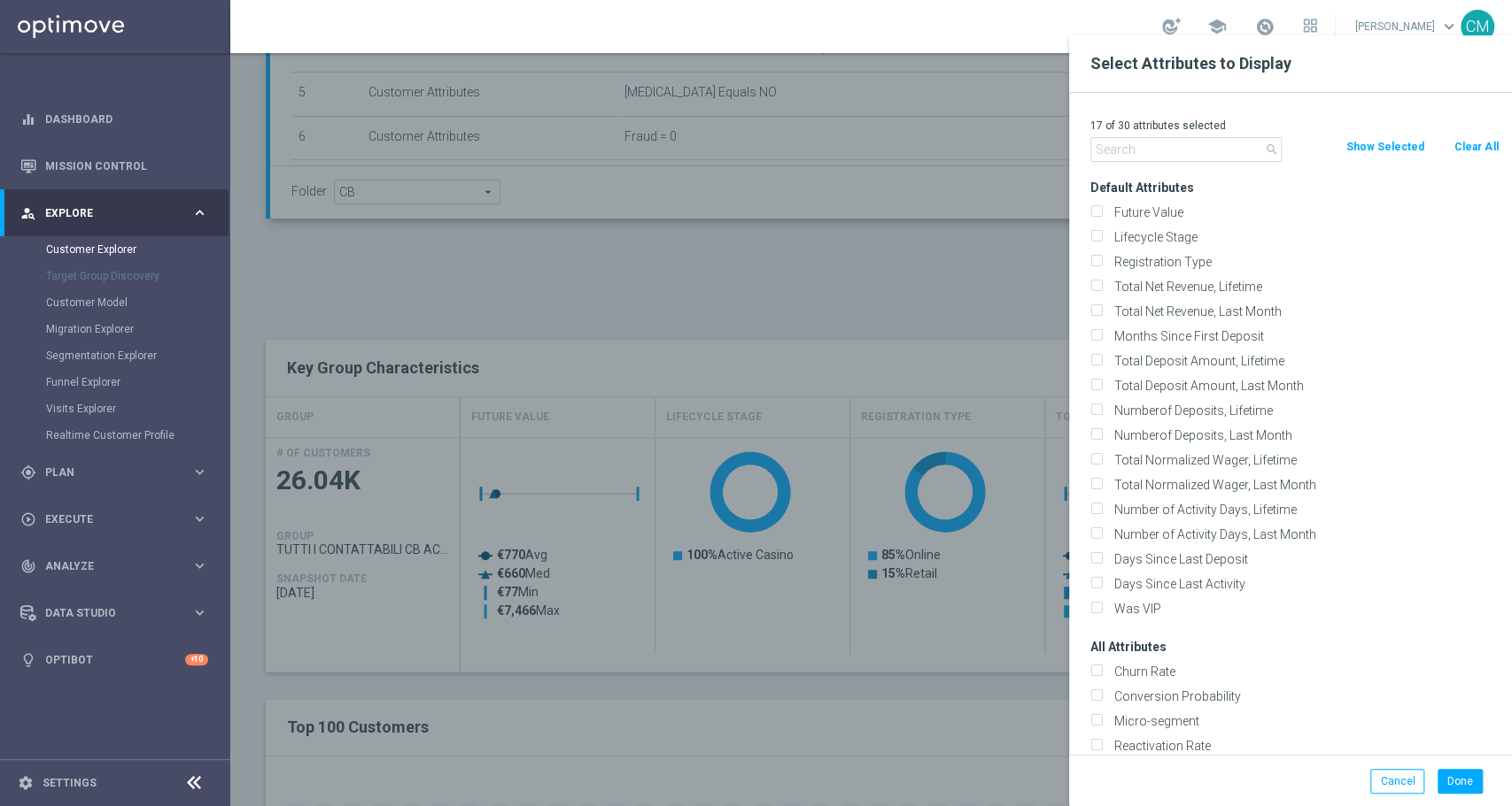
checkbox input "false"
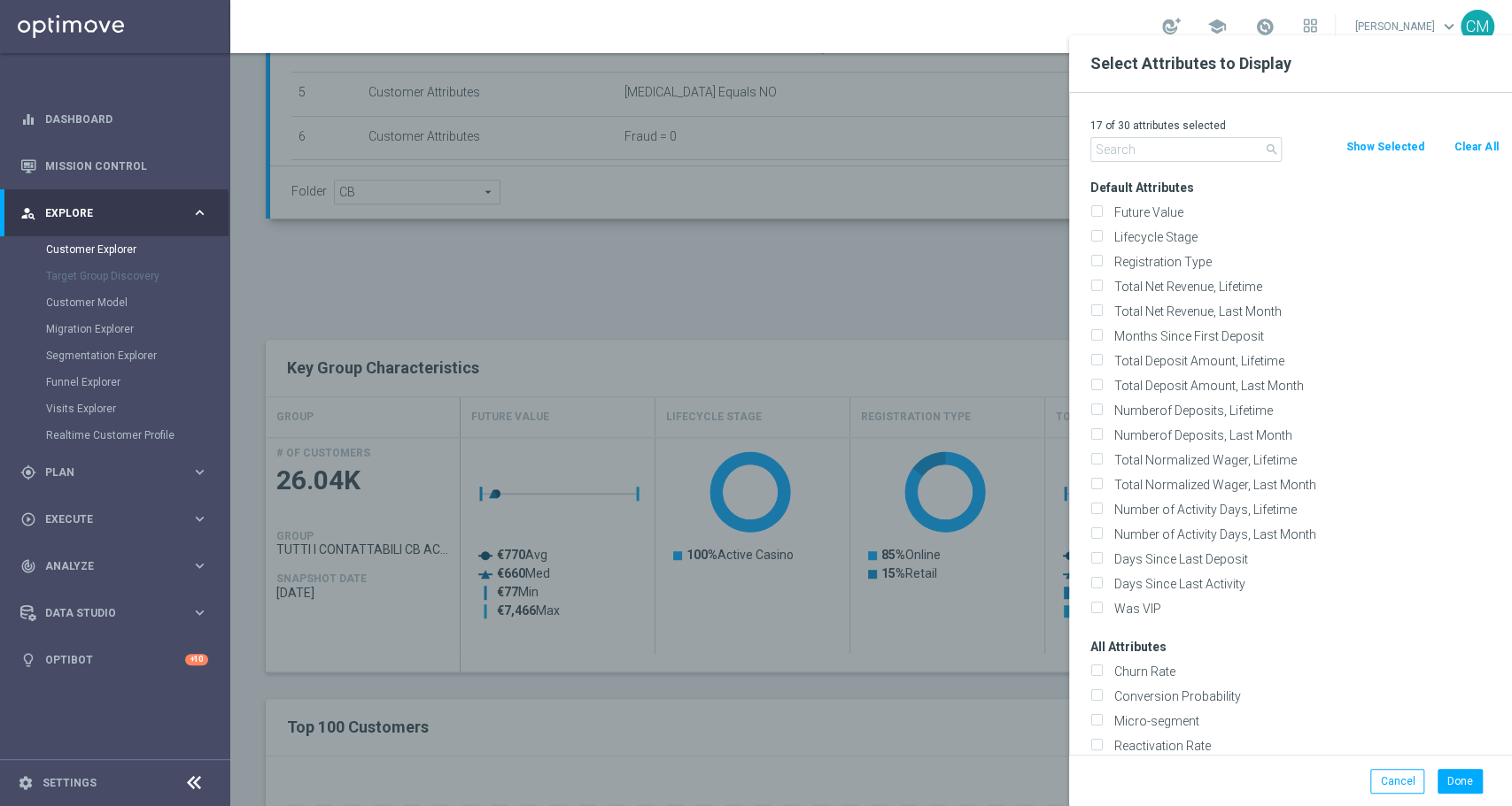
checkbox input "false"
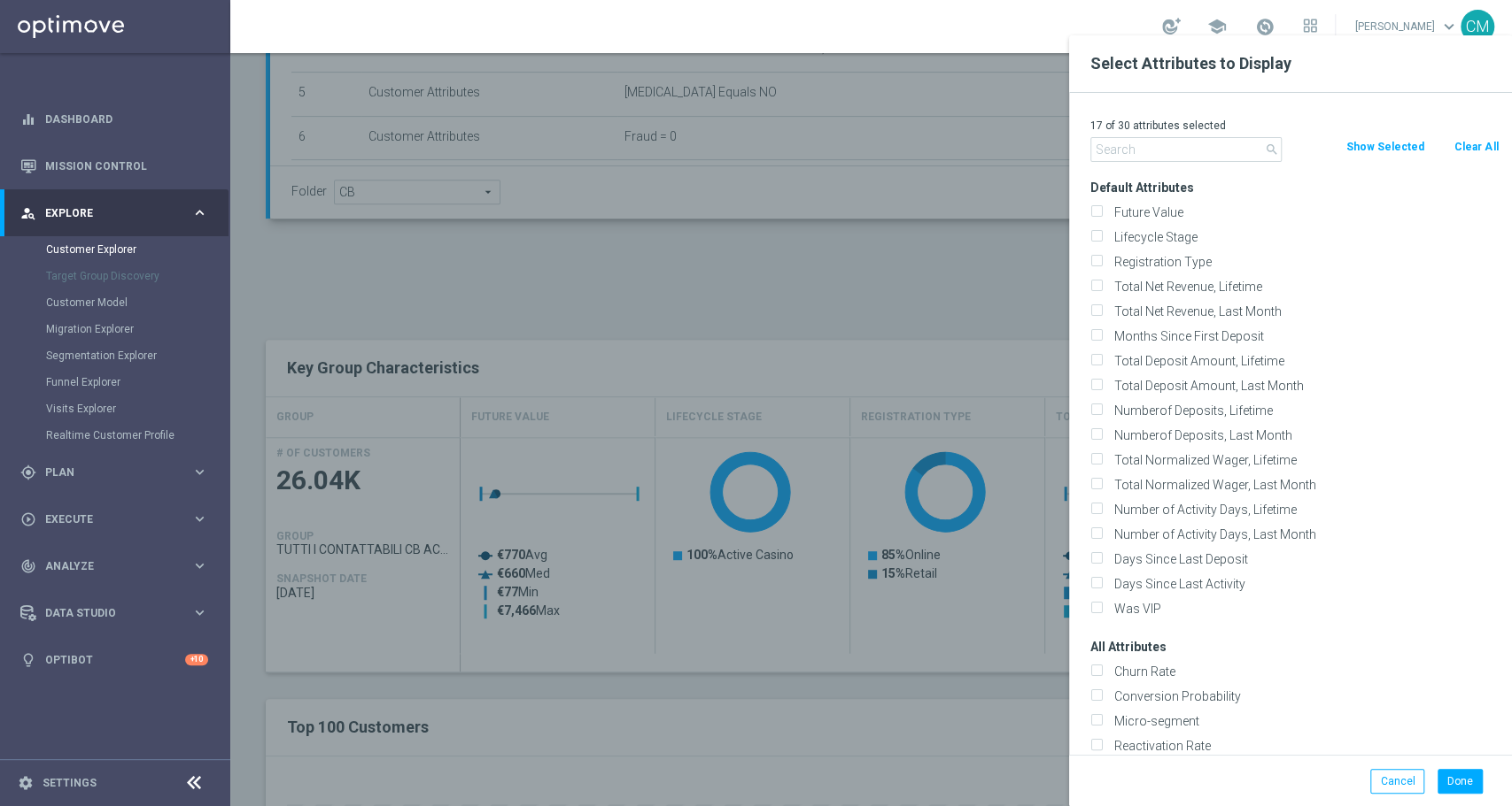
checkbox input "false"
click at [1145, 154] on input "text" at bounding box center [1186, 149] width 191 height 25
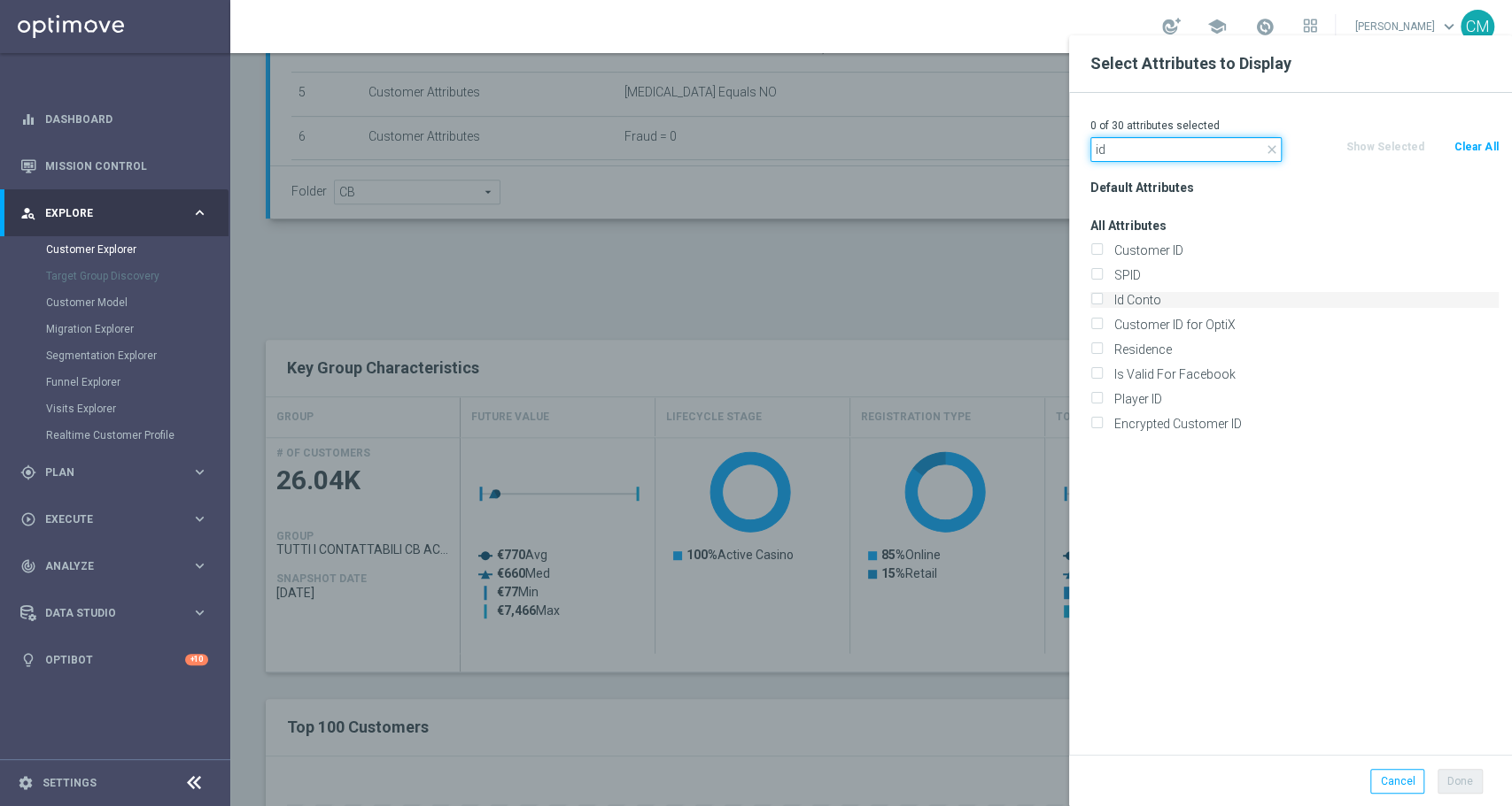
type input "id"
click at [1150, 300] on label "Id Conto" at bounding box center [1303, 301] width 390 height 16
click at [1102, 300] on input "Id Conto" at bounding box center [1096, 302] width 12 height 12
checkbox input "true"
click at [1464, 766] on div "Done Cancel" at bounding box center [1290, 781] width 443 height 52
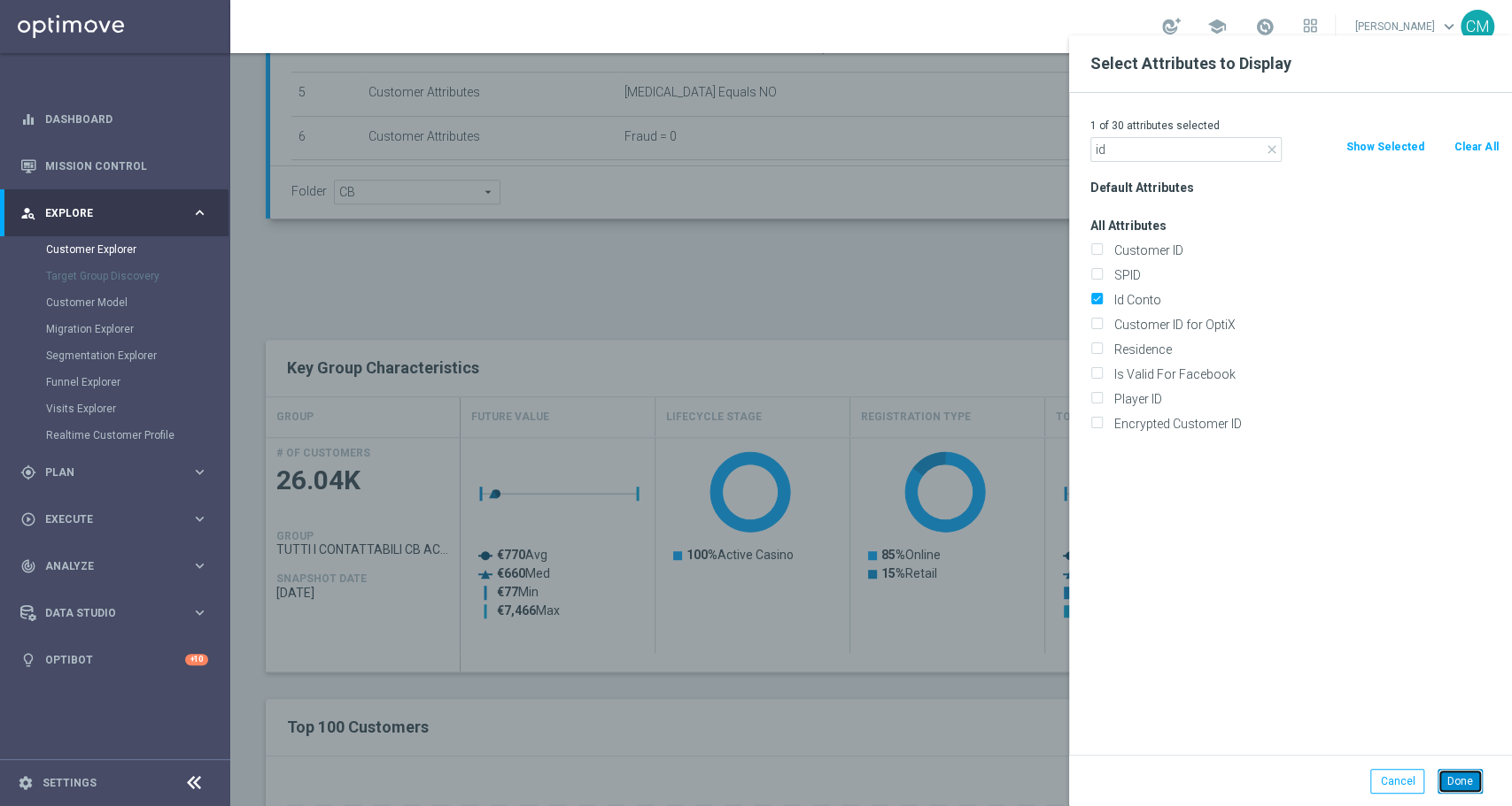
click at [1462, 775] on button "Done" at bounding box center [1459, 781] width 45 height 25
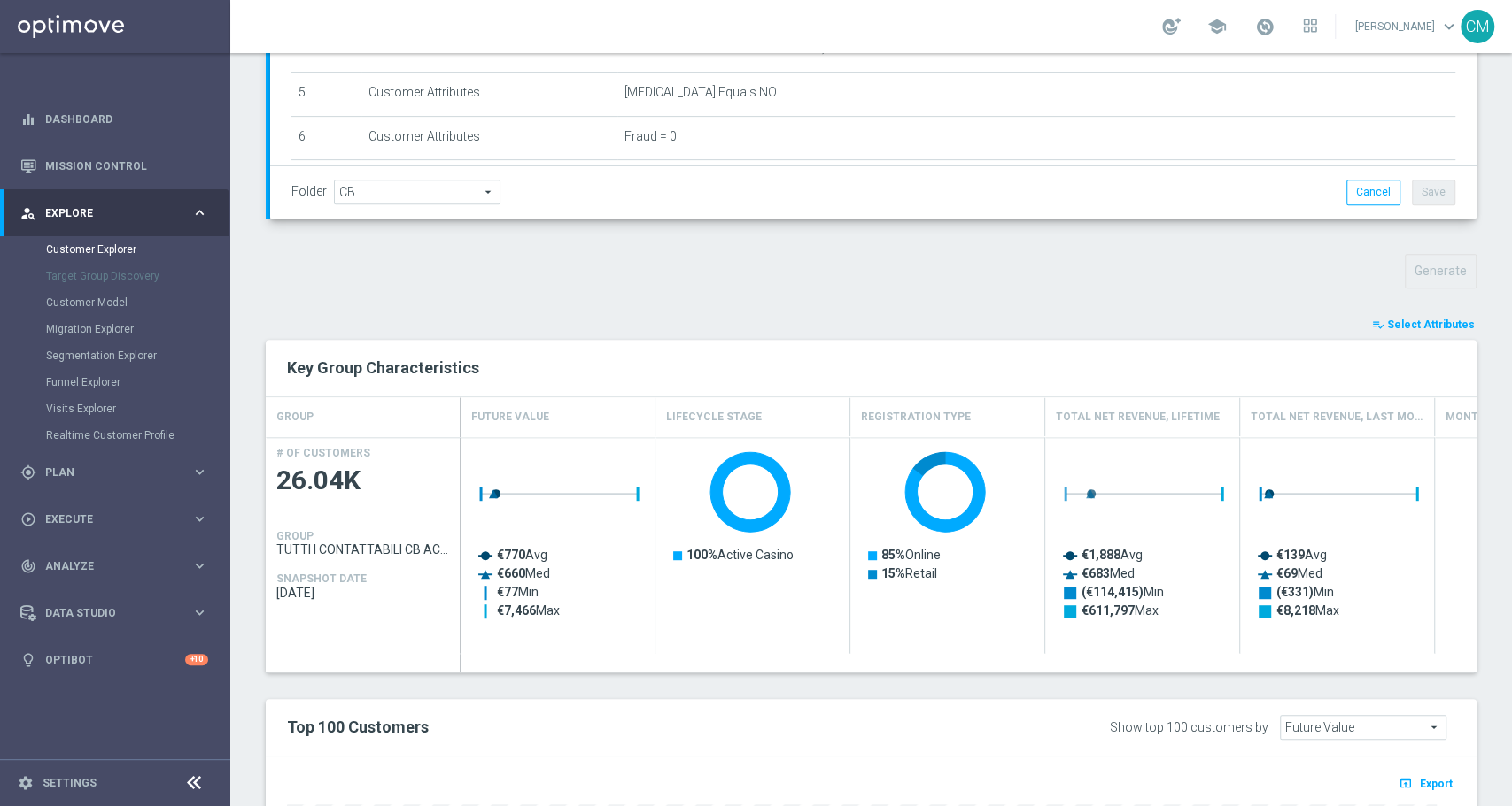
type input "Search"
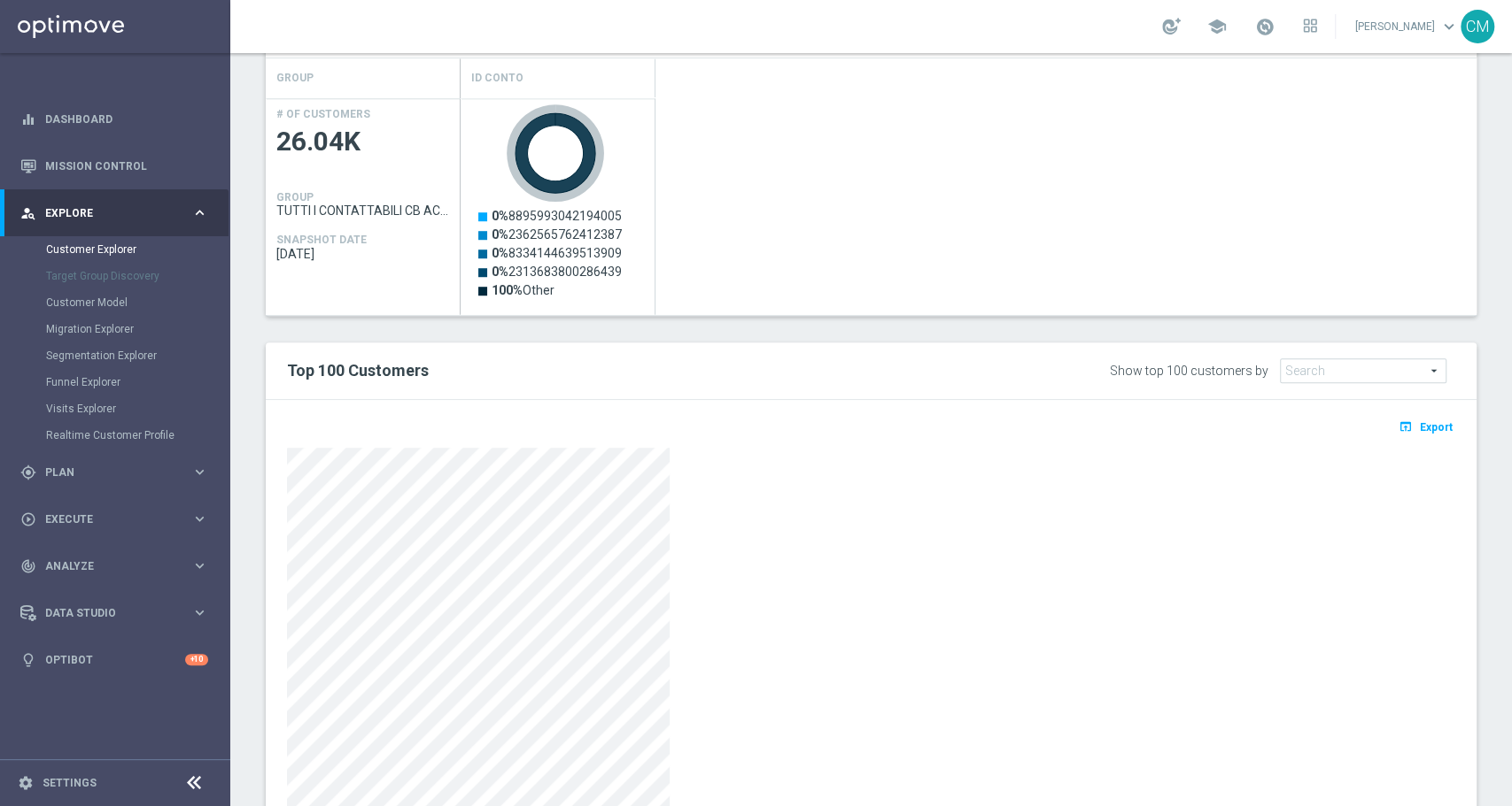
scroll to position [806, 0]
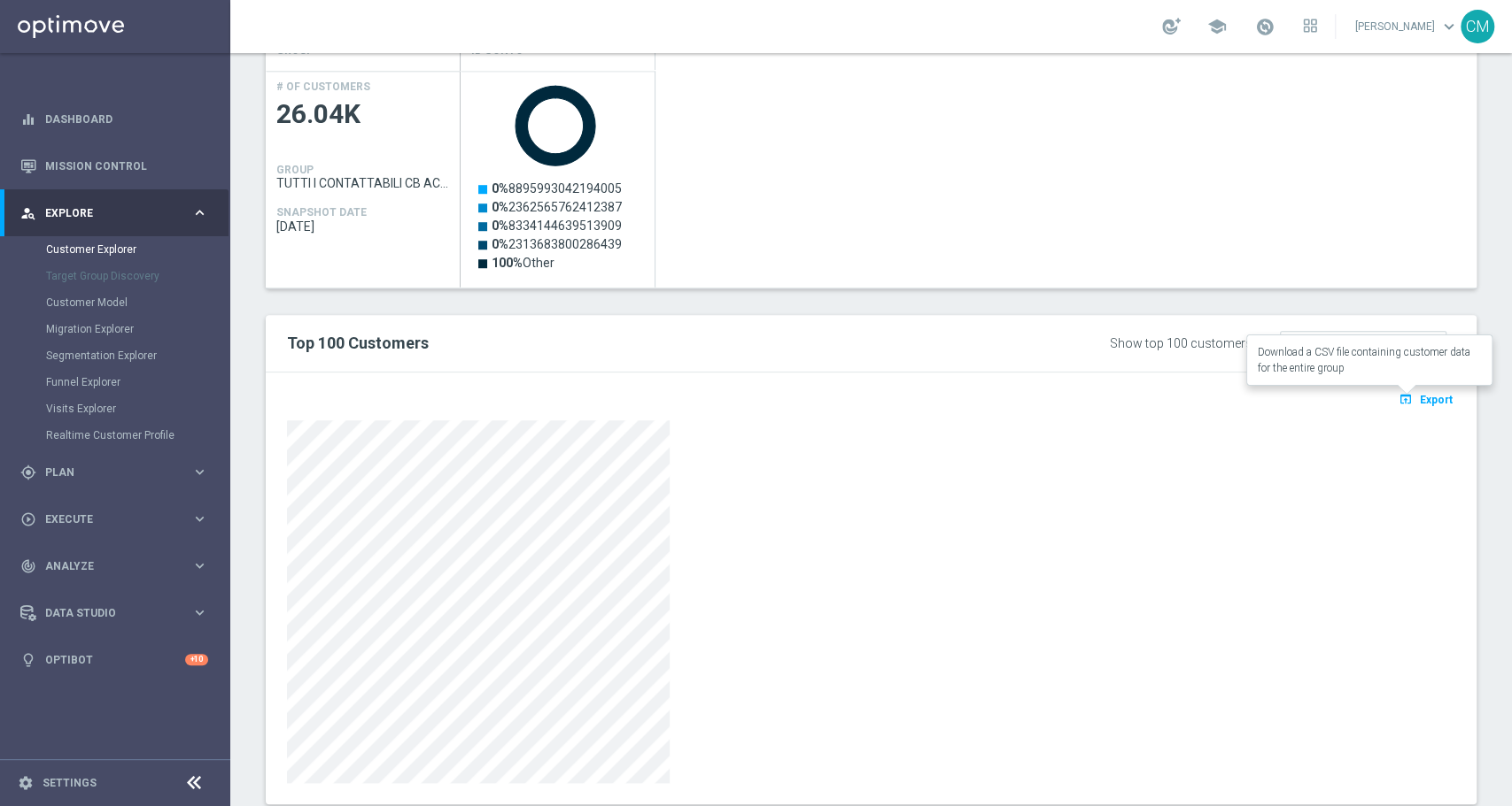
click at [1396, 405] on button "open_in_browser Export" at bounding box center [1425, 399] width 60 height 23
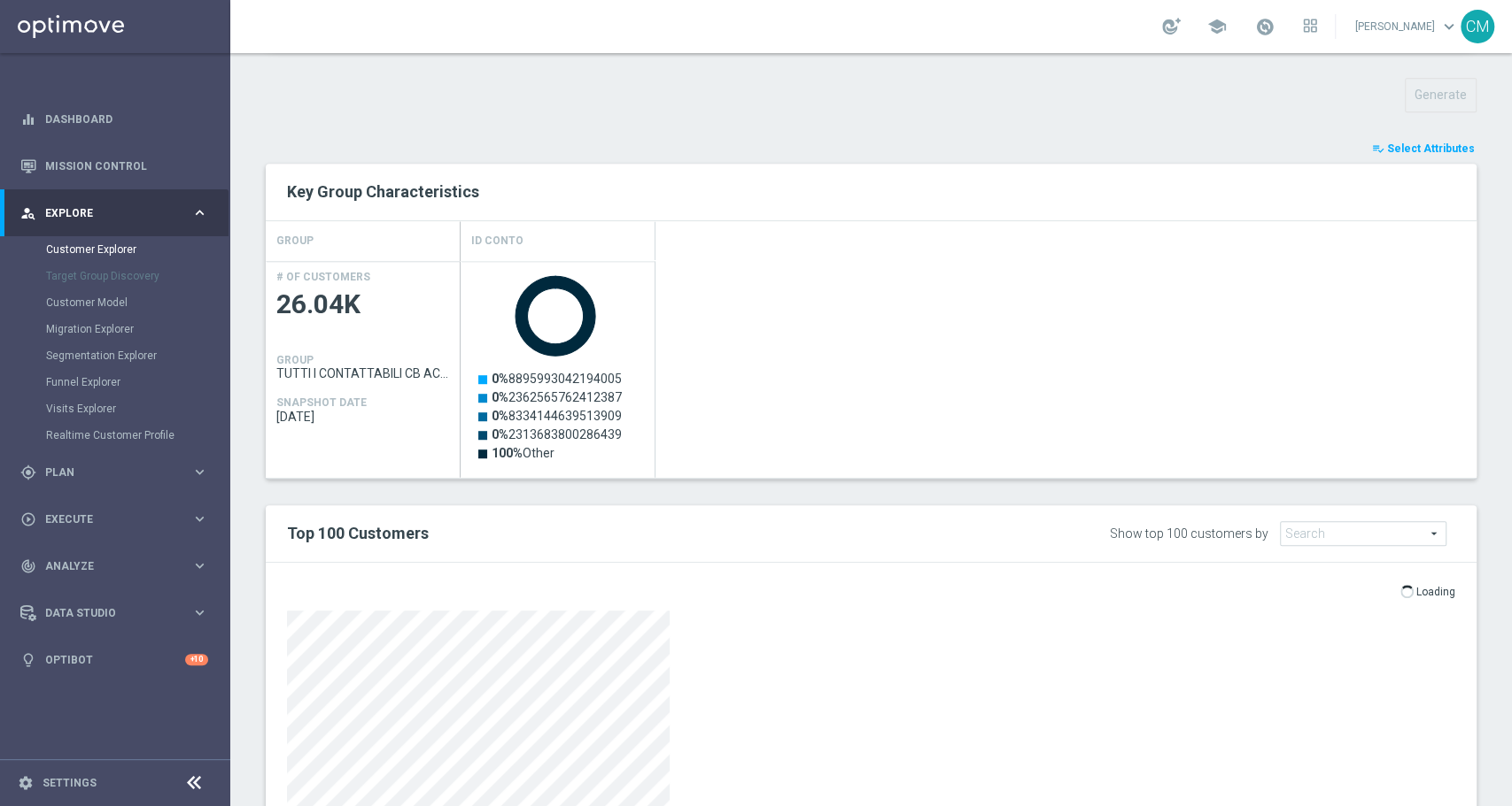
scroll to position [631, 0]
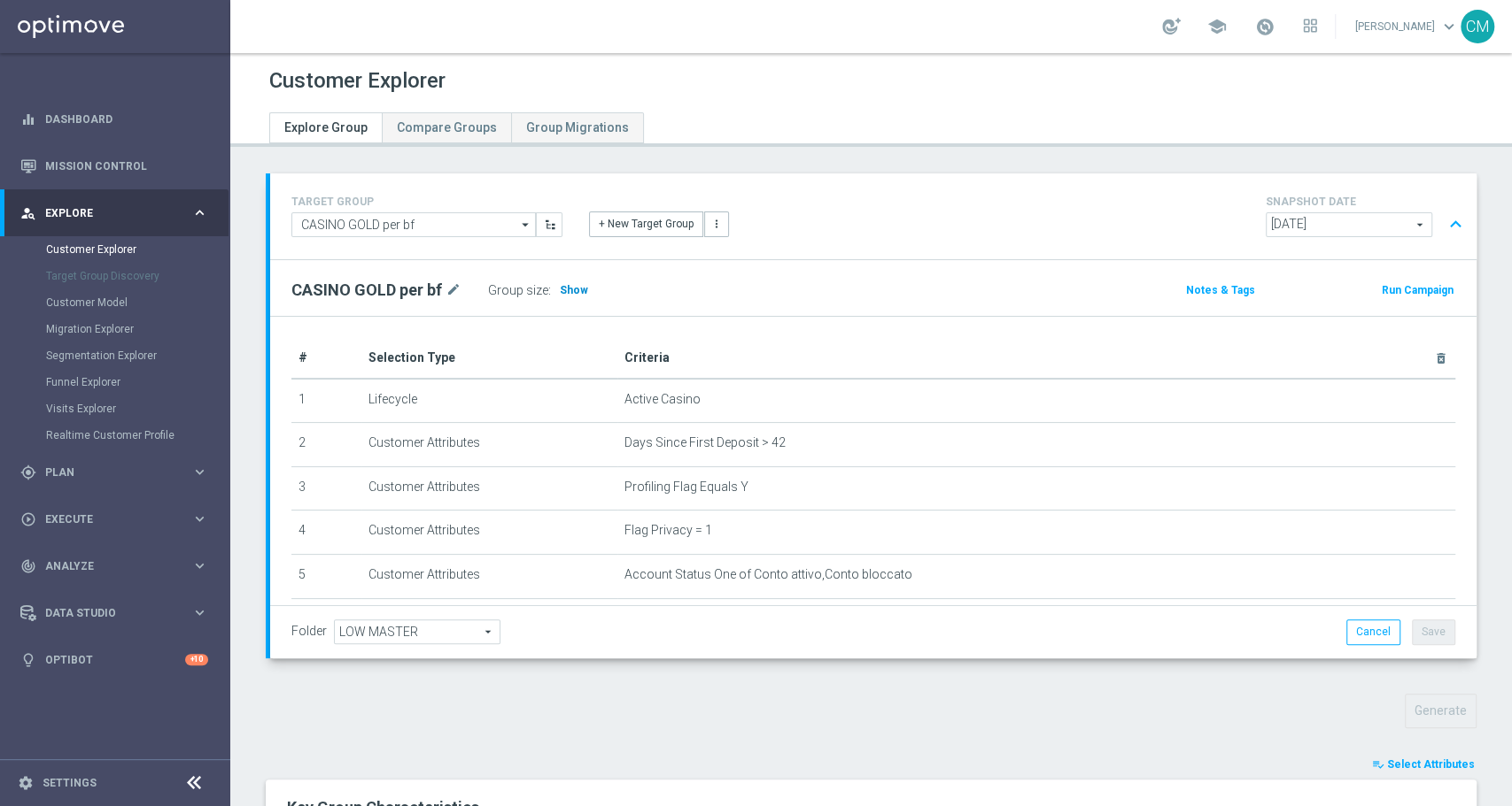
click at [581, 294] on h3 "Show" at bounding box center [573, 291] width 32 height 20
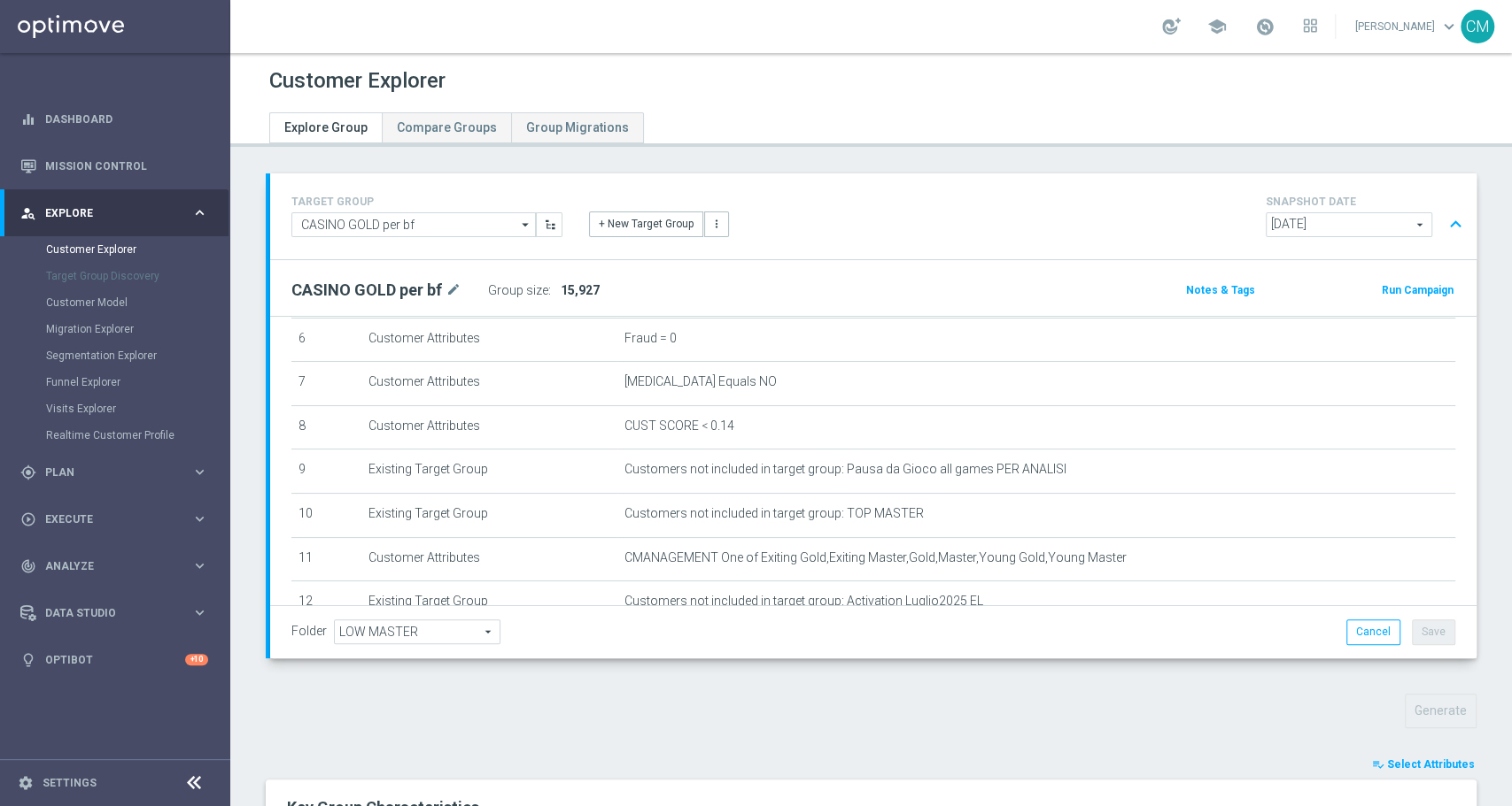
scroll to position [283, 0]
click at [1424, 760] on span "Select Attributes" at bounding box center [1430, 764] width 88 height 12
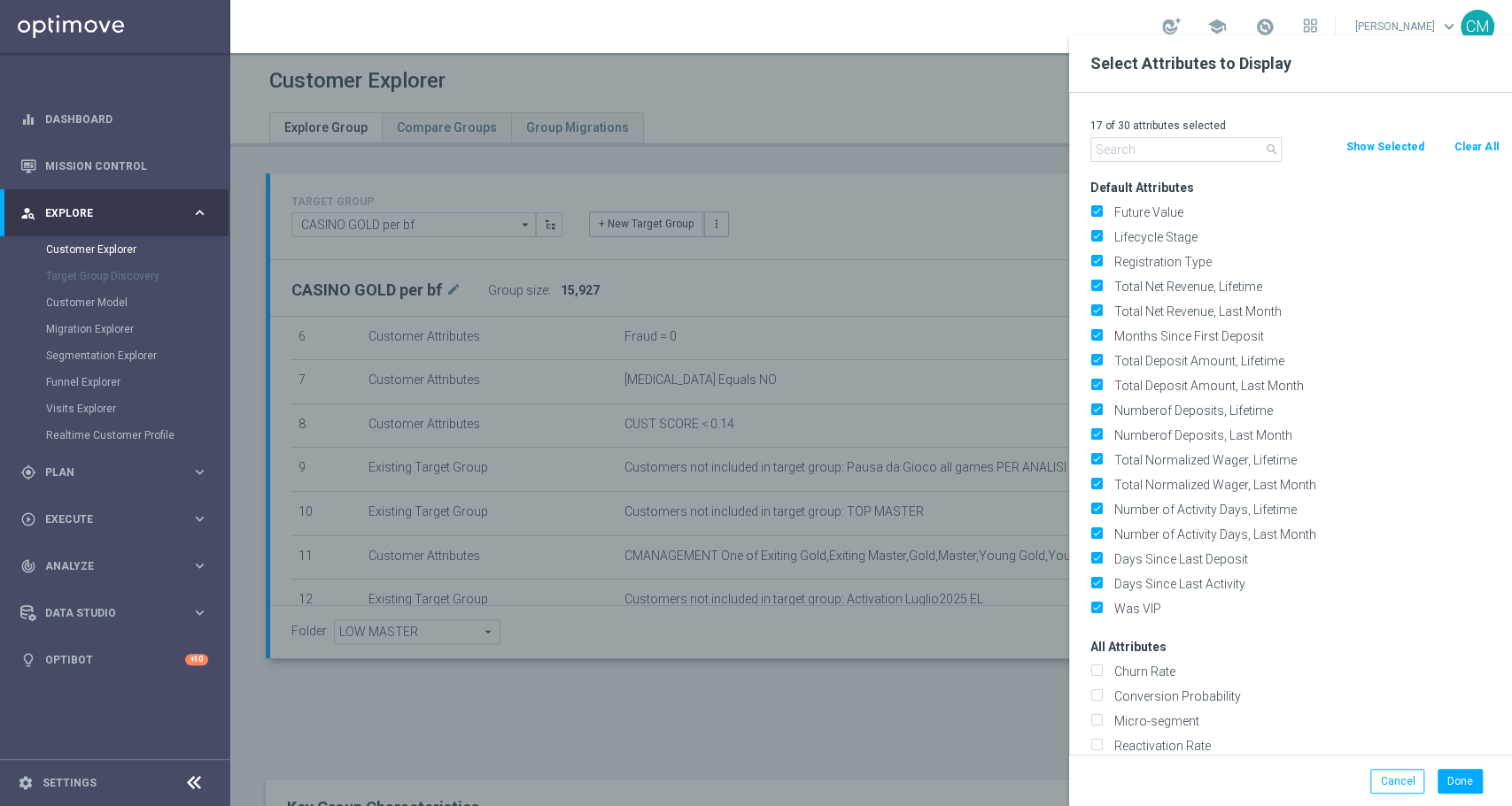
click at [1484, 139] on button "Clear All" at bounding box center [1475, 147] width 47 height 20
checkbox input "false"
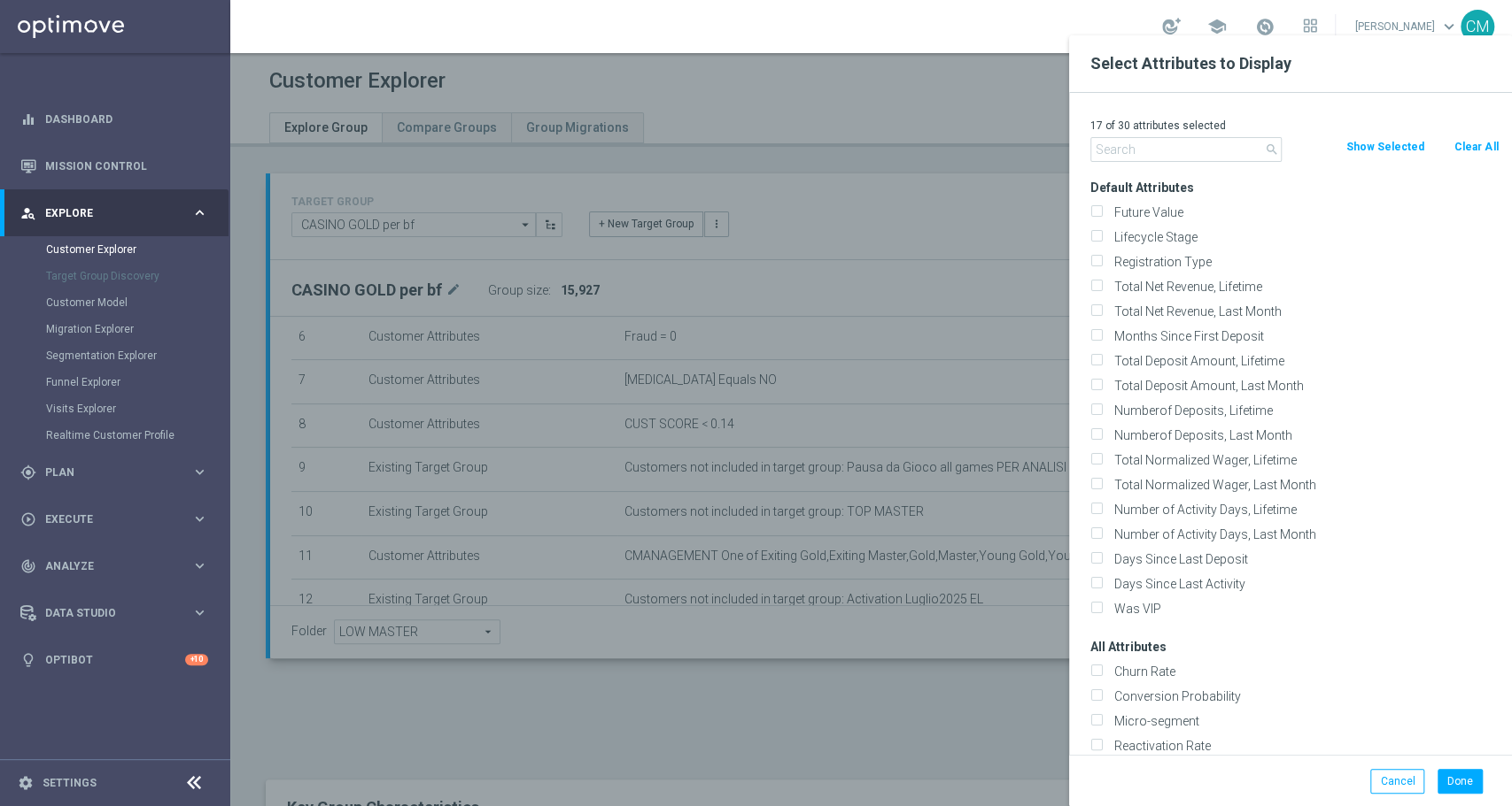
checkbox input "false"
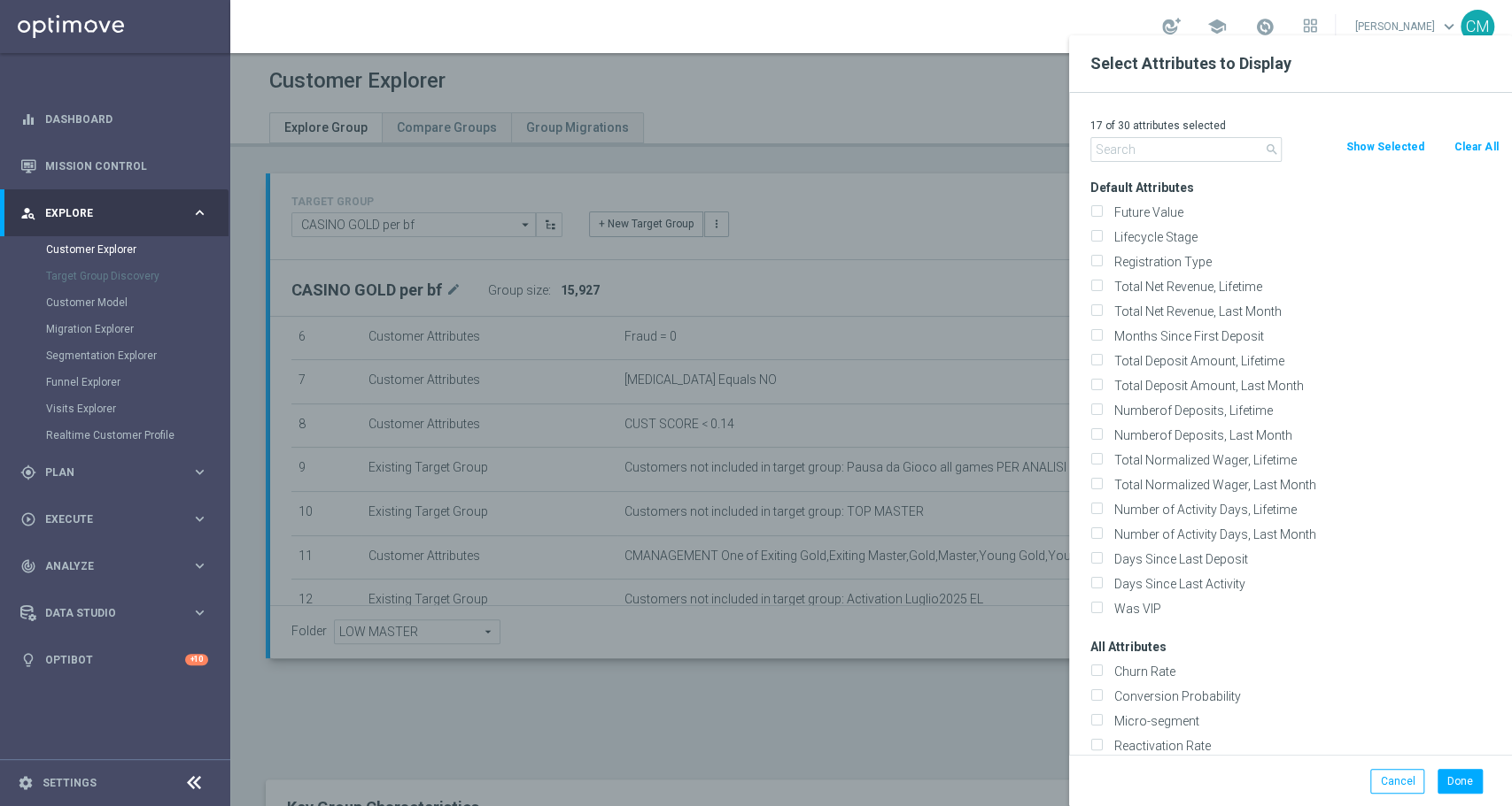
checkbox input "false"
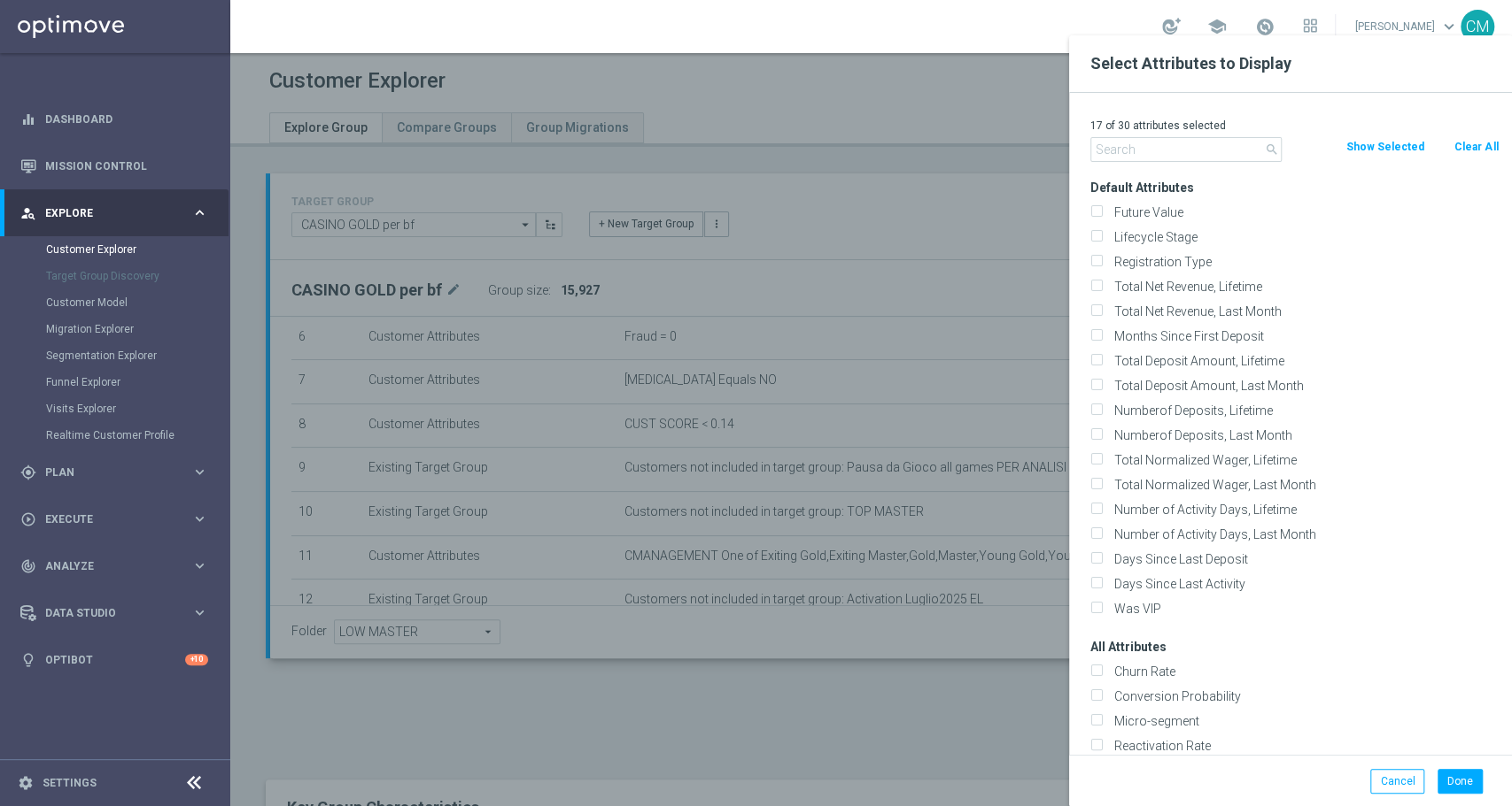
checkbox input "false"
click at [1200, 140] on input "text" at bounding box center [1186, 149] width 191 height 25
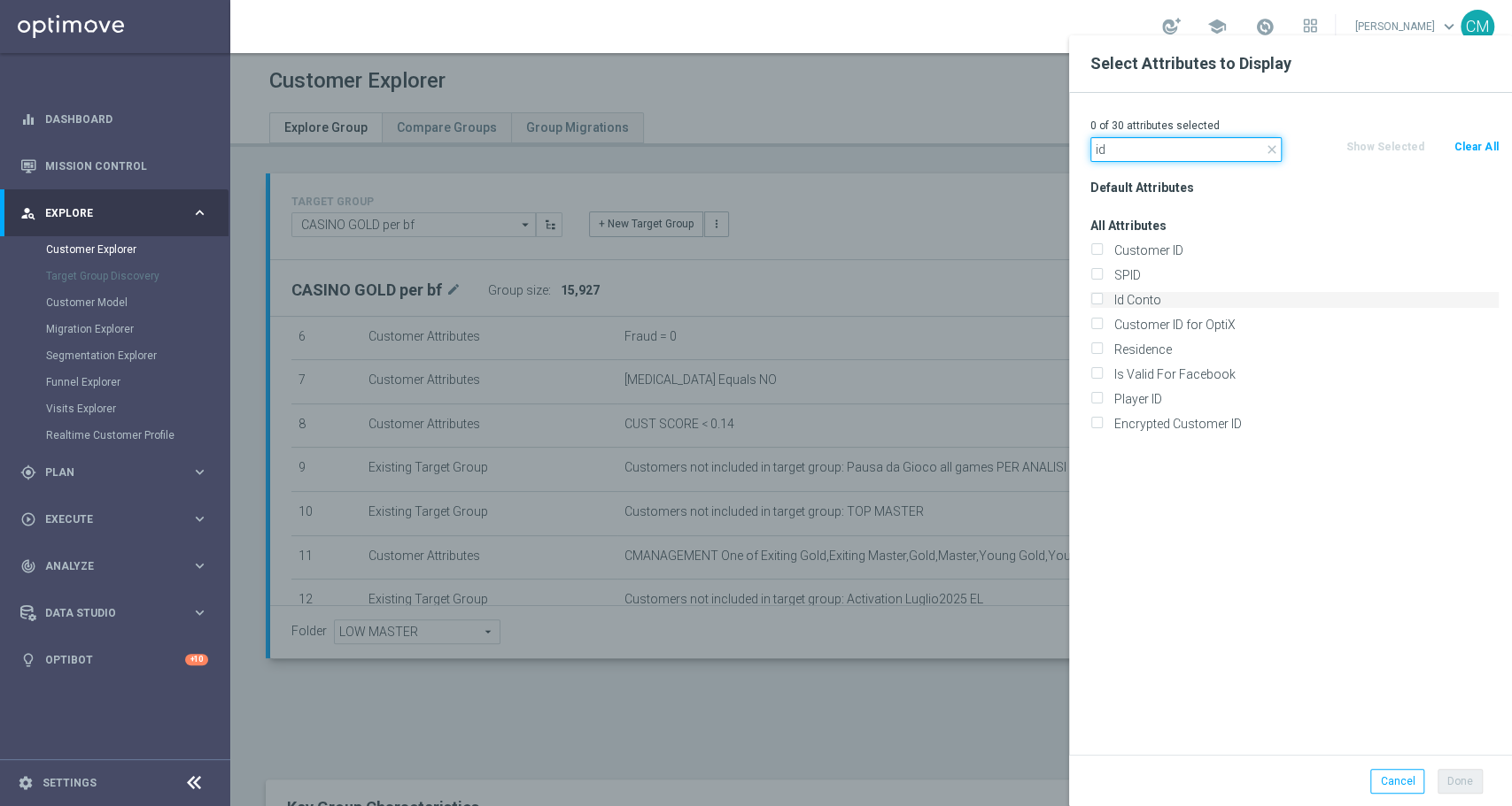
type input "id"
click at [1144, 297] on label "Id Conto" at bounding box center [1303, 301] width 390 height 16
click at [1102, 297] on input "Id Conto" at bounding box center [1096, 302] width 12 height 12
checkbox input "true"
click at [1459, 771] on button "Done" at bounding box center [1459, 781] width 45 height 25
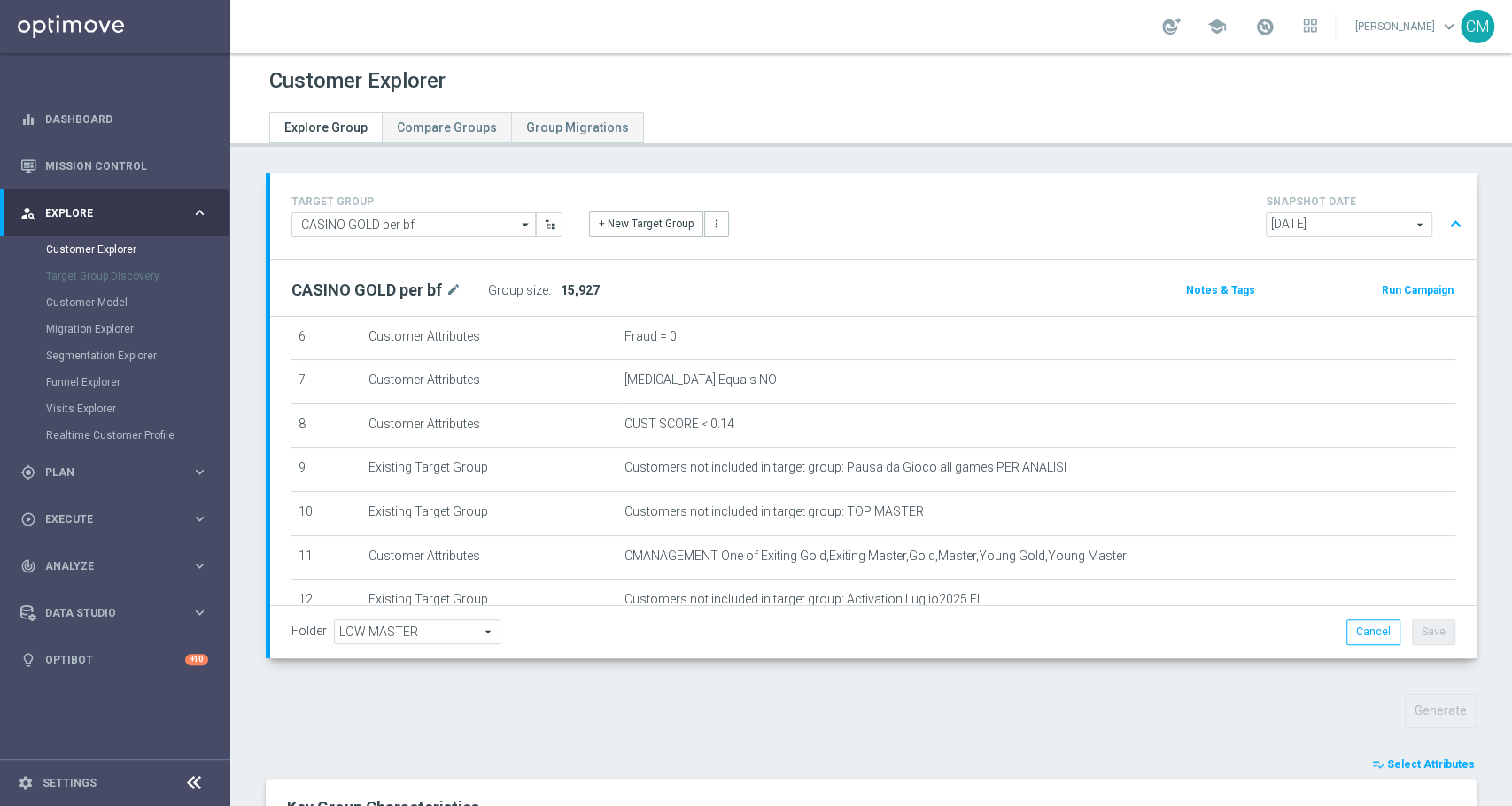
type input "Search"
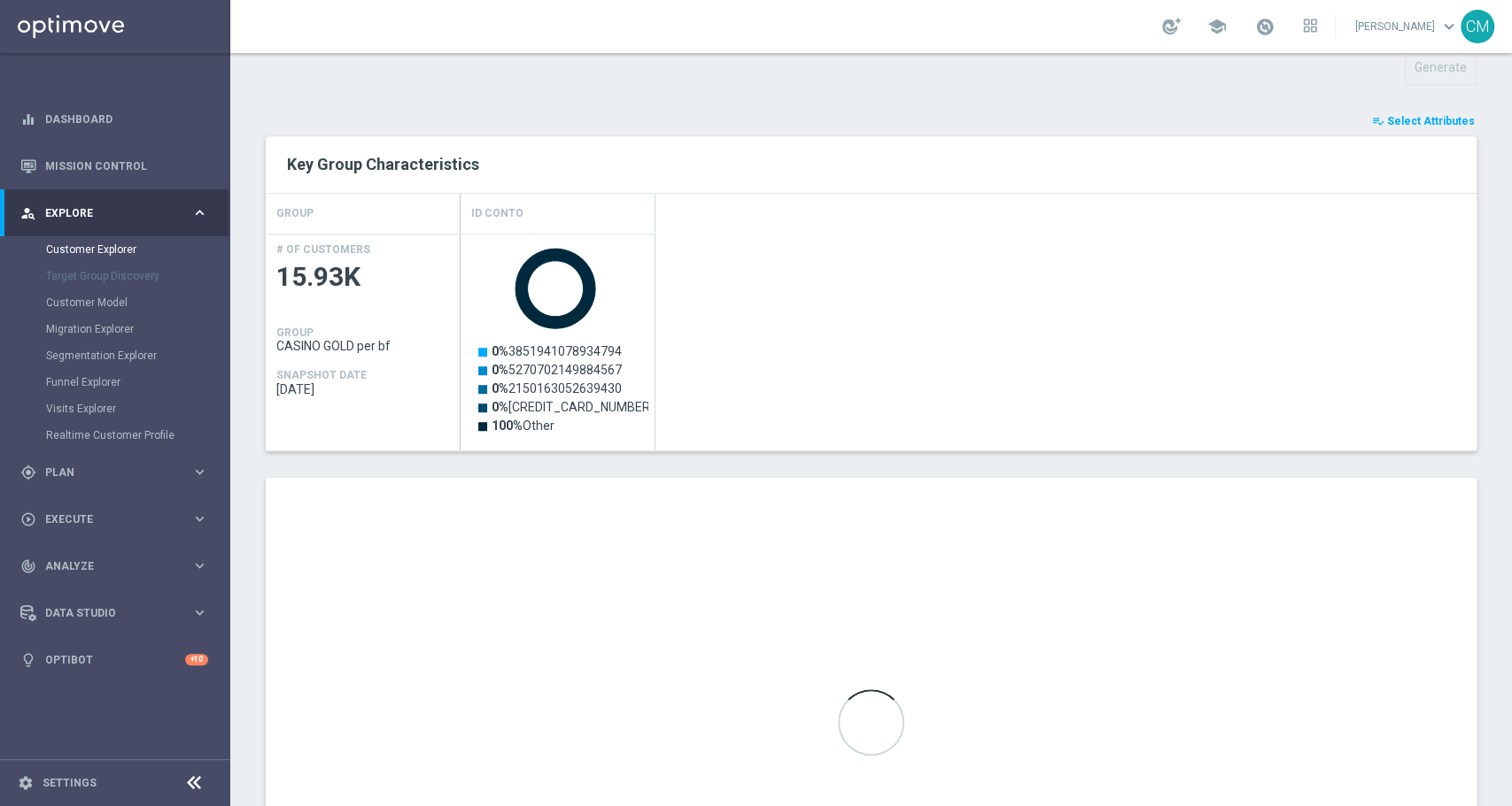
scroll to position [646, 0]
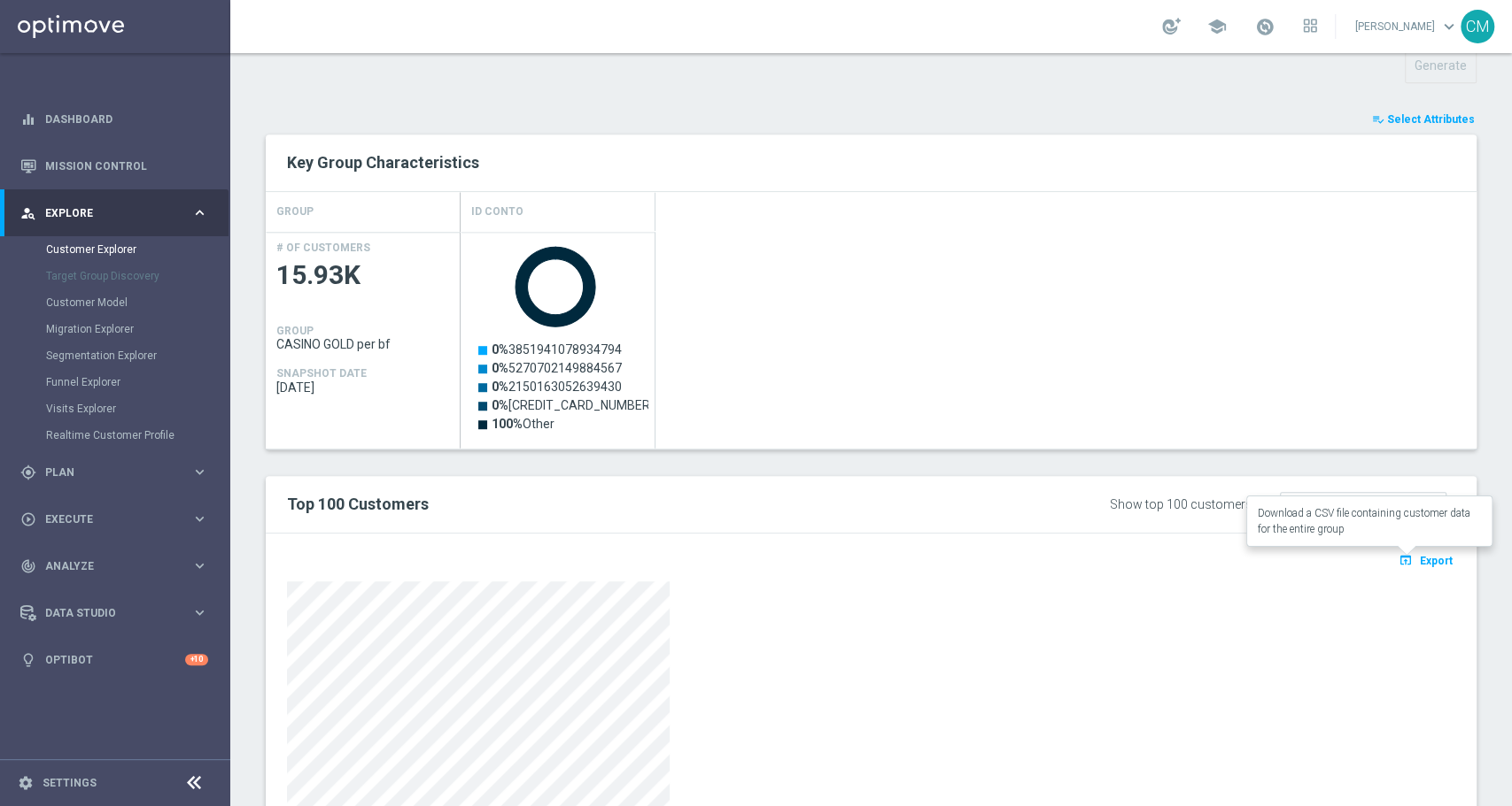
click at [1419, 556] on span "Export" at bounding box center [1435, 561] width 33 height 12
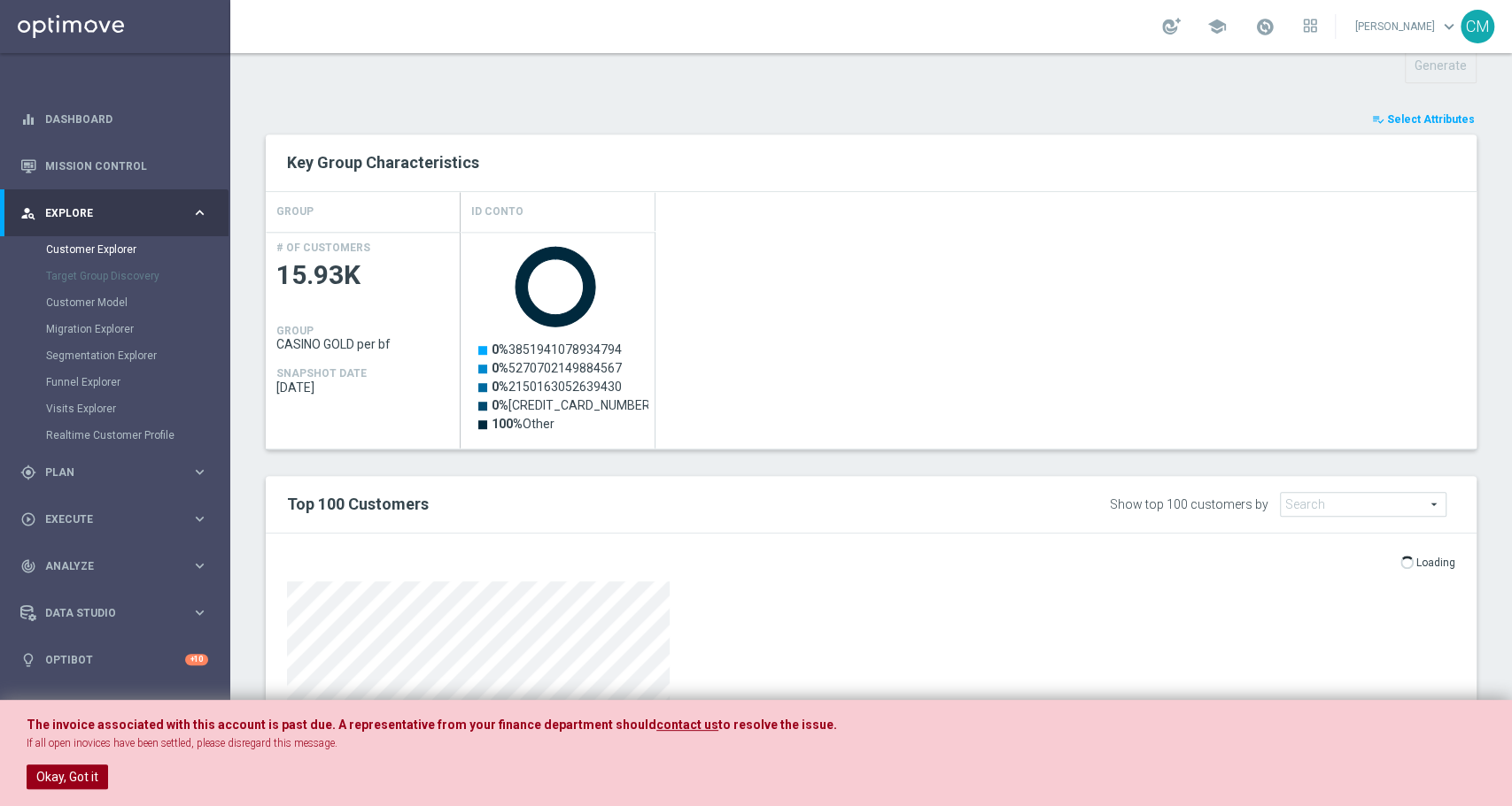
click at [91, 774] on button "Okay, Got it" at bounding box center [68, 777] width 82 height 25
